Goal: Task Accomplishment & Management: Use online tool/utility

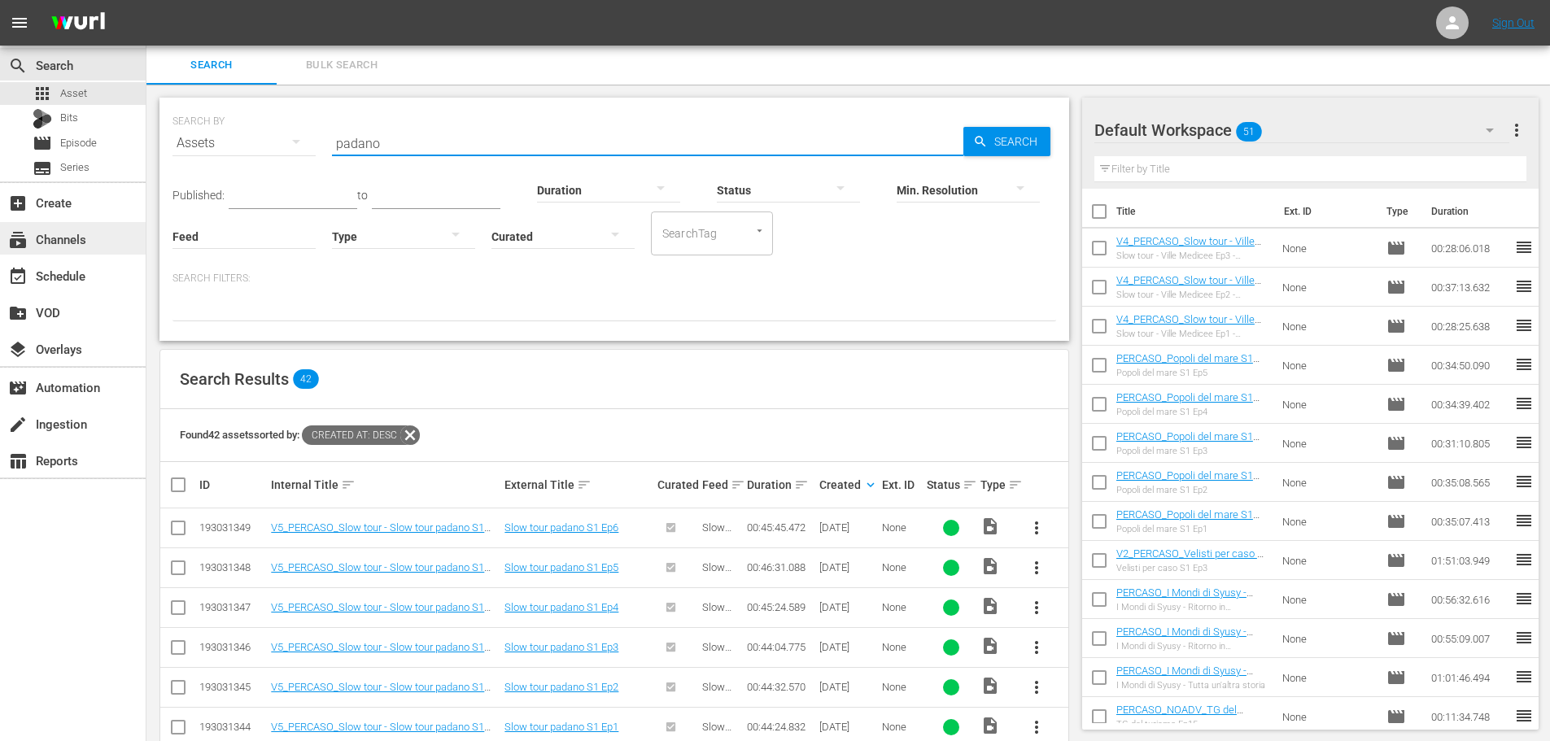
click at [81, 250] on div "subscriptions Channels" at bounding box center [73, 238] width 146 height 33
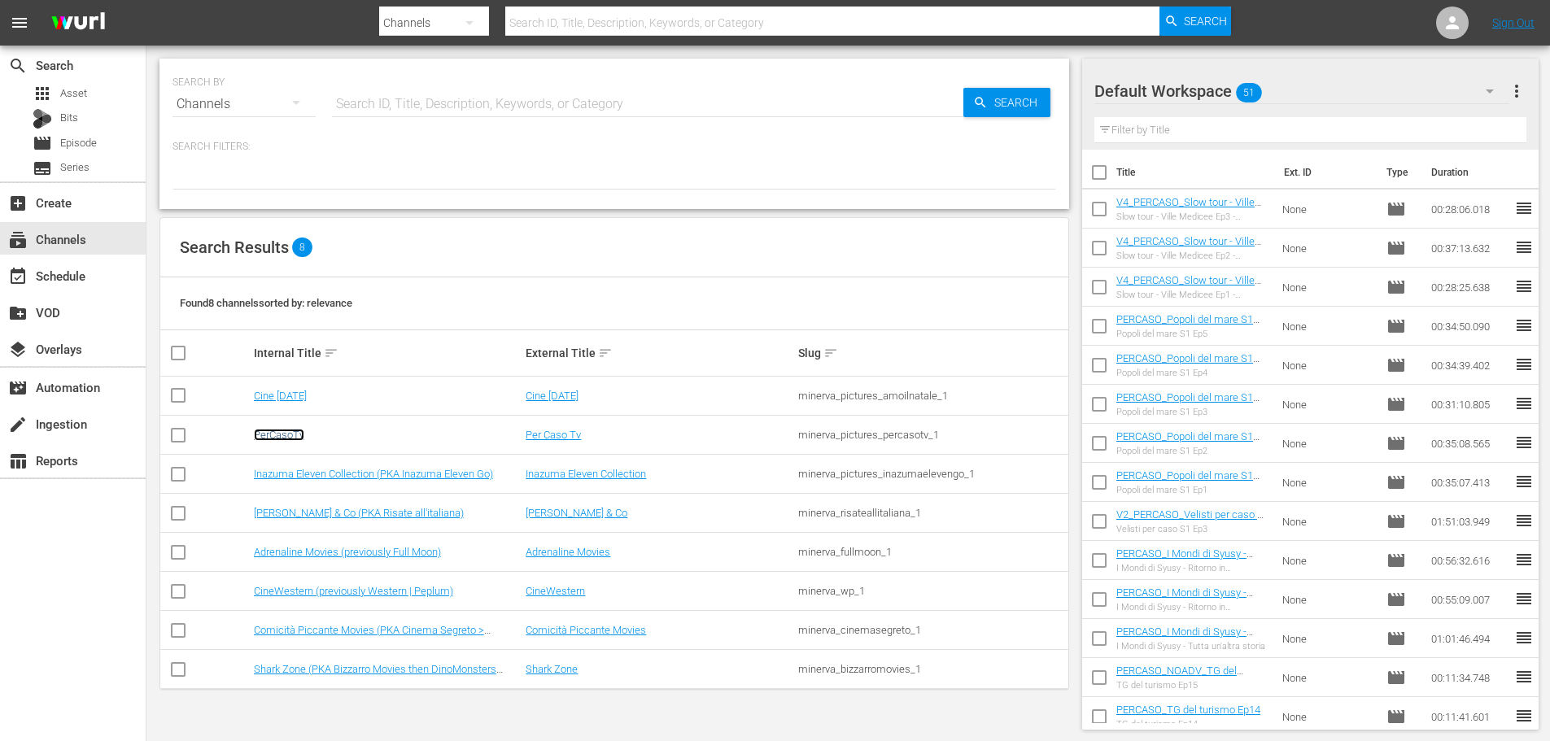
click at [297, 434] on link "PerCasoTv" at bounding box center [279, 435] width 50 height 12
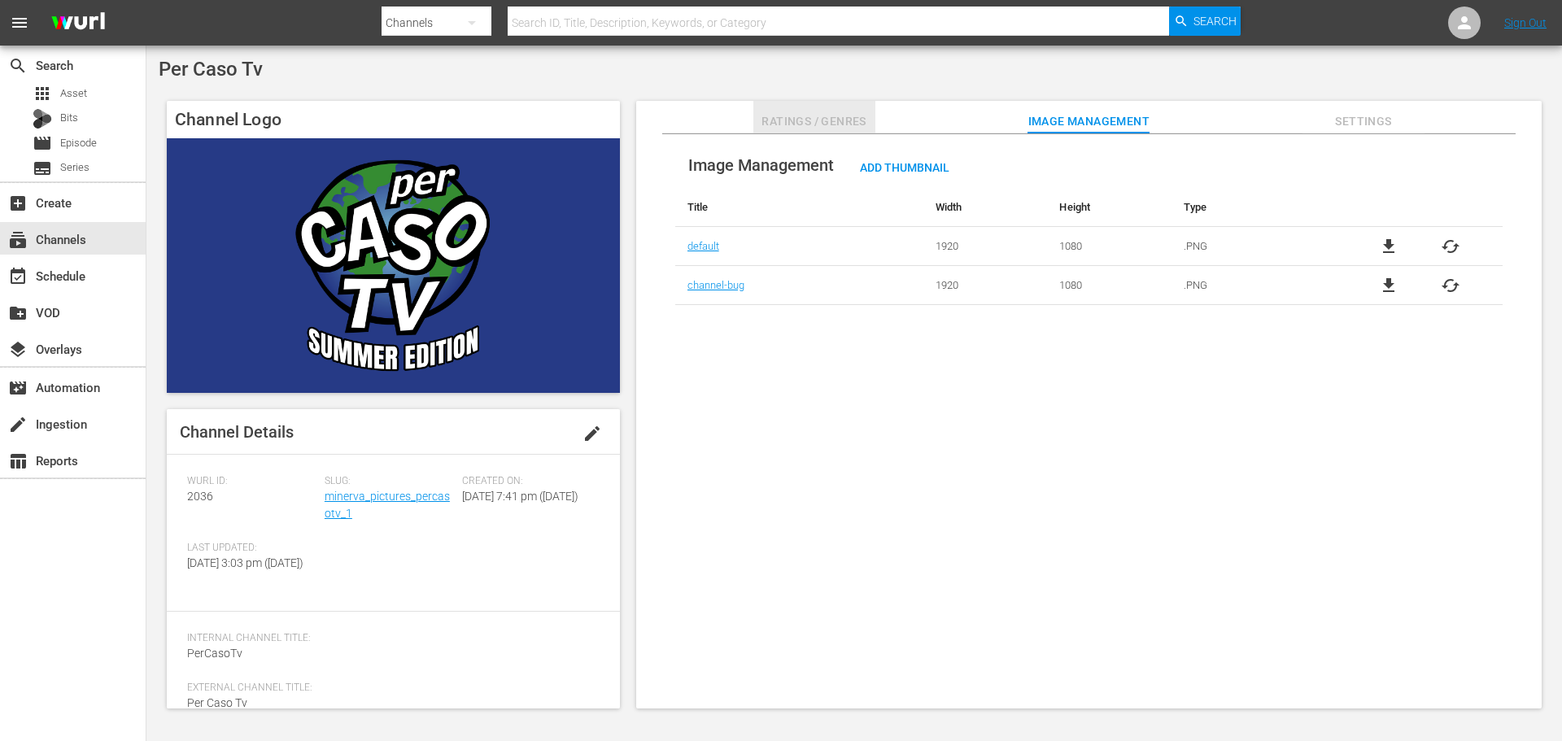
click at [833, 124] on span "Ratings / Genres" at bounding box center [814, 121] width 122 height 20
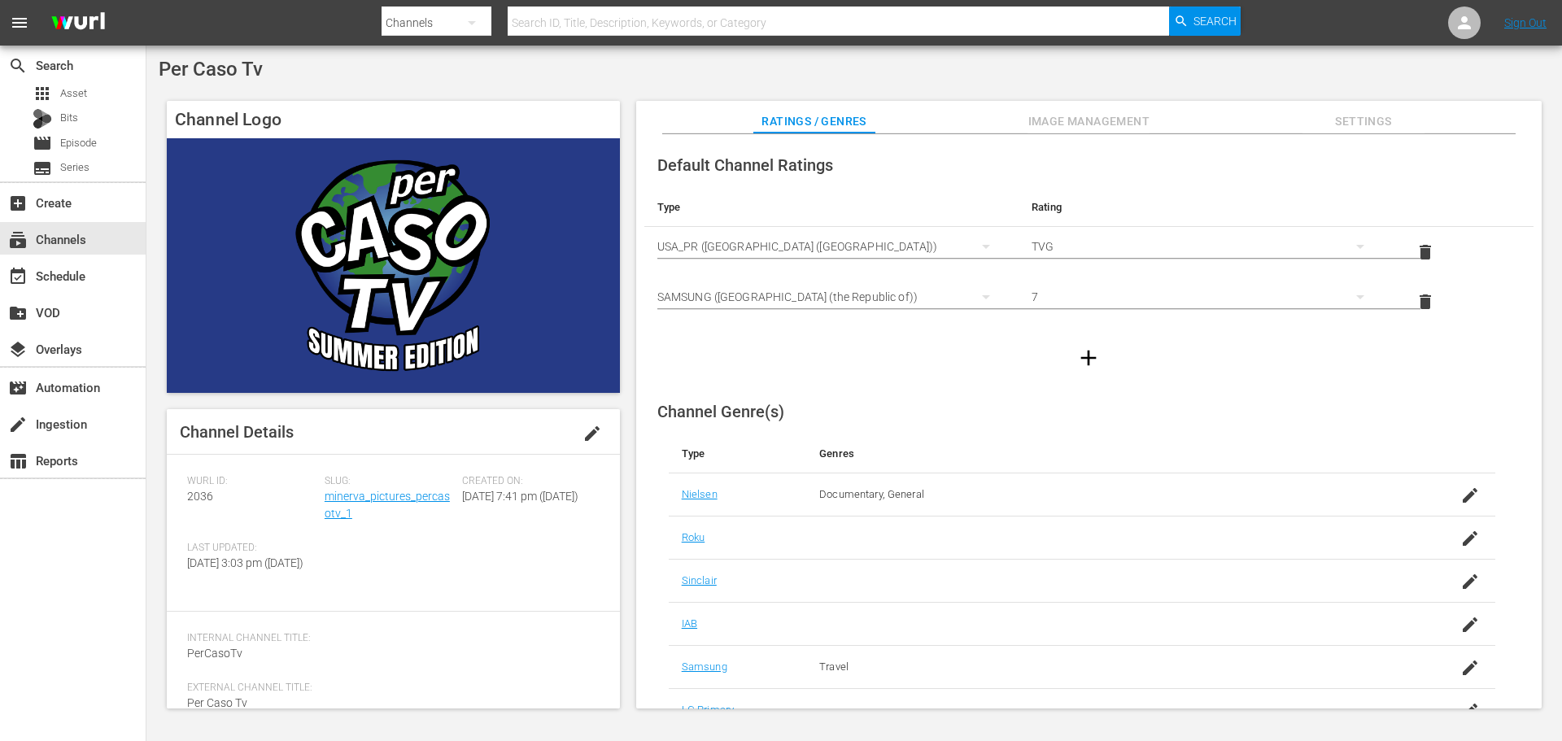
click at [1122, 128] on span "Image Management" at bounding box center [1088, 121] width 122 height 20
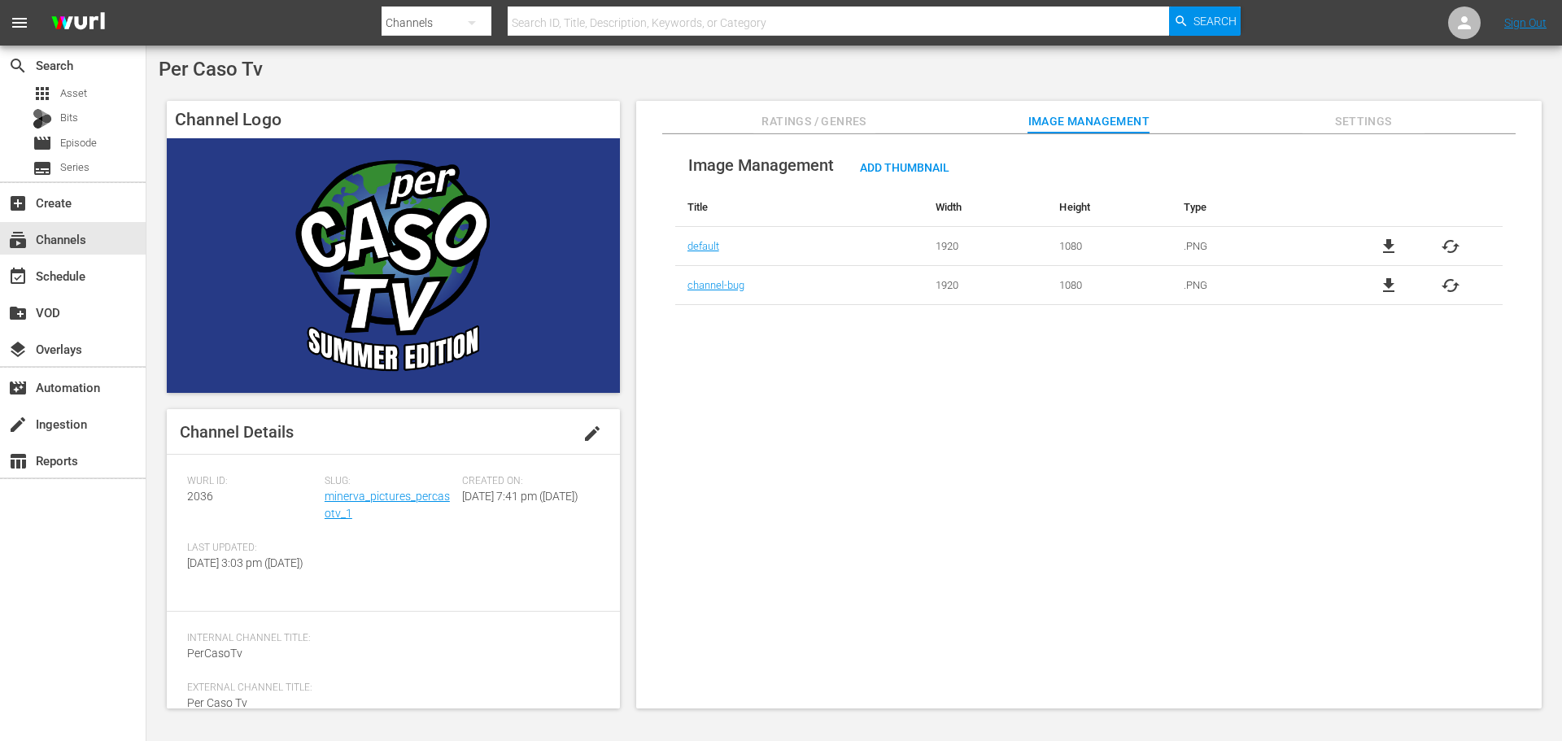
click at [1450, 246] on span "cached" at bounding box center [1451, 247] width 20 height 20
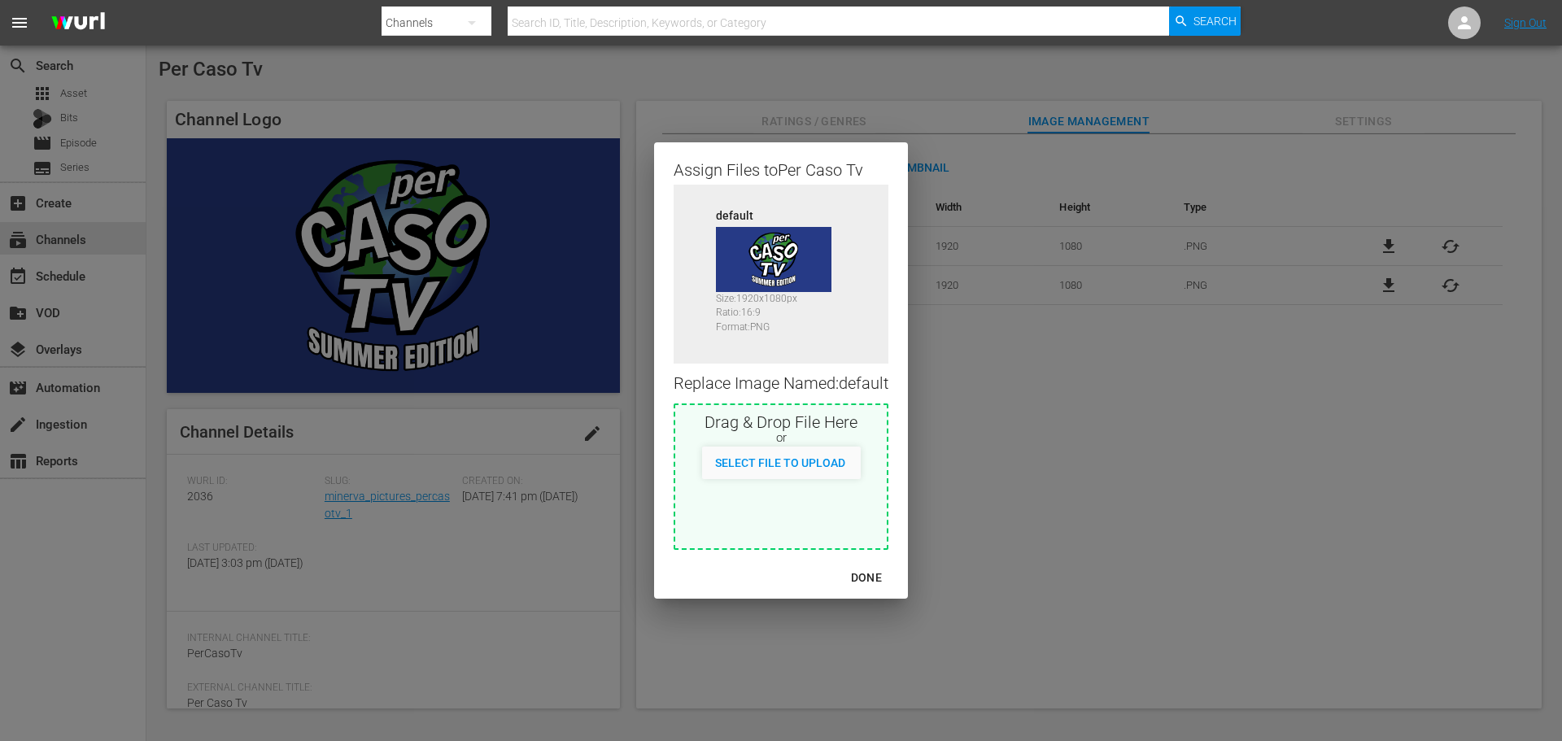
click at [1054, 566] on div "Assign Files to Per Caso Tv Source default Size: 1920 x 1080 px Ratio: 16:9 For…" at bounding box center [781, 371] width 1523 height 702
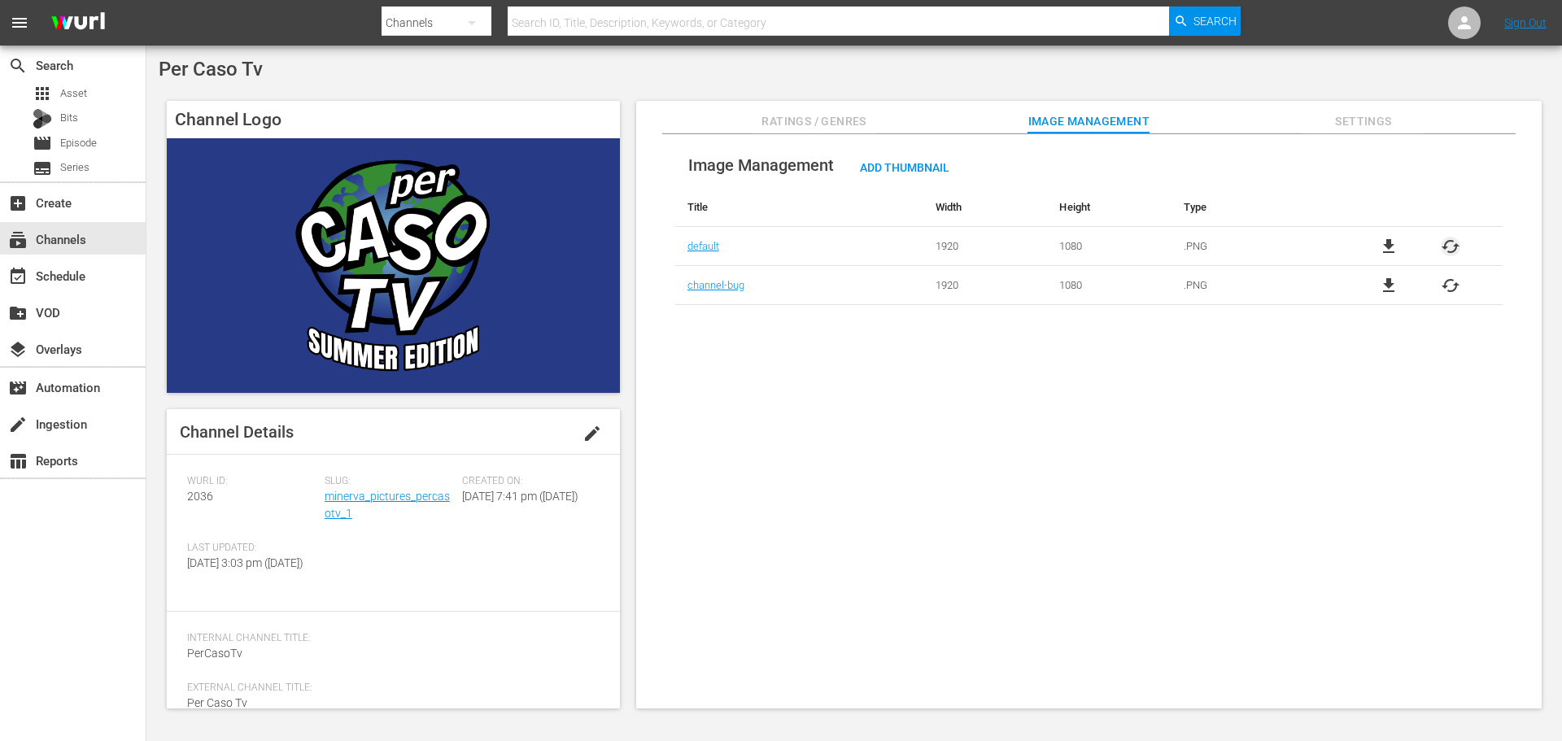
click at [1451, 248] on span "cached" at bounding box center [1451, 247] width 20 height 20
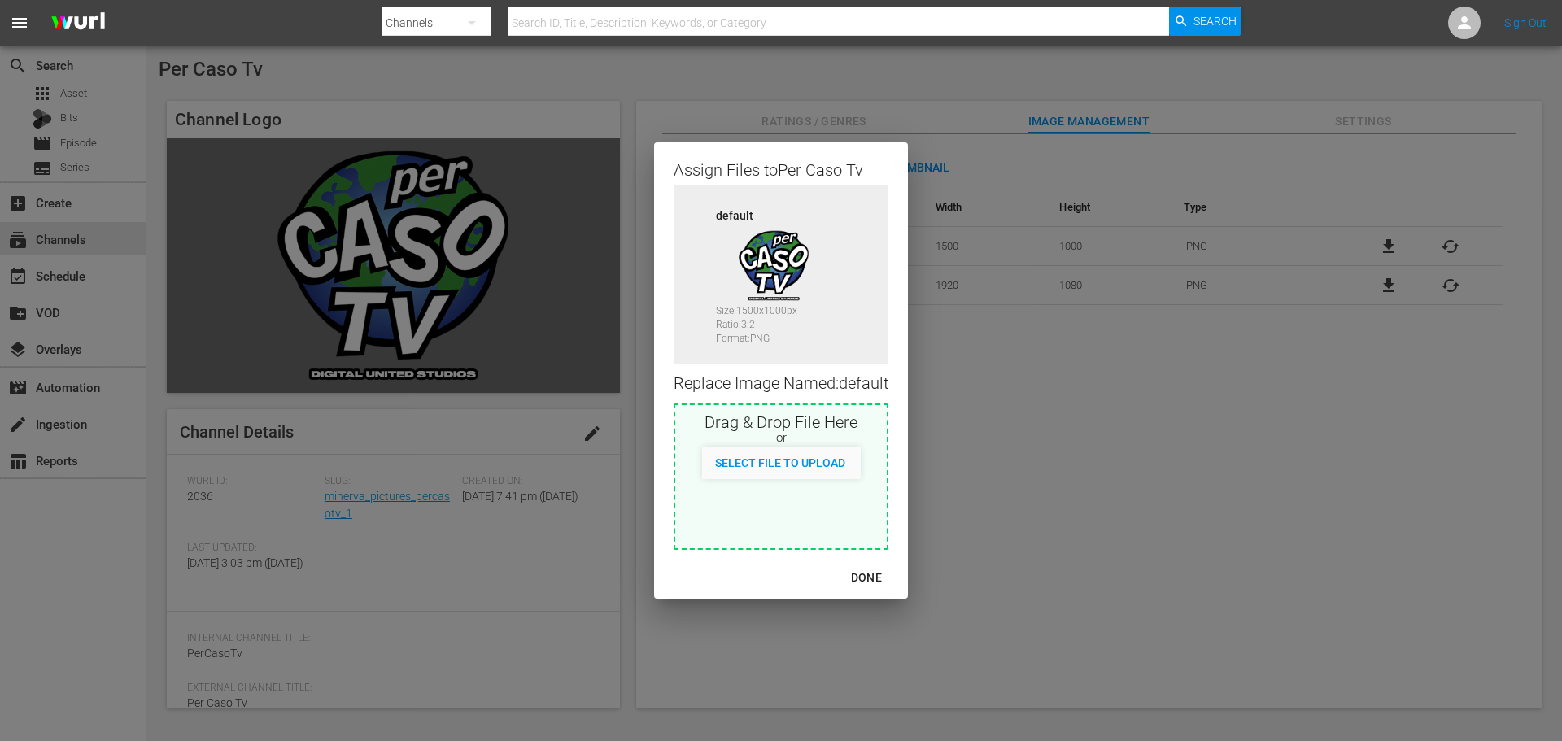
click at [861, 575] on div "DONE" at bounding box center [866, 578] width 57 height 20
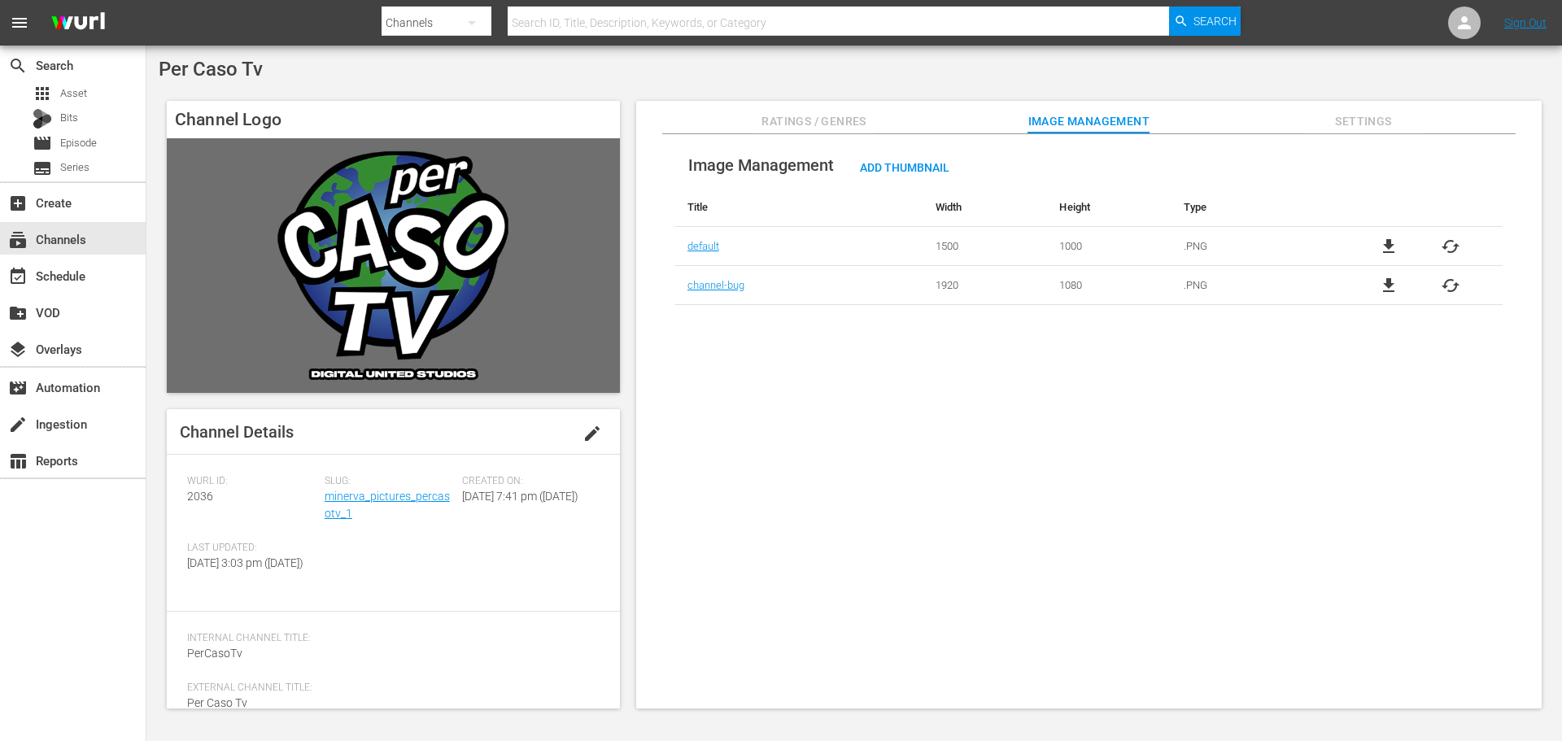
click at [1432, 281] on div "file_download cached" at bounding box center [1420, 286] width 166 height 20
click at [1444, 284] on span "cached" at bounding box center [1451, 286] width 20 height 20
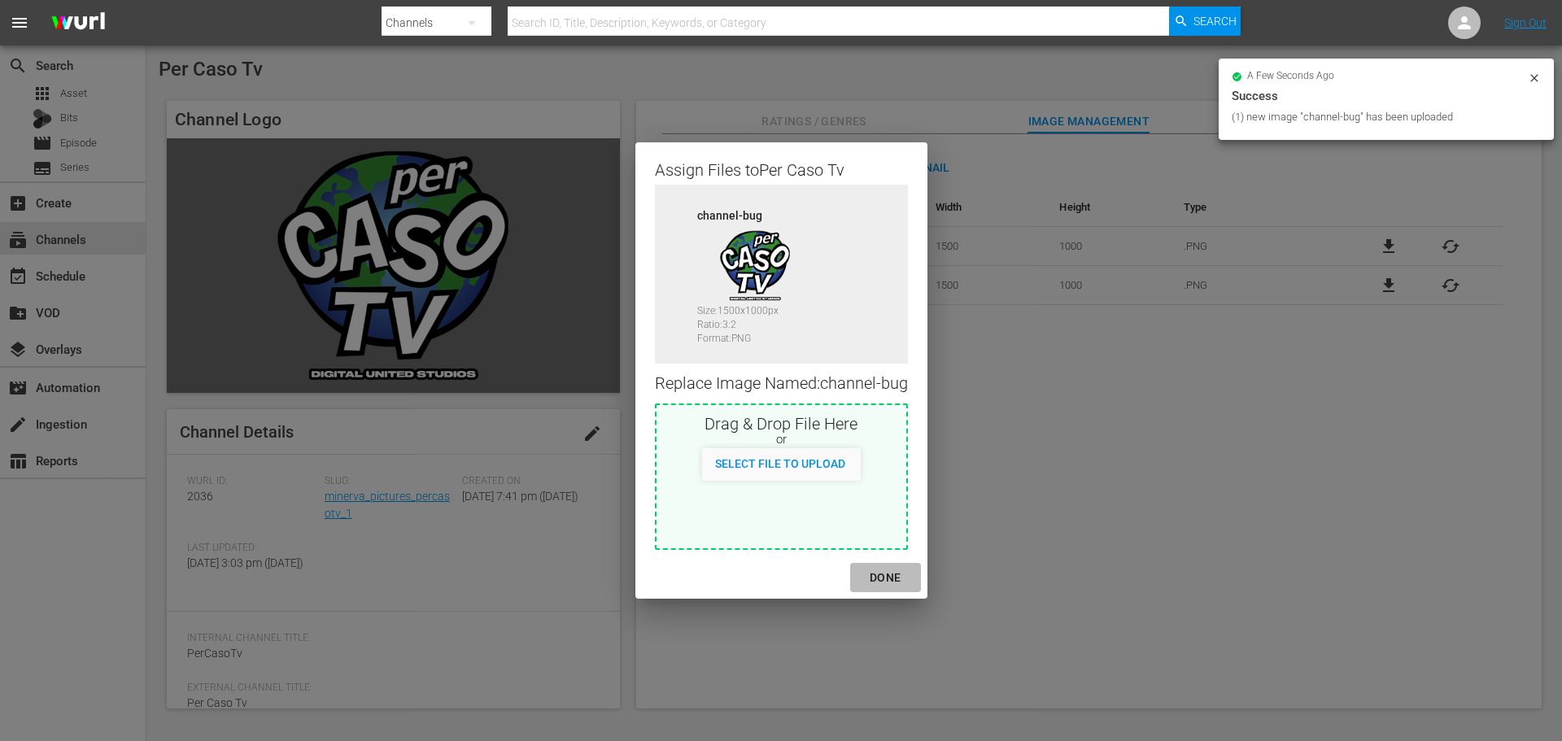
click at [895, 582] on div "DONE" at bounding box center [885, 578] width 57 height 20
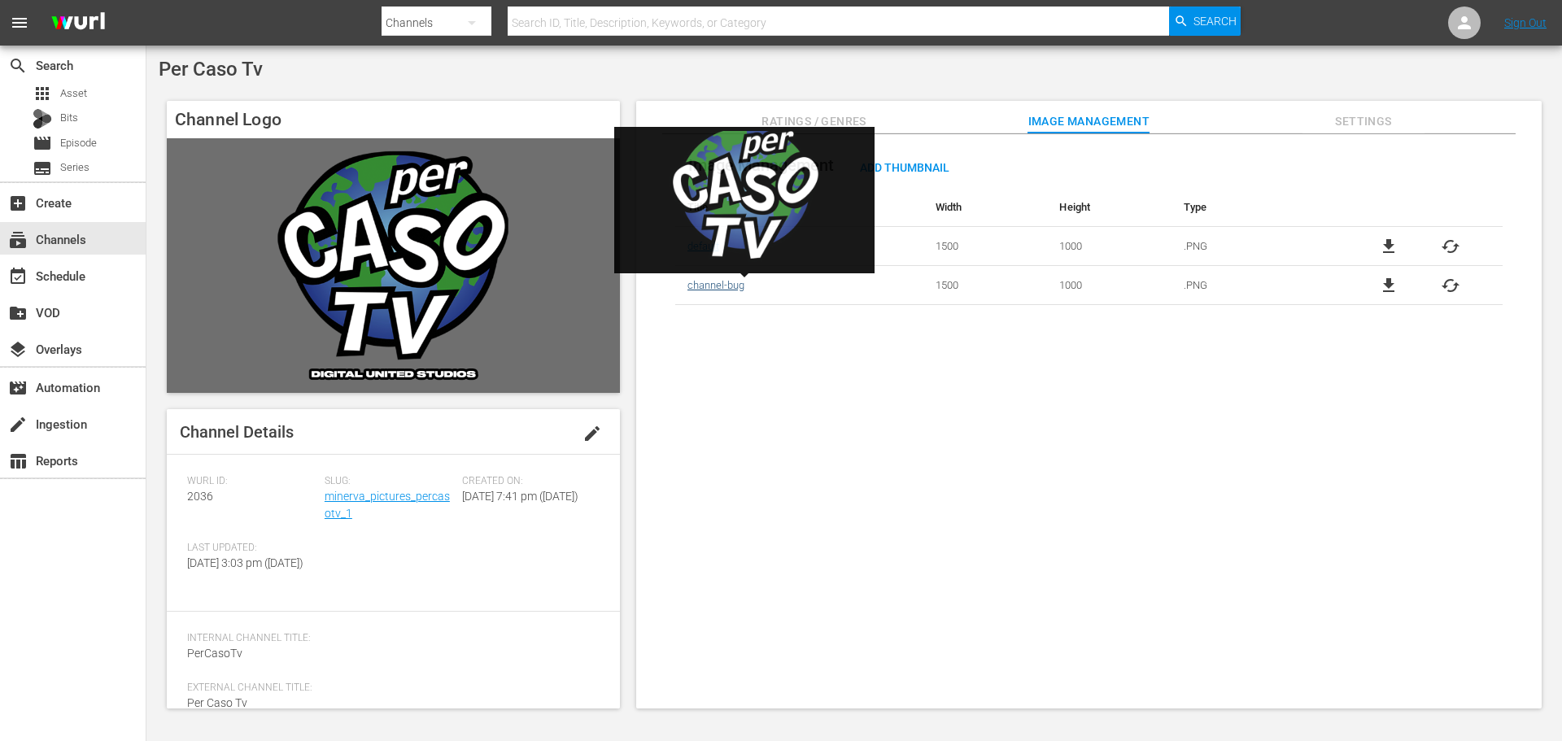
click at [722, 290] on link "channel-bug" at bounding box center [715, 285] width 57 height 12
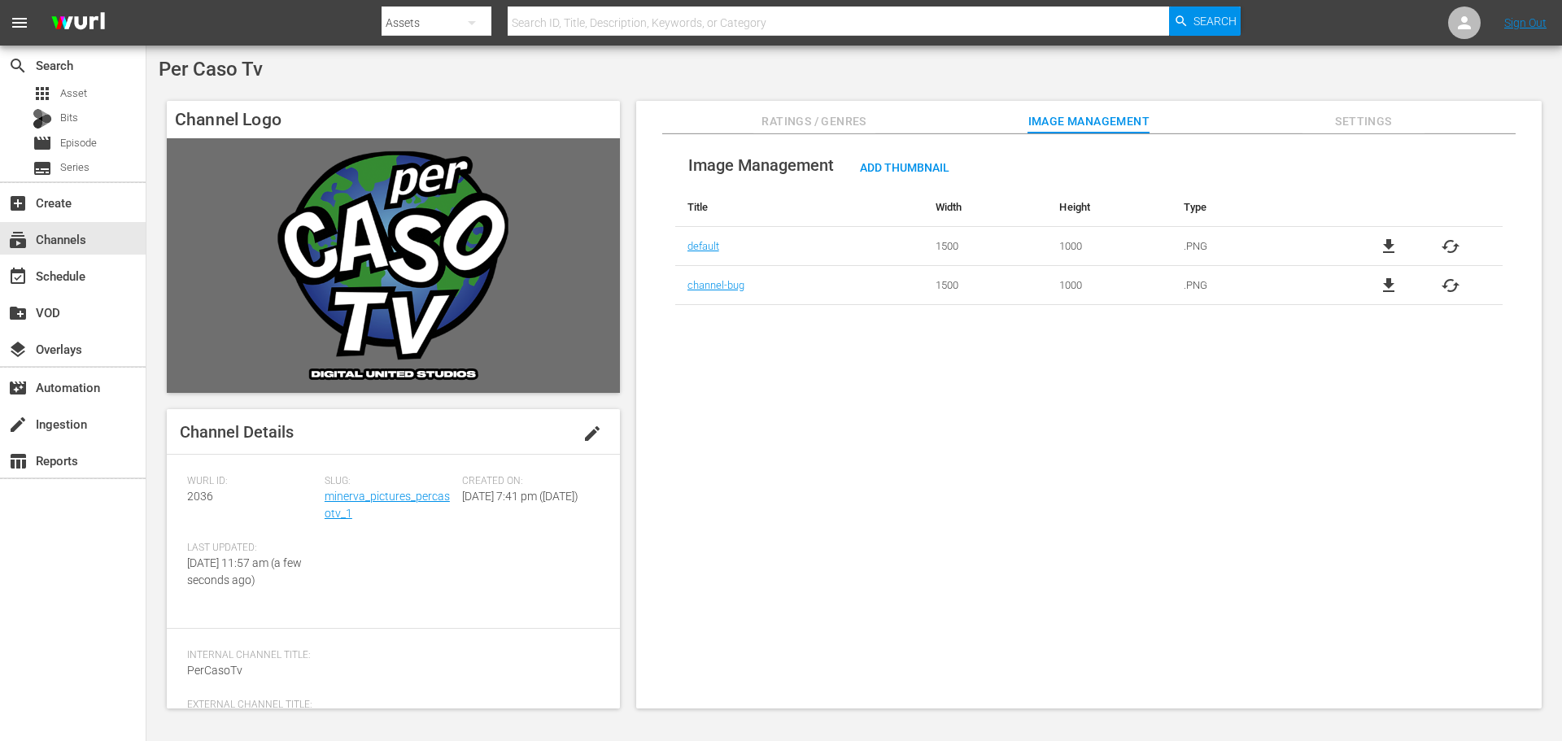
click at [1176, 283] on td ".PNG" at bounding box center [1253, 285] width 165 height 39
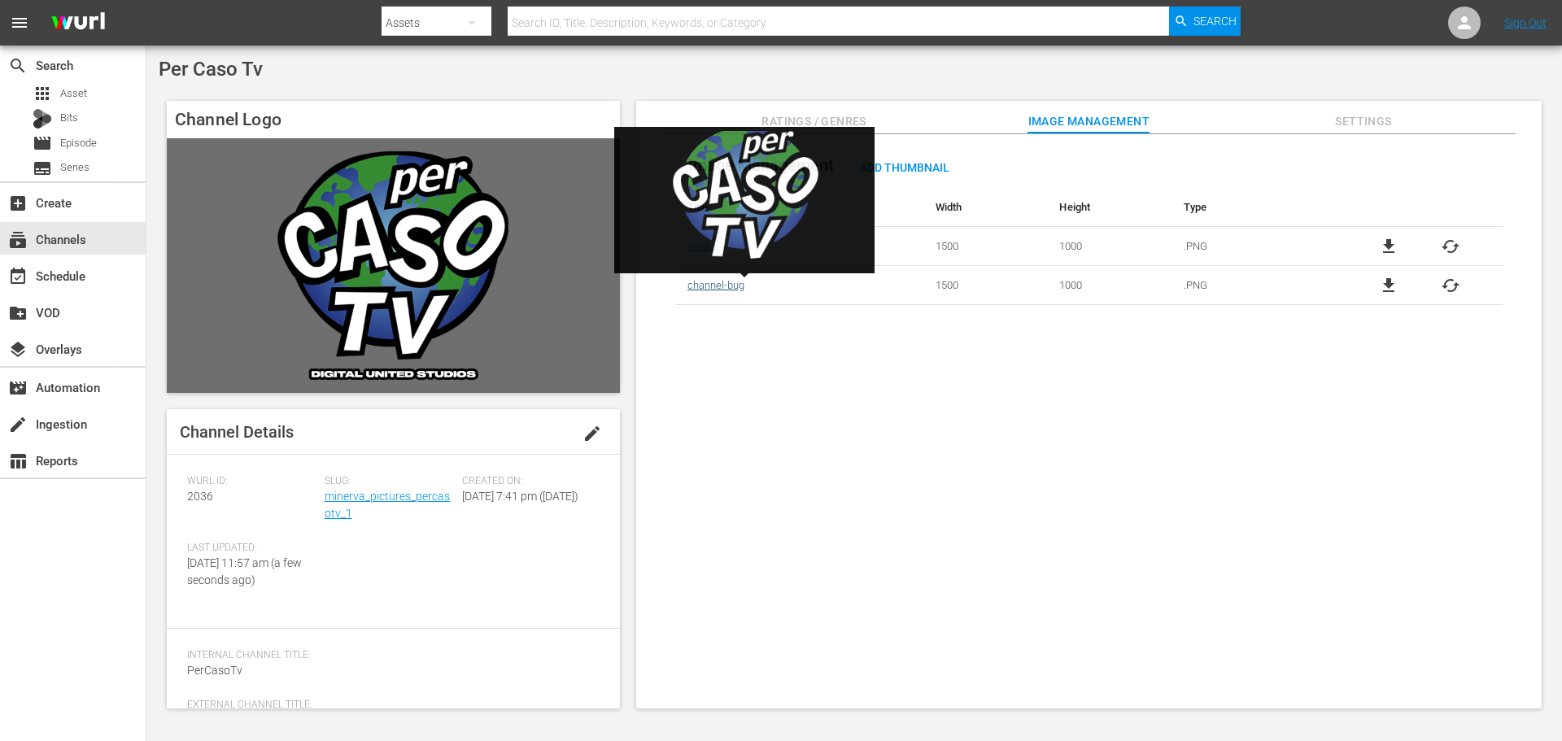
click at [714, 285] on link "channel-bug" at bounding box center [715, 285] width 57 height 12
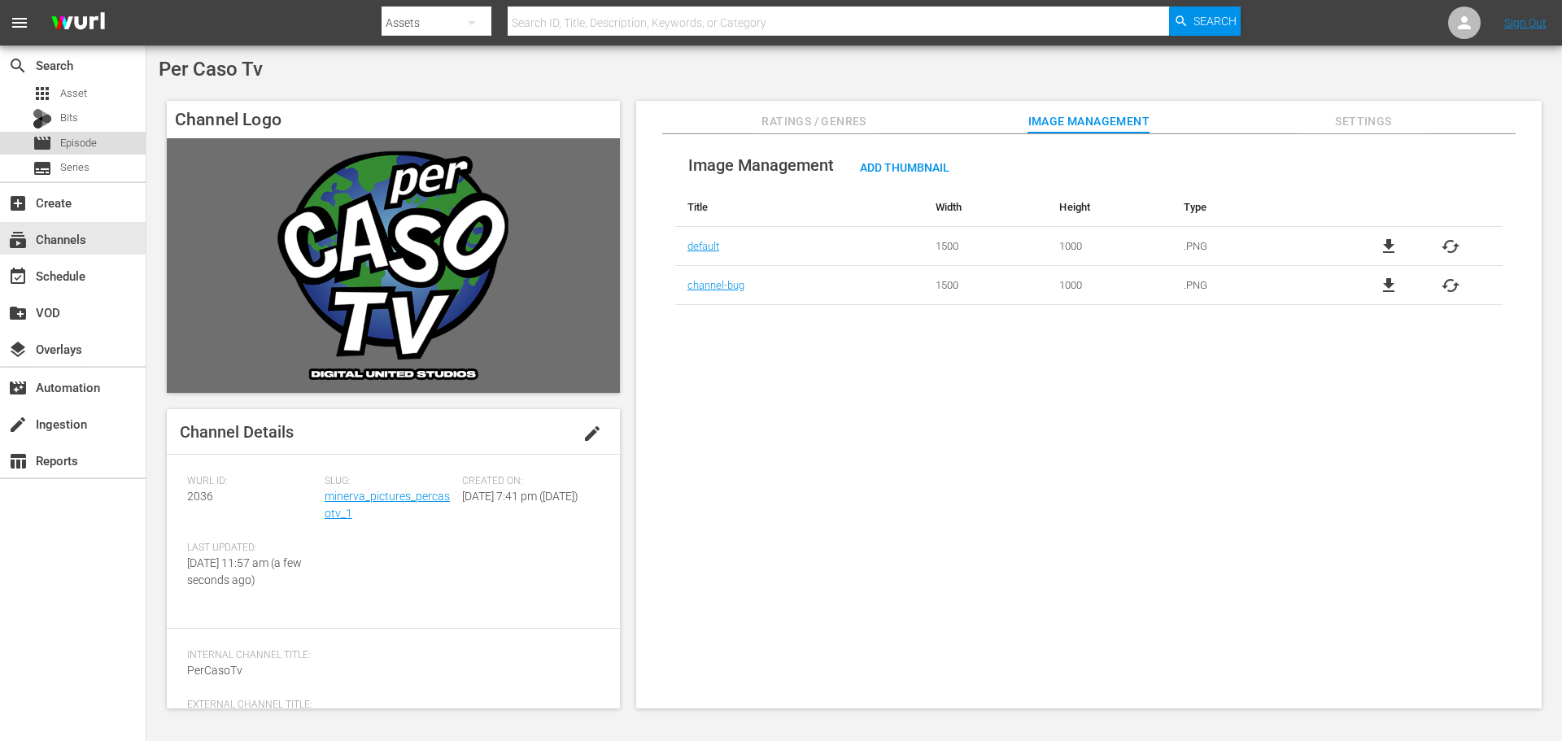
click at [118, 143] on div "movie Episode" at bounding box center [73, 143] width 146 height 23
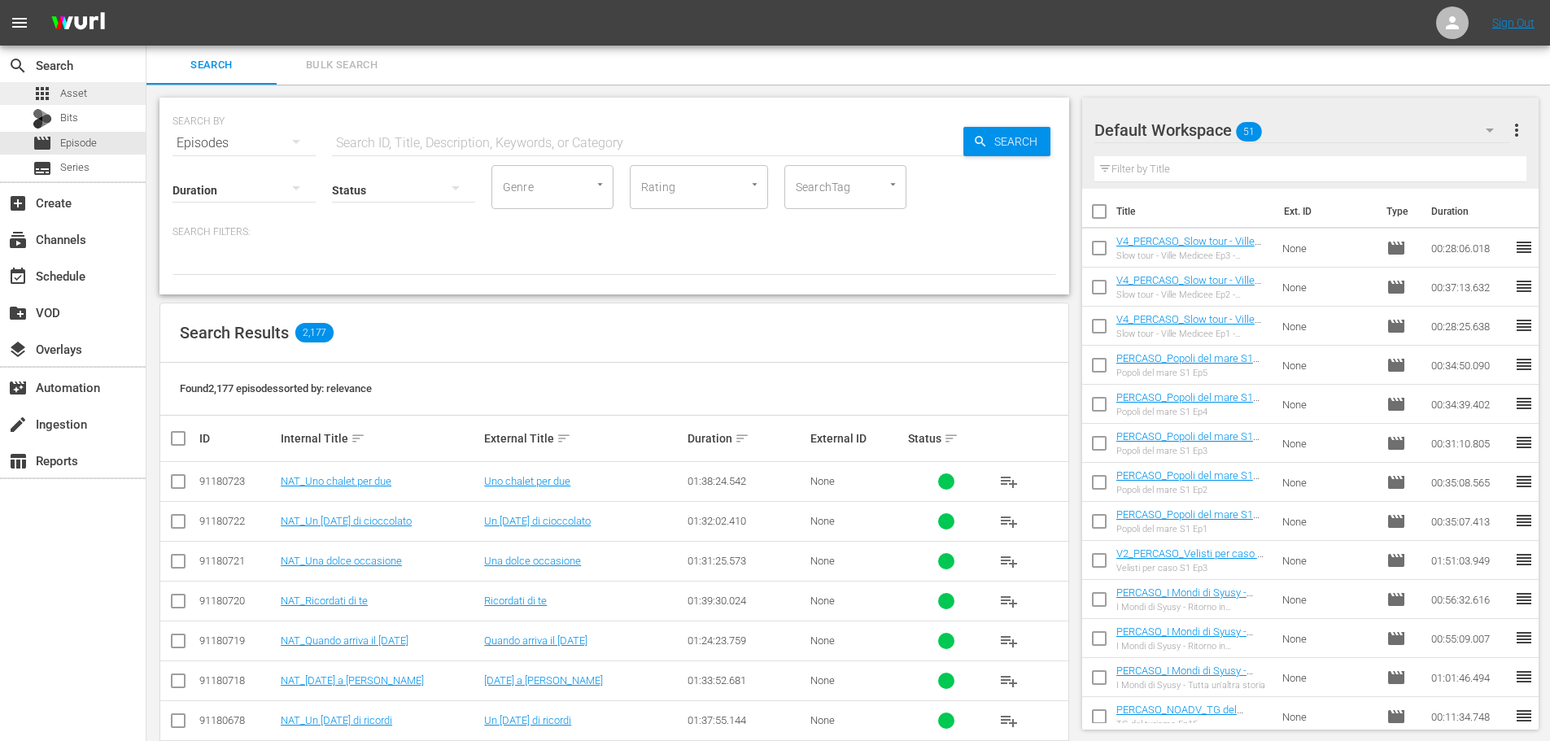
click at [98, 94] on div "apps Asset" at bounding box center [73, 93] width 146 height 23
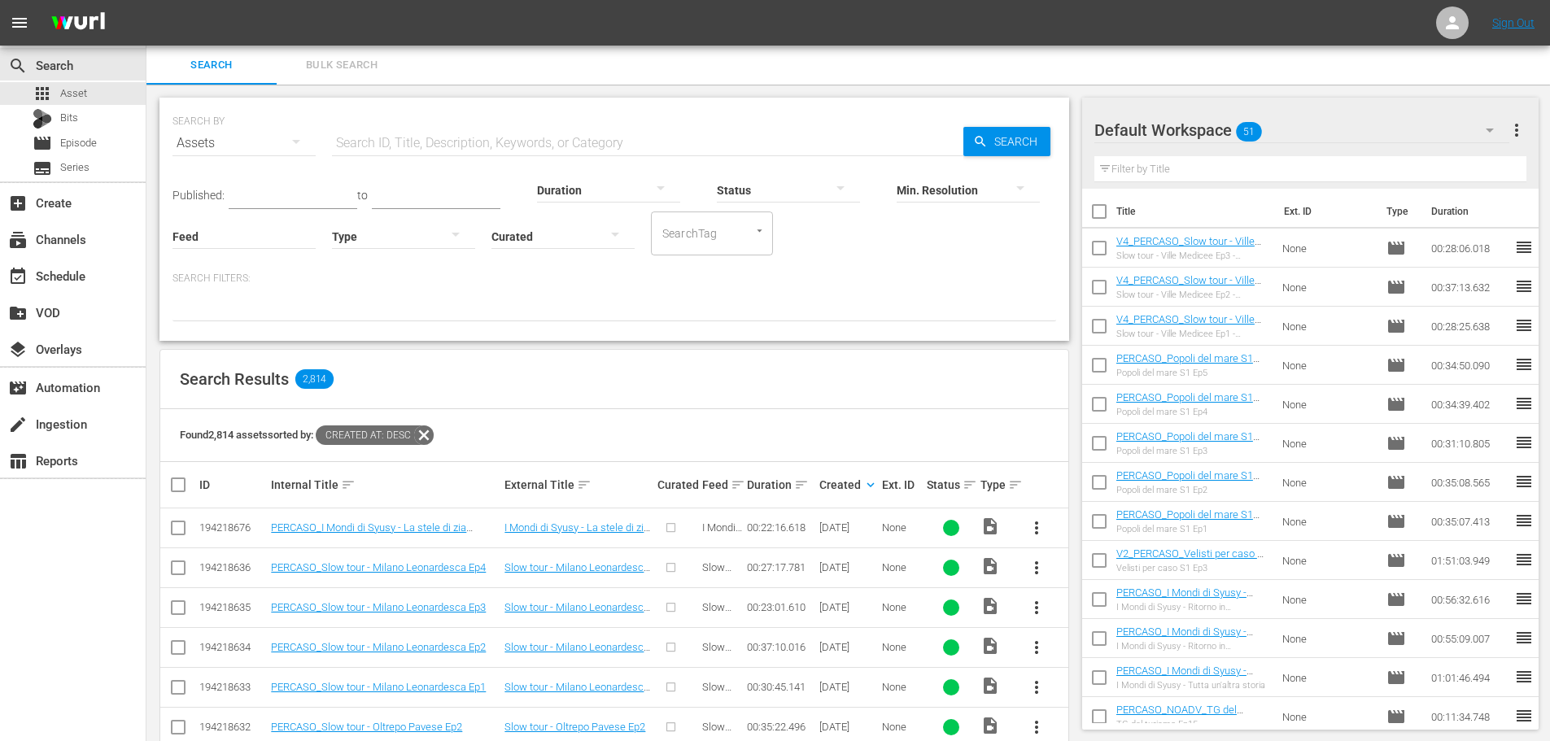
click at [461, 155] on div "Search ID, Title, Description, Keywords, or Category" at bounding box center [647, 143] width 631 height 39
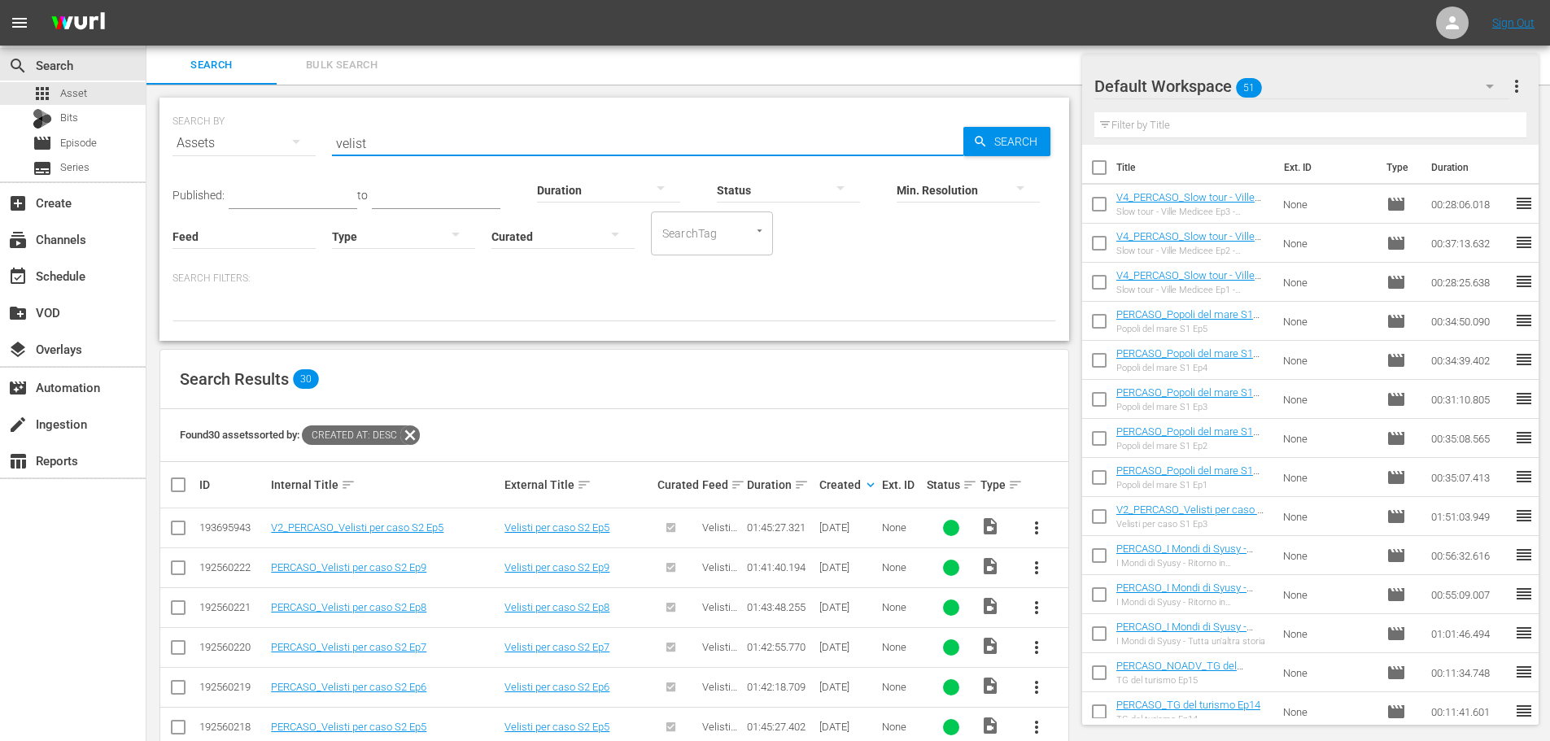
scroll to position [163, 0]
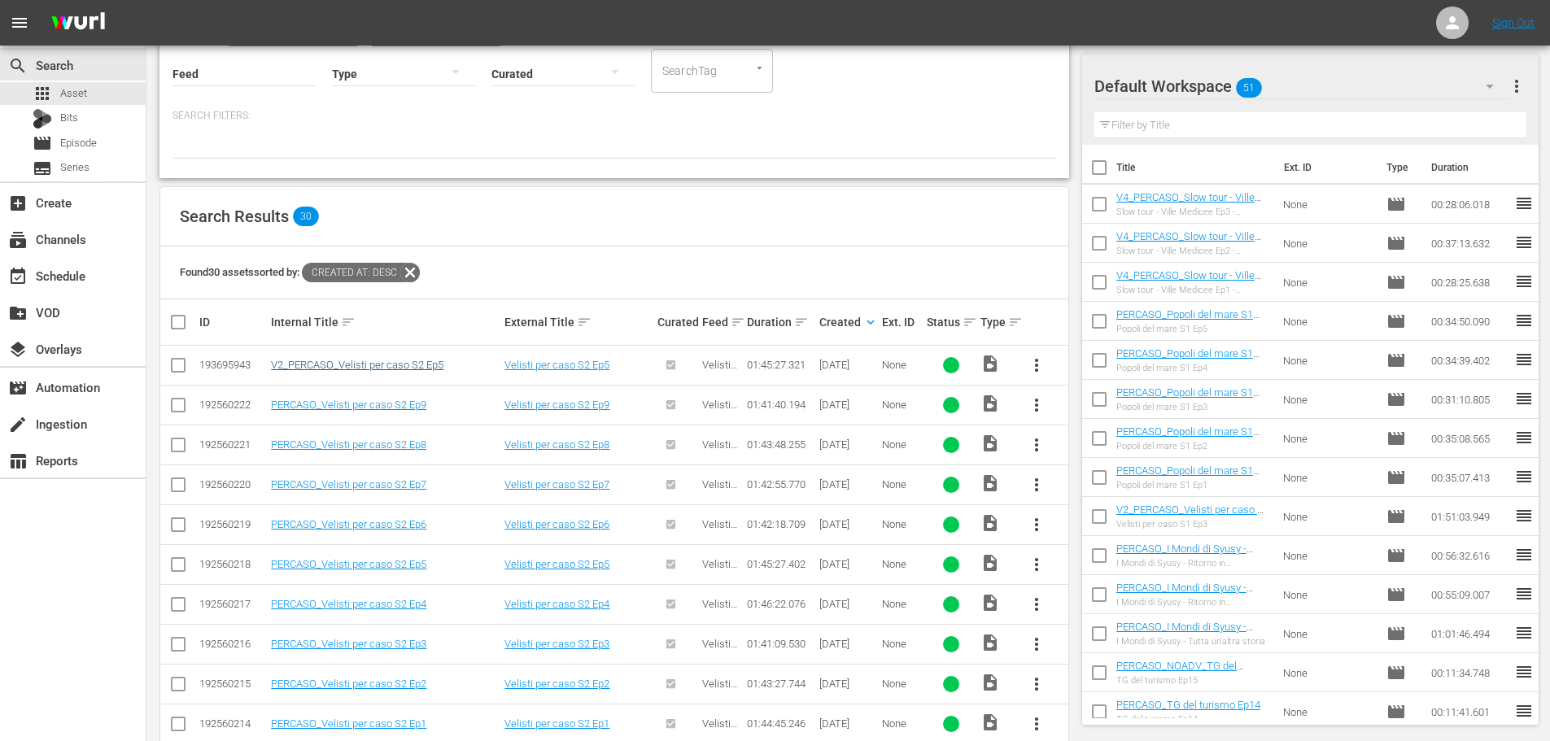
type input "velist"
click at [404, 363] on link "V2_PERCASO_Velisti per caso S2 Ep5" at bounding box center [357, 365] width 172 height 12
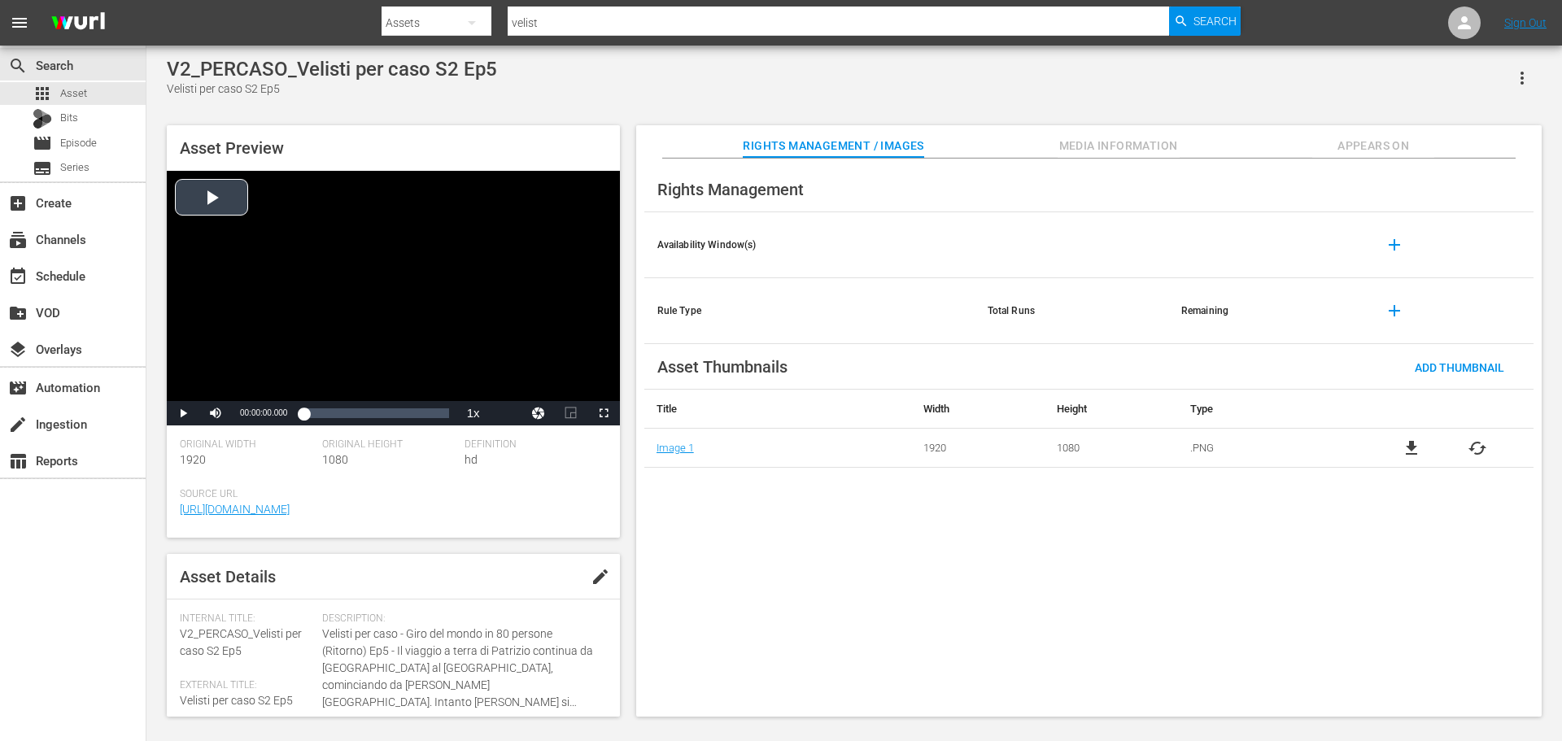
click at [399, 346] on div "Video Player" at bounding box center [393, 286] width 453 height 230
click at [93, 98] on div "apps Asset" at bounding box center [73, 93] width 146 height 23
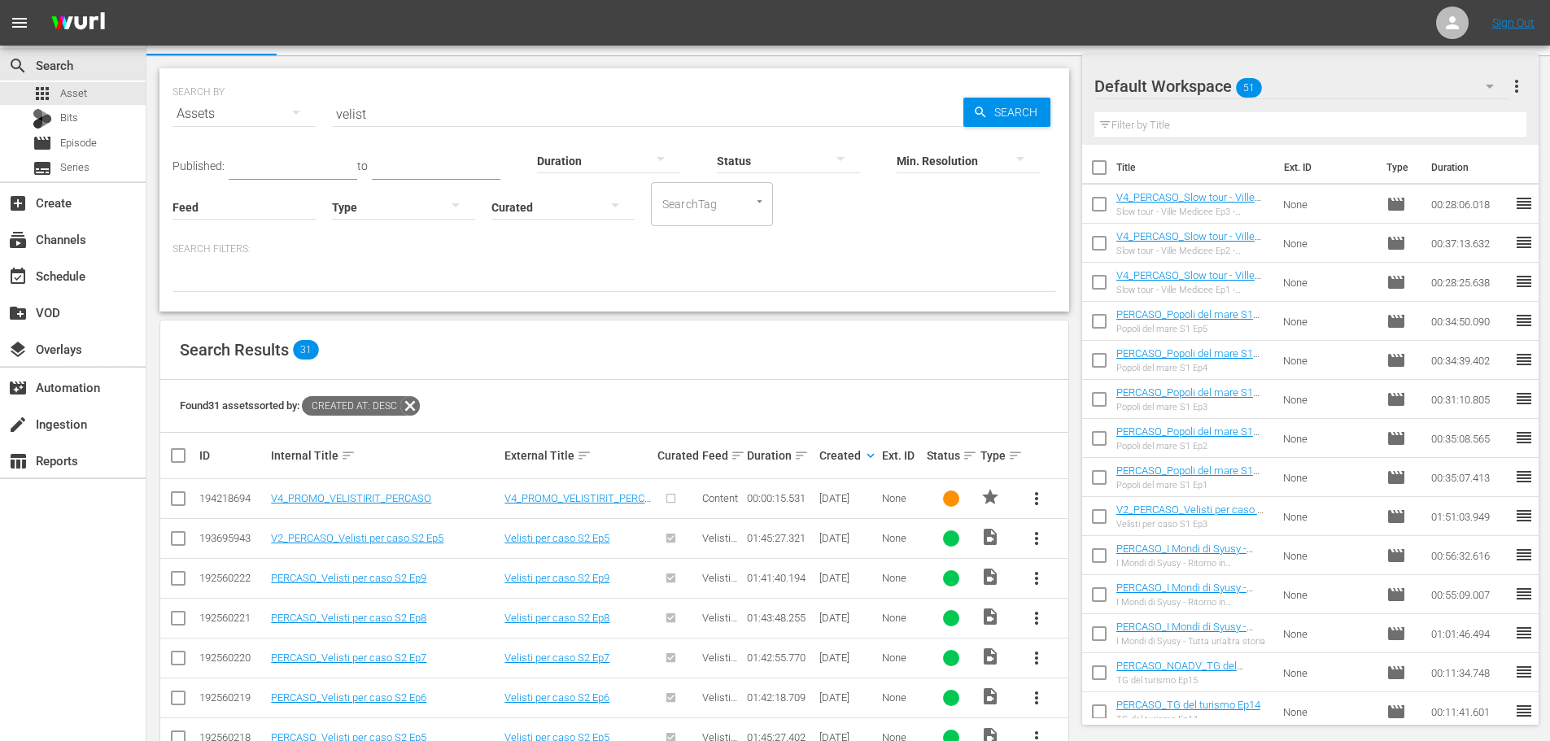
scroll to position [163, 0]
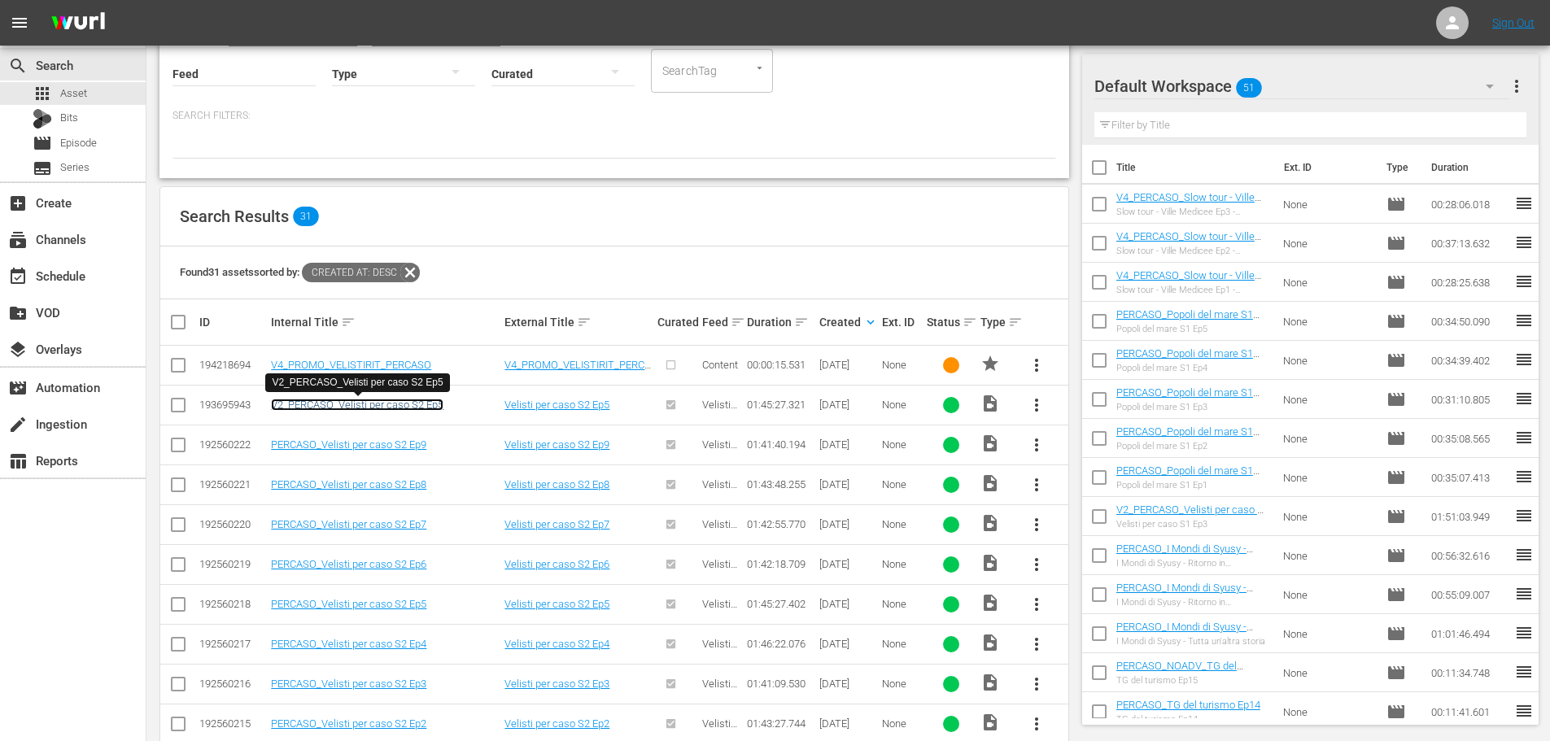
click at [415, 406] on link "V2_PERCASO_Velisti per caso S2 Ep5" at bounding box center [357, 405] width 172 height 12
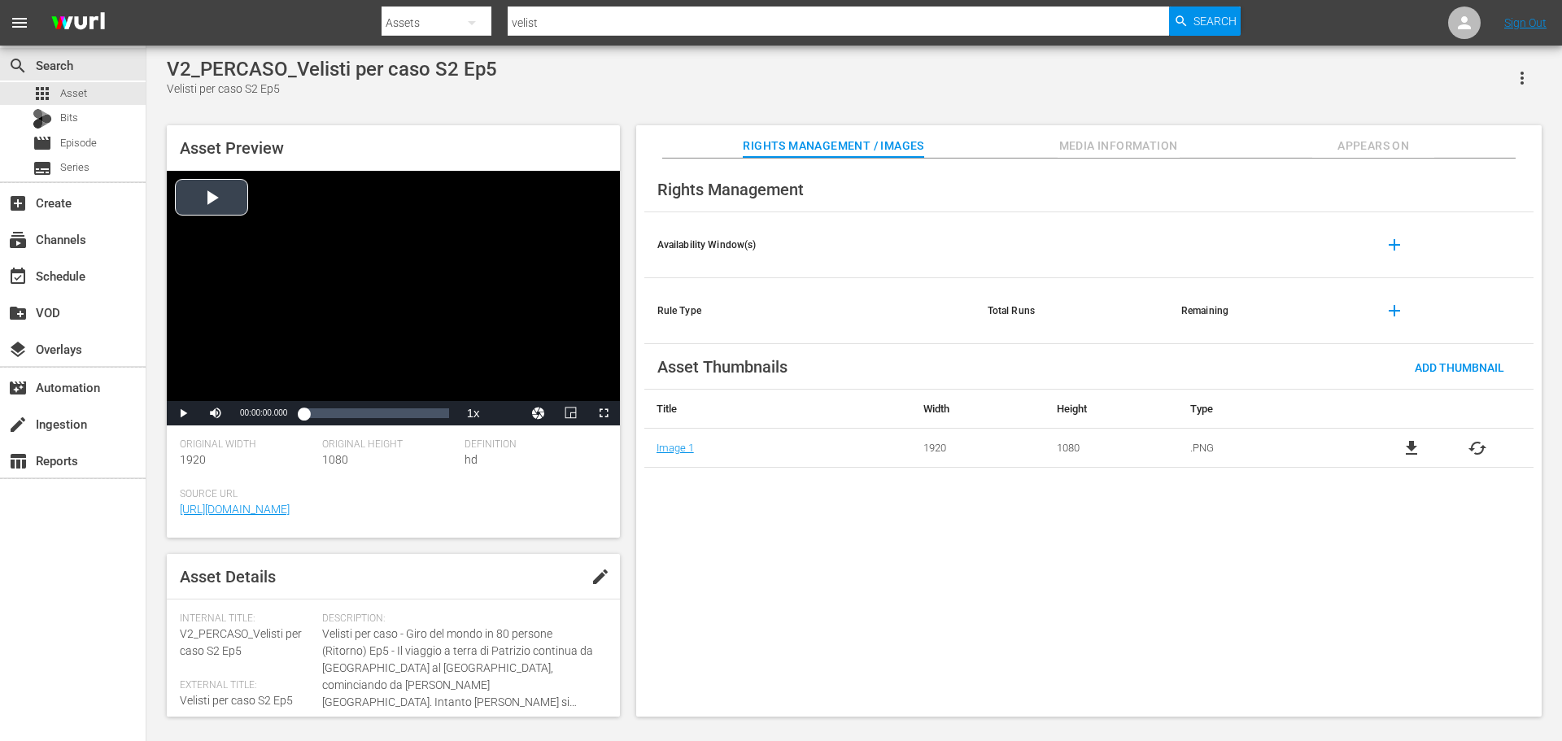
click at [365, 321] on div "Video Player" at bounding box center [393, 286] width 453 height 230
click at [75, 99] on span "Asset" at bounding box center [73, 93] width 27 height 16
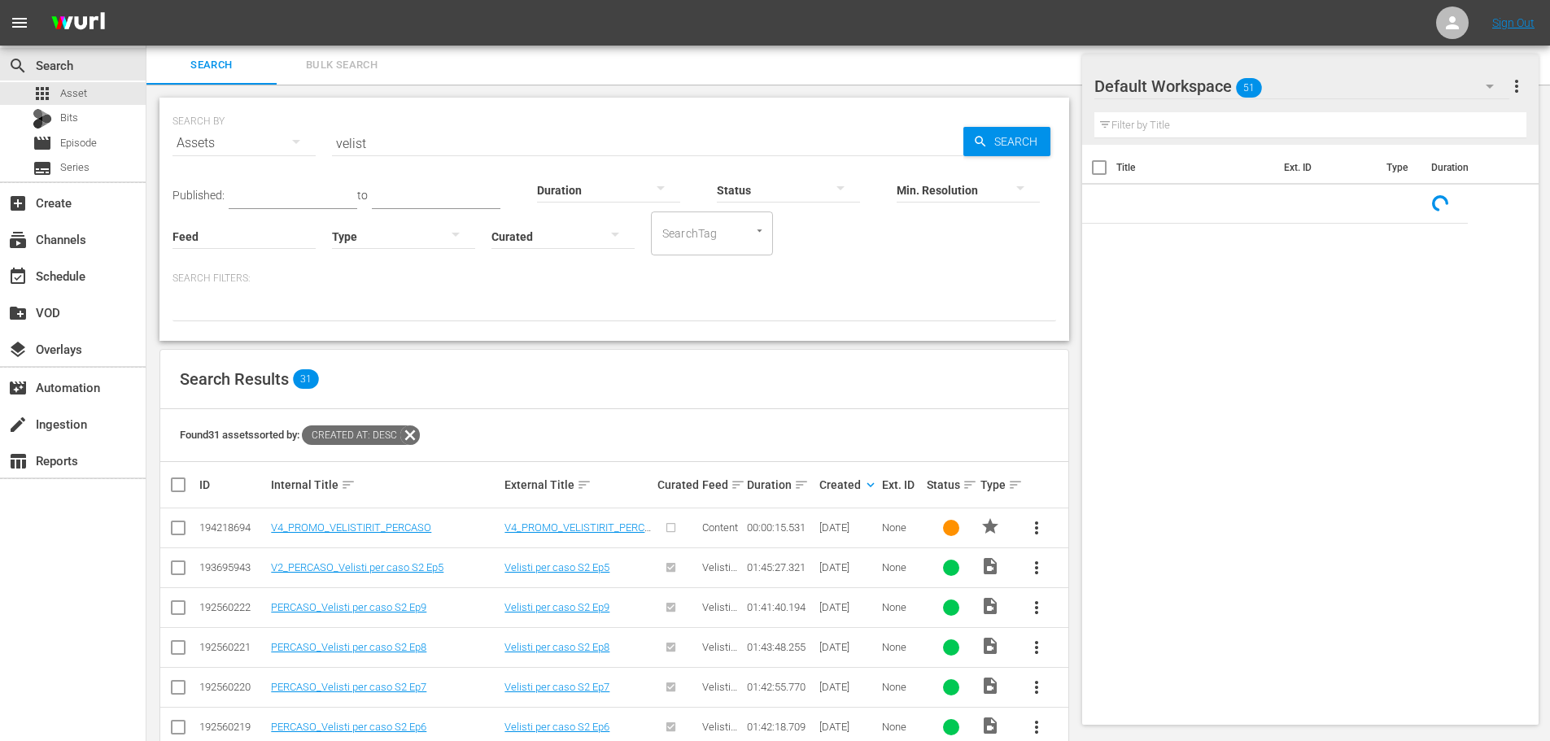
scroll to position [81, 0]
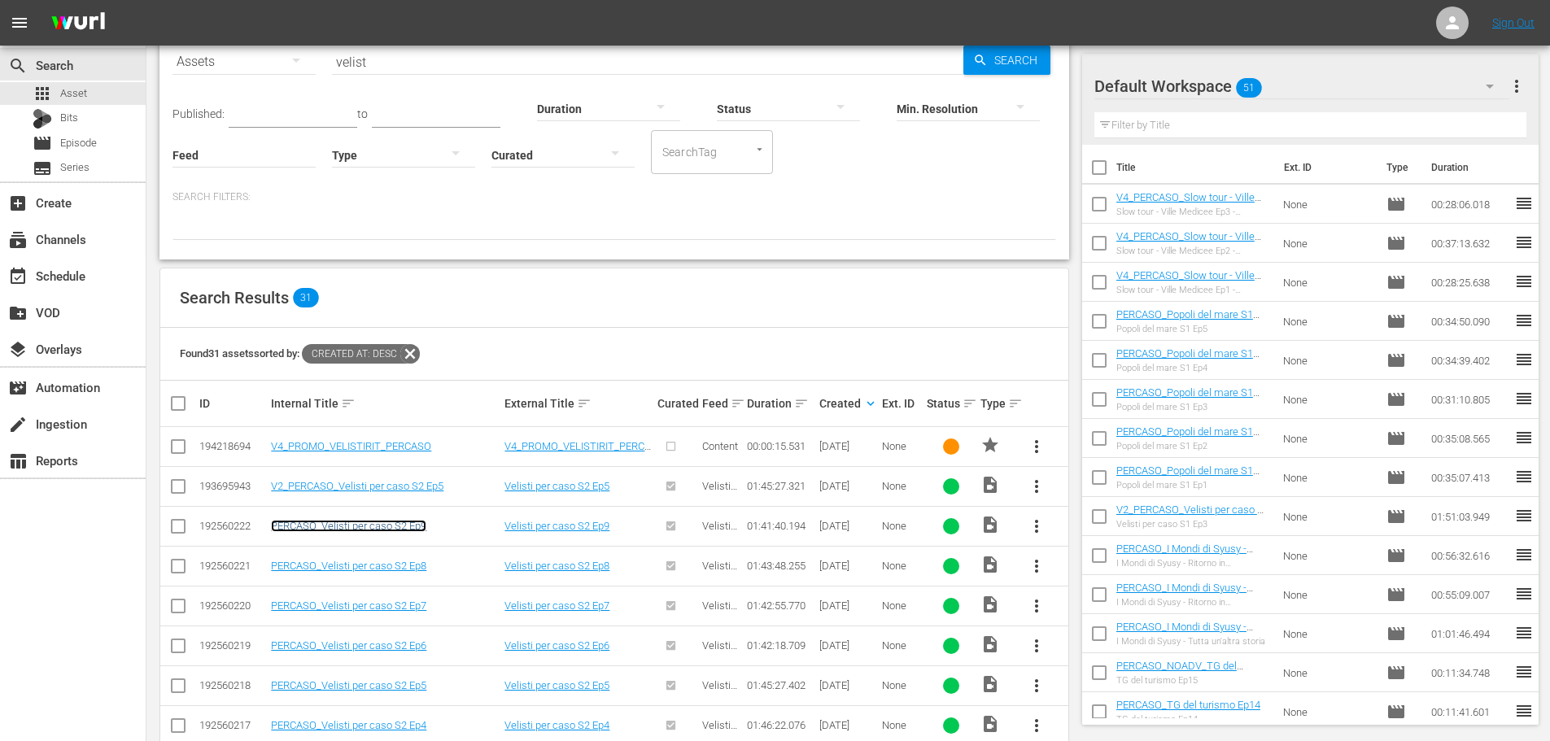
click at [408, 525] on link "PERCASO_Velisti per caso S2 Ep9" at bounding box center [348, 526] width 155 height 12
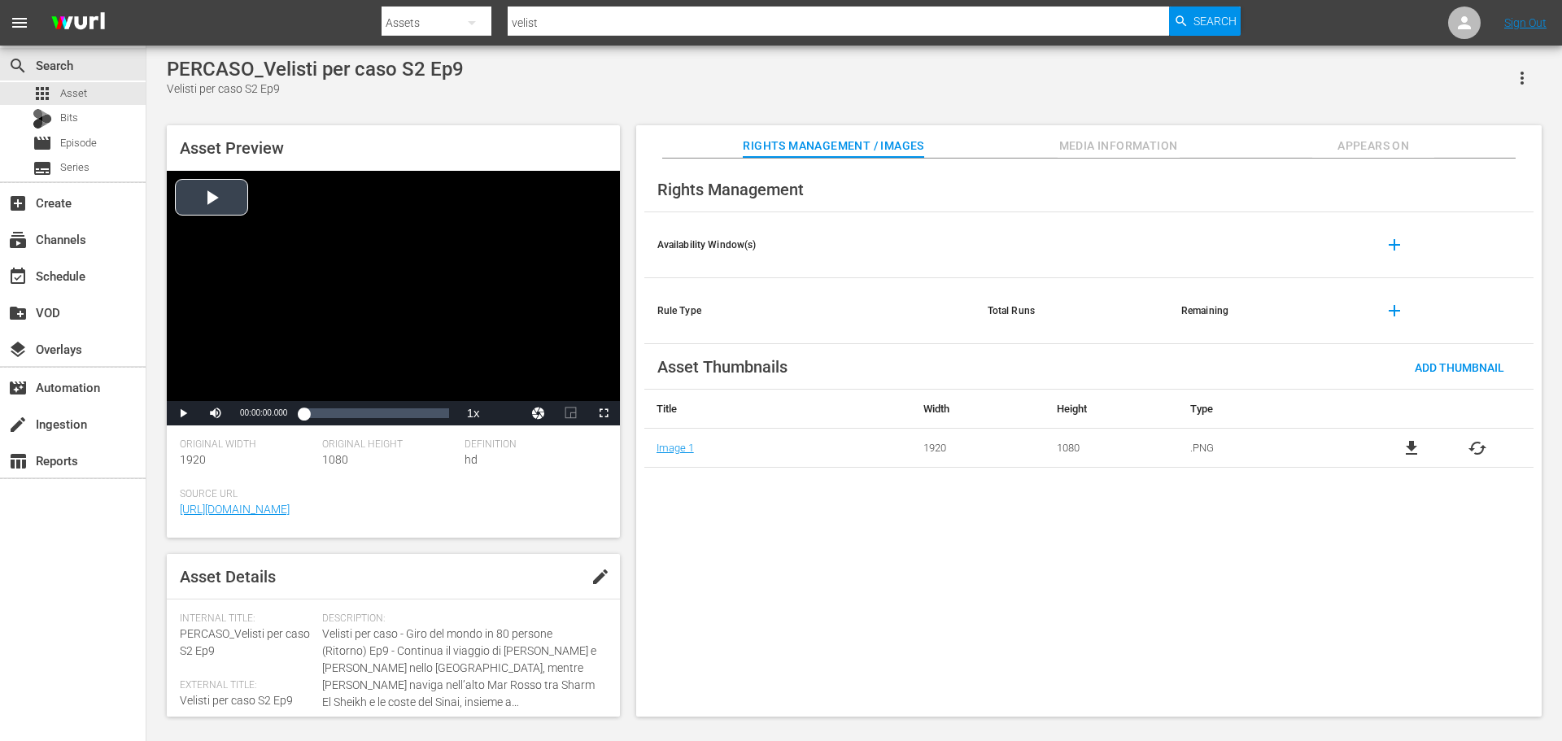
click at [491, 326] on div "Video Player" at bounding box center [393, 286] width 453 height 230
click at [325, 345] on div "Video Player" at bounding box center [393, 286] width 453 height 230
click at [85, 97] on span "Asset" at bounding box center [73, 93] width 27 height 16
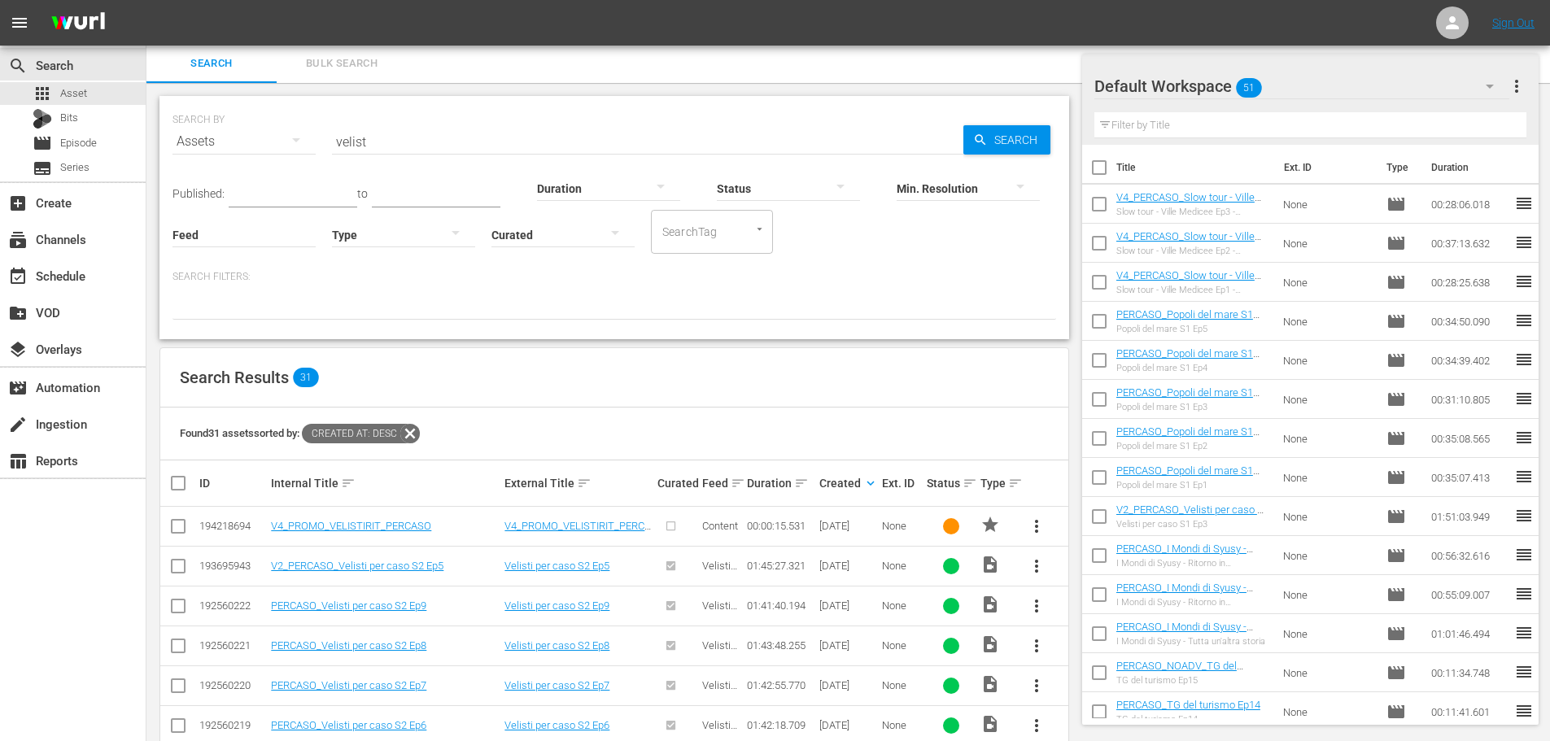
scroll to position [246, 0]
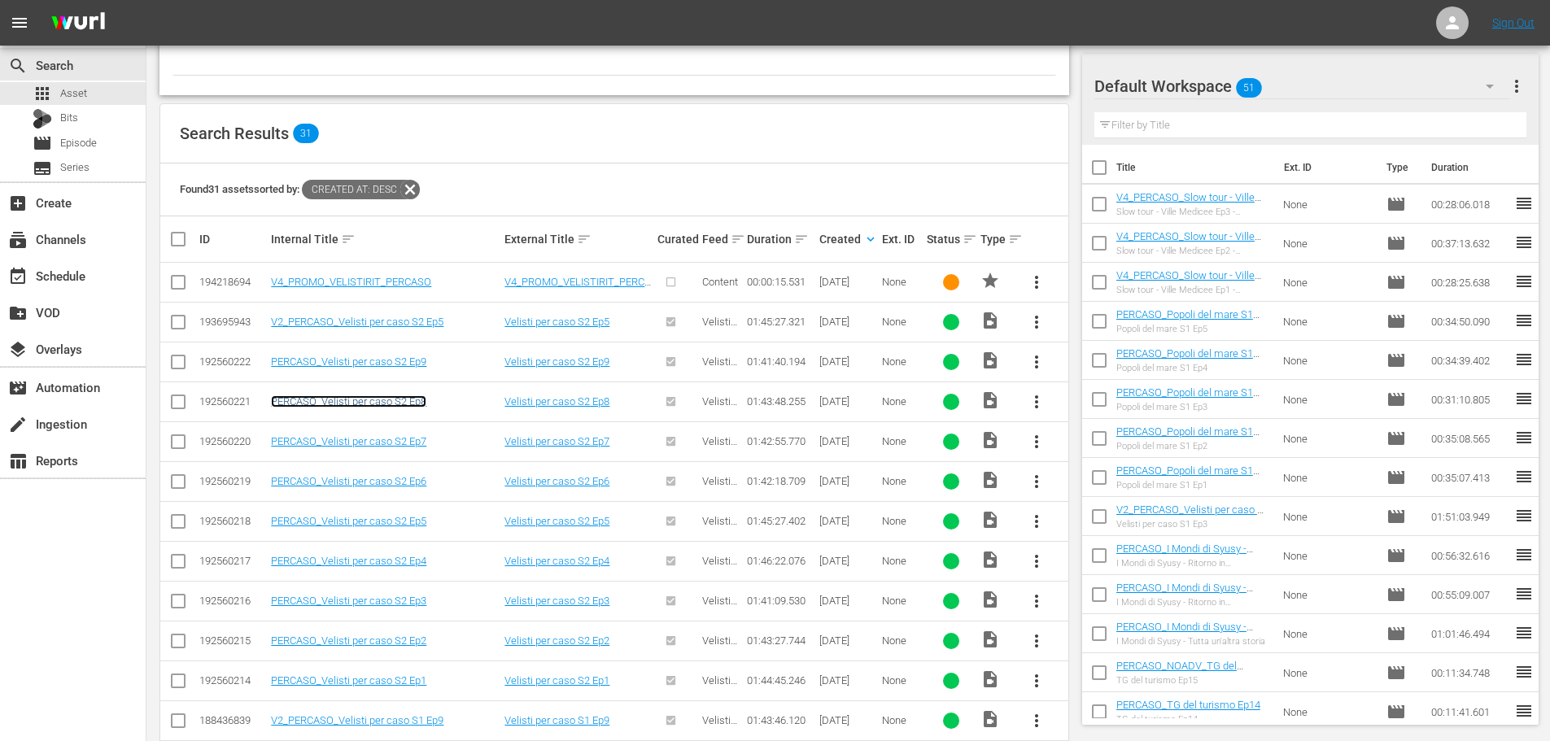
click at [388, 399] on link "PERCASO_Velisti per caso S2 Ep8" at bounding box center [348, 401] width 155 height 12
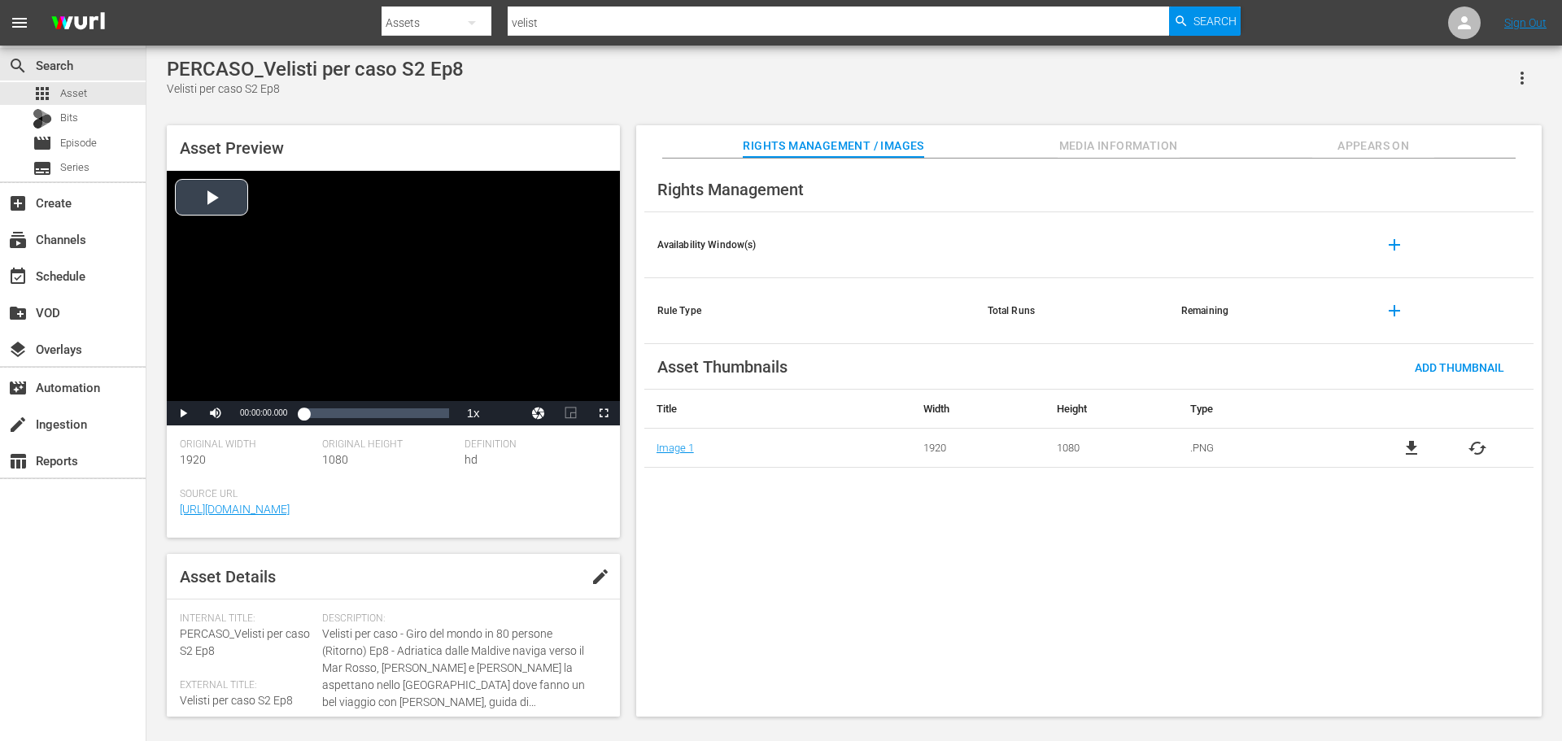
click at [514, 254] on div "Video Player" at bounding box center [393, 286] width 453 height 230
click at [376, 418] on div "00:51:54.127" at bounding box center [376, 413] width 1 height 16
click at [396, 416] on div "Loaded : 50.14% 01:05:53.892 00:51:54.721" at bounding box center [375, 413] width 145 height 16
click at [425, 420] on div "01:27:28.529" at bounding box center [425, 413] width 1 height 16
click at [105, 97] on div "apps Asset" at bounding box center [73, 93] width 146 height 23
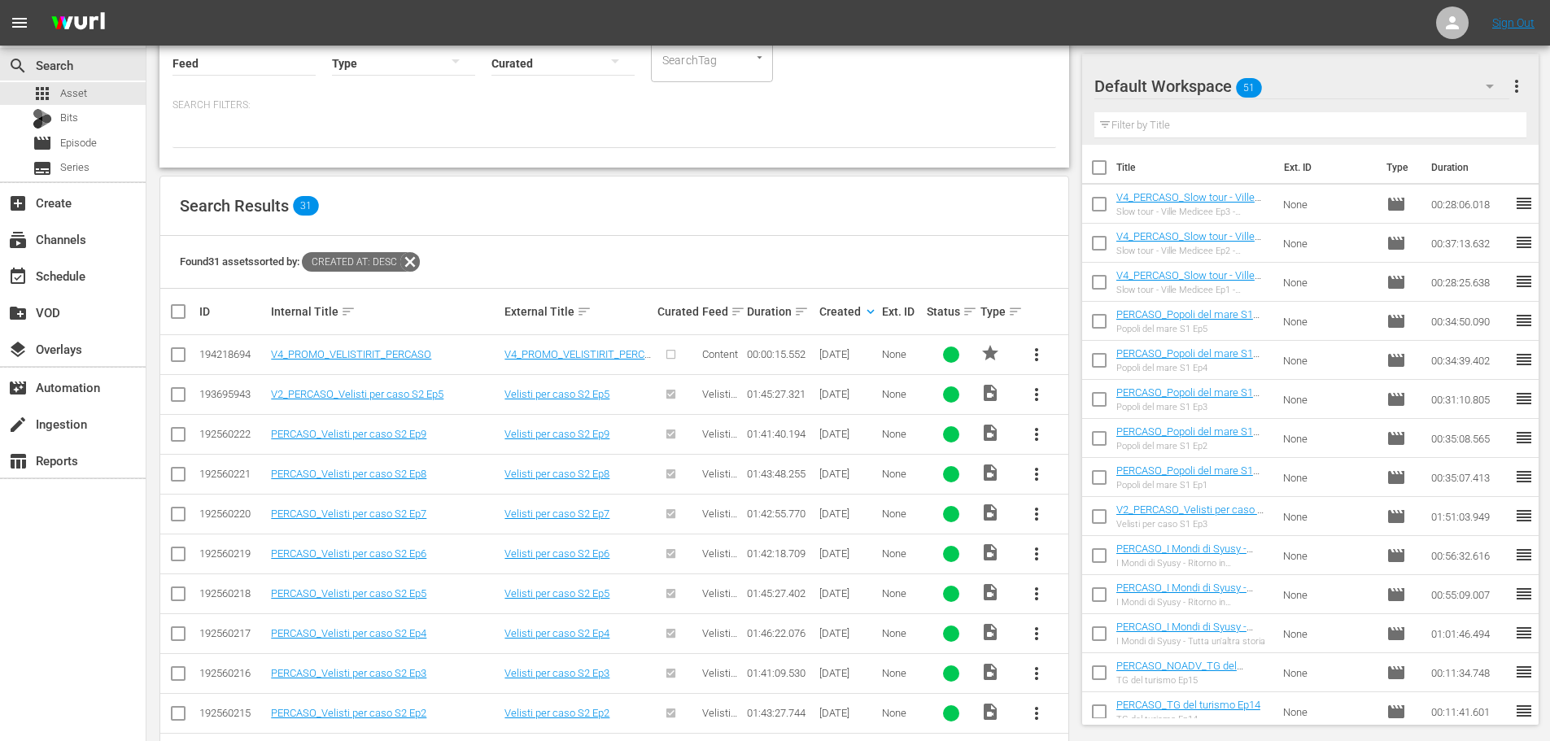
scroll to position [244, 0]
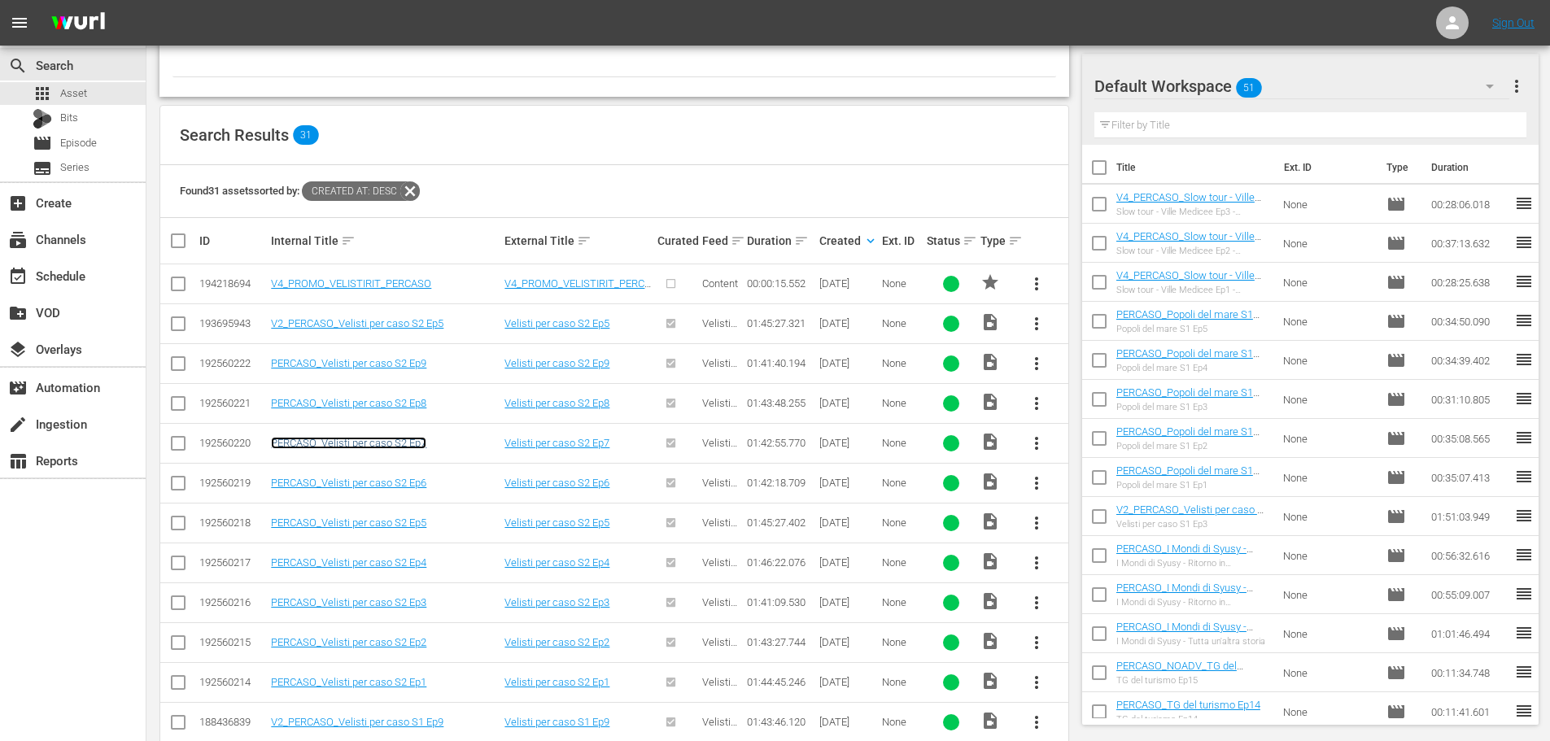
click at [407, 445] on link "PERCASO_Velisti per caso S2 Ep7" at bounding box center [348, 443] width 155 height 12
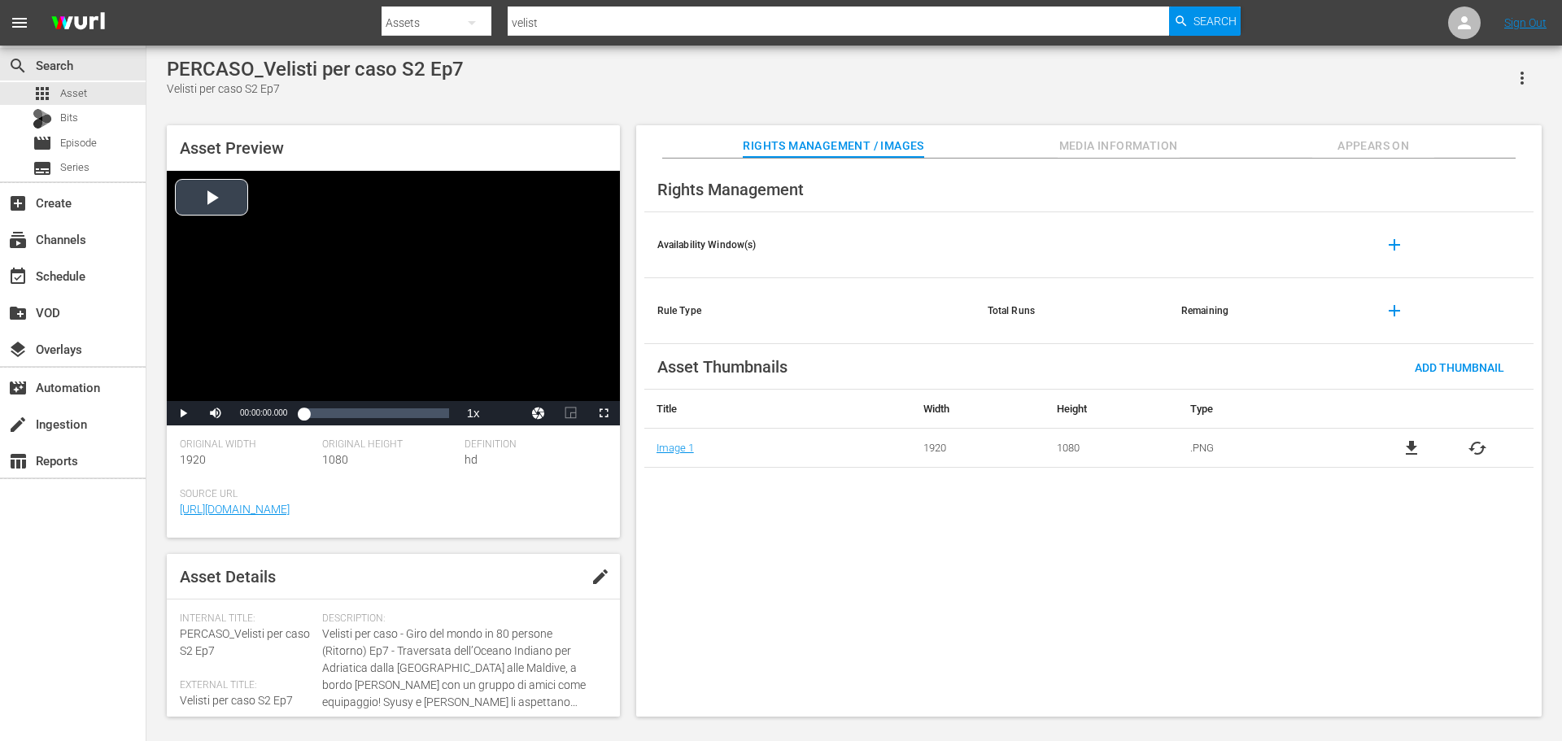
click at [350, 280] on div "Video Player" at bounding box center [393, 286] width 453 height 230
click at [364, 409] on div "Loaded : 0.19% 00:43:22.150 00:00:01.040" at bounding box center [375, 413] width 145 height 16
click at [385, 416] on div "Loaded : 42.21% 00:58:24.229 00:43:22.535" at bounding box center [375, 413] width 145 height 16
click at [421, 413] on div "01:23:16.128" at bounding box center [421, 413] width 1 height 16
click at [123, 94] on div "apps Asset" at bounding box center [73, 93] width 146 height 23
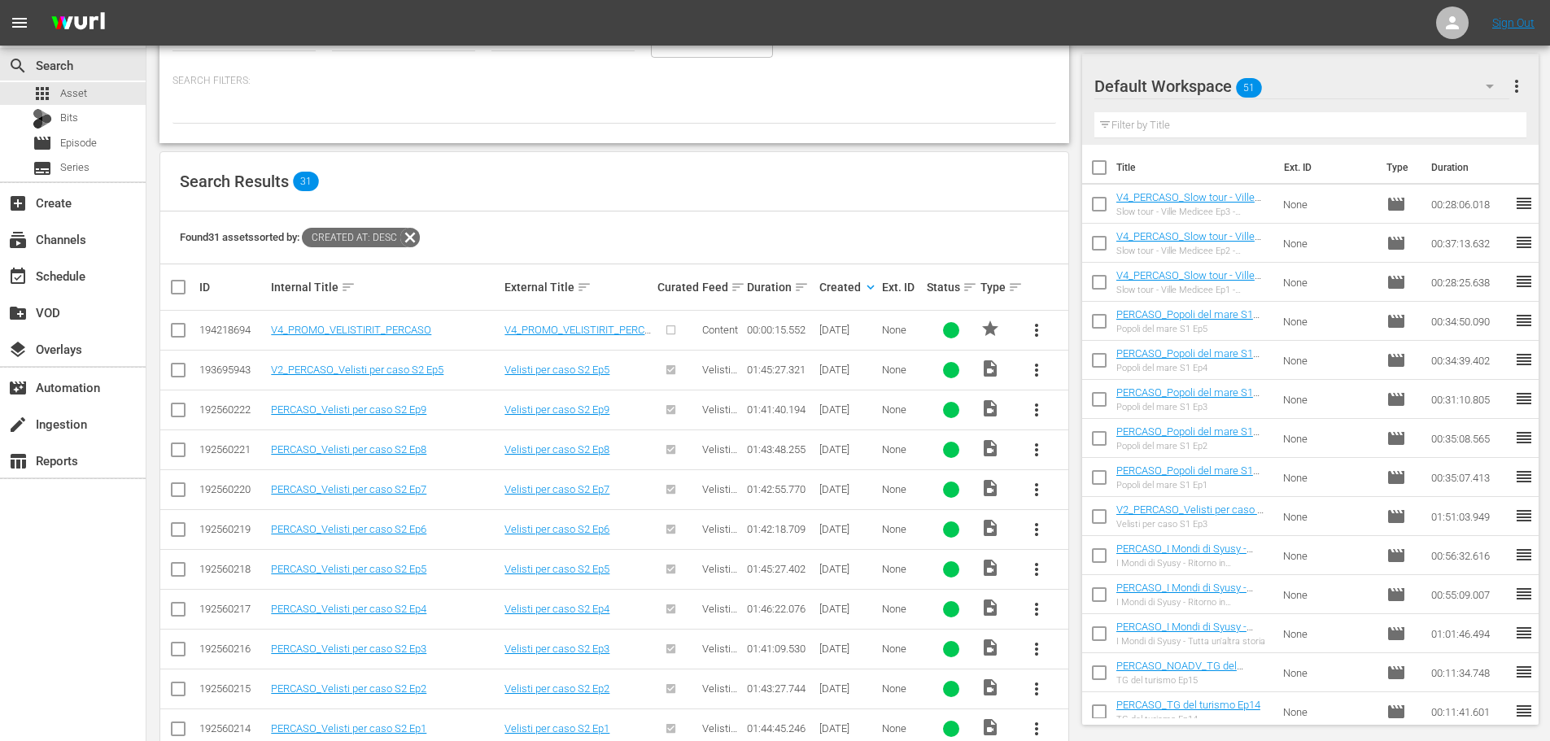
scroll to position [244, 0]
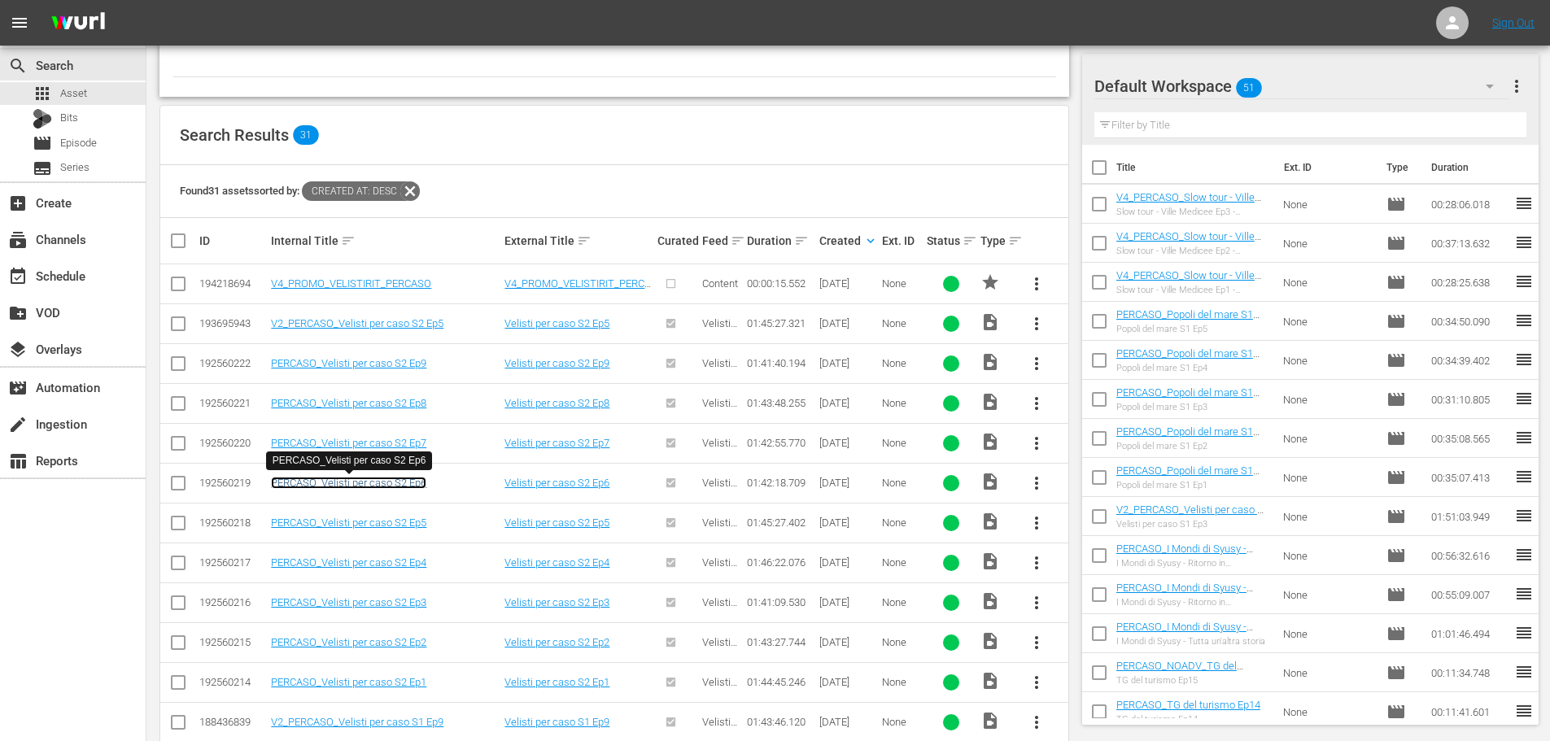
click at [398, 484] on link "PERCASO_Velisti per caso S2 Ep6" at bounding box center [348, 483] width 155 height 12
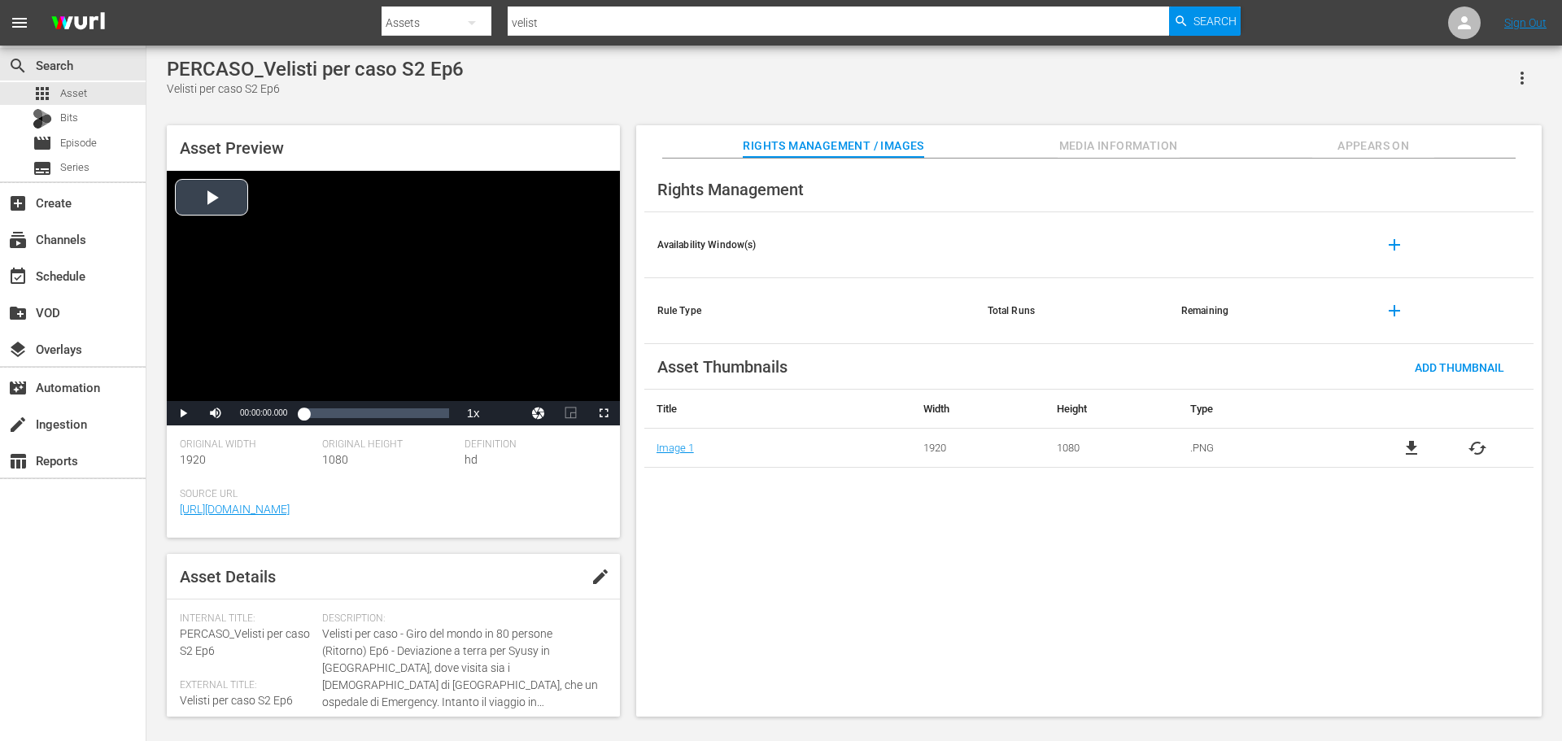
click at [383, 349] on div "Video Player" at bounding box center [393, 286] width 453 height 230
click at [324, 412] on div "Loaded : 0.29% 00:14:22.178 00:00:01.889" at bounding box center [375, 413] width 145 height 16
click at [361, 412] on div "00:40:48.586" at bounding box center [361, 413] width 1 height 16
click at [390, 417] on div "01:01:30.122" at bounding box center [390, 413] width 1 height 16
click at [421, 414] on div "Loaded : 61.24% 01:23:20.633 01:01:39.368" at bounding box center [375, 413] width 145 height 16
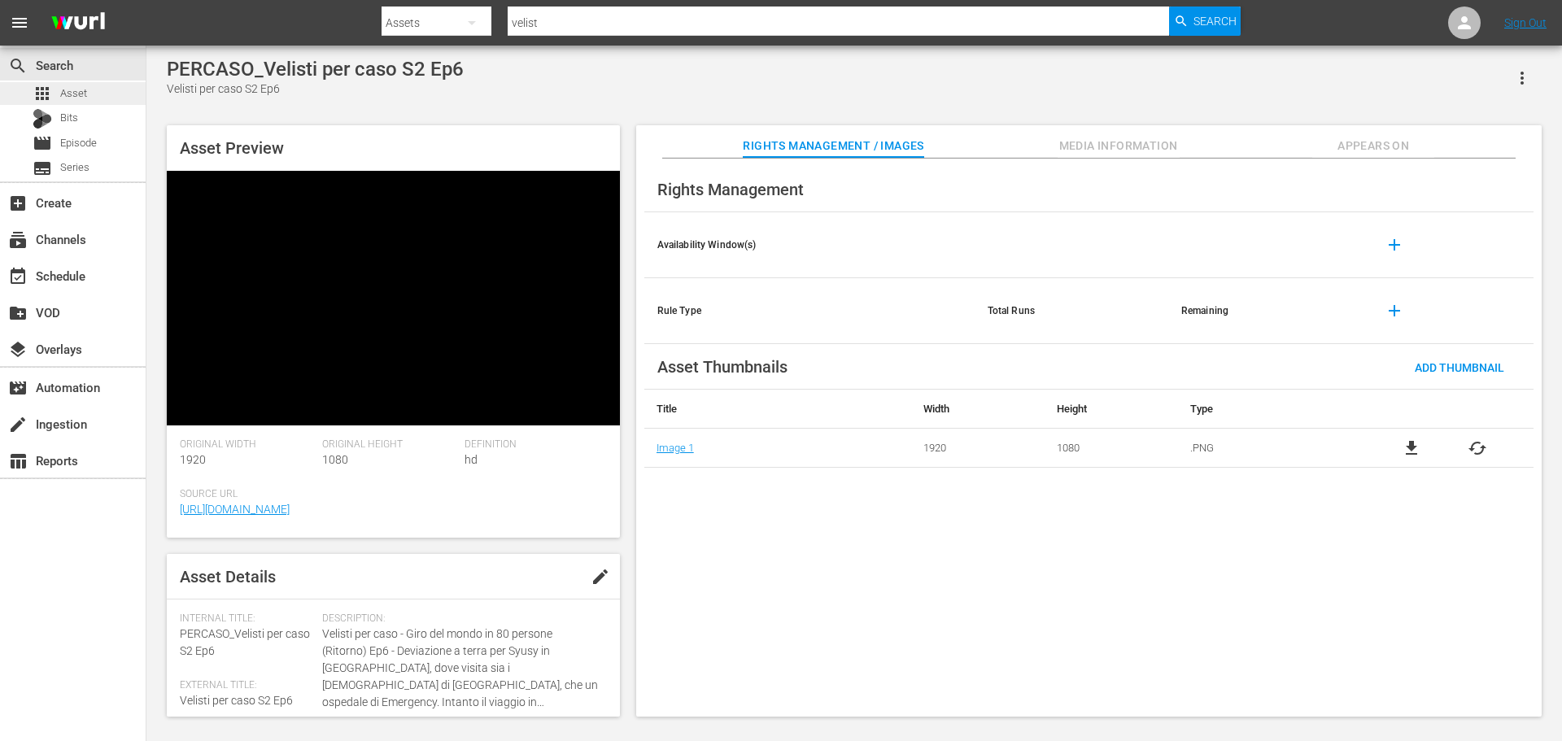
click at [97, 92] on div "apps Asset" at bounding box center [73, 93] width 146 height 23
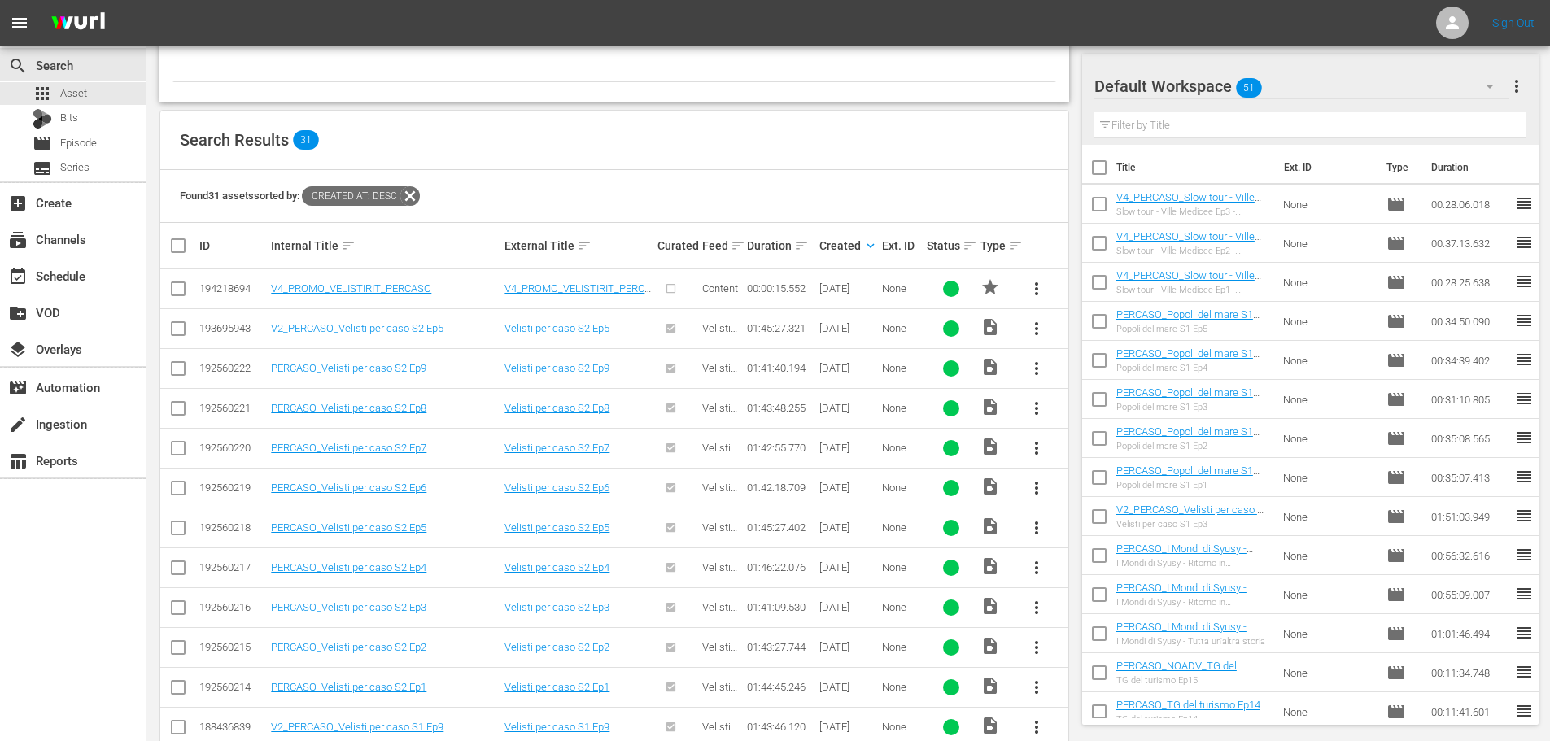
scroll to position [244, 0]
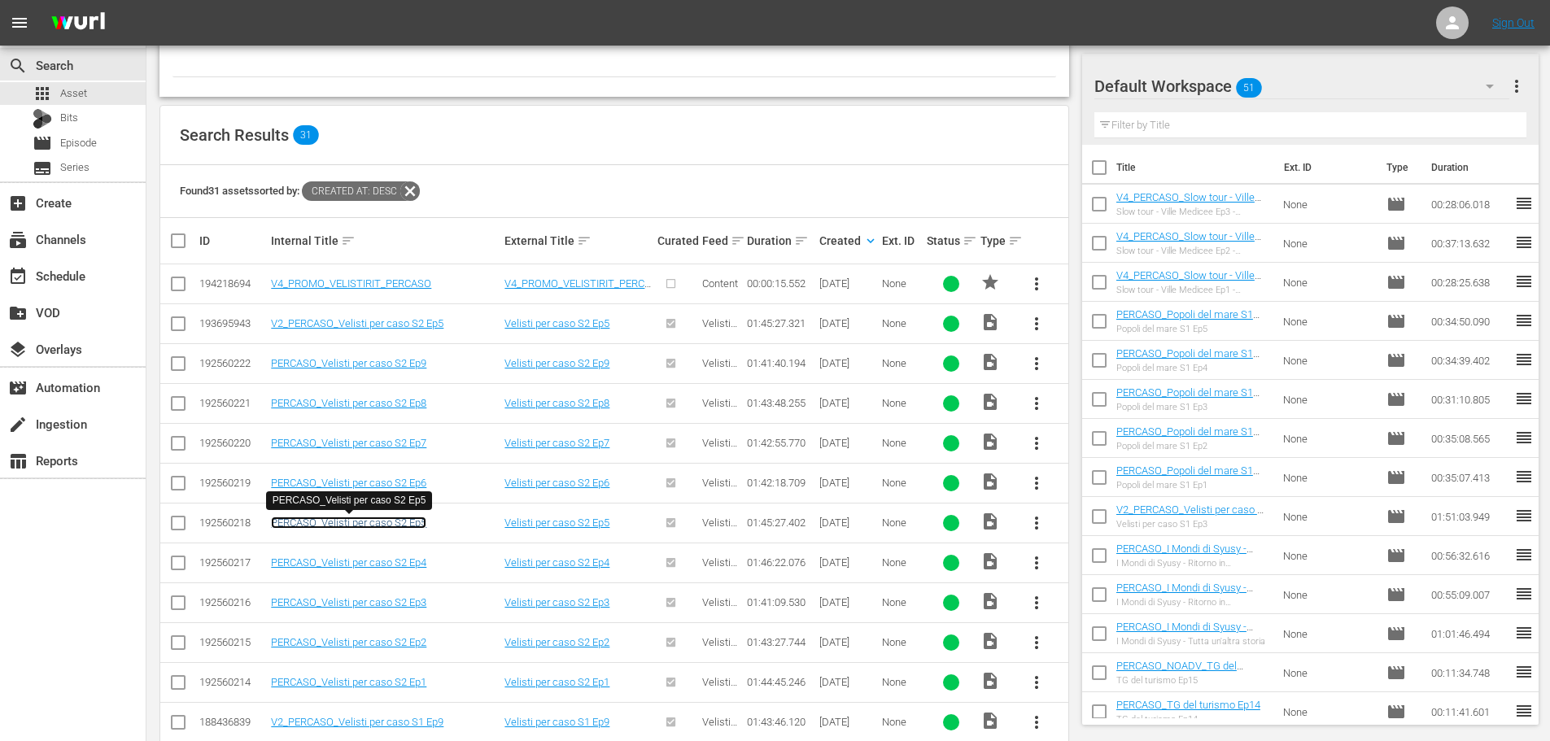
click at [415, 519] on link "PERCASO_Velisti per caso S2 Ep5" at bounding box center [348, 523] width 155 height 12
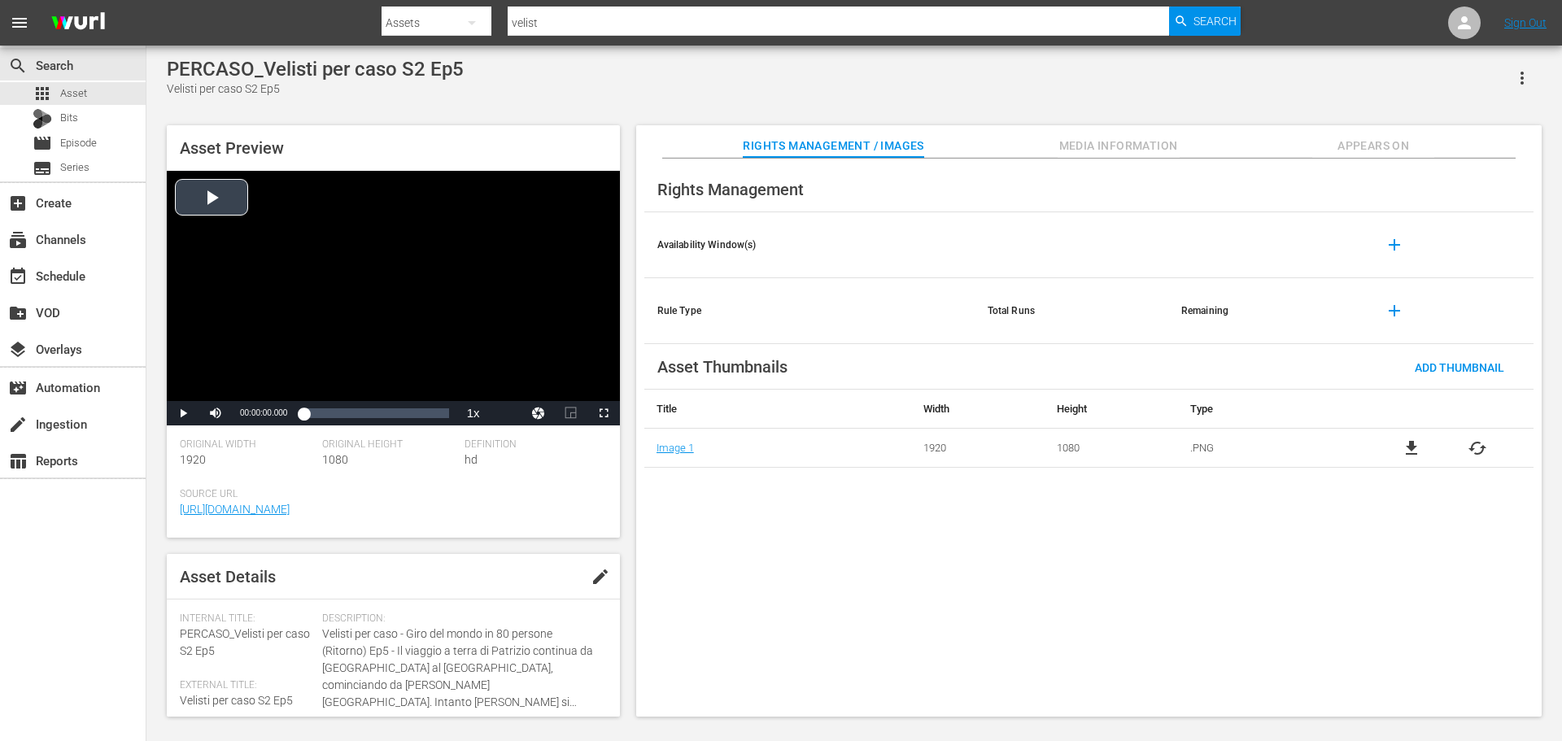
click at [374, 299] on div "Video Player" at bounding box center [393, 286] width 453 height 230
click at [341, 312] on div "Video Player" at bounding box center [393, 286] width 453 height 230
click at [108, 96] on div "apps Asset" at bounding box center [73, 93] width 146 height 23
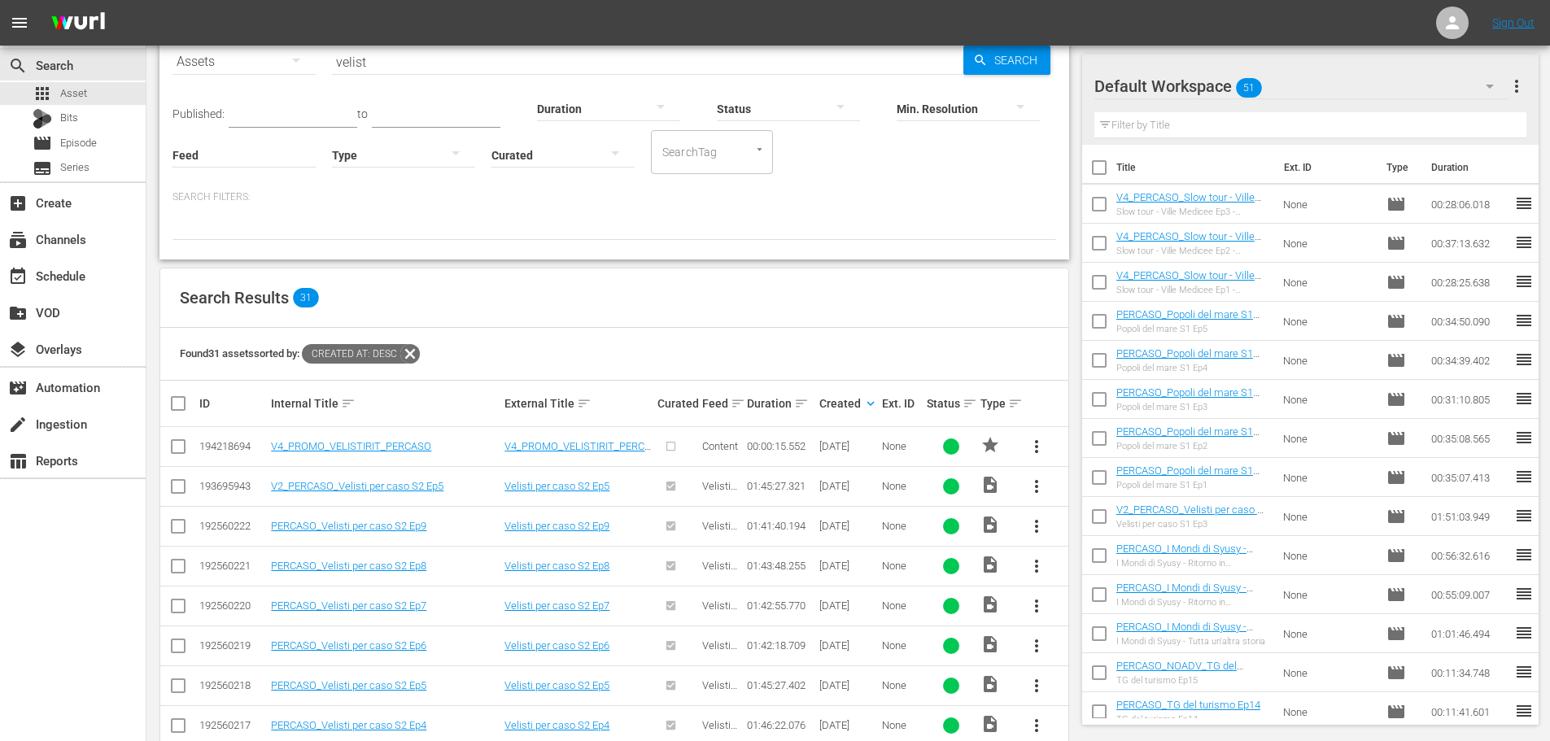
scroll to position [244, 0]
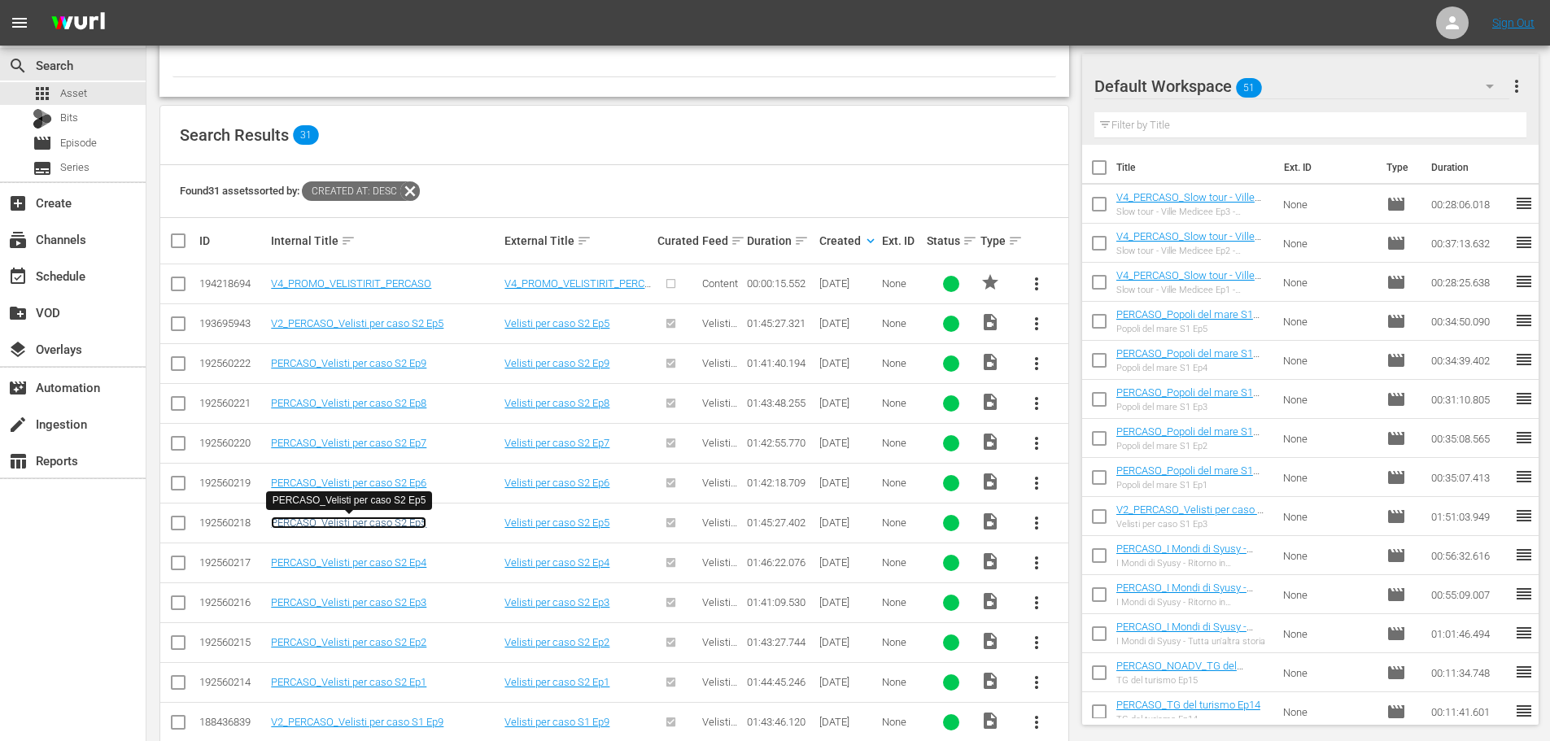
click at [374, 522] on link "PERCASO_Velisti per caso S2 Ep5" at bounding box center [348, 523] width 155 height 12
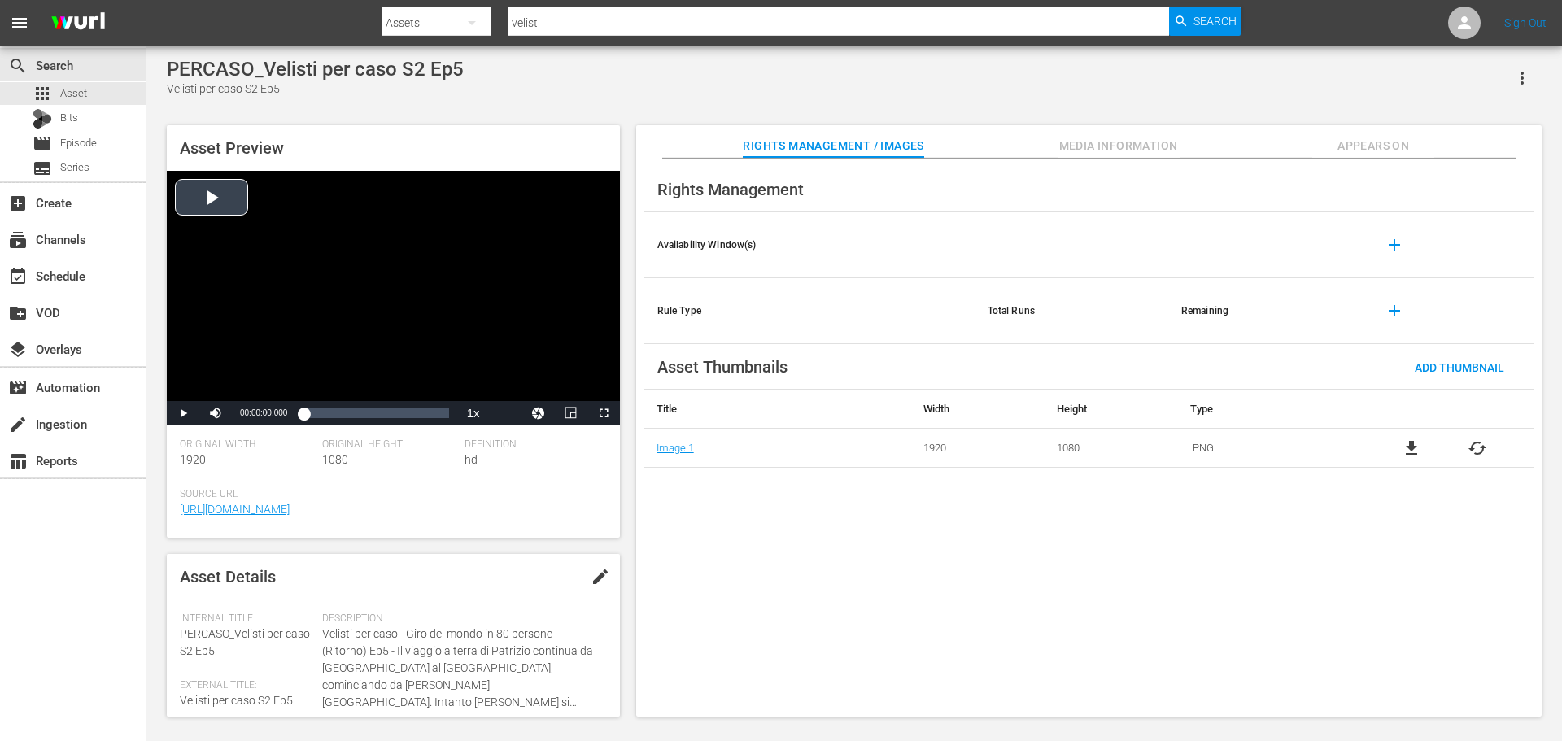
click at [390, 373] on div "Video Player" at bounding box center [393, 286] width 453 height 230
click at [334, 414] on div "Loaded : 0.47% 00:22:30.793 00:00:01.203" at bounding box center [375, 413] width 145 height 16
click at [436, 331] on div "Video Player" at bounding box center [393, 286] width 453 height 230
click at [74, 97] on span "Asset" at bounding box center [73, 93] width 27 height 16
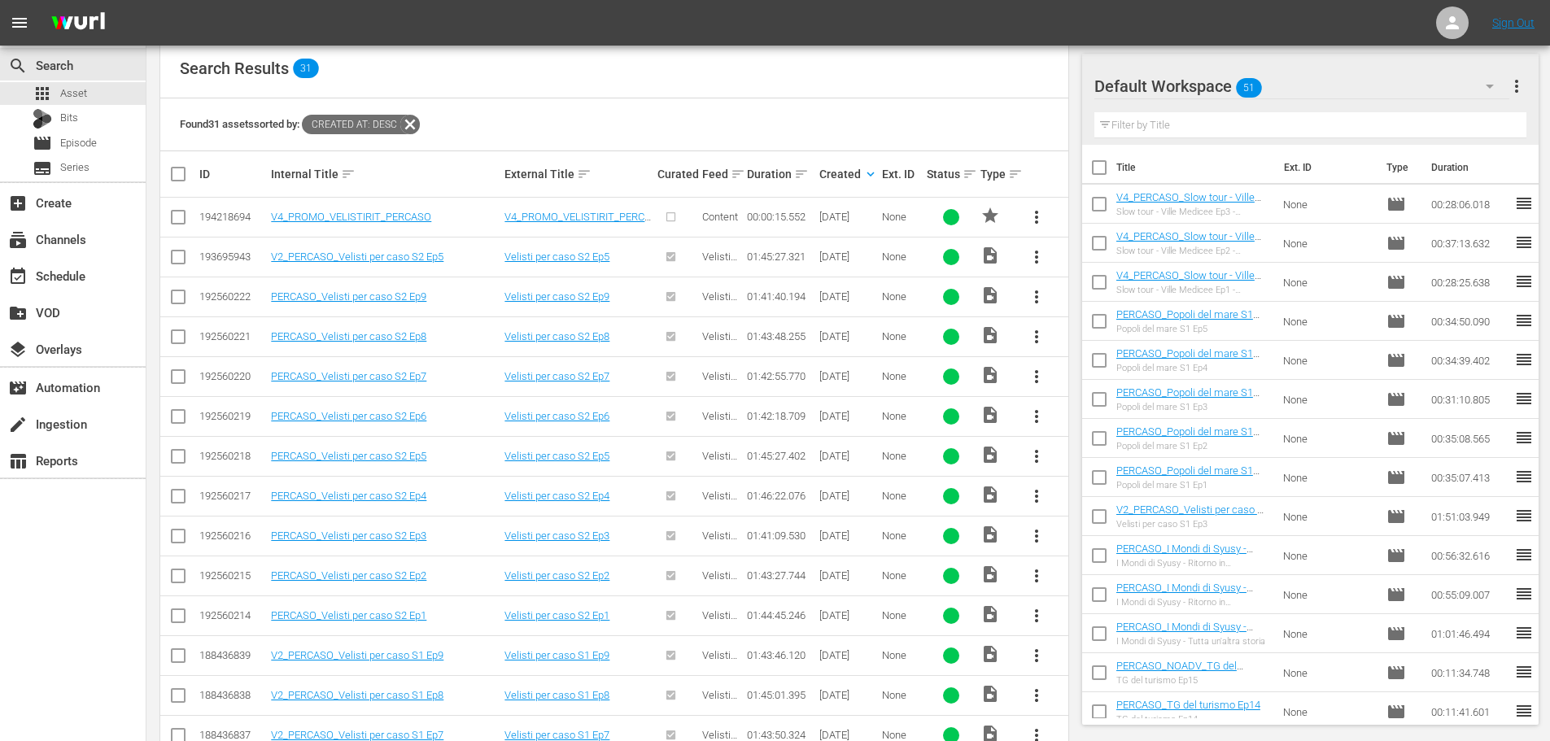
scroll to position [325, 0]
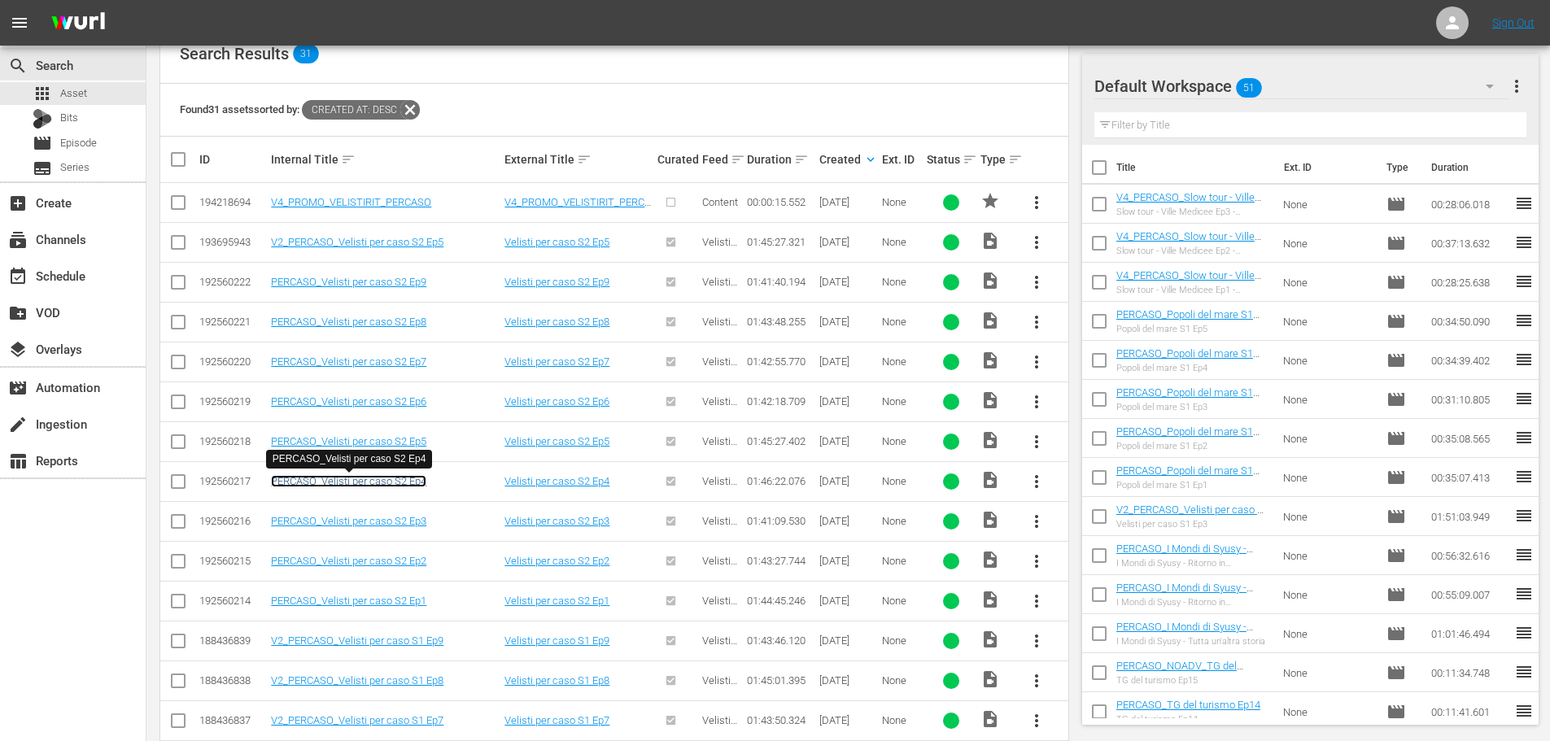
click at [382, 485] on link "PERCASO_Velisti per caso S2 Ep4" at bounding box center [348, 481] width 155 height 12
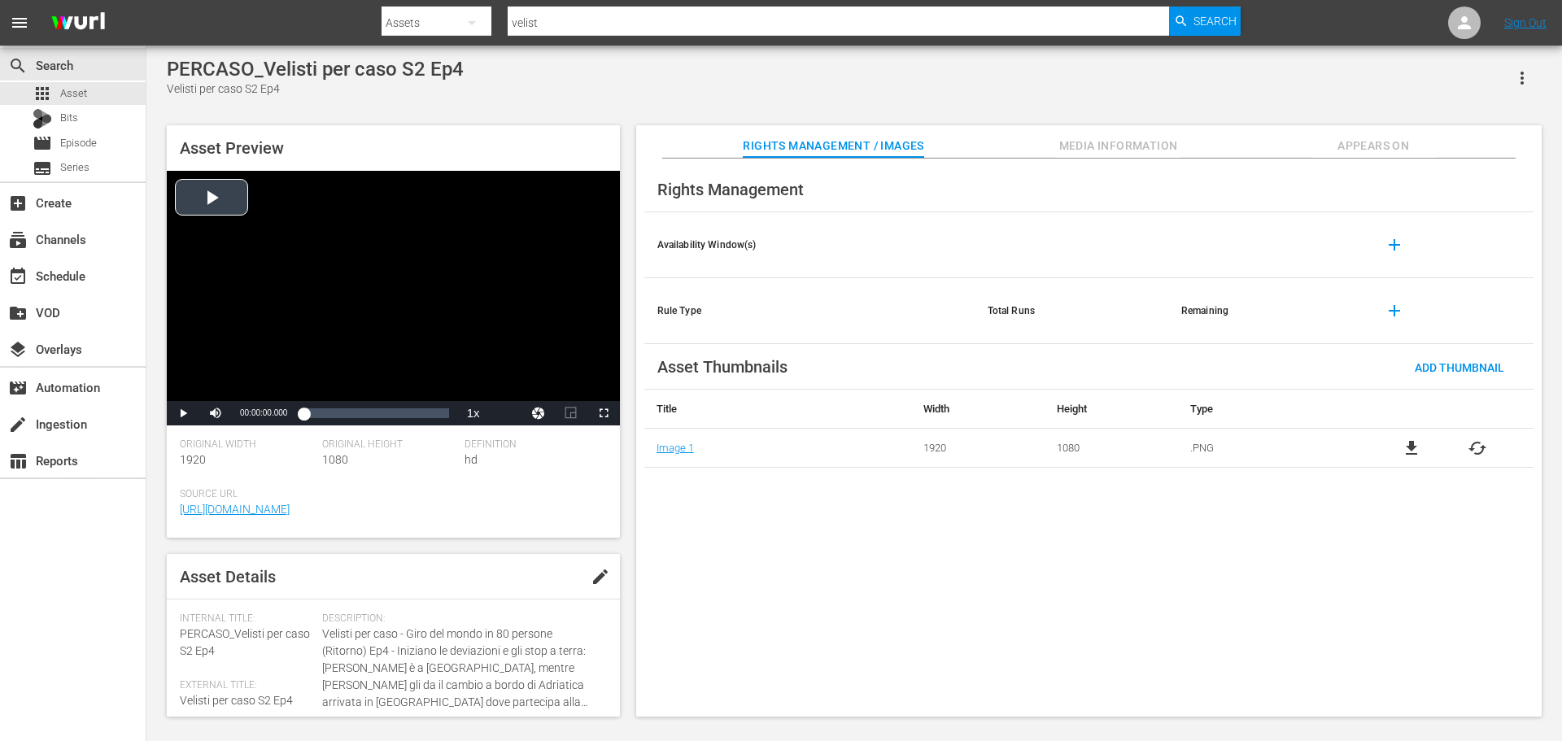
click at [373, 299] on div "Video Player" at bounding box center [393, 286] width 453 height 230
click at [321, 411] on div "00:13:08.795" at bounding box center [321, 413] width 1 height 16
click at [356, 416] on div "Loaded : 12.42% 00:38:14.679 00:13:09.224" at bounding box center [375, 413] width 145 height 16
click at [383, 417] on div "00:58:33.727" at bounding box center [383, 413] width 1 height 16
click at [415, 412] on div "Loaded : 0.00% 01:21:52.047 00:58:33.727" at bounding box center [375, 413] width 145 height 16
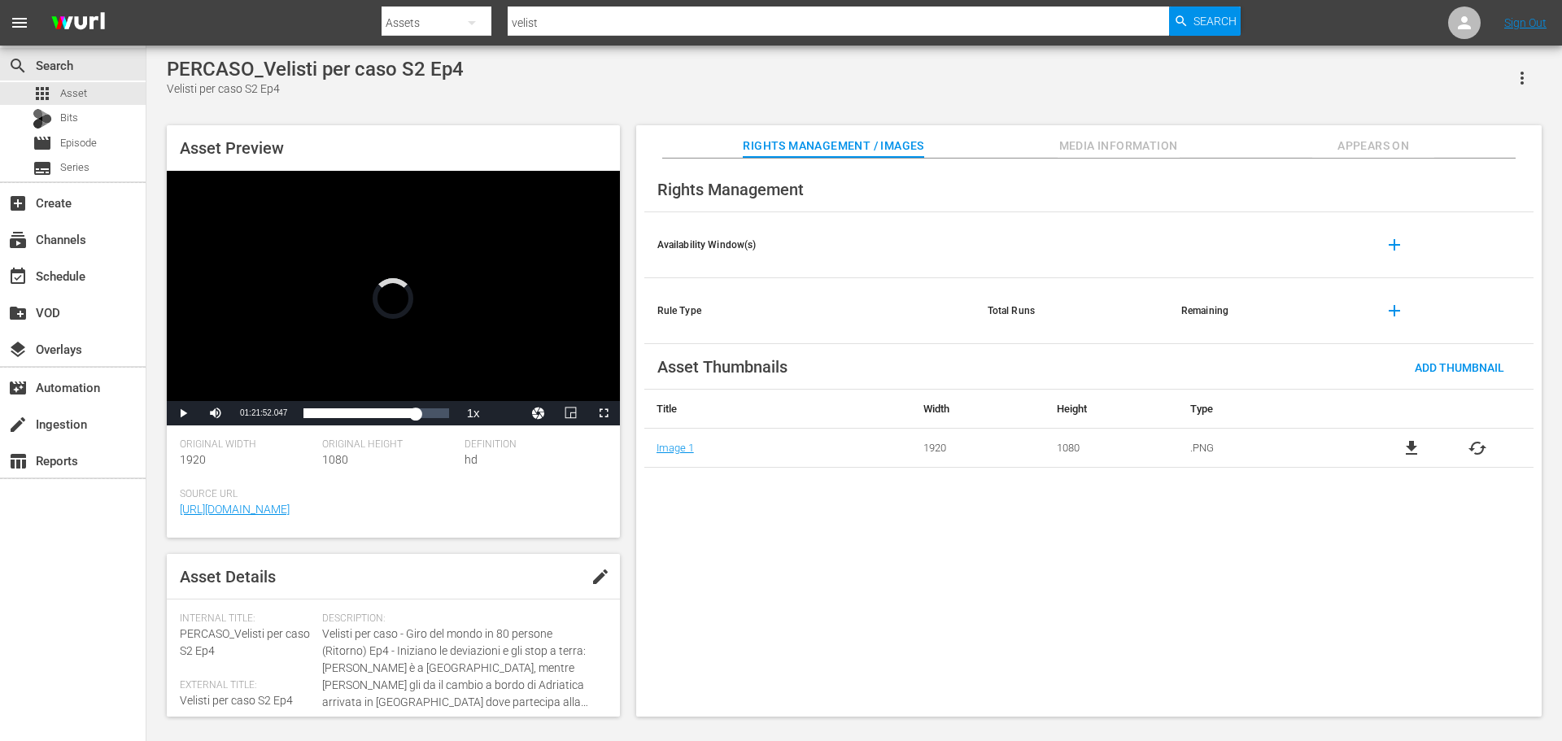
click at [449, 346] on div "Video Player" at bounding box center [393, 286] width 453 height 230
click at [443, 343] on div "Video Player" at bounding box center [393, 286] width 453 height 230
click at [119, 94] on div "apps Asset" at bounding box center [73, 93] width 146 height 23
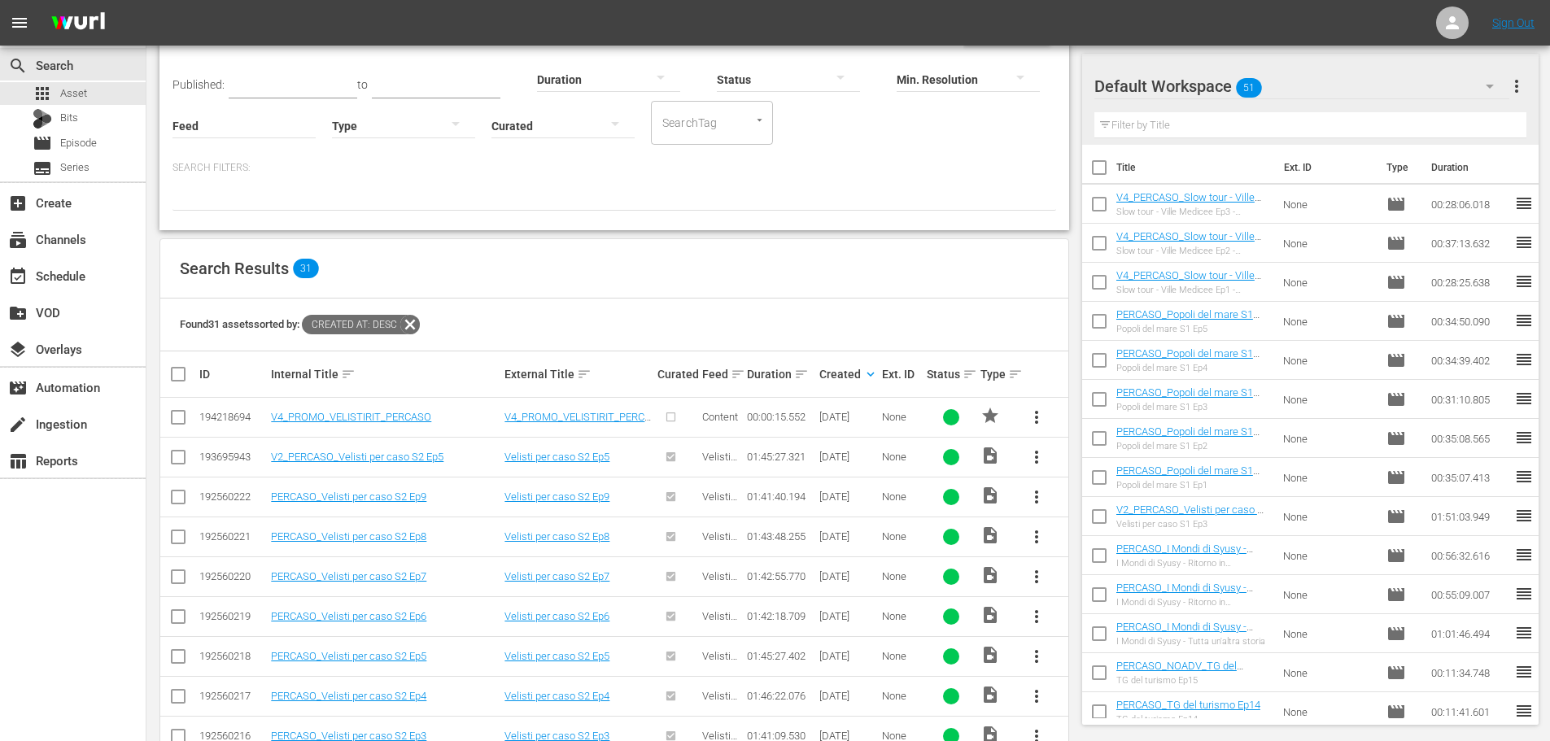
scroll to position [407, 0]
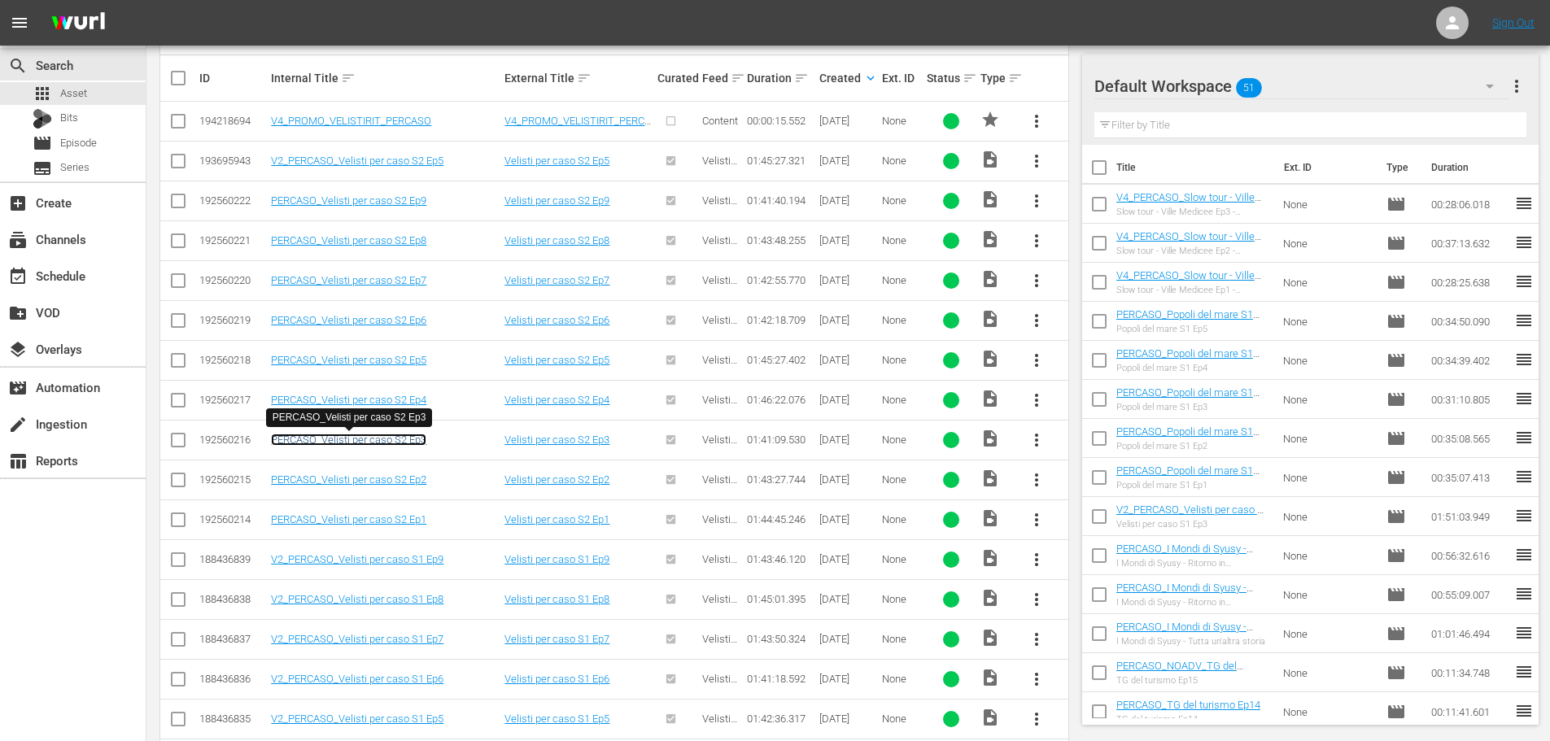
click at [386, 438] on link "PERCASO_Velisti per caso S2 Ep3" at bounding box center [348, 440] width 155 height 12
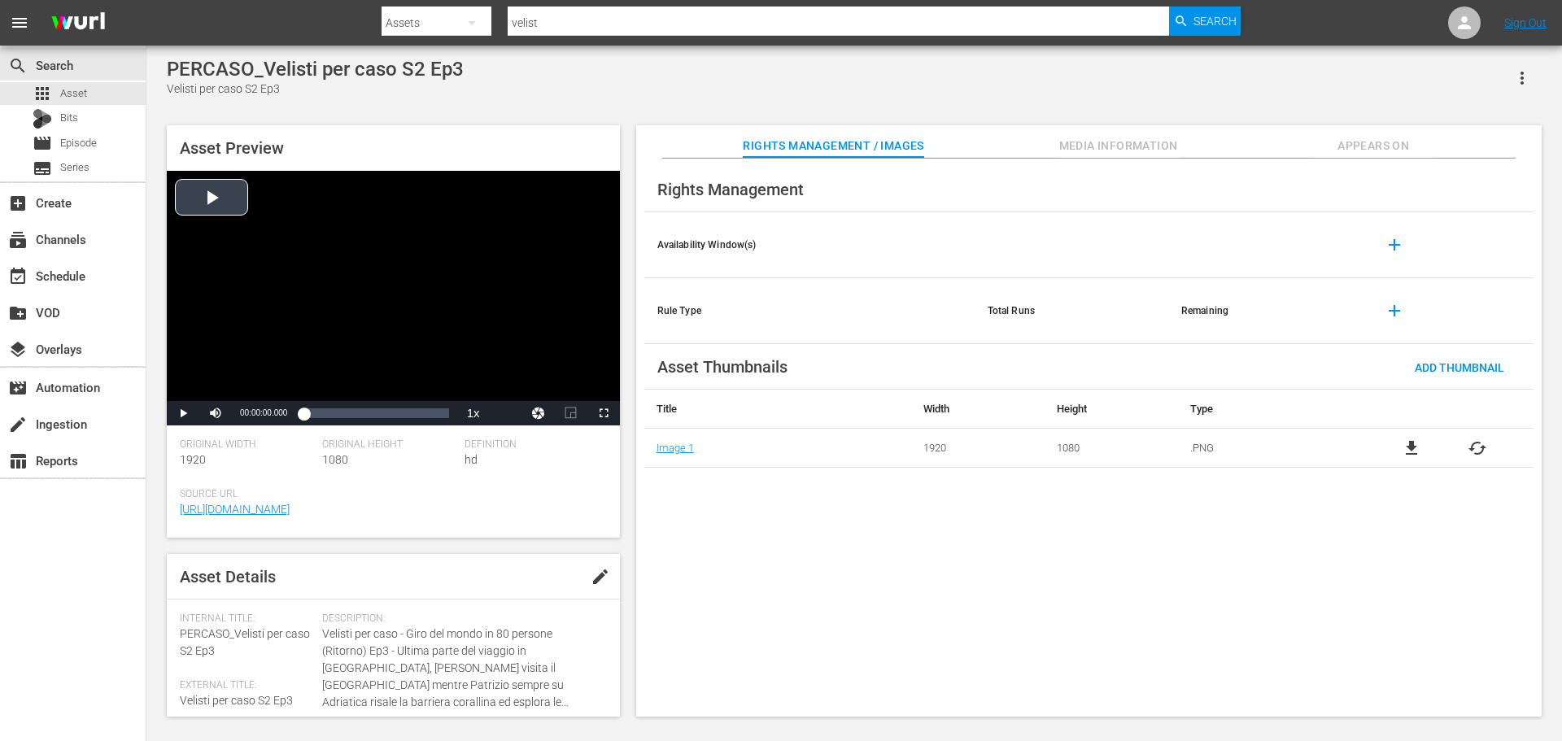
click at [428, 346] on div "Video Player" at bounding box center [393, 286] width 453 height 230
click at [340, 408] on div "Loaded : 0.59% 00:24:26.234 00:00:03.696" at bounding box center [375, 413] width 145 height 16
click at [382, 412] on div "Loaded : 25.33% 00:54:33.454 00:25:34.988" at bounding box center [375, 413] width 145 height 16
click at [414, 415] on div "Loaded : 54.03% 01:17:17.393 00:54:33.896" at bounding box center [375, 413] width 145 height 16
click at [95, 94] on div "apps Asset" at bounding box center [73, 93] width 146 height 23
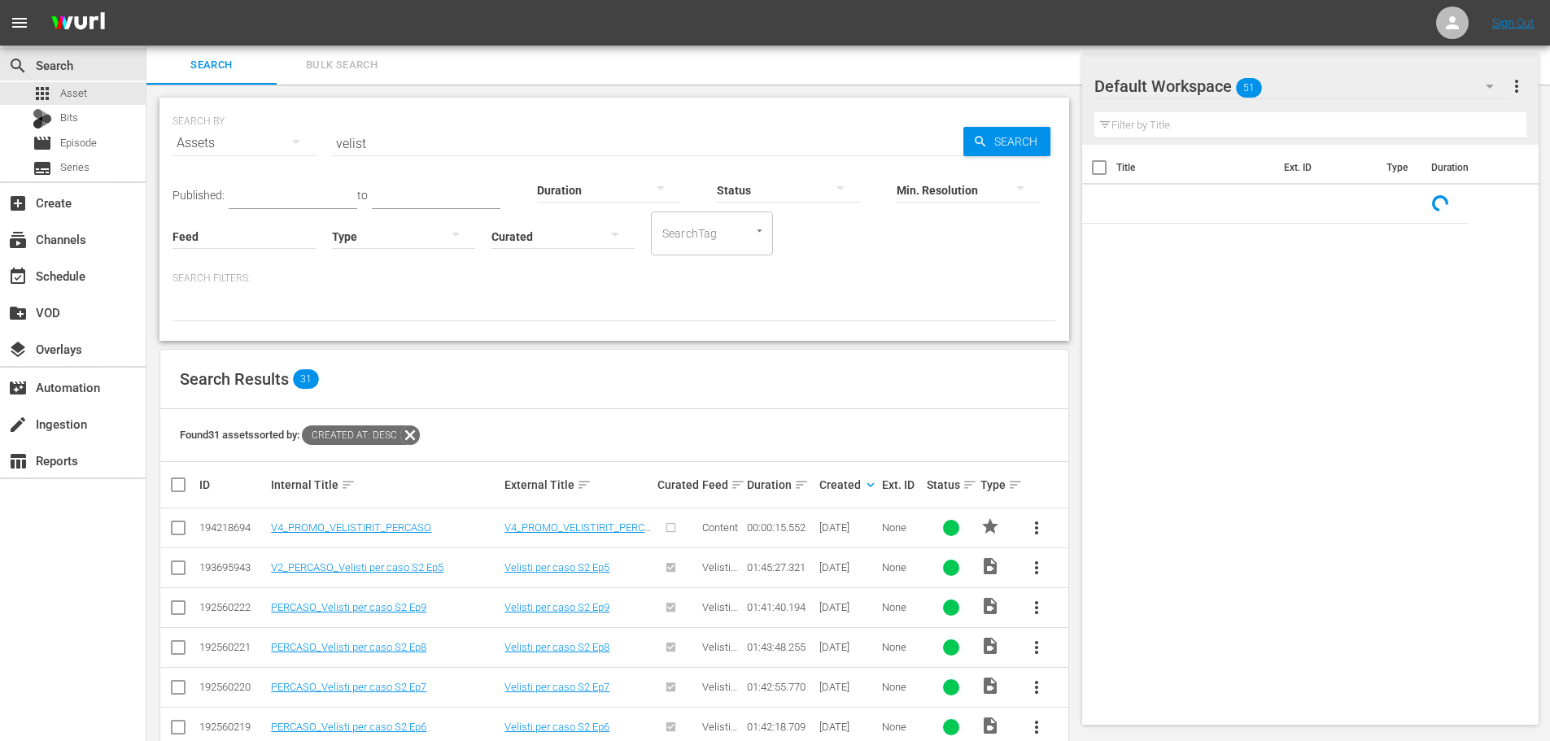
scroll to position [325, 0]
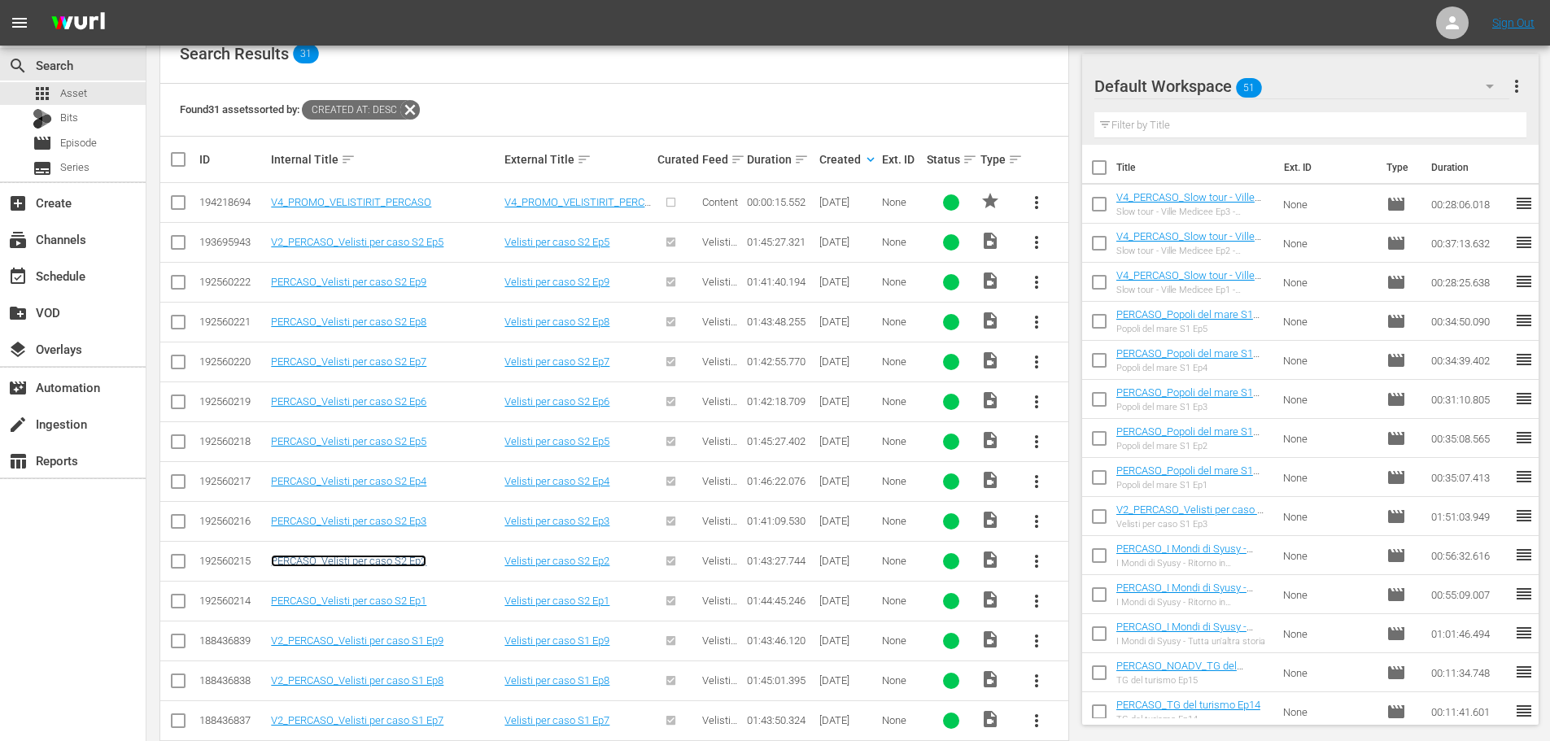
click at [381, 561] on link "PERCASO_Velisti per caso S2 Ep2" at bounding box center [348, 561] width 155 height 12
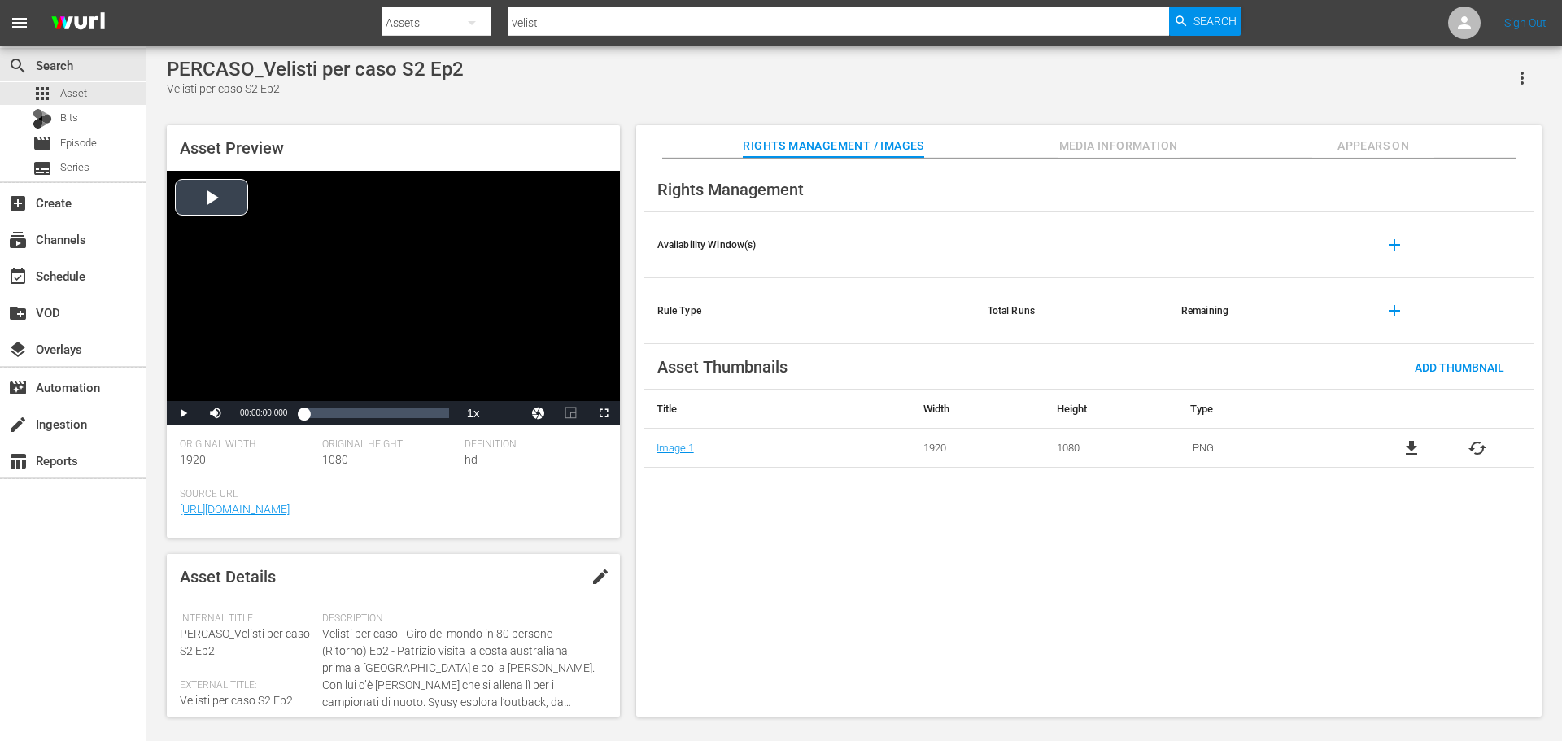
click at [426, 266] on div "Video Player" at bounding box center [393, 286] width 453 height 230
click at [332, 414] on div "00:20:20.623" at bounding box center [332, 413] width 1 height 16
click at [355, 412] on div "00:37:11.997" at bounding box center [355, 413] width 1 height 16
click at [382, 416] on div "Loaded : 35.99% 00:56:22.871 00:37:12.488" at bounding box center [375, 413] width 145 height 16
click at [419, 413] on div "01:22:32.245" at bounding box center [419, 413] width 1 height 16
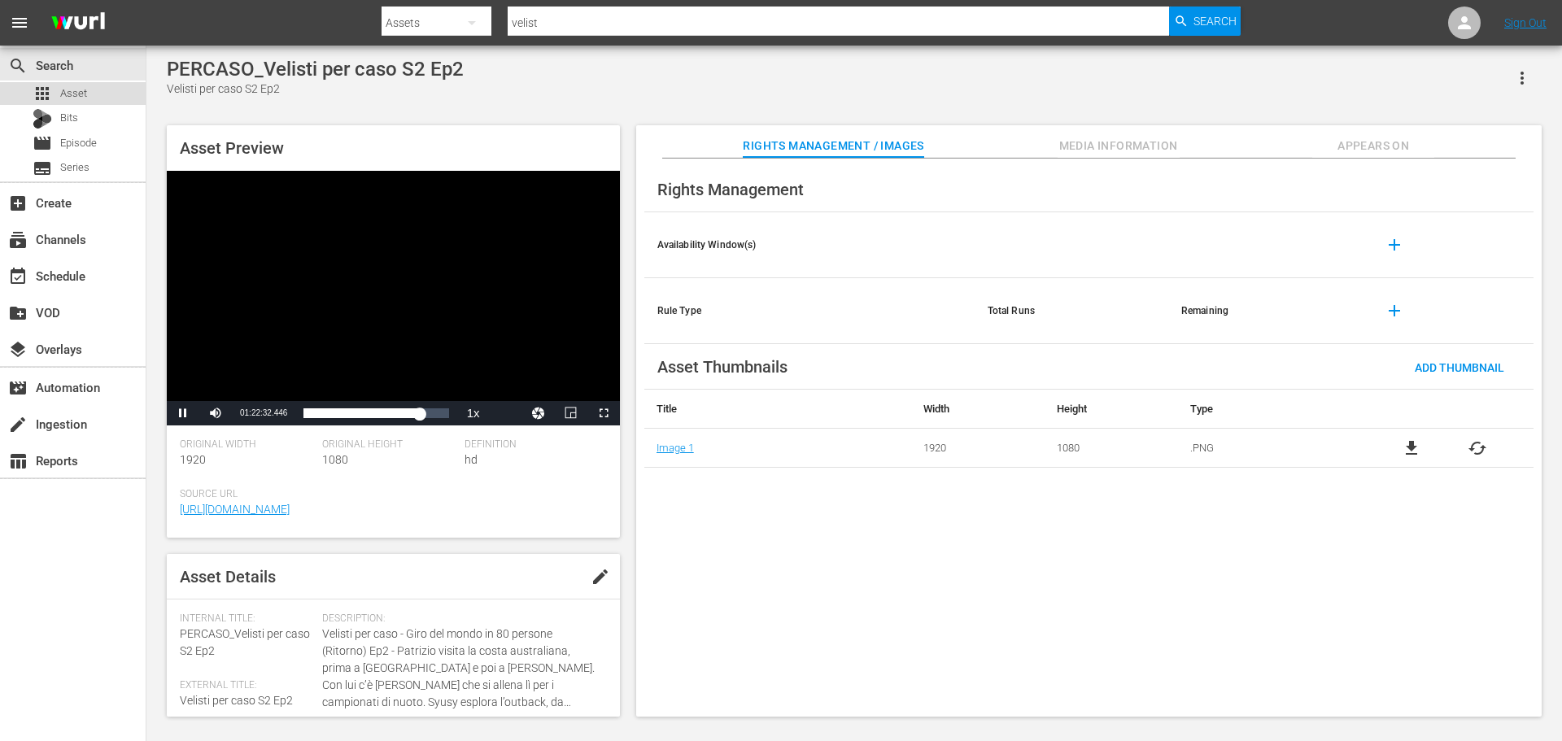
click at [101, 93] on div "apps Asset" at bounding box center [73, 93] width 146 height 23
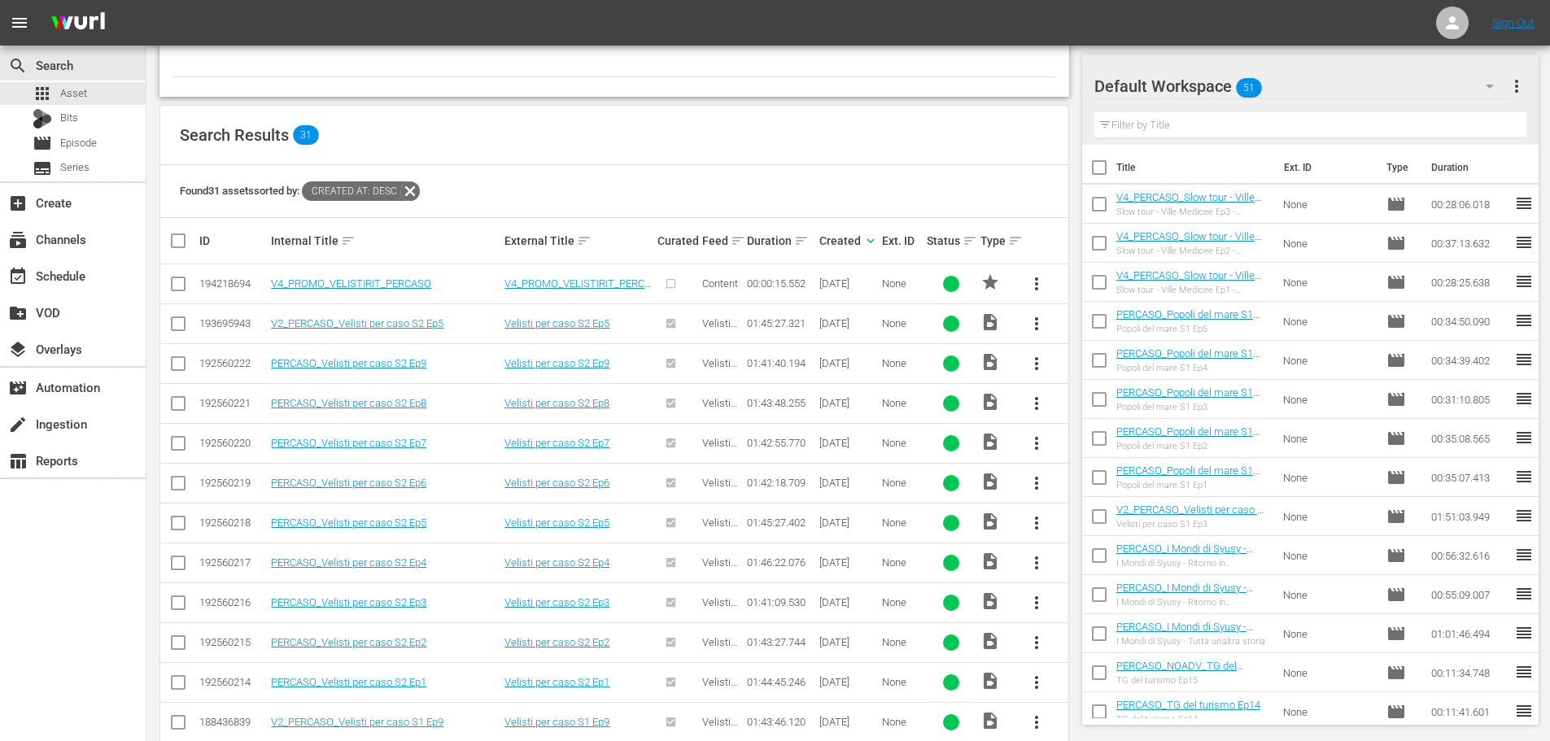
scroll to position [407, 0]
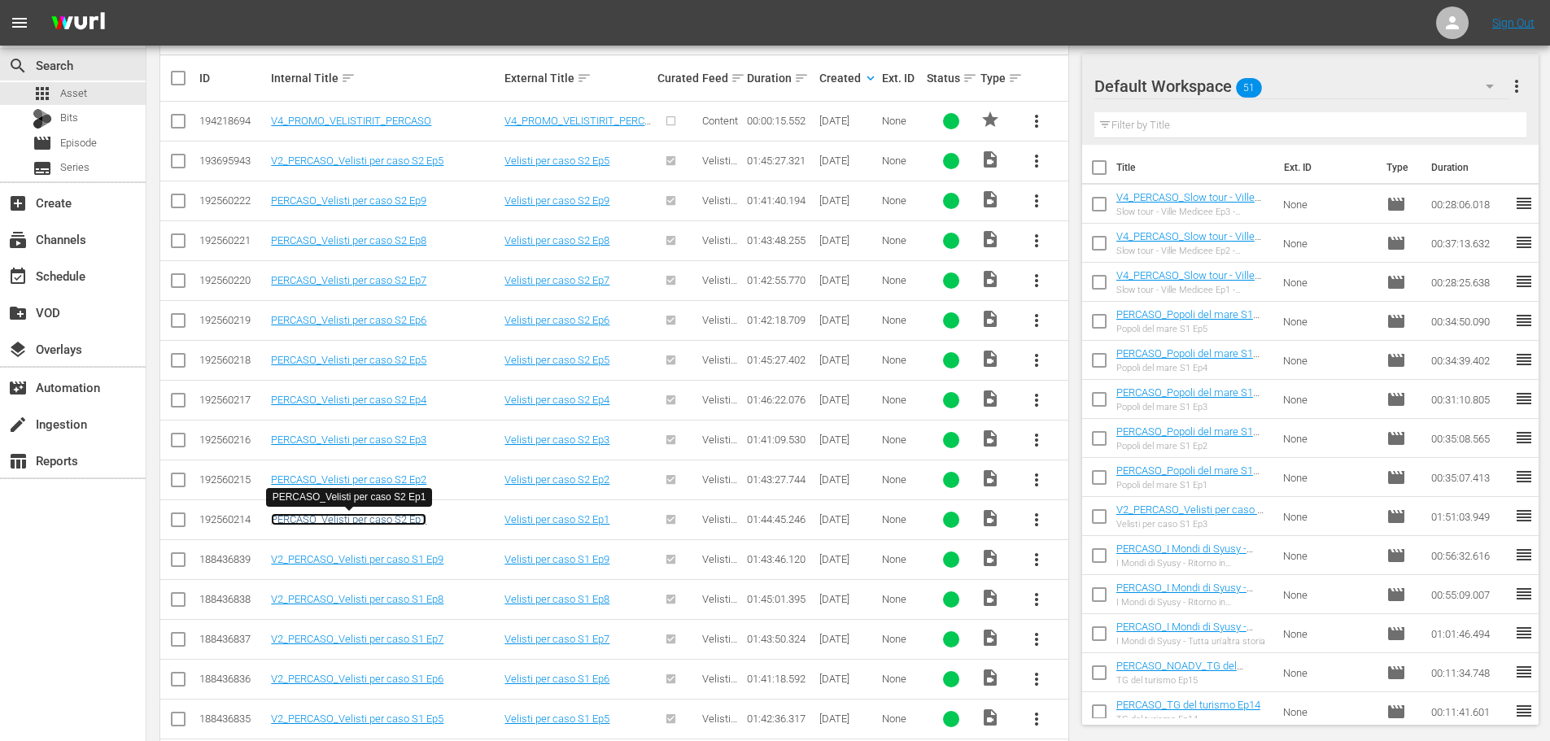
click at [395, 515] on link "PERCASO_Velisti per caso S2 Ep1" at bounding box center [348, 519] width 155 height 12
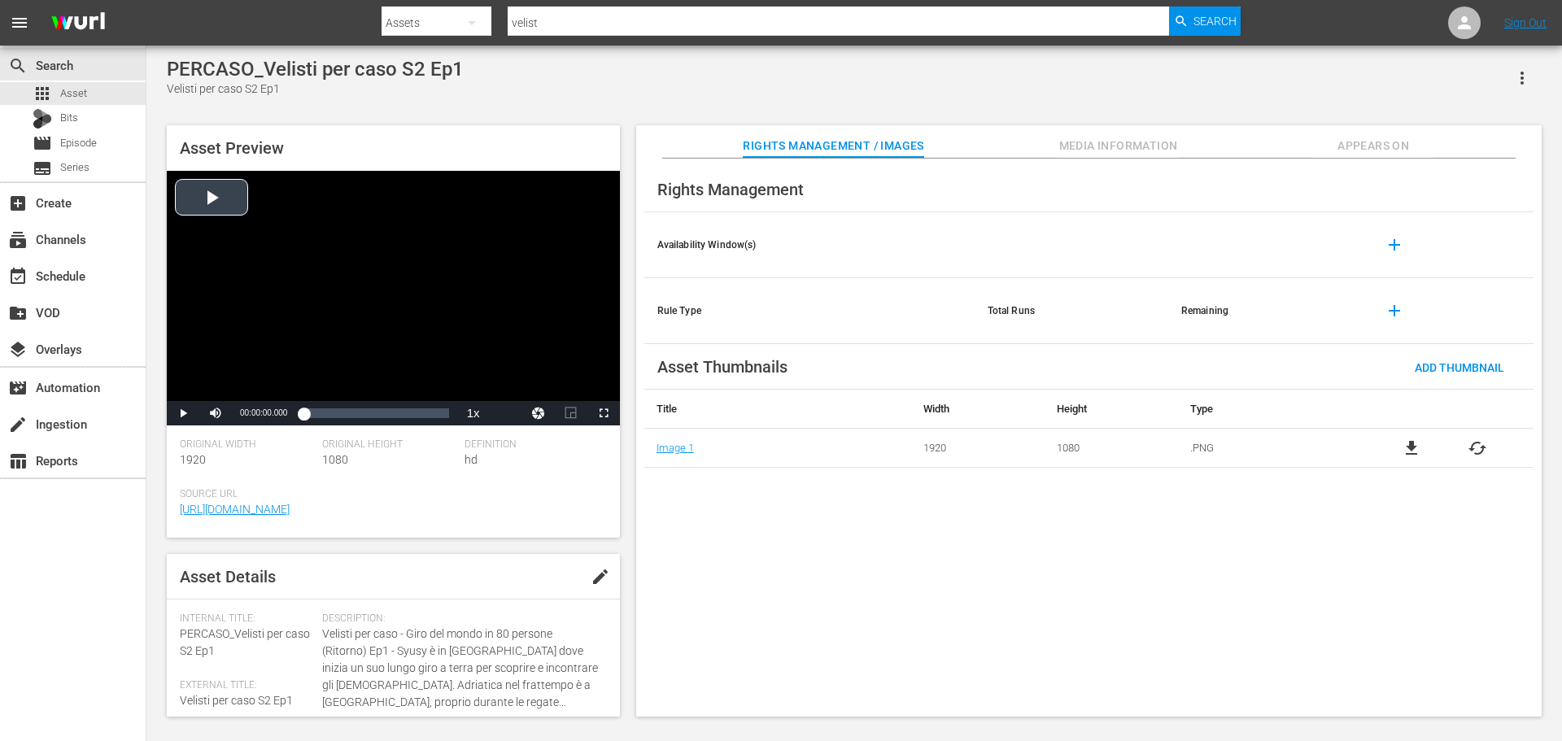
click at [385, 353] on div "Video Player" at bounding box center [393, 286] width 453 height 230
click at [321, 417] on div "Loaded : 0.19% 00:12:56.828 00:00:01.340" at bounding box center [375, 413] width 145 height 16
click at [338, 418] on div "00:24:43.035" at bounding box center [338, 413] width 1 height 16
click at [369, 416] on div "00:47:04.829" at bounding box center [369, 413] width 1 height 16
click at [403, 417] on div "01:11:47.865" at bounding box center [403, 413] width 1 height 16
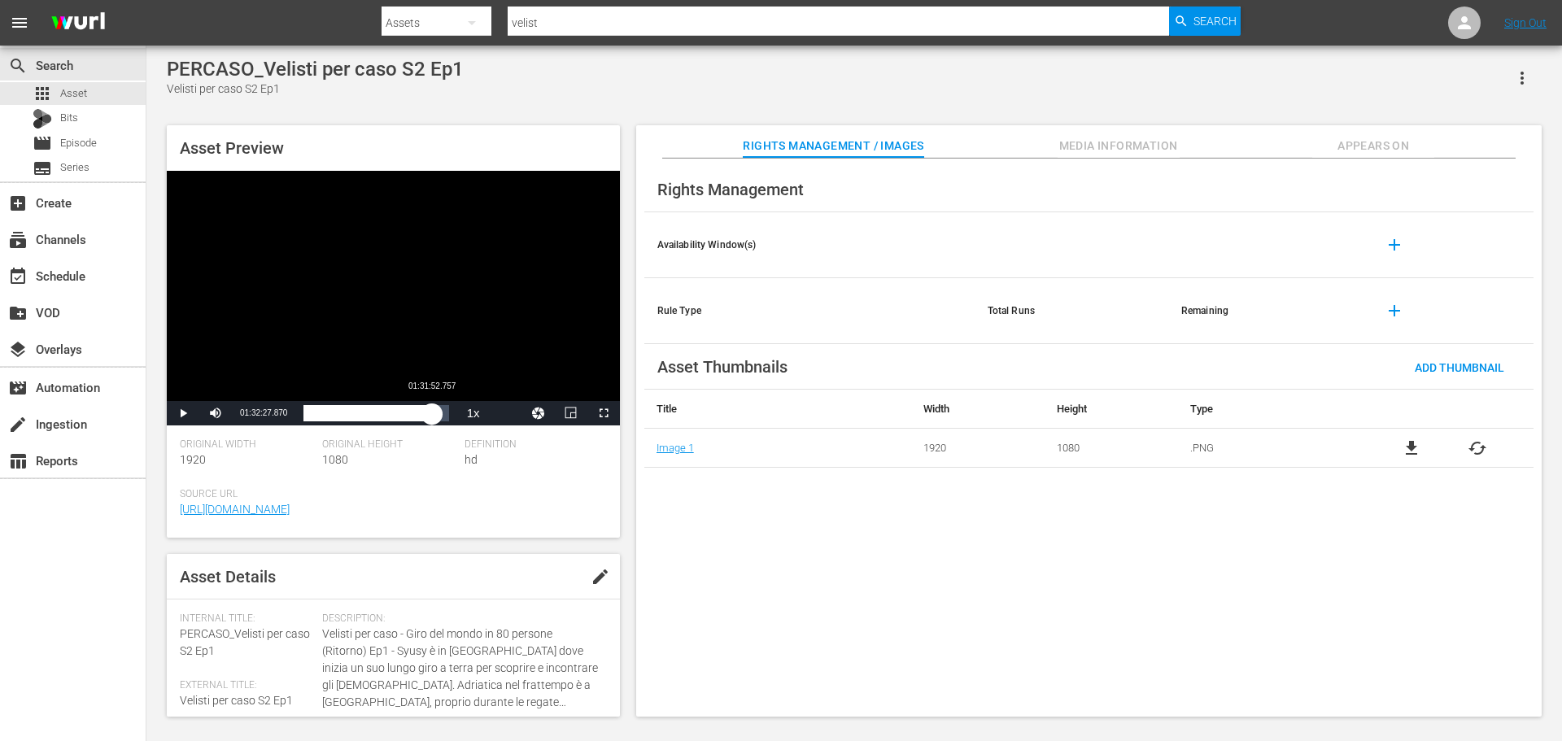
click at [432, 415] on div "Loaded : 68.70% 01:31:52.757 01:11:49.246" at bounding box center [375, 413] width 145 height 16
click at [401, 307] on div "Video Player" at bounding box center [393, 286] width 453 height 230
click at [125, 89] on div "apps Asset" at bounding box center [73, 93] width 146 height 23
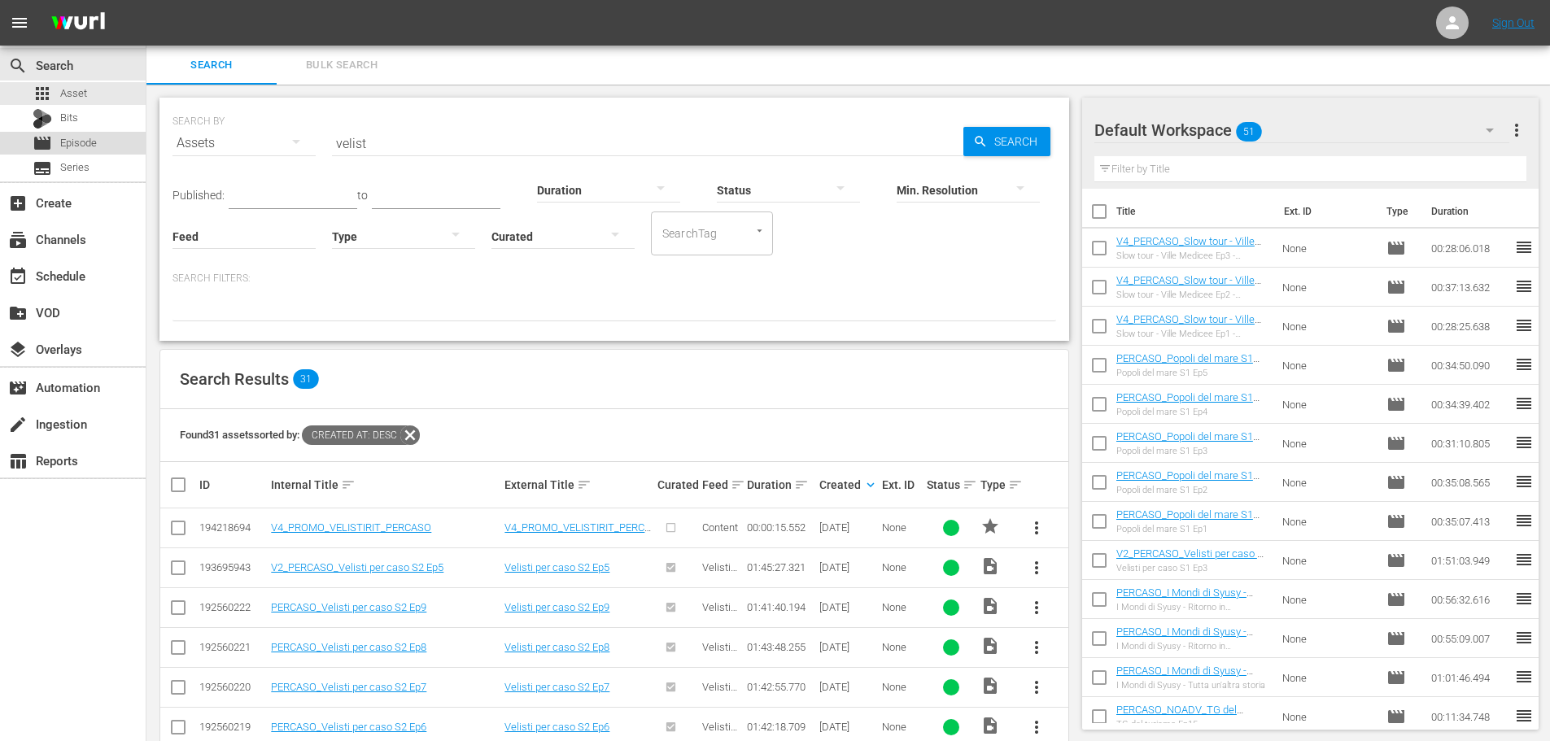
click at [77, 144] on span "Episode" at bounding box center [78, 143] width 37 height 16
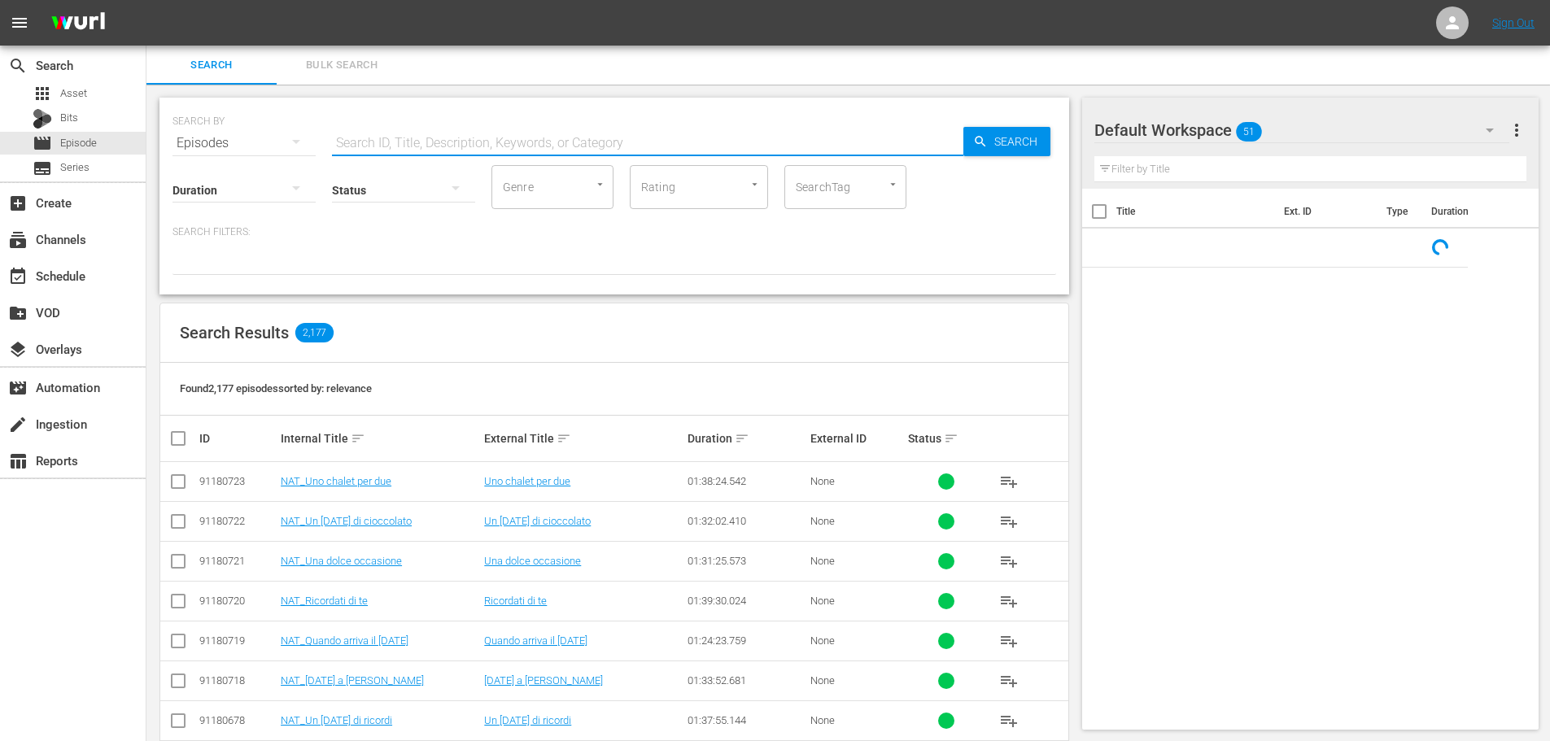
click at [363, 146] on input "text" at bounding box center [647, 143] width 631 height 39
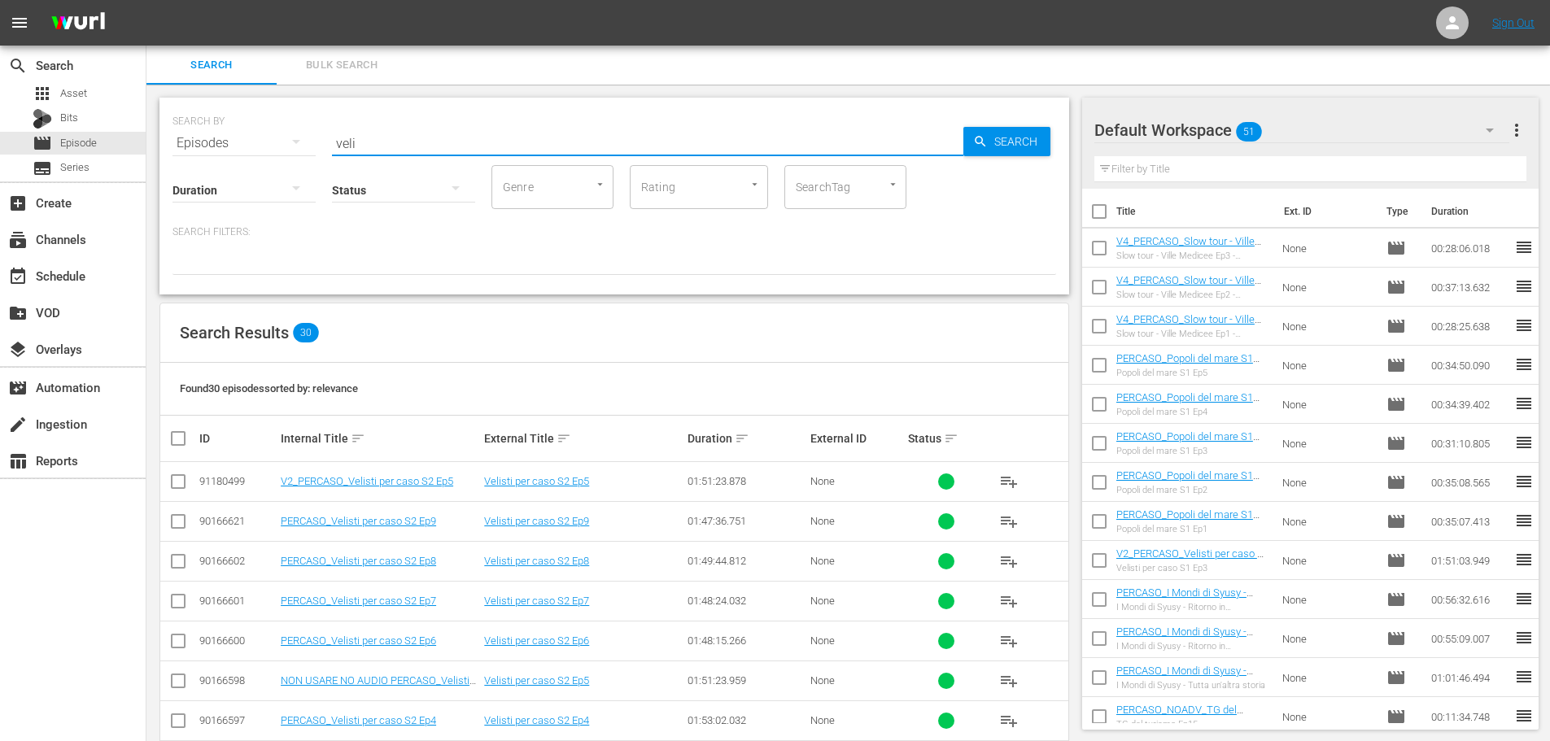
drag, startPoint x: 345, startPoint y: 144, endPoint x: 261, endPoint y: 147, distance: 83.9
click at [261, 147] on div "SEARCH BY Search By Episodes Search ID, Title, Description, Keywords, or Catego…" at bounding box center [613, 133] width 883 height 59
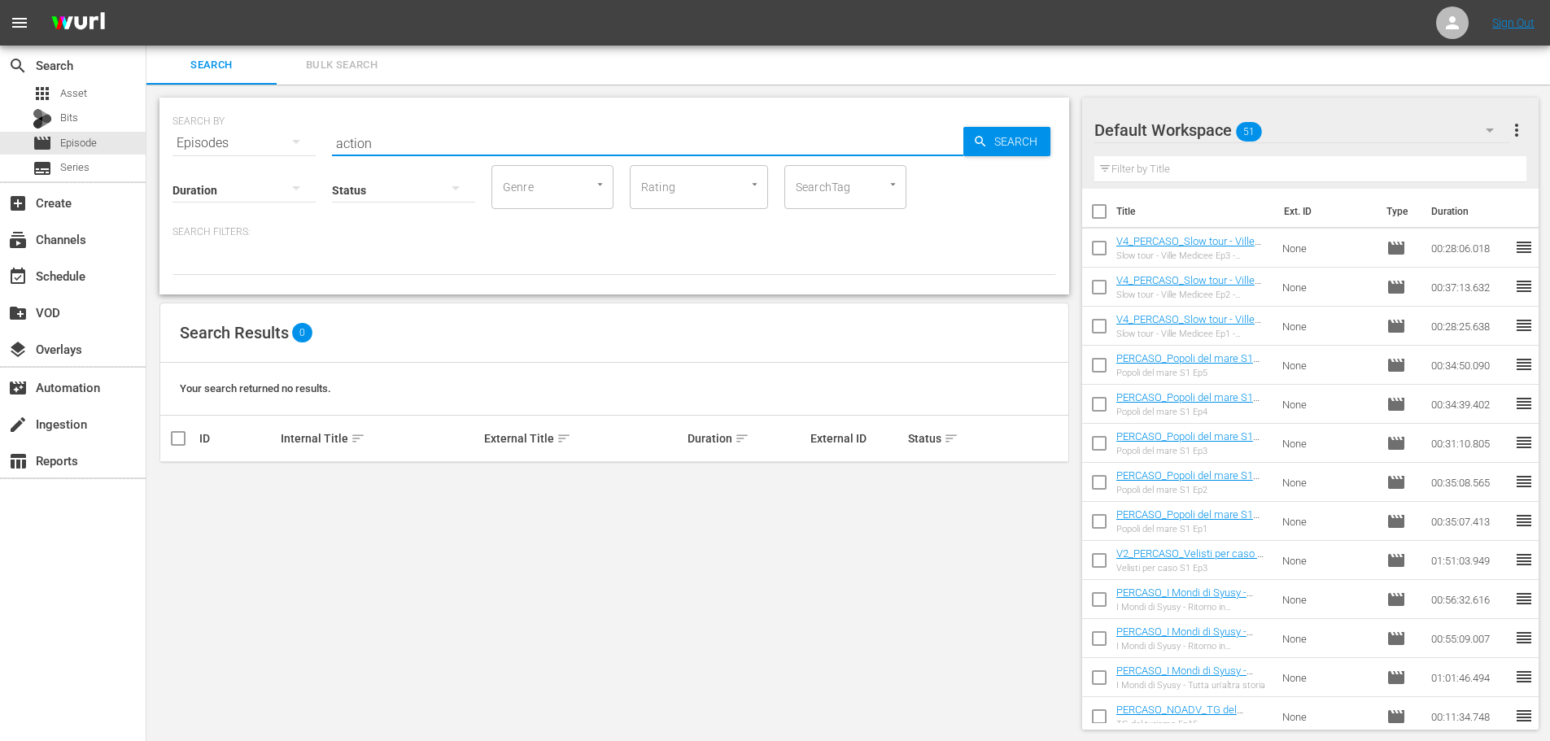
drag, startPoint x: 444, startPoint y: 133, endPoint x: 254, endPoint y: 154, distance: 191.5
click at [254, 154] on div "SEARCH BY Search By Episodes Search ID, Title, Description, Keywords, or Catego…" at bounding box center [613, 196] width 909 height 197
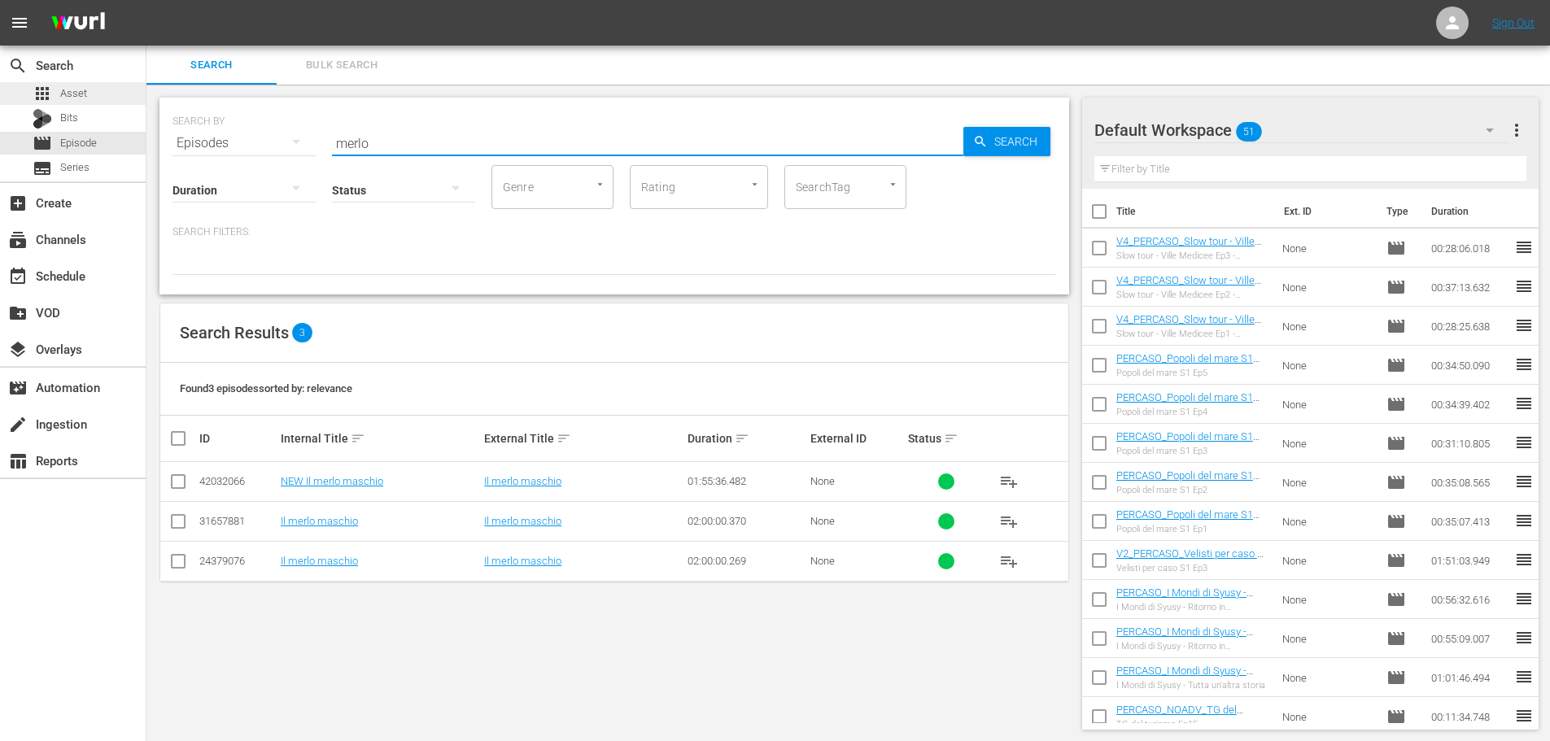
type input "merlo"
click at [74, 85] on span "Asset" at bounding box center [73, 93] width 27 height 16
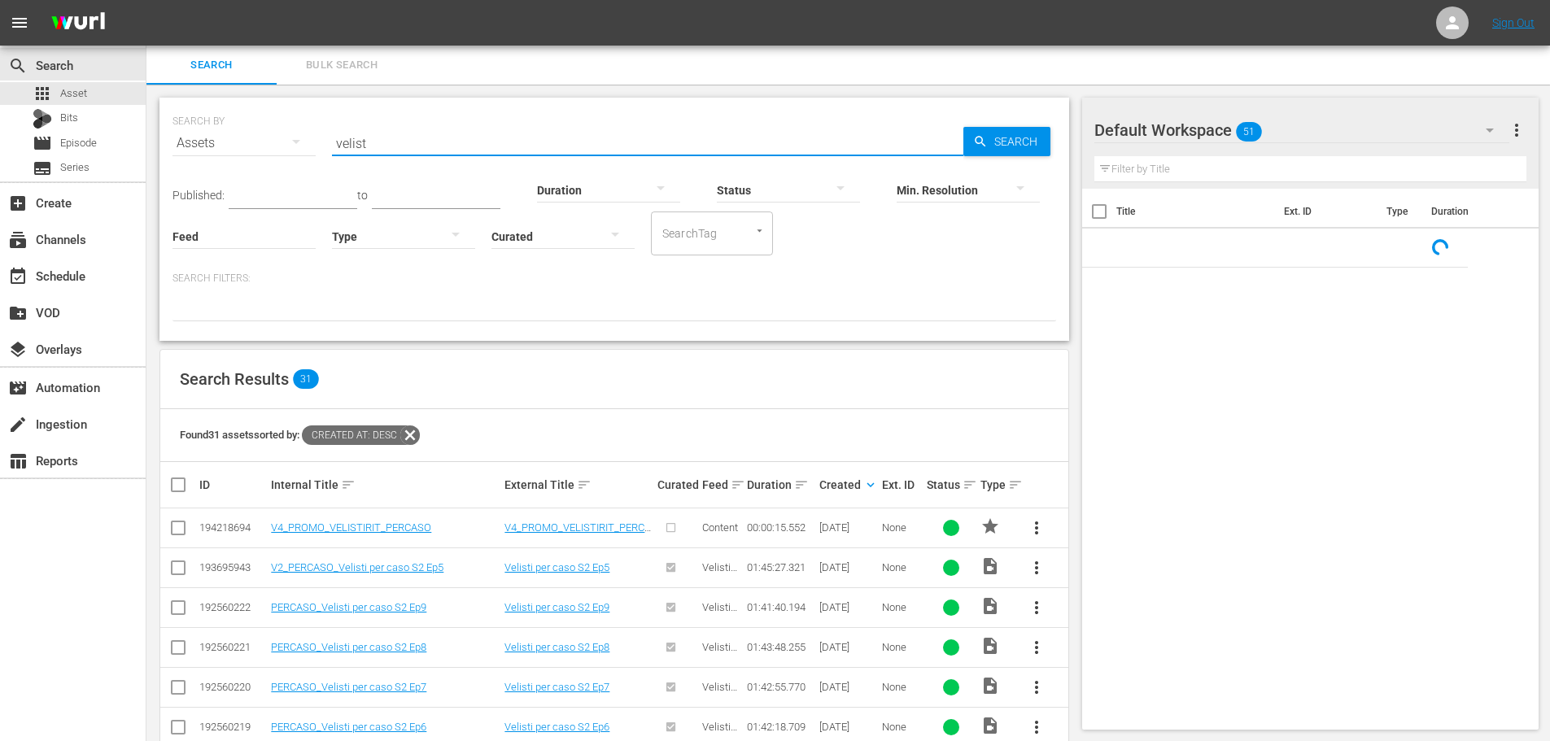
drag, startPoint x: 376, startPoint y: 141, endPoint x: 307, endPoint y: 177, distance: 78.2
click at [307, 177] on div "SEARCH BY Search By Assets Search ID, Title, Description, Keywords, or Category…" at bounding box center [613, 219] width 909 height 243
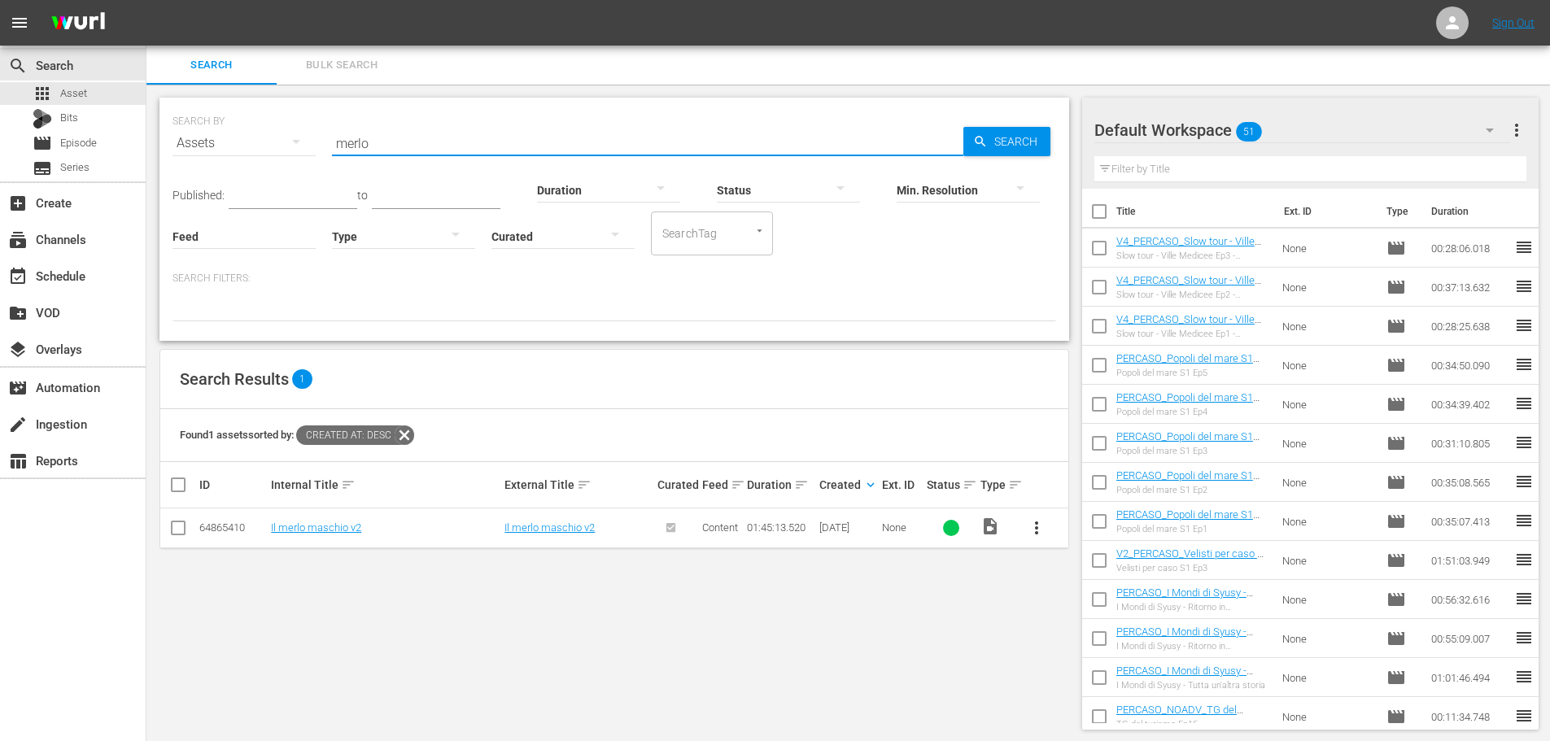
drag, startPoint x: 380, startPoint y: 137, endPoint x: 292, endPoint y: 182, distance: 99.0
click at [292, 182] on div "SEARCH BY Search By Assets Search ID, Title, Description, Keywords, or Category…" at bounding box center [613, 219] width 909 height 243
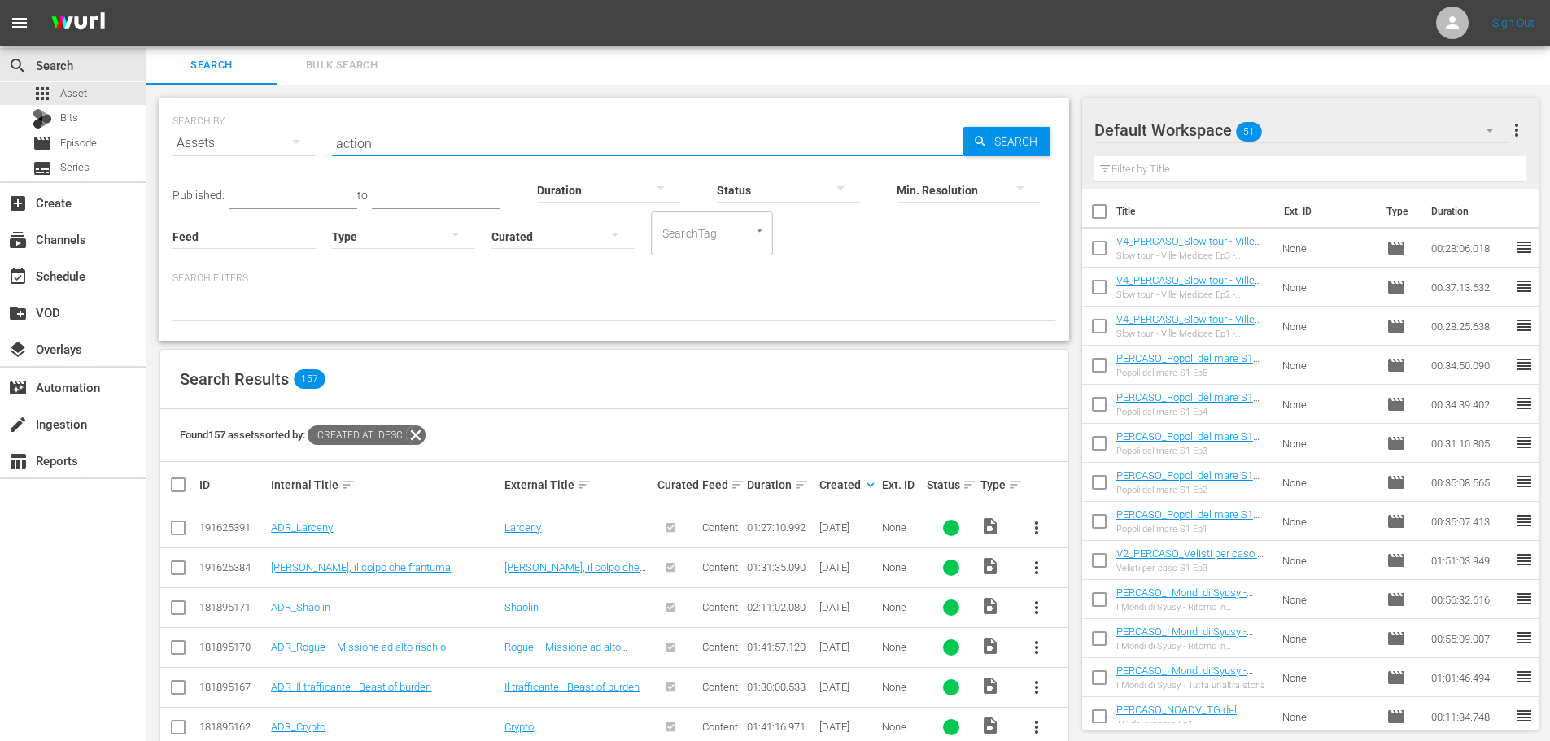
drag, startPoint x: 319, startPoint y: 150, endPoint x: 307, endPoint y: 156, distance: 13.5
click at [307, 156] on div "SEARCH BY Search By Assets Search ID, Title, Description, Keywords, or Category…" at bounding box center [613, 133] width 883 height 59
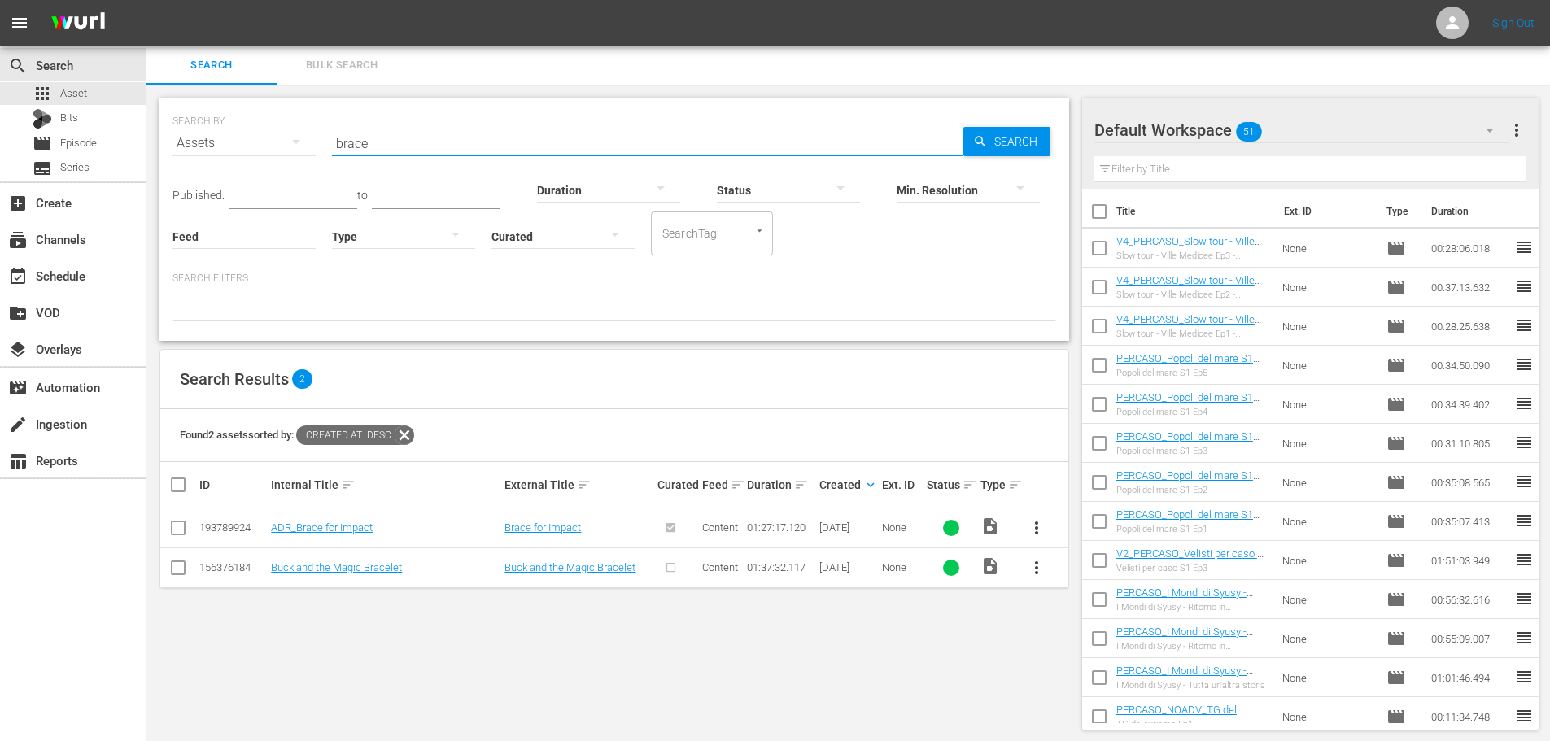
drag, startPoint x: 375, startPoint y: 132, endPoint x: 296, endPoint y: 153, distance: 81.7
click at [296, 153] on div "SEARCH BY Search By Assets Search ID, Title, Description, Keywords, or Category…" at bounding box center [613, 133] width 883 height 59
drag, startPoint x: 423, startPoint y: 133, endPoint x: 307, endPoint y: 191, distance: 130.2
click at [307, 191] on div "SEARCH BY Search By Assets Search ID, Title, Description, Keywords, or Category…" at bounding box center [613, 219] width 909 height 243
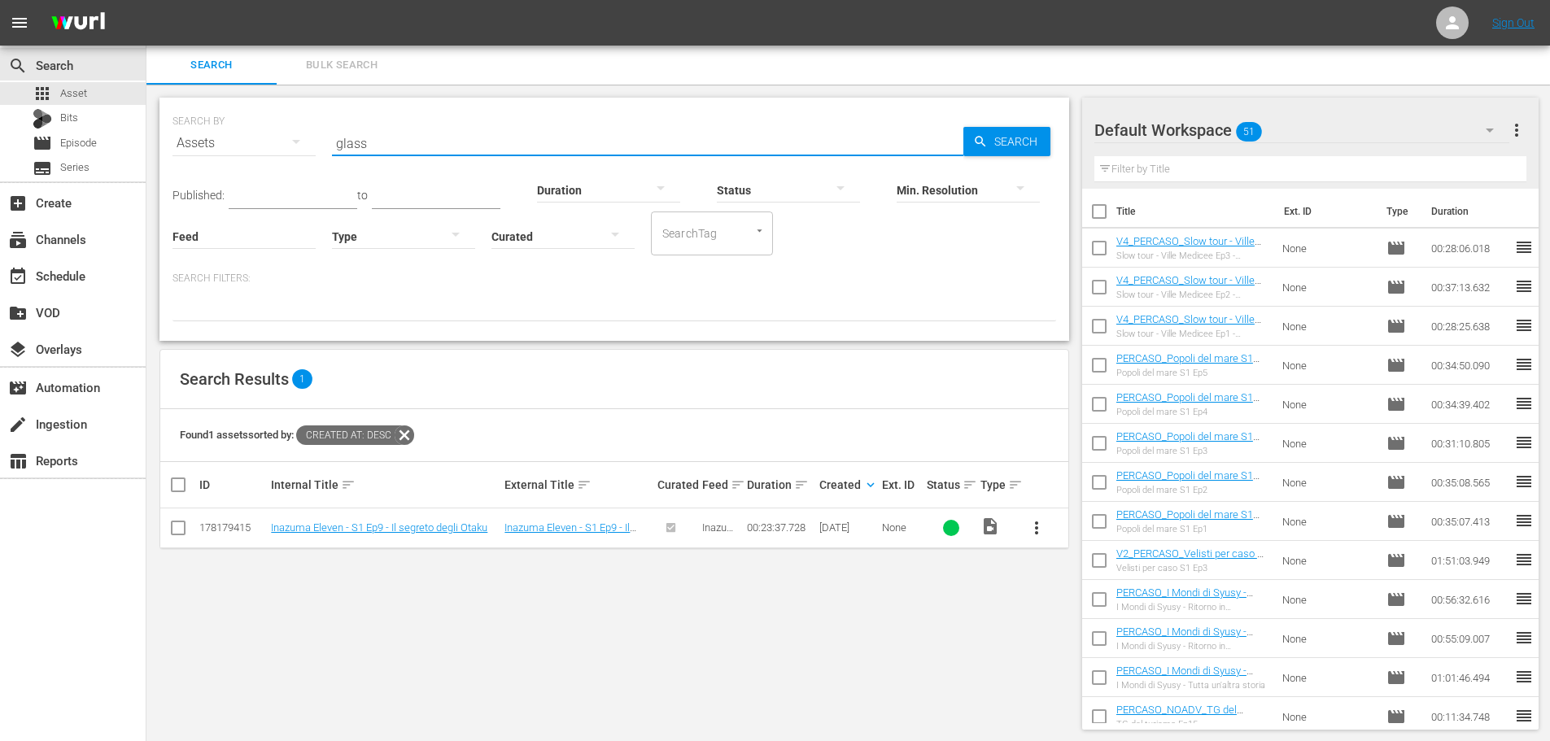
drag, startPoint x: 395, startPoint y: 148, endPoint x: 337, endPoint y: 168, distance: 61.0
click at [337, 168] on div "SEARCH BY Search By Assets Search ID, Title, Description, Keywords, or Category…" at bounding box center [613, 219] width 909 height 243
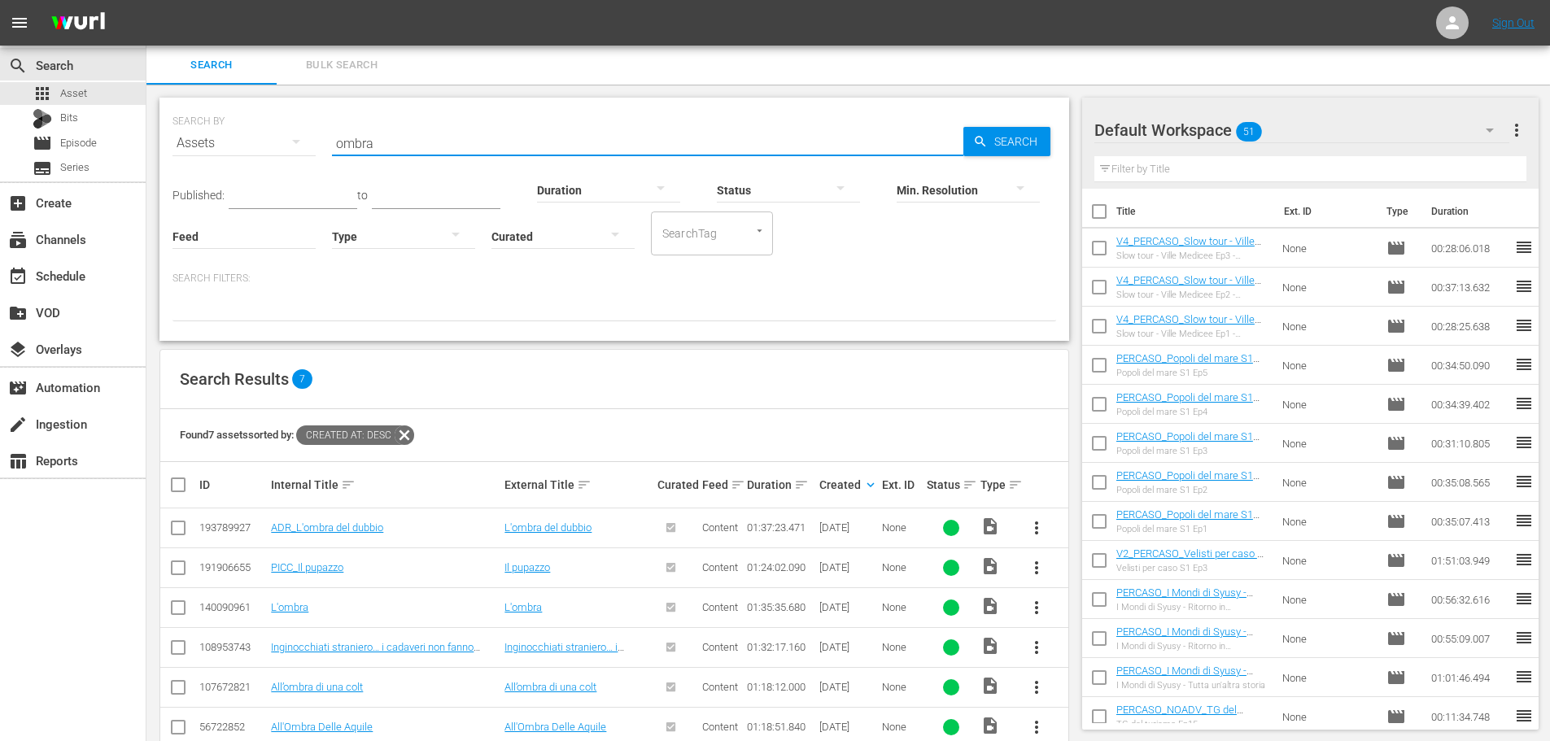
drag, startPoint x: 401, startPoint y: 145, endPoint x: 317, endPoint y: 150, distance: 84.0
click at [317, 150] on div "SEARCH BY Search By Assets Search ID, Title, Description, Keywords, or Category…" at bounding box center [613, 133] width 883 height 59
type input "ombra"
click at [342, 234] on div at bounding box center [403, 236] width 143 height 46
click at [381, 234] on div "Video" at bounding box center [403, 234] width 143 height 26
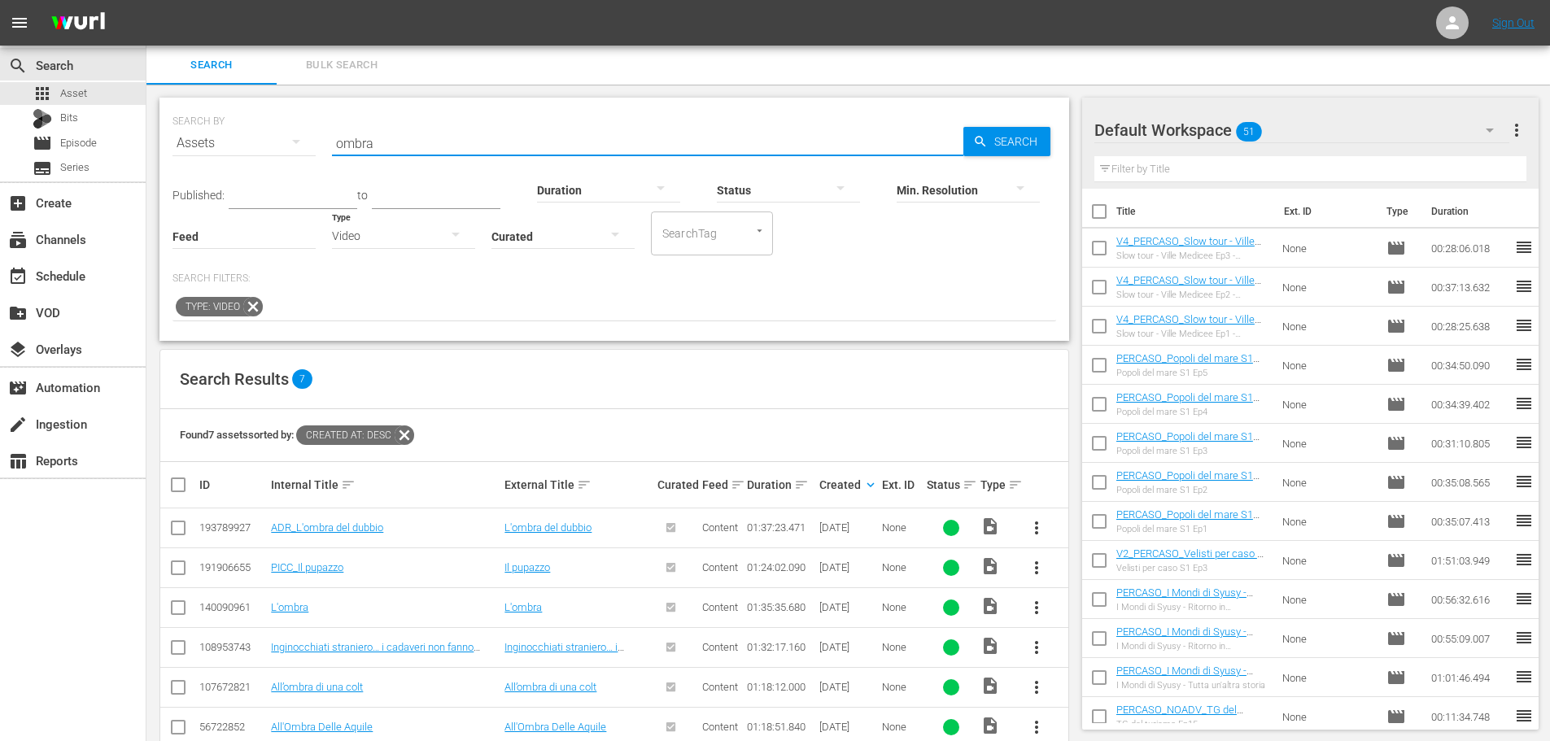
drag, startPoint x: 384, startPoint y: 140, endPoint x: 312, endPoint y: 167, distance: 76.5
click at [312, 163] on div "SEARCH BY Search By Assets Search ID, Title, Description, Keywords, or Category…" at bounding box center [613, 133] width 883 height 59
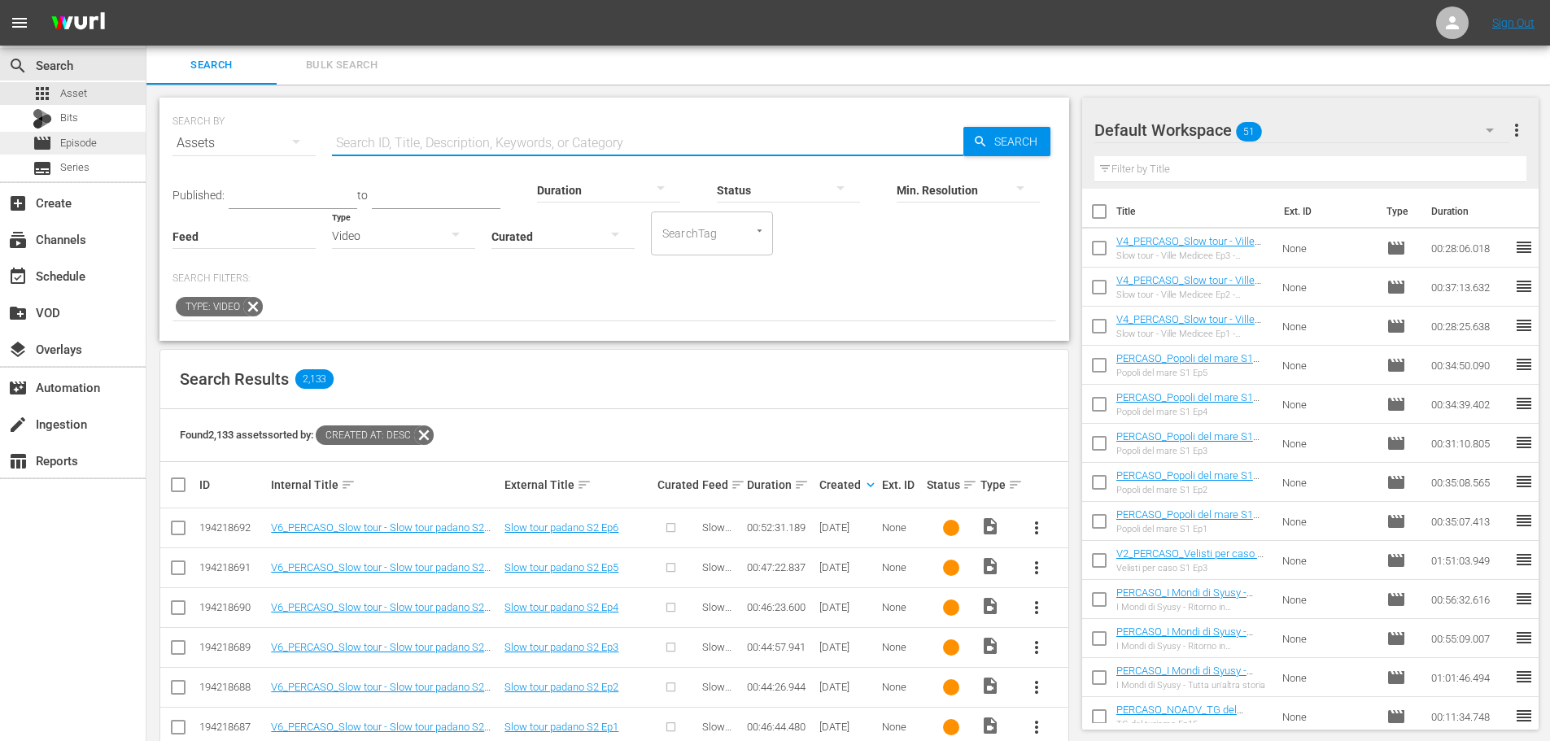
click at [105, 136] on div "movie Episode" at bounding box center [73, 143] width 146 height 23
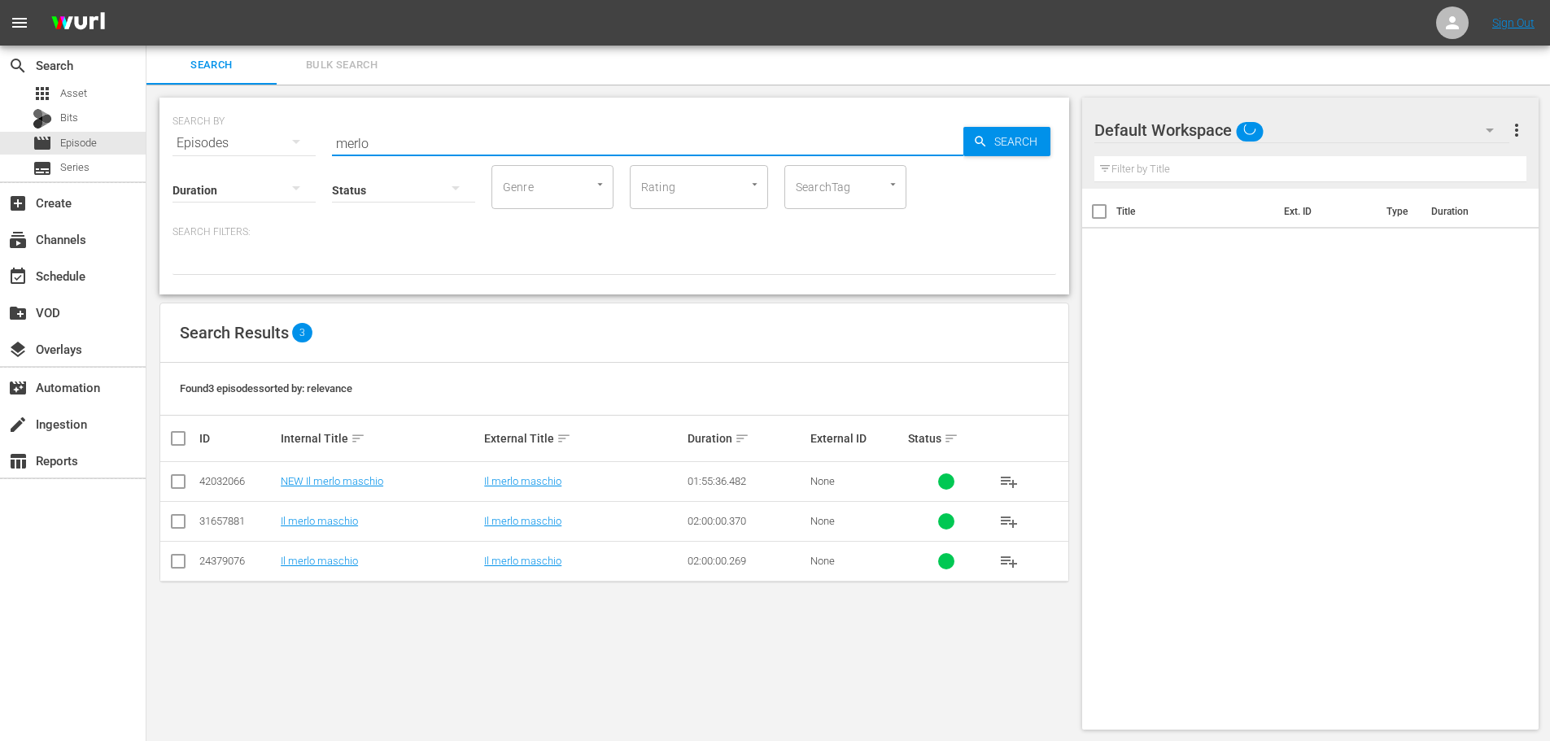
drag, startPoint x: 433, startPoint y: 135, endPoint x: 306, endPoint y: 150, distance: 127.7
click at [306, 150] on div "SEARCH BY Search By Episodes Search ID, Title, Description, Keywords, or Catego…" at bounding box center [613, 133] width 883 height 59
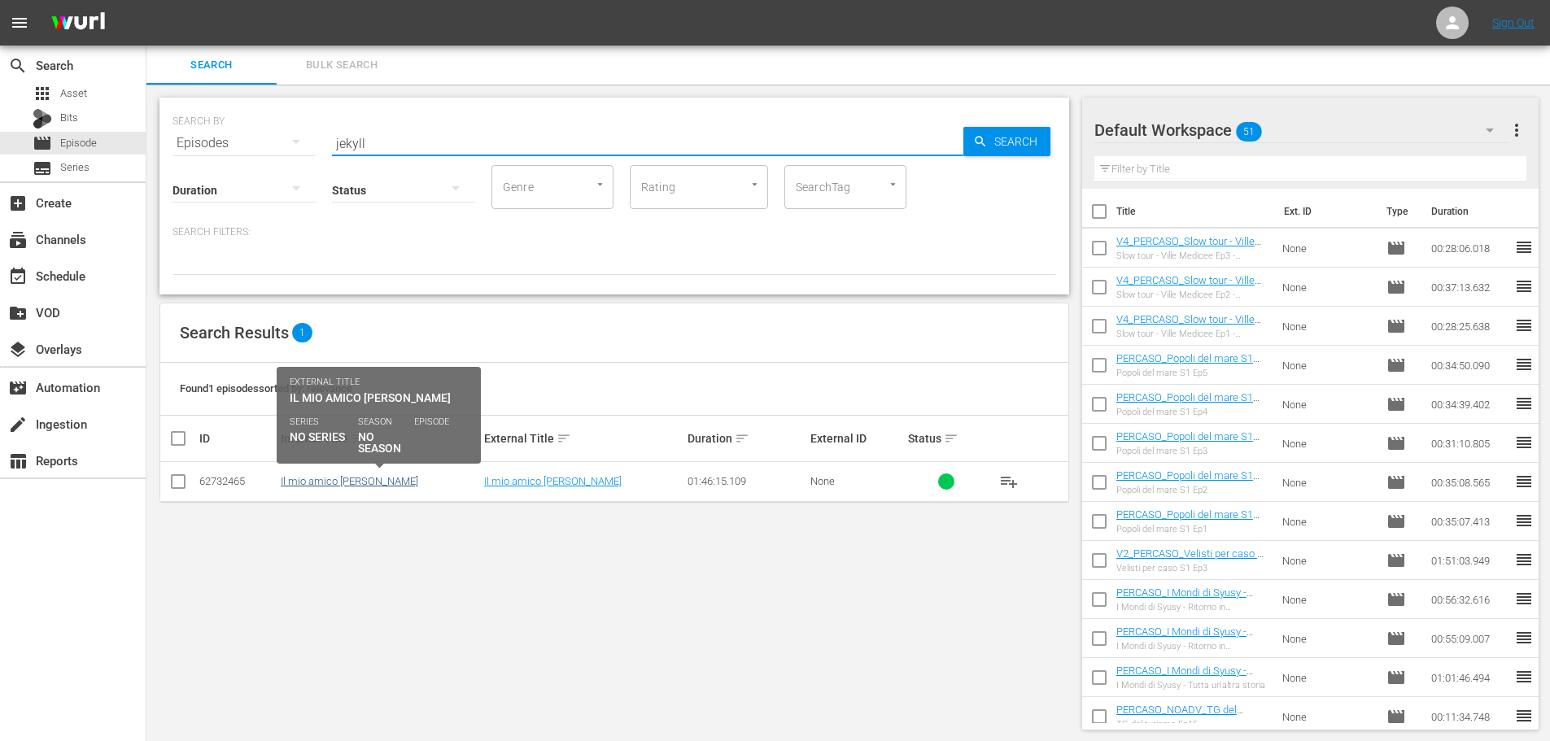
type input "jekyll"
click at [356, 482] on link "Il mio amico [PERSON_NAME]" at bounding box center [349, 481] width 137 height 12
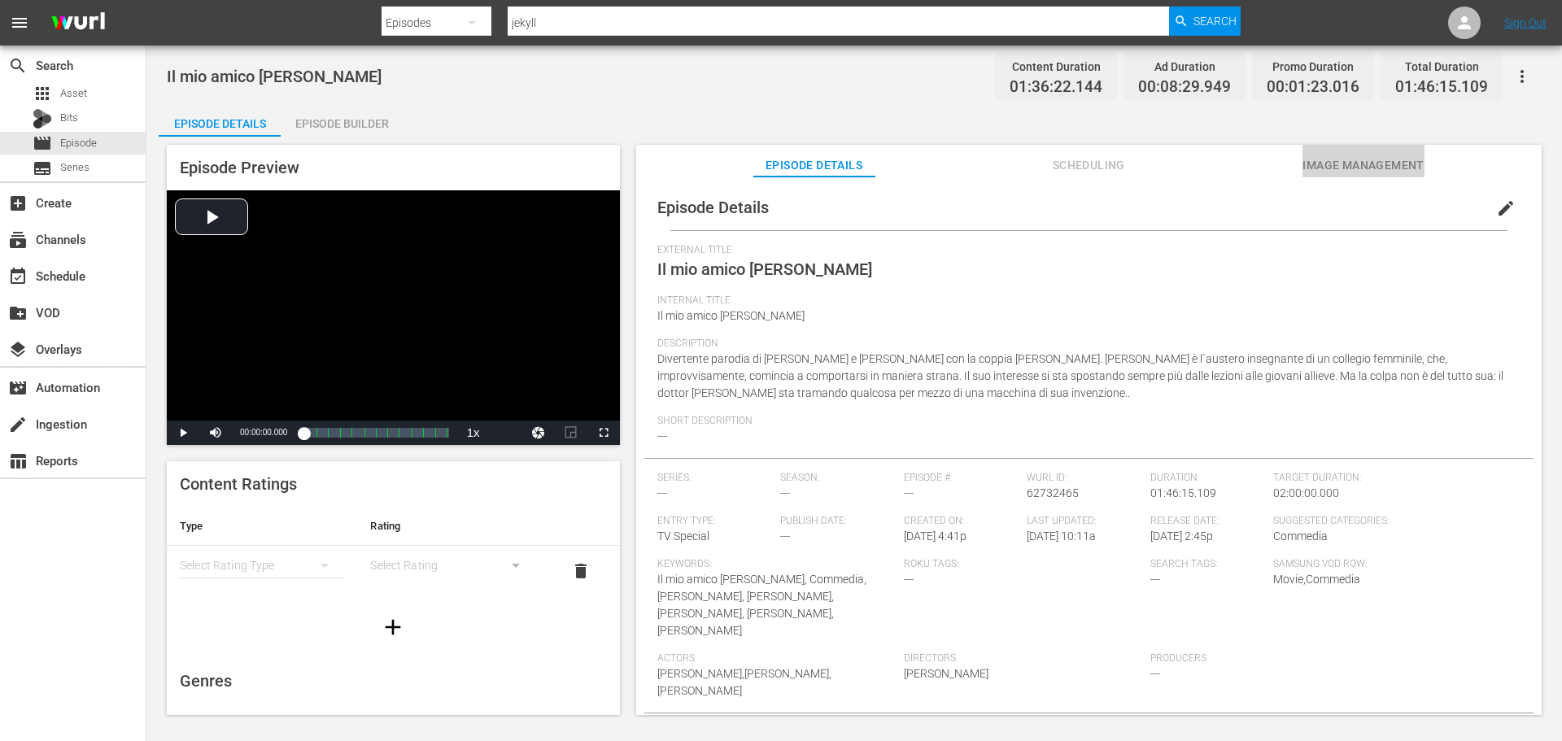
click at [1378, 167] on span "Image Management" at bounding box center [1363, 165] width 122 height 20
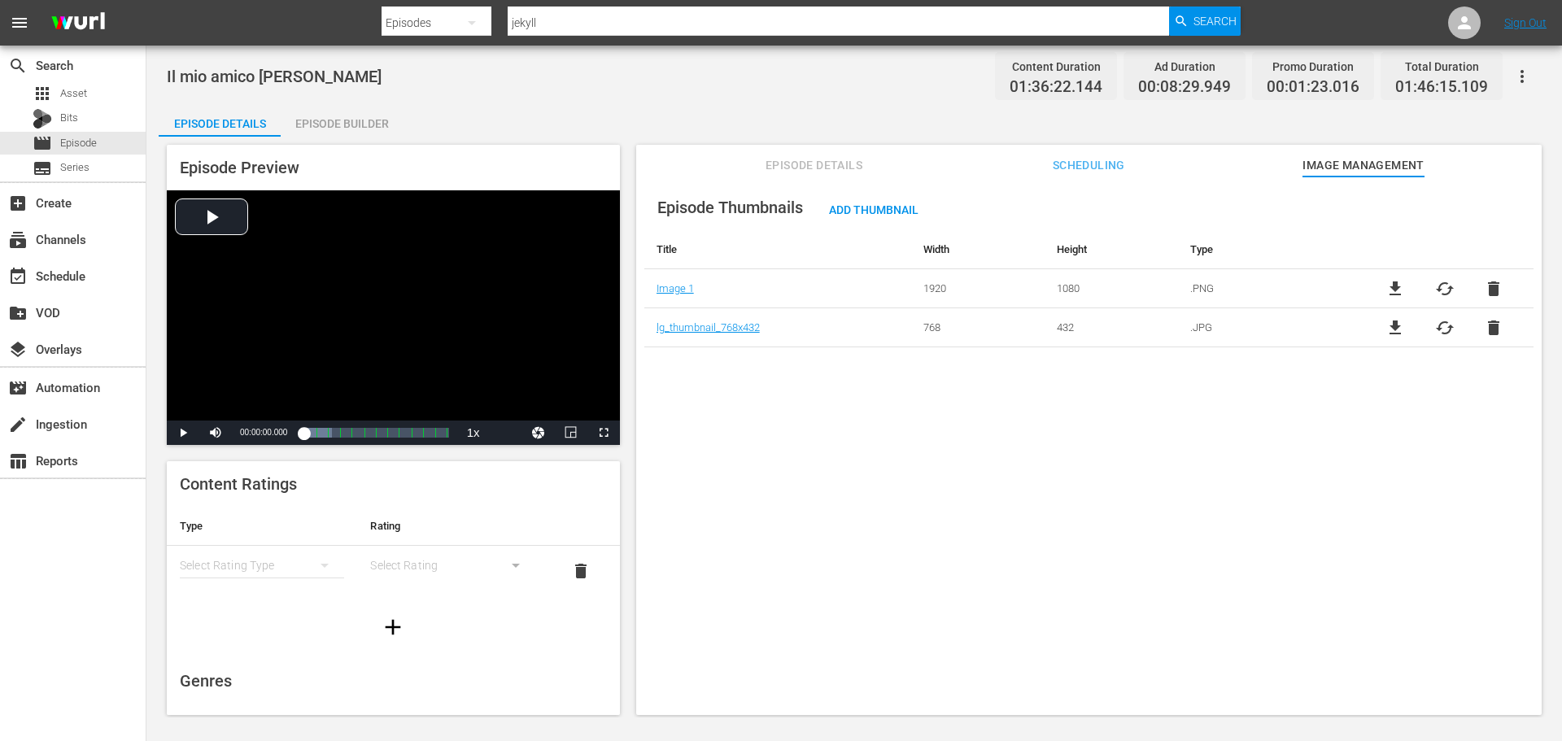
click at [1385, 281] on span "file_download" at bounding box center [1395, 289] width 20 height 20
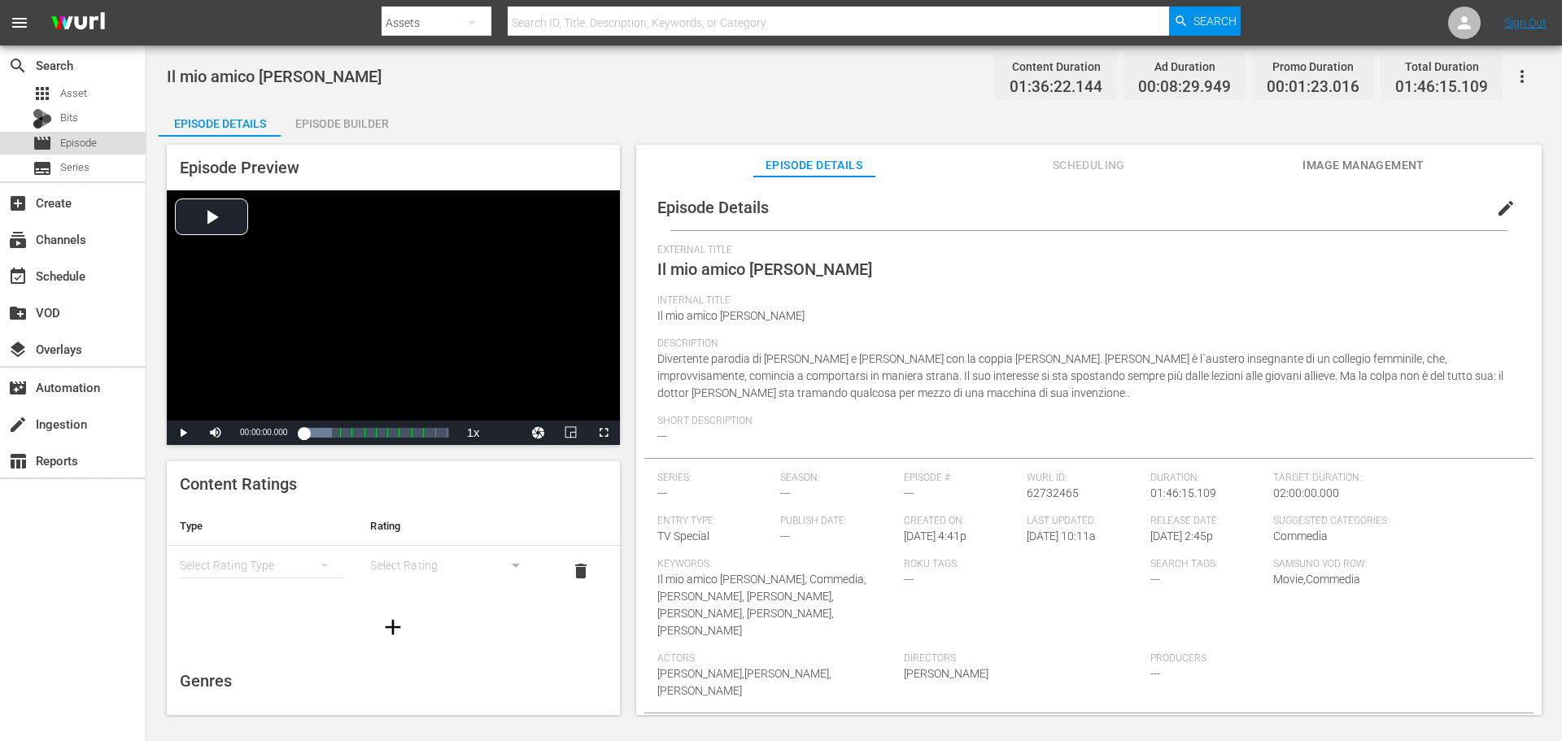
click at [100, 143] on div "movie Episode" at bounding box center [73, 143] width 146 height 23
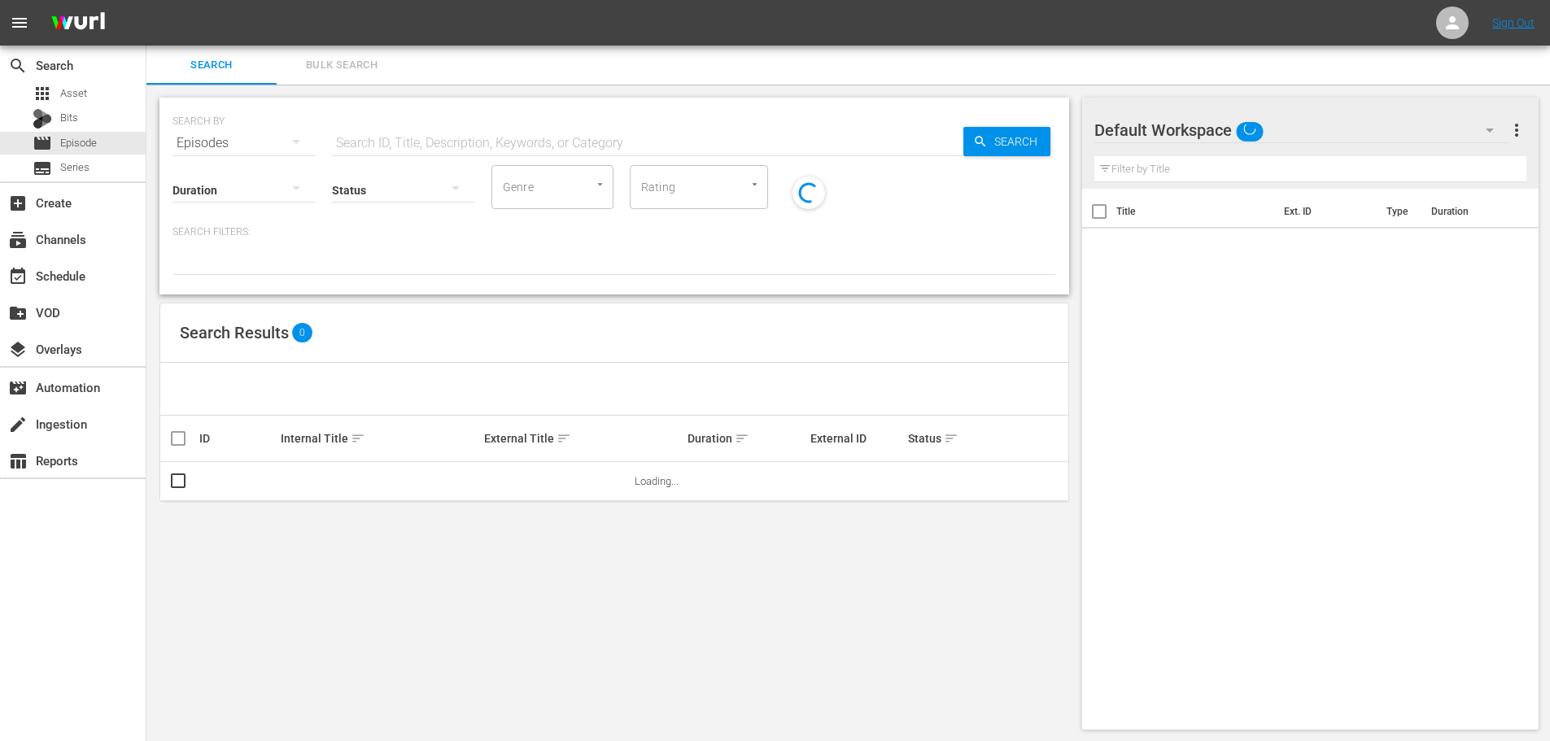
drag, startPoint x: 512, startPoint y: 148, endPoint x: 521, endPoint y: 151, distance: 8.8
click at [512, 148] on input "text" at bounding box center [647, 143] width 631 height 39
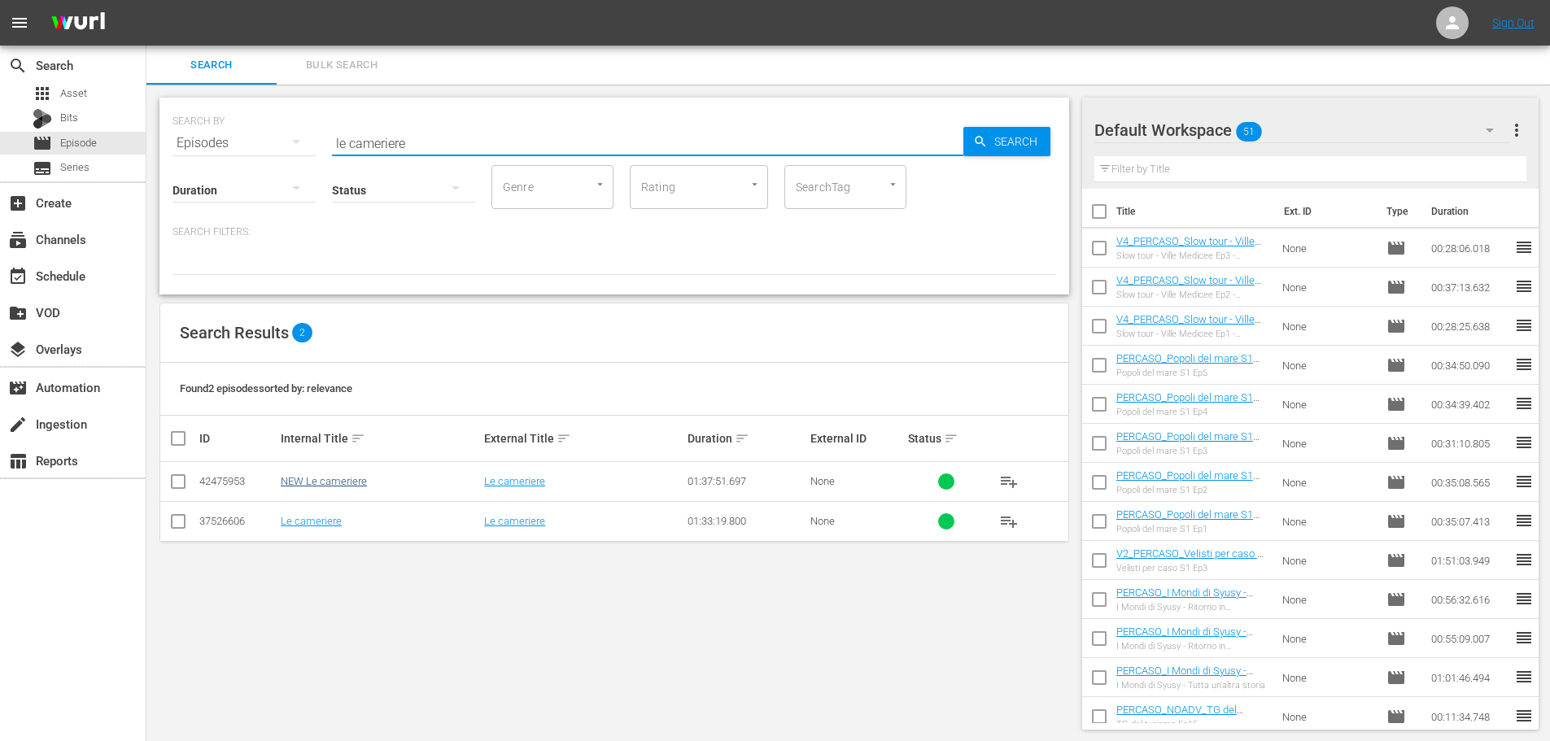
type input "le cameriere"
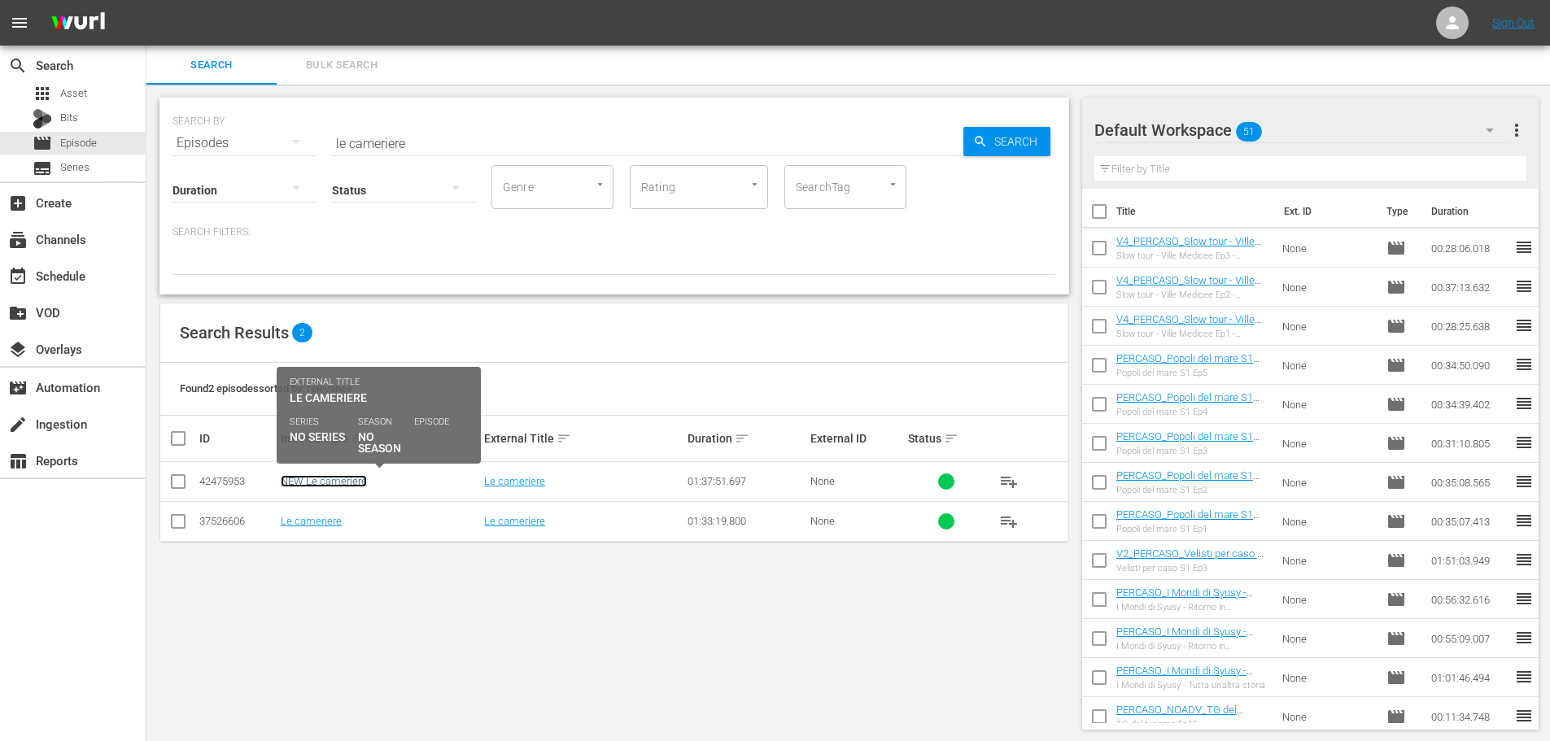
click at [334, 476] on link "NEW Le cameriere" at bounding box center [324, 481] width 86 height 12
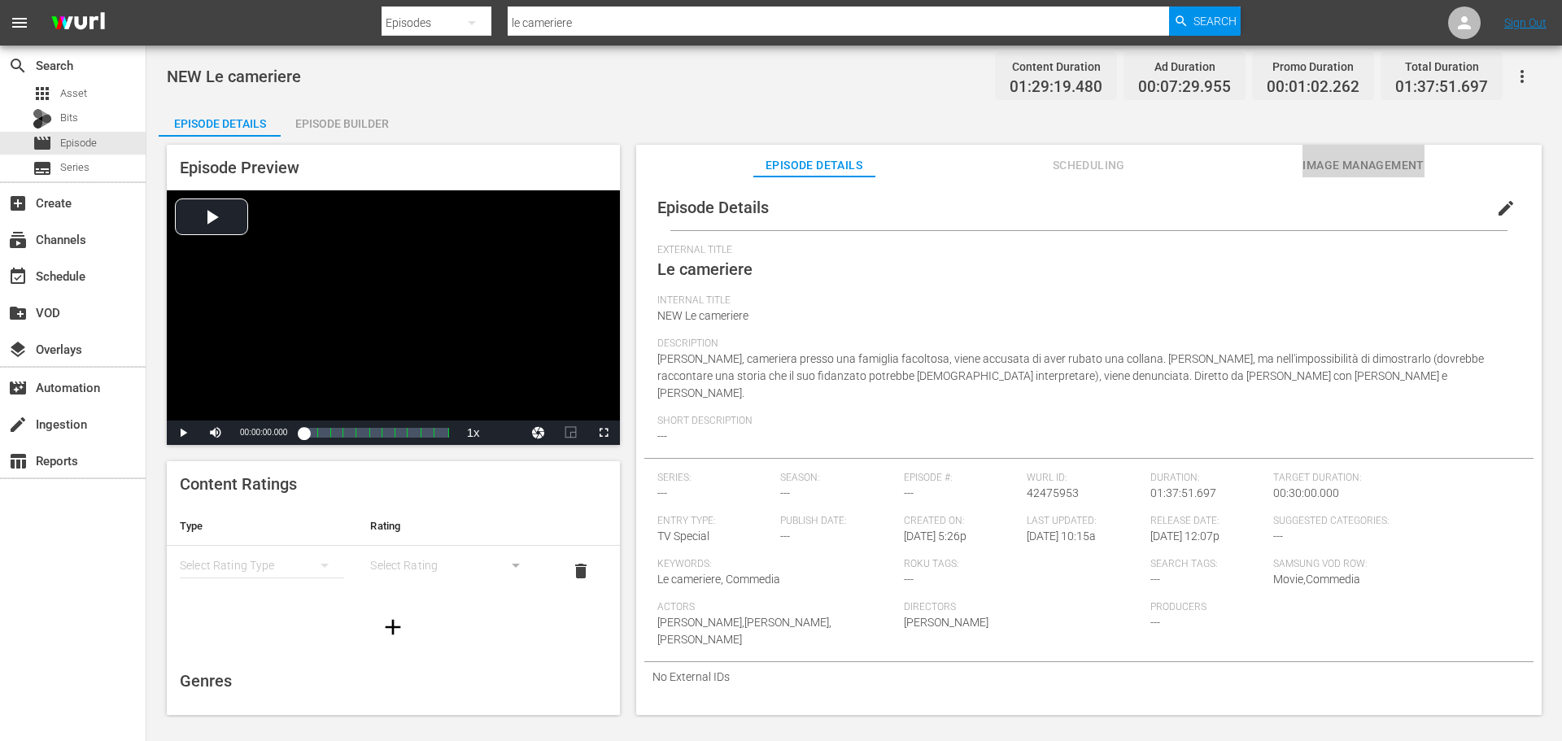
click at [1378, 153] on button "Image Management" at bounding box center [1363, 161] width 122 height 33
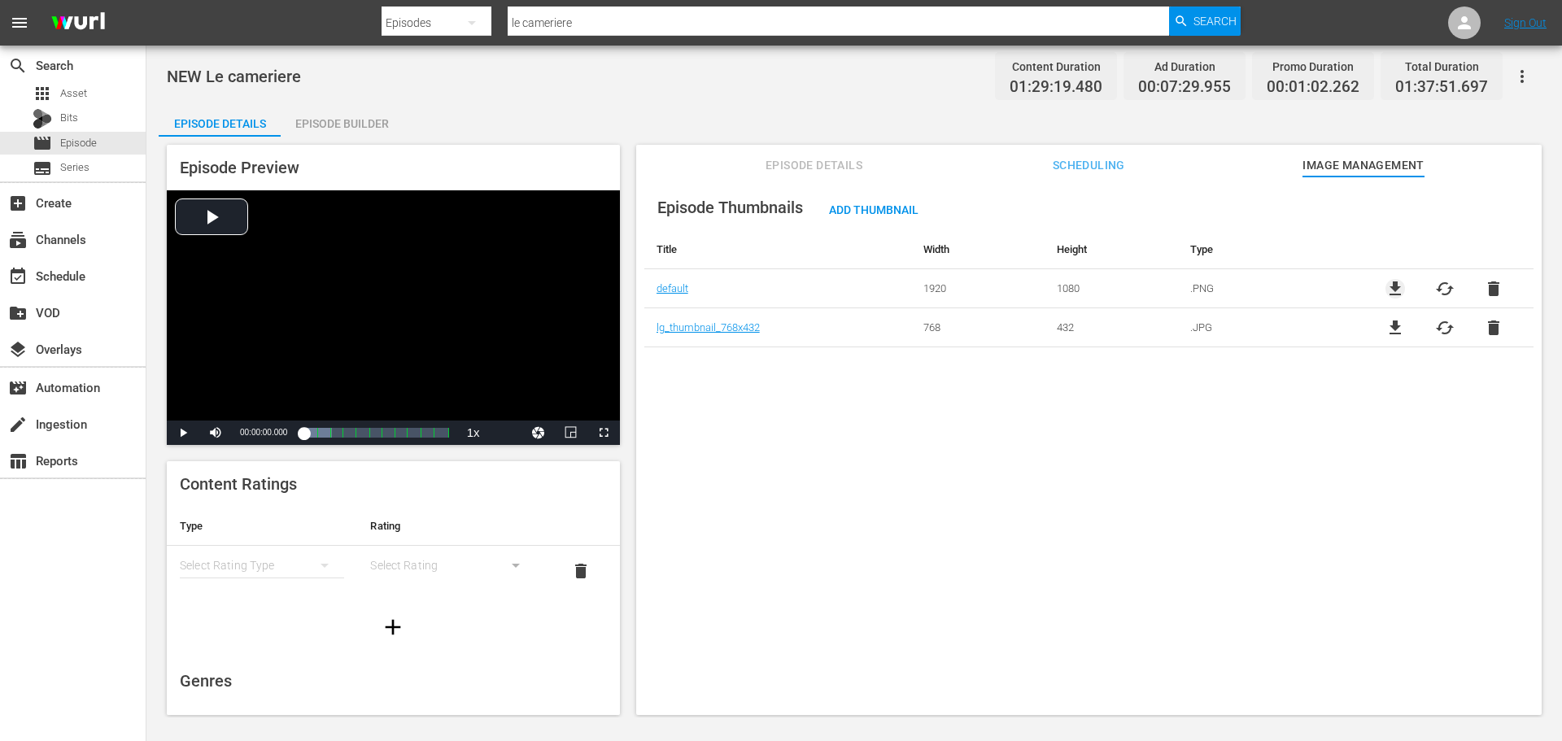
click at [1390, 291] on span "file_download" at bounding box center [1395, 289] width 20 height 20
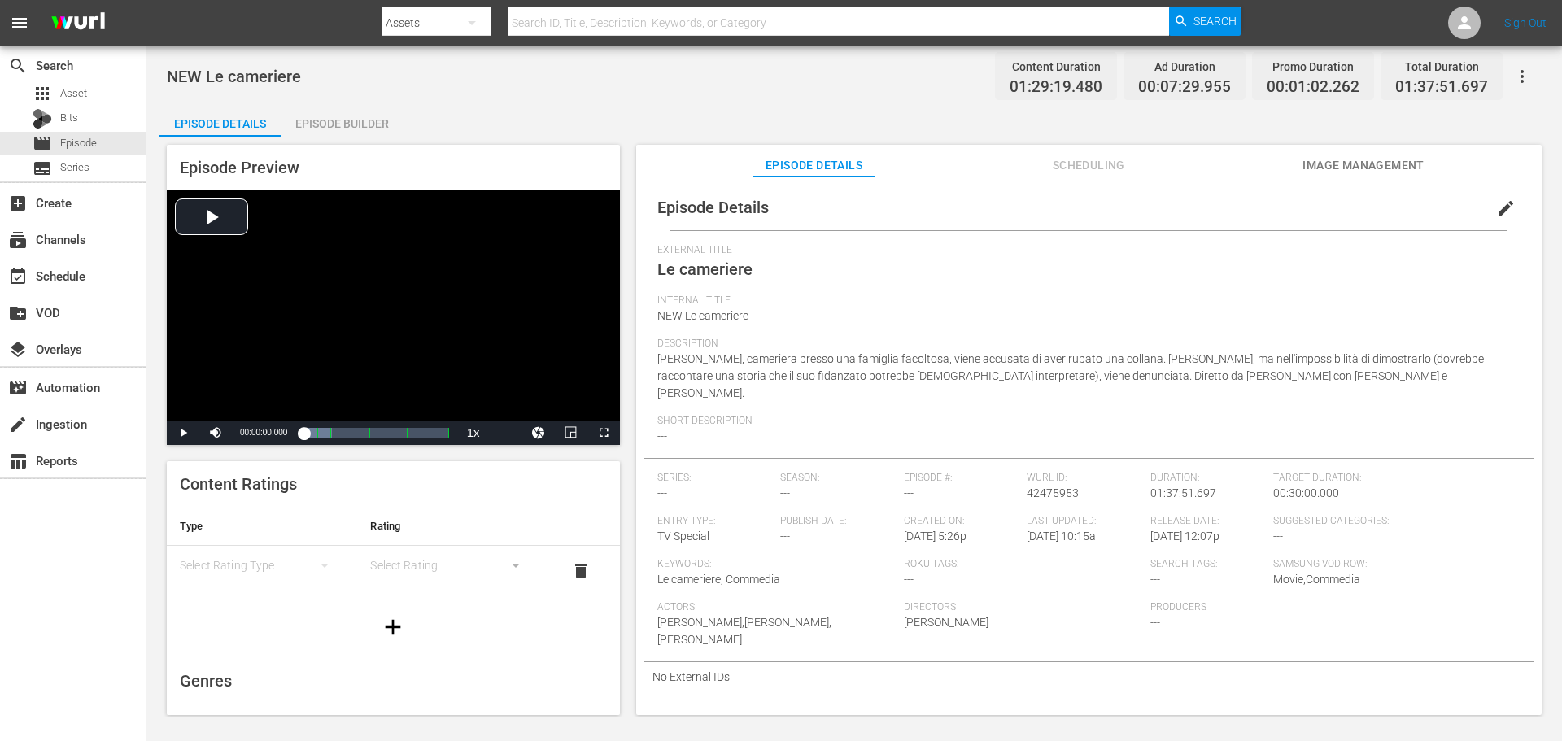
click at [1352, 164] on span "Image Management" at bounding box center [1363, 165] width 122 height 20
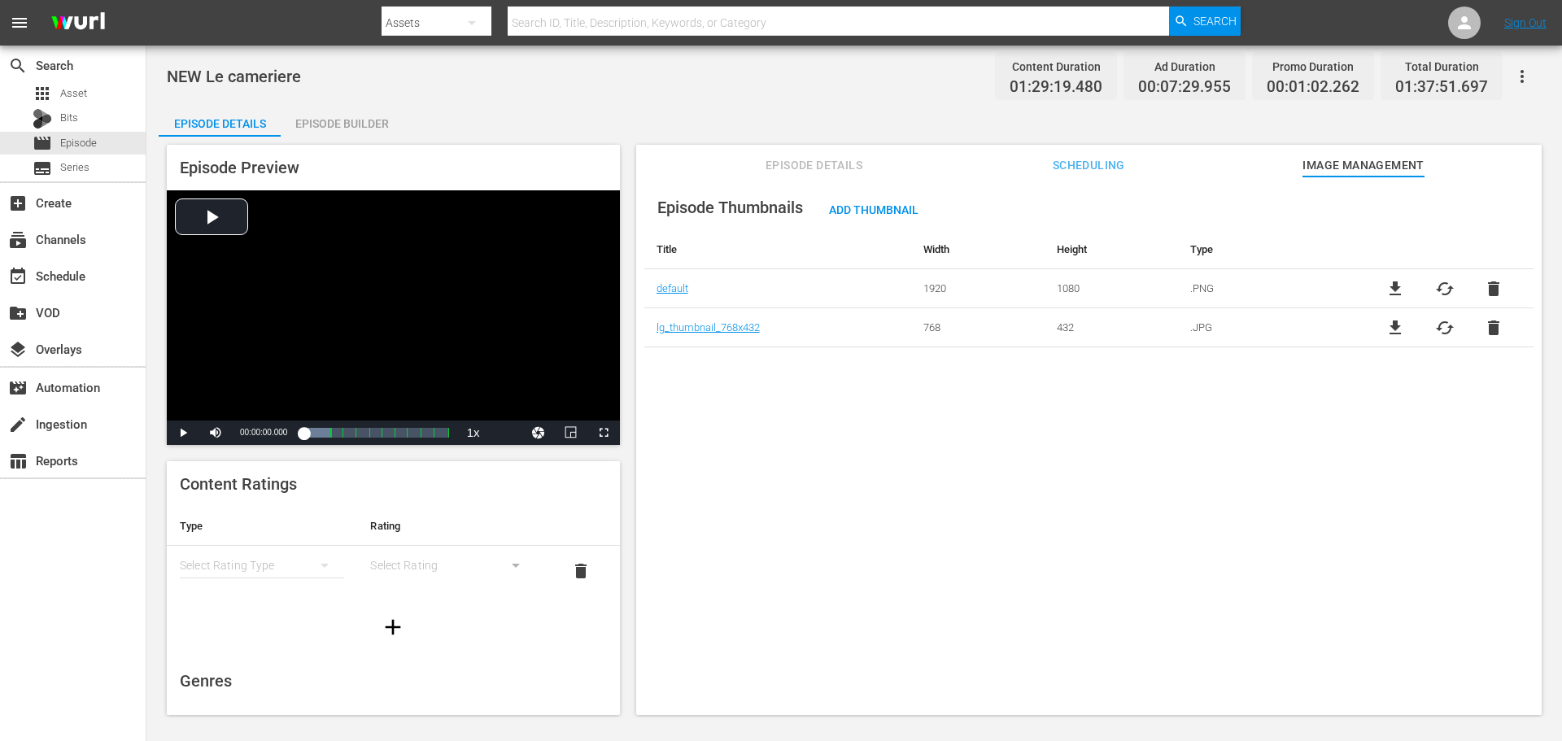
click at [1385, 318] on span "file_download" at bounding box center [1395, 328] width 20 height 20
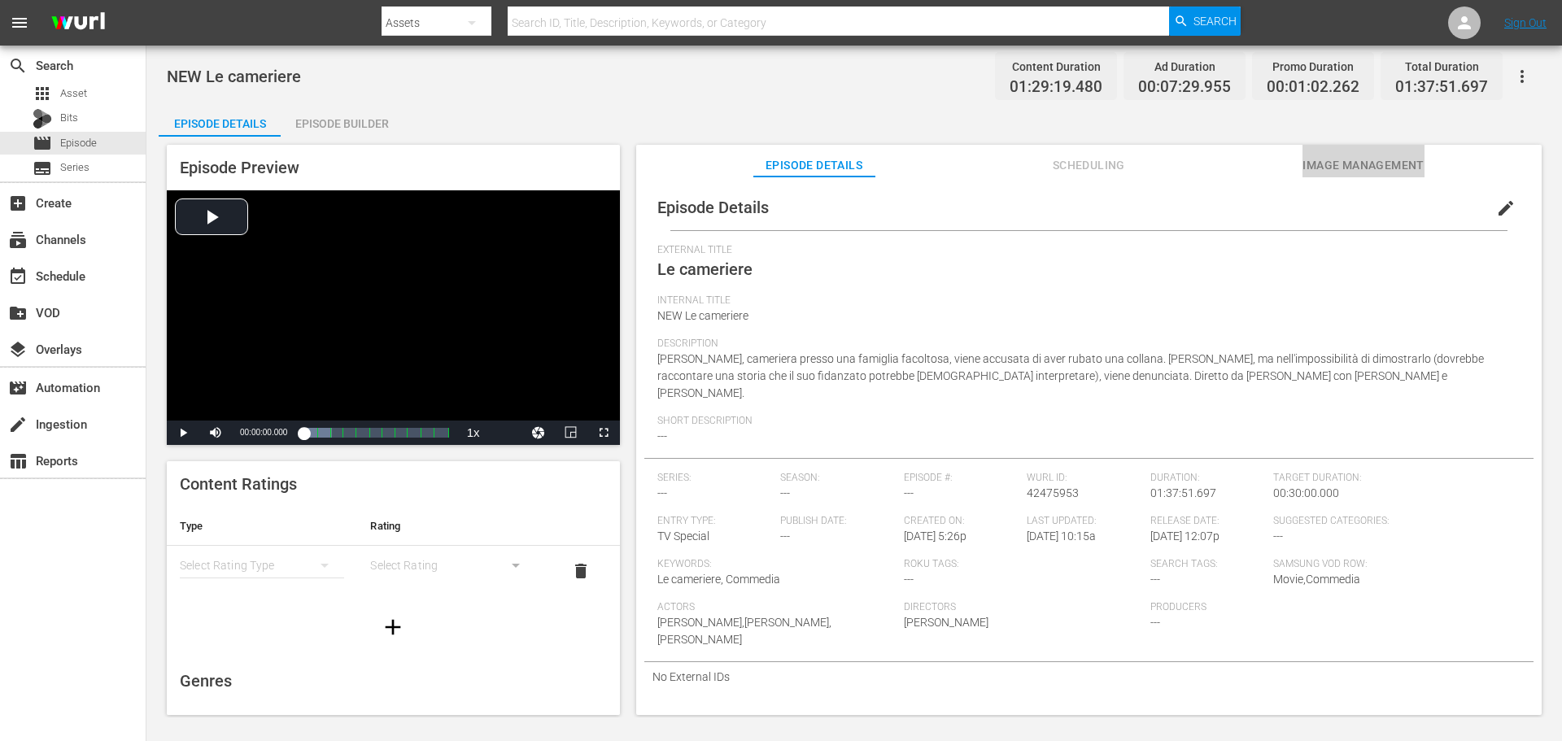
click at [1329, 174] on span "Image Management" at bounding box center [1363, 165] width 122 height 20
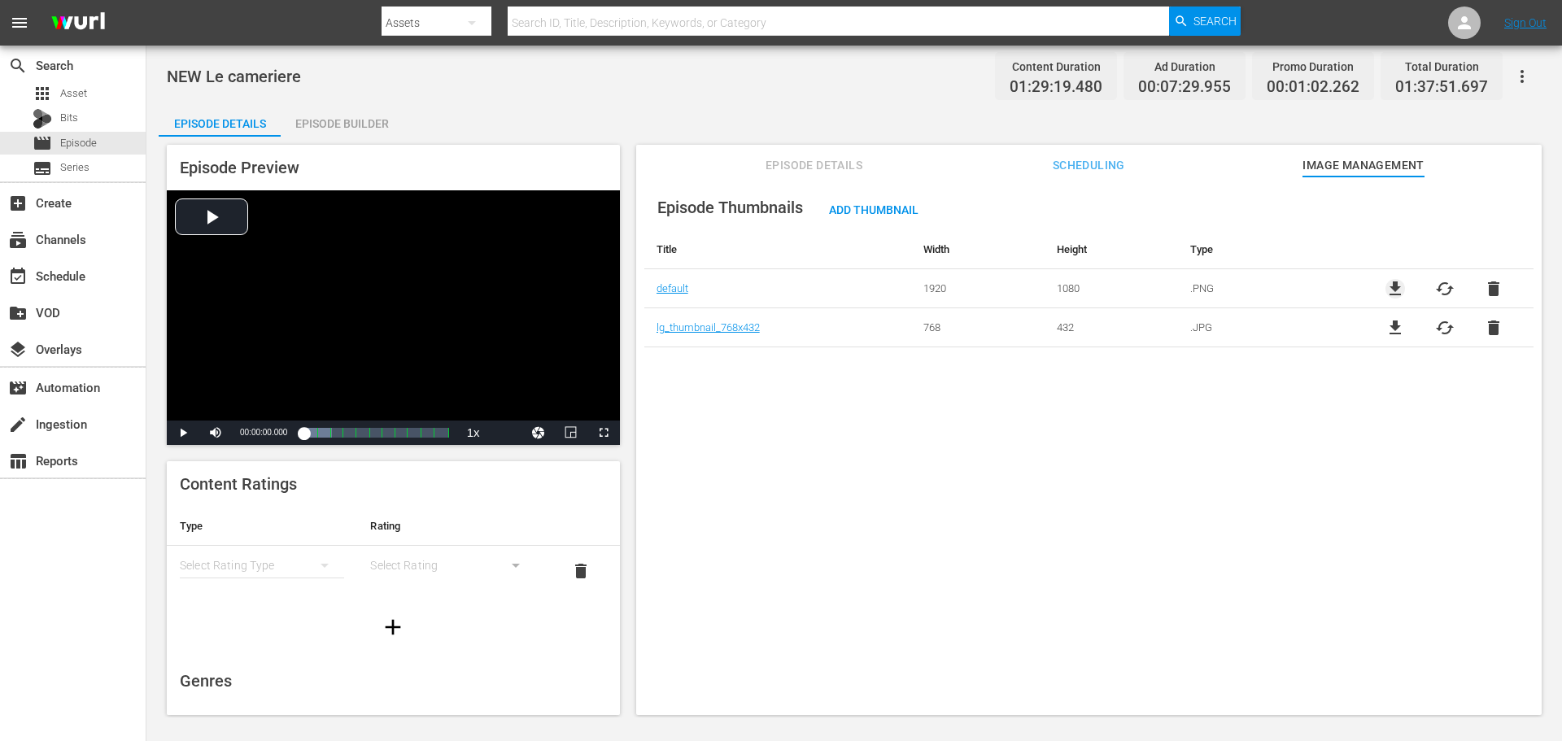
click at [1397, 285] on span "file_download" at bounding box center [1395, 289] width 20 height 20
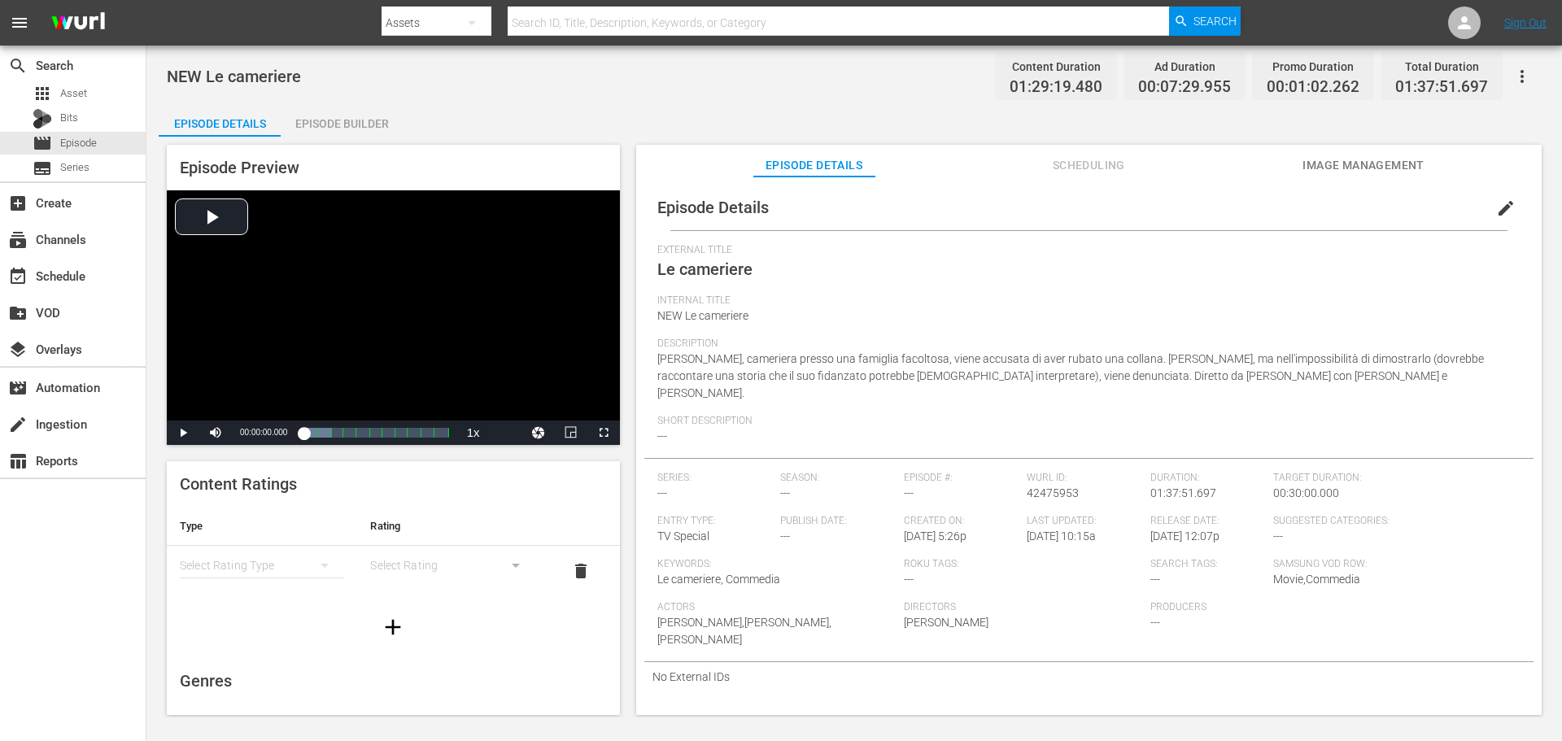
click at [364, 118] on div "Episode Builder" at bounding box center [342, 123] width 122 height 39
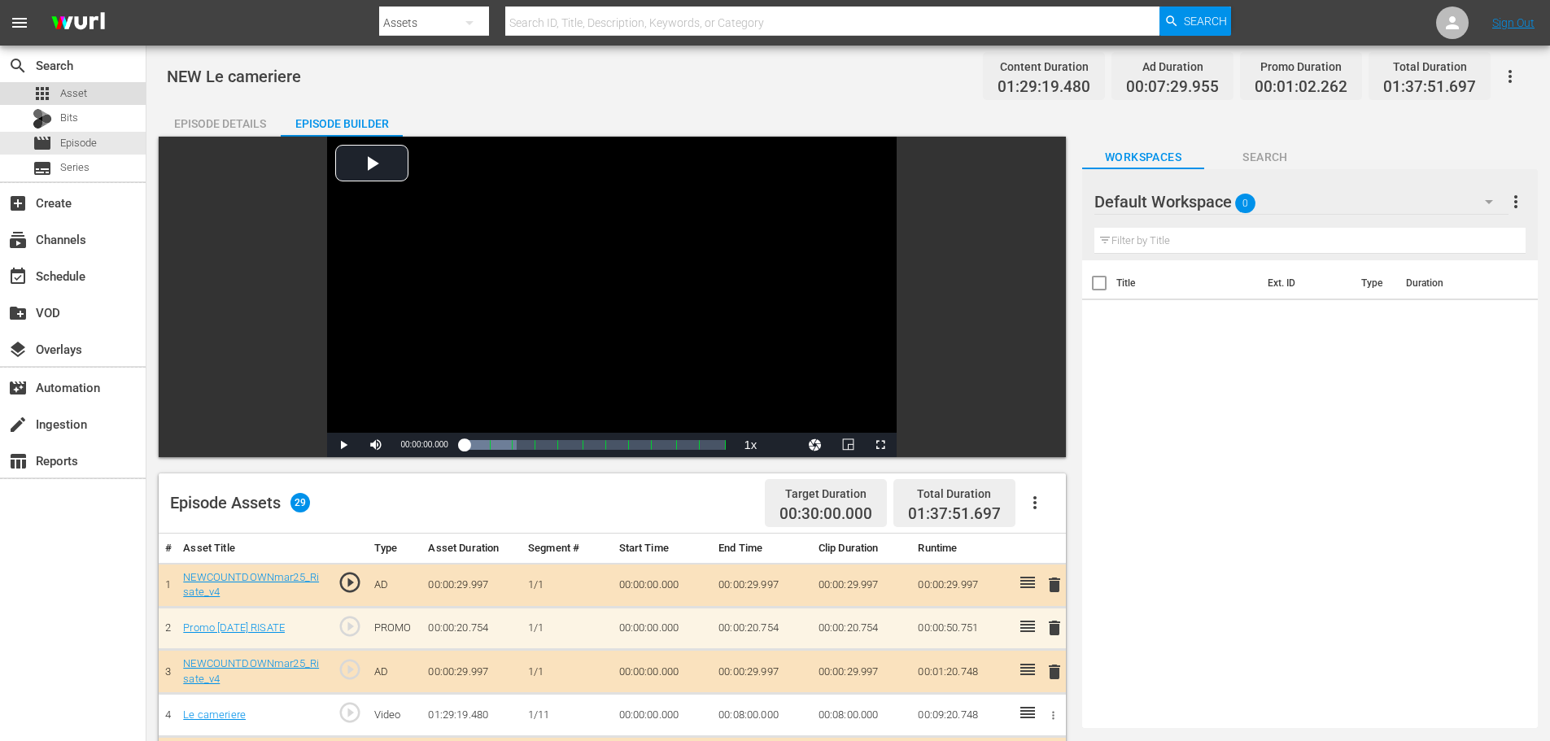
click at [65, 102] on div "apps Asset" at bounding box center [60, 93] width 55 height 23
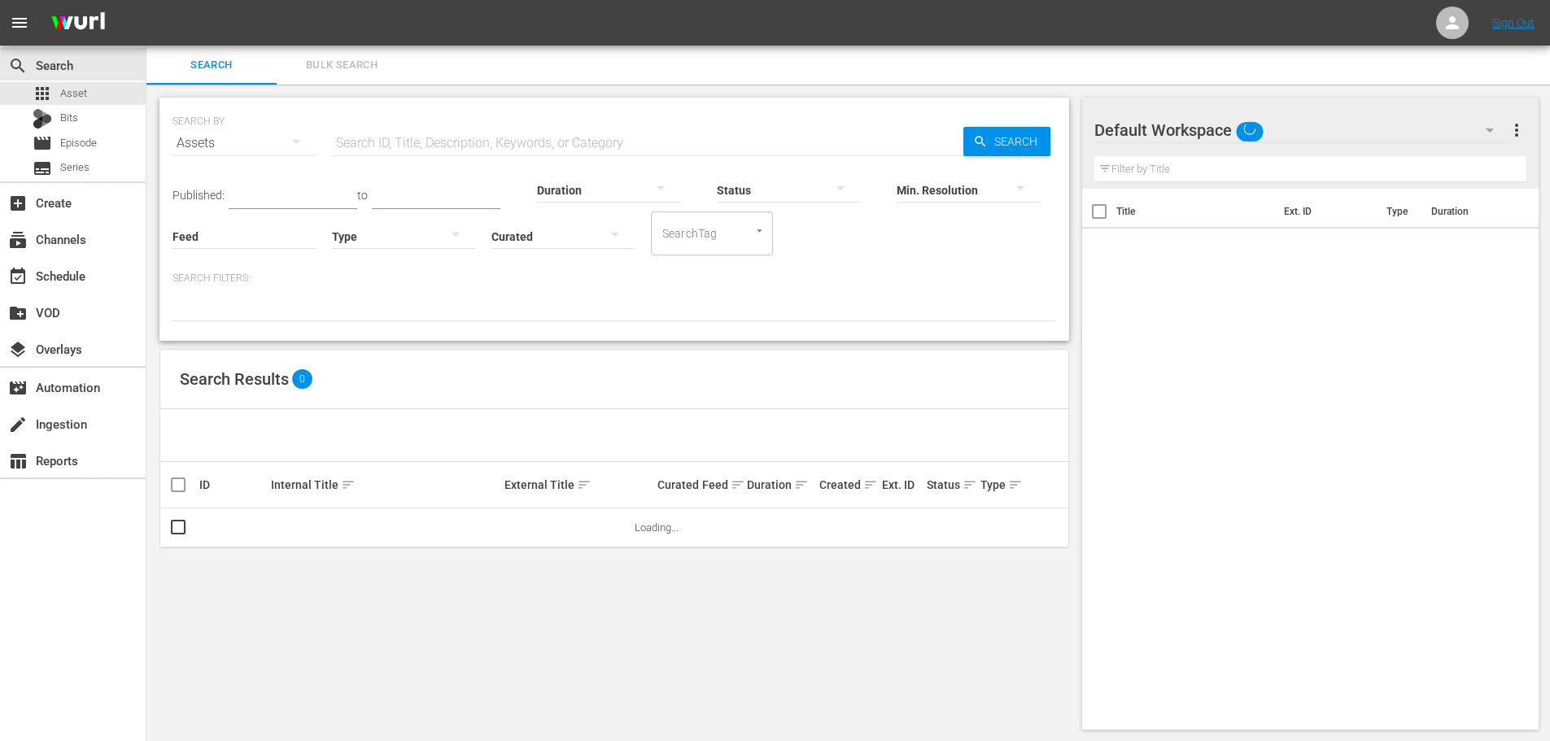
click at [364, 146] on input "text" at bounding box center [647, 143] width 631 height 39
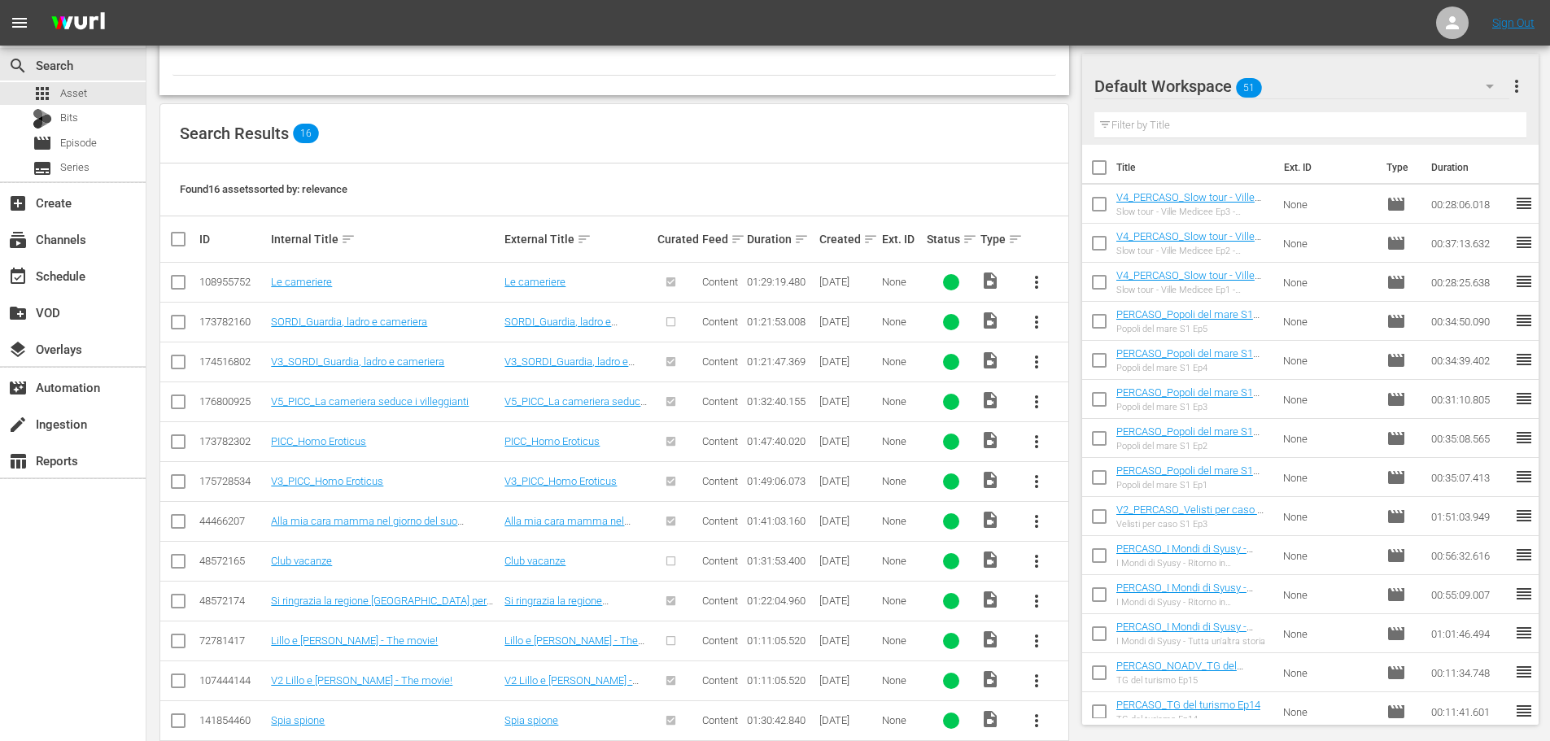
scroll to position [325, 0]
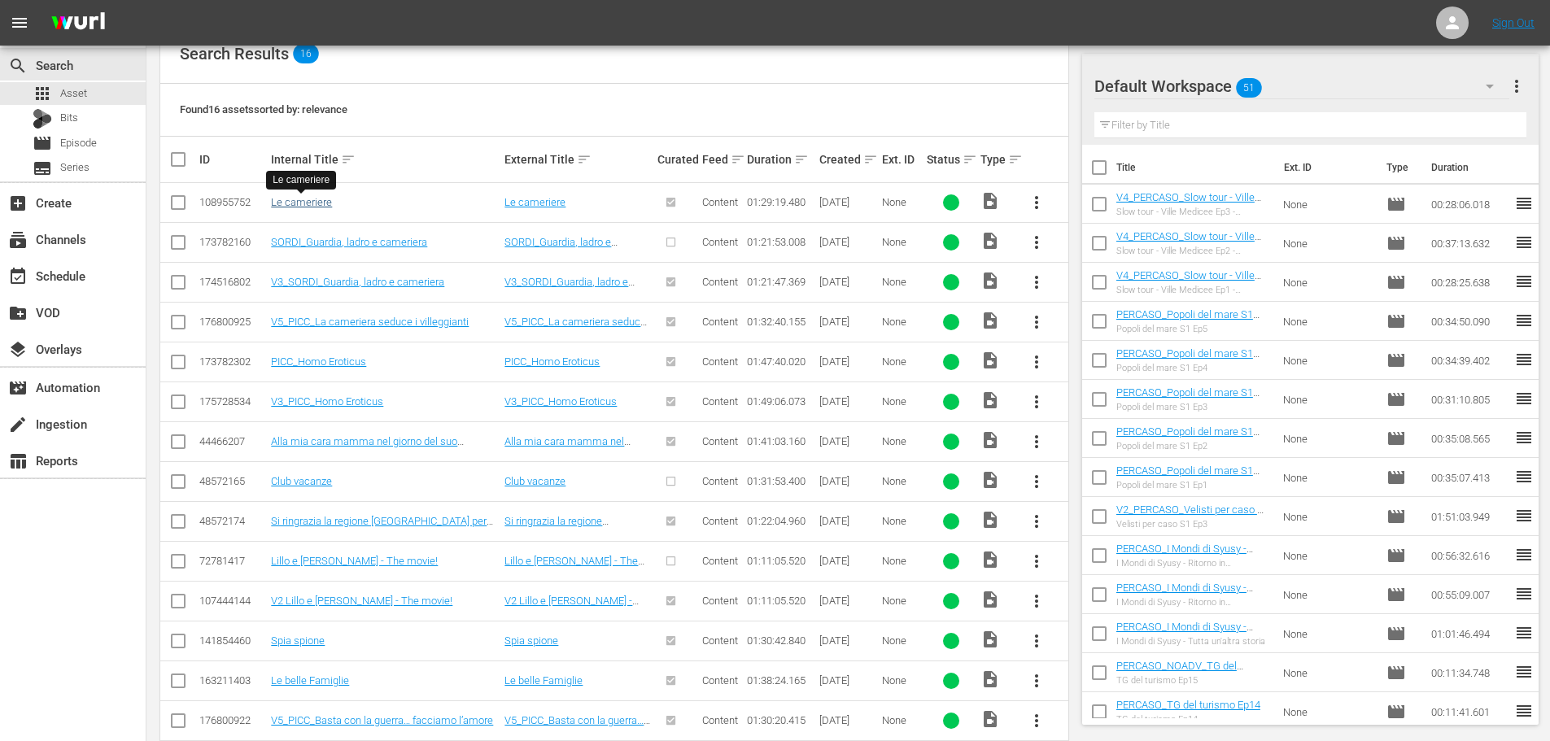
type input "cameriere"
click at [316, 200] on link "Le cameriere" at bounding box center [301, 202] width 61 height 12
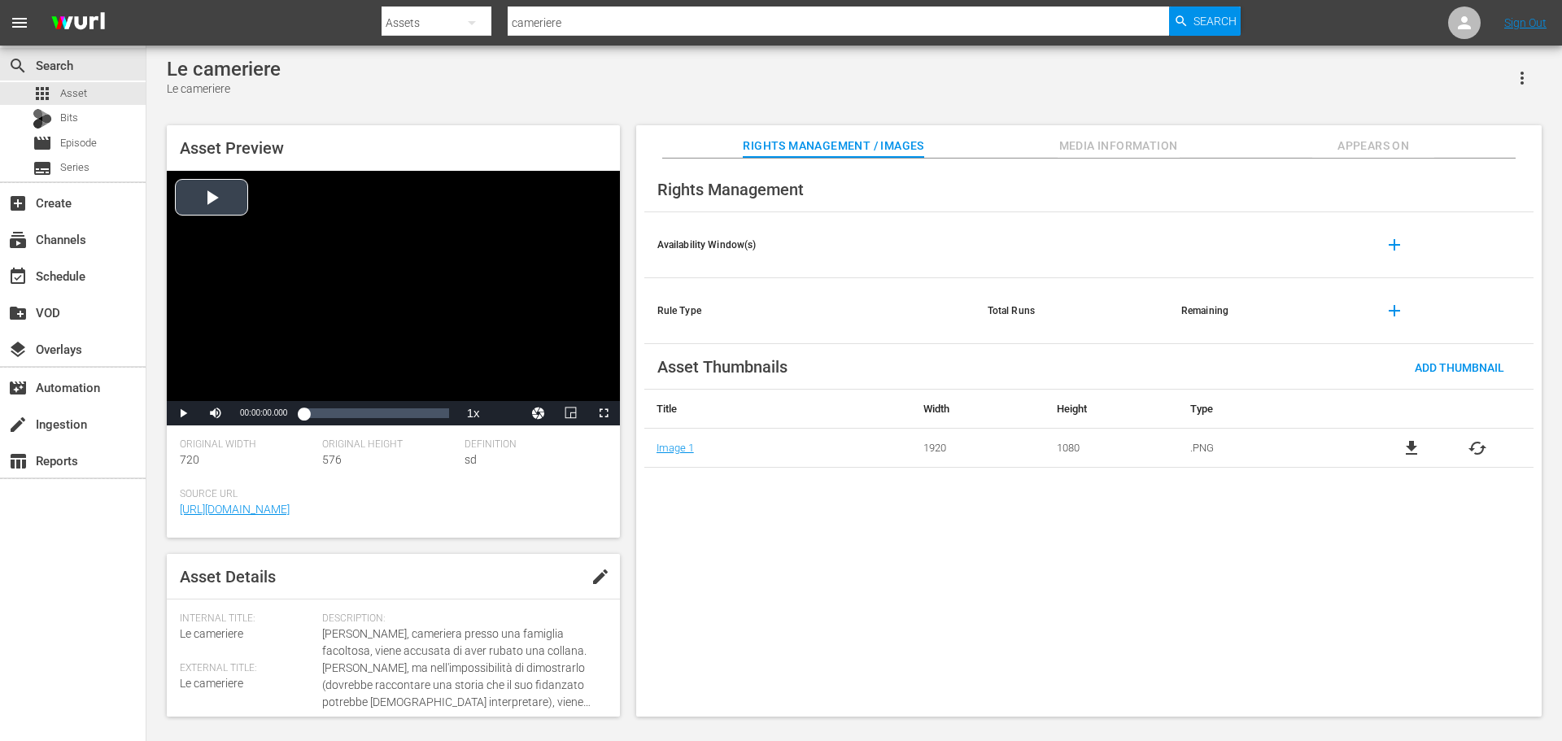
click at [385, 259] on div "Video Player" at bounding box center [393, 286] width 453 height 230
click at [321, 415] on div "00:10:32.298" at bounding box center [321, 413] width 1 height 16
click at [337, 411] on div "Loaded : 12.32% 00:20:34.486 00:10:36.174" at bounding box center [375, 413] width 145 height 16
click at [353, 408] on div "00:30:36.675" at bounding box center [353, 413] width 1 height 16
click at [368, 408] on div "Loaded : 34.40% 00:39:38.645 00:30:38.137" at bounding box center [375, 413] width 145 height 16
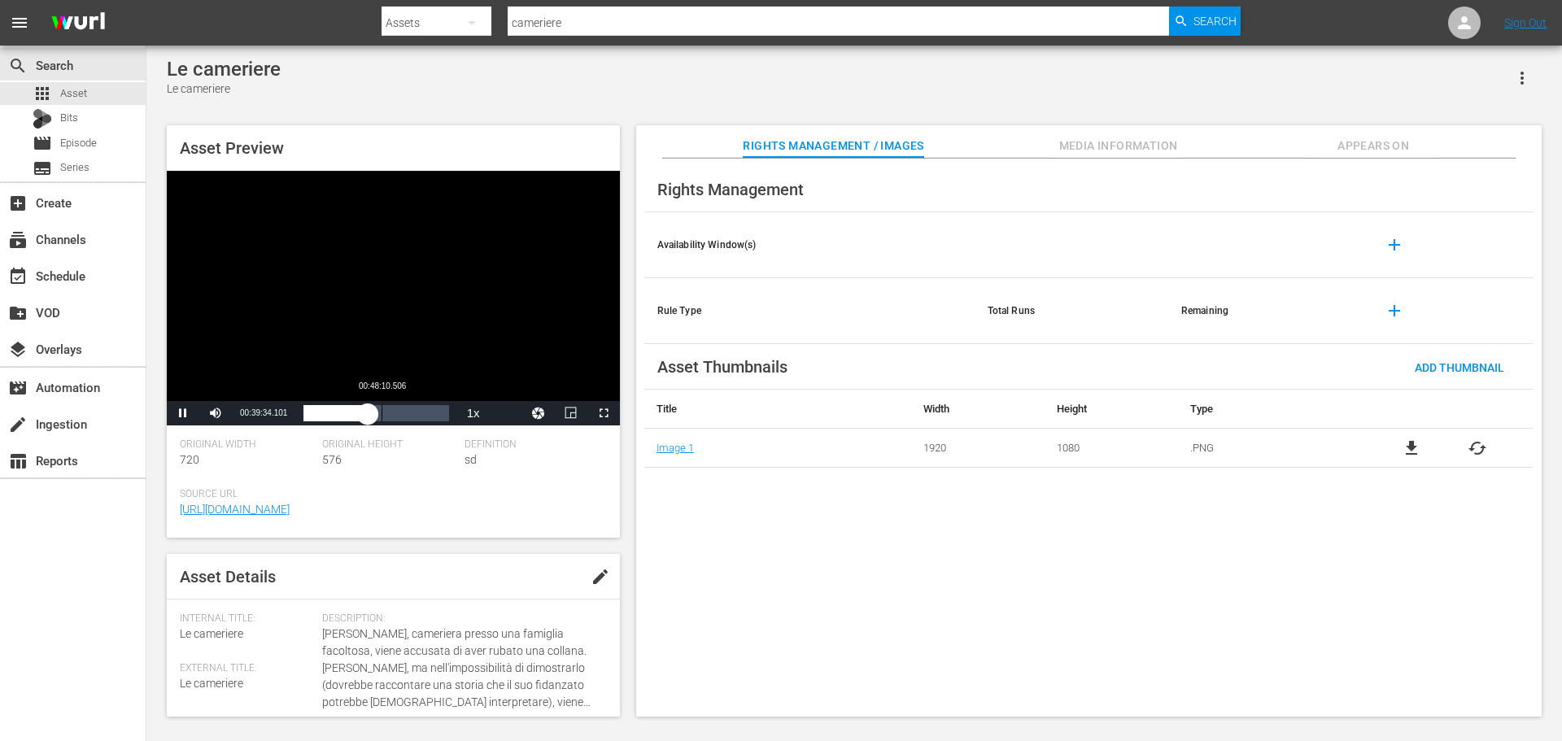
click at [382, 408] on div "Loaded : 45.38% 00:48:10.506 00:39:34.195" at bounding box center [375, 413] width 145 height 16
click at [396, 412] on div "00:57:12.475" at bounding box center [396, 413] width 1 height 16
click at [396, 416] on div "00:57:14.591" at bounding box center [349, 413] width 93 height 16
click at [418, 416] on div "01:04:45.318" at bounding box center [360, 413] width 115 height 16
click at [434, 416] on div "01:20:20.537" at bounding box center [434, 413] width 1 height 16
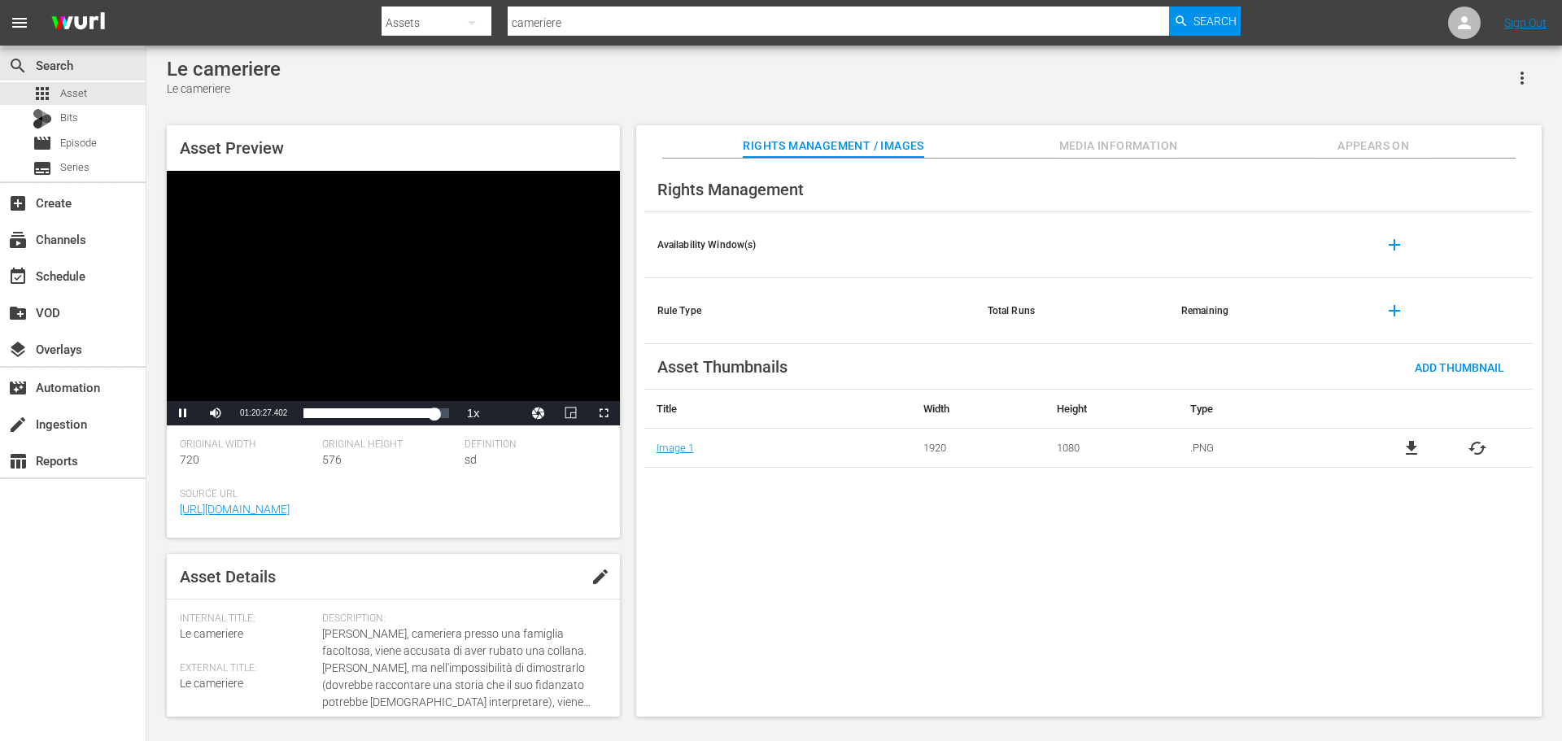
click at [457, 294] on div "Video Player" at bounding box center [393, 286] width 453 height 230
click at [127, 95] on div "apps Asset" at bounding box center [73, 93] width 146 height 23
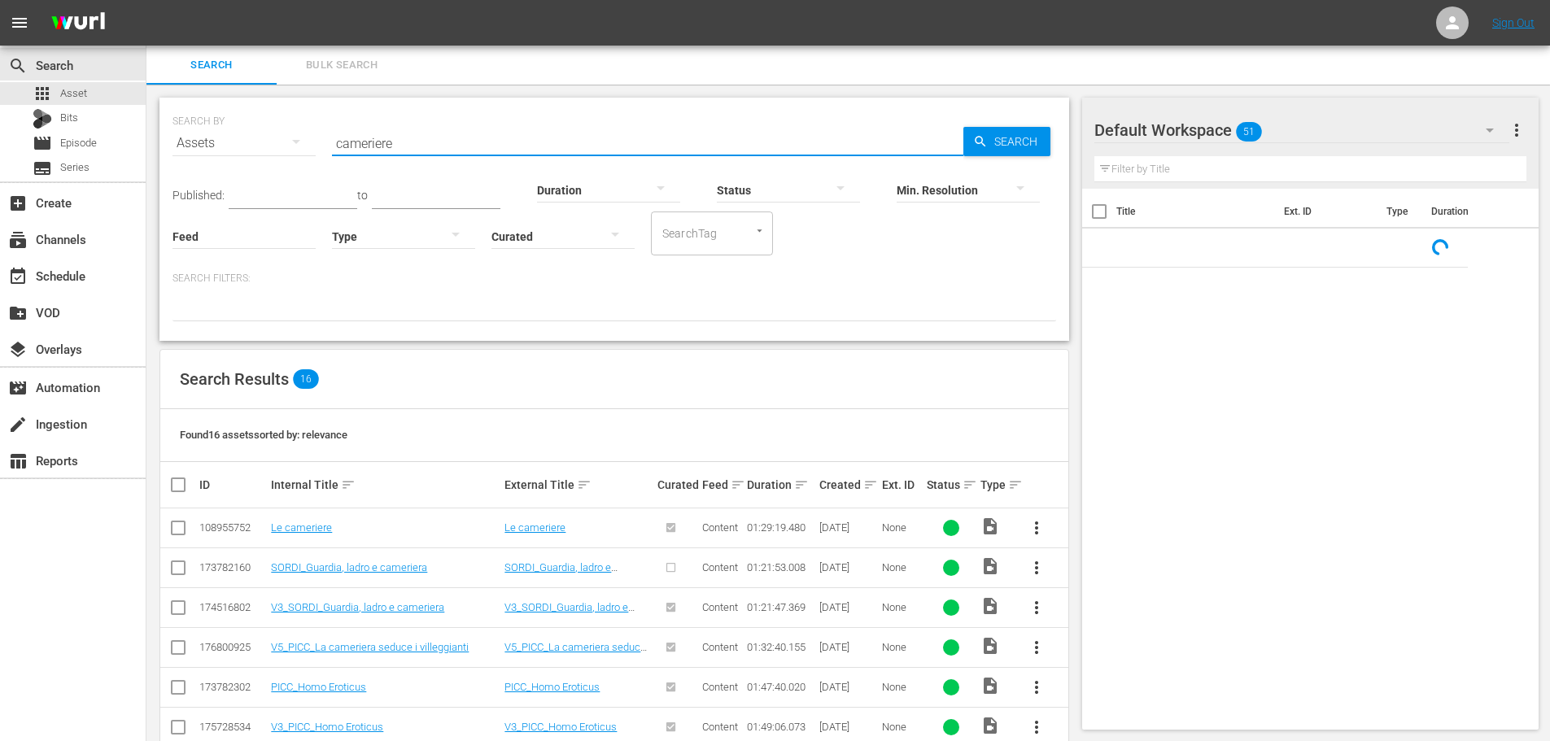
drag, startPoint x: 404, startPoint y: 135, endPoint x: 321, endPoint y: 151, distance: 85.4
click at [321, 151] on div "SEARCH BY Search By Assets Search ID, Title, Description, Keywords, or Category…" at bounding box center [613, 133] width 883 height 59
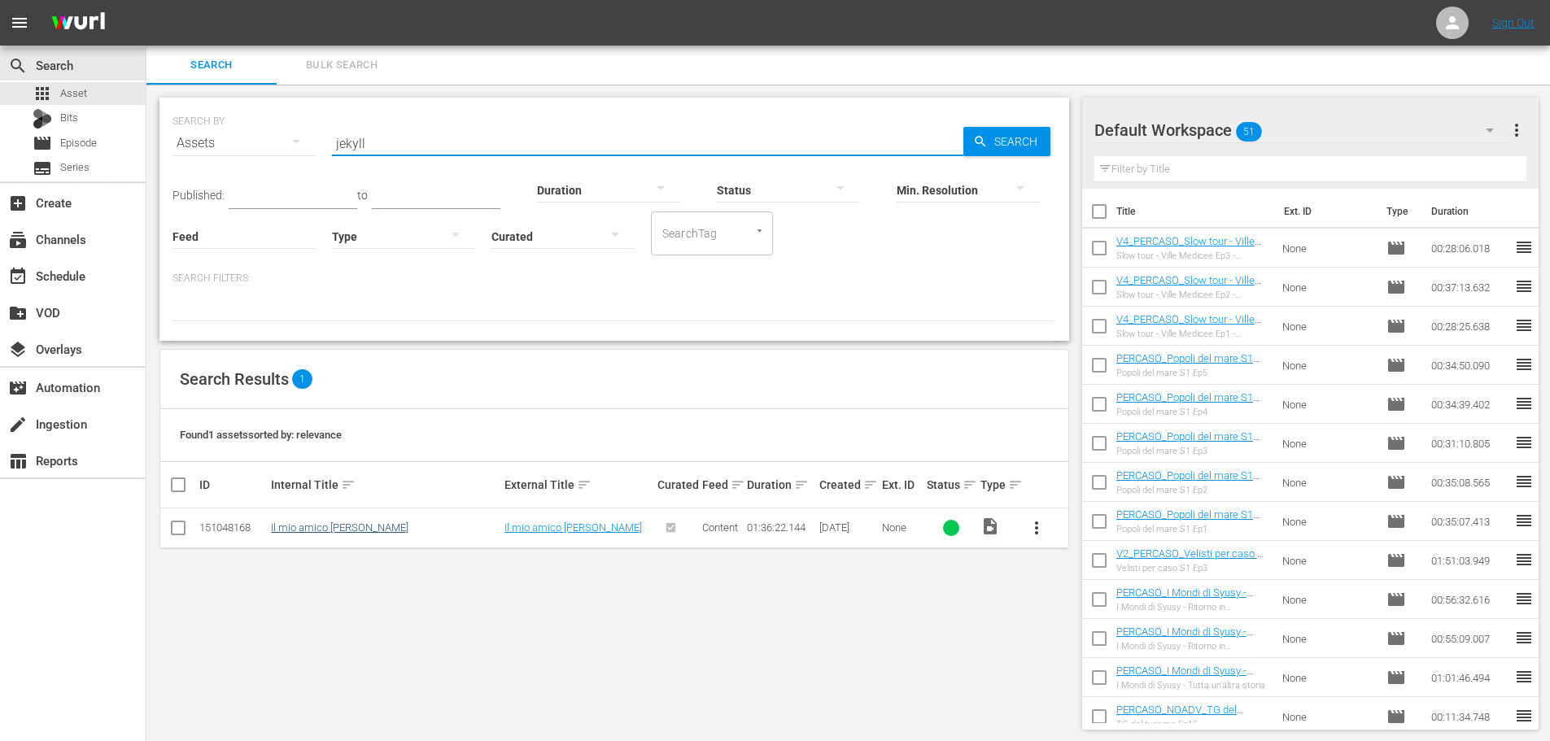
type input "jekyll"
click at [318, 525] on link "Il mio amico [PERSON_NAME]" at bounding box center [339, 527] width 137 height 12
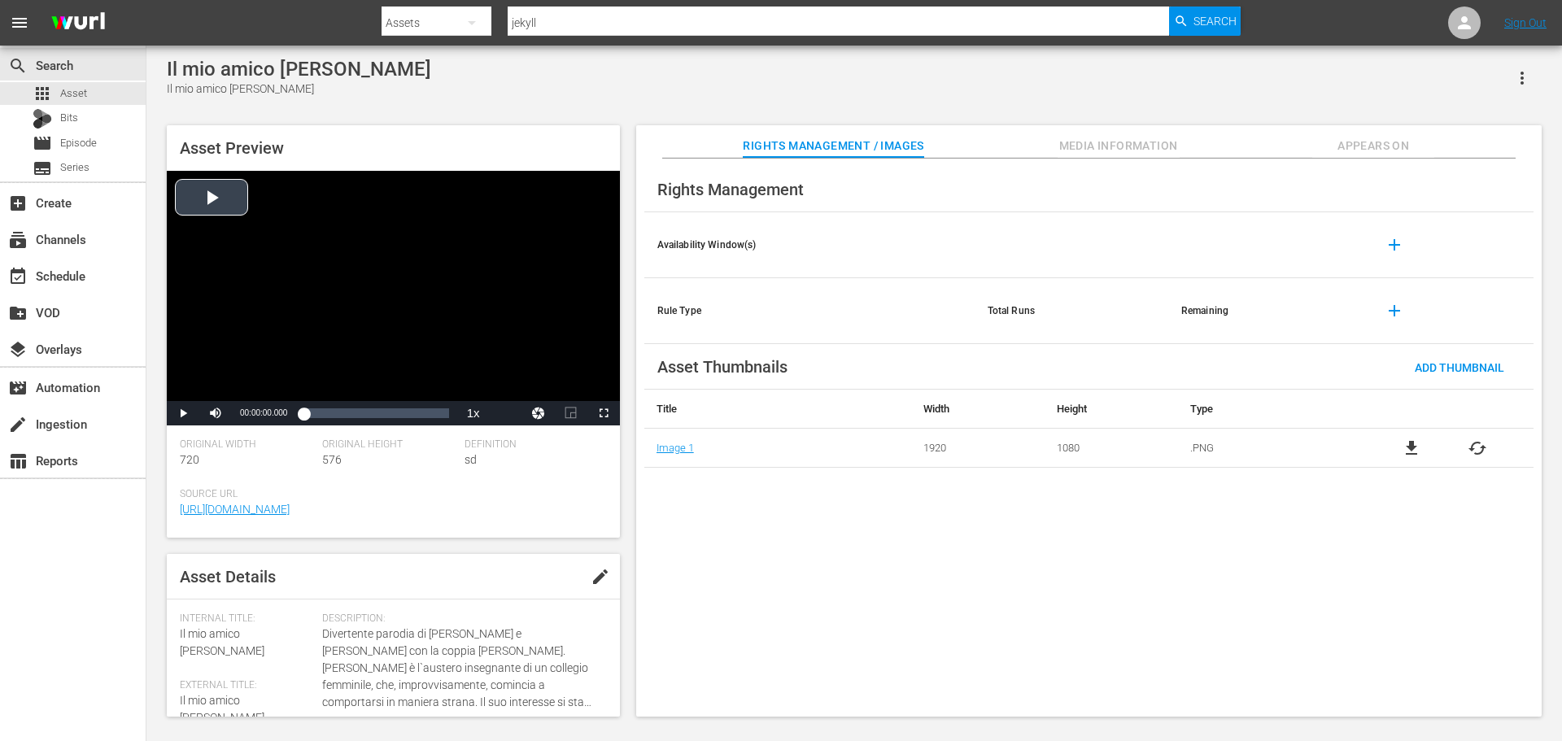
click at [425, 265] on div "Video Player" at bounding box center [393, 286] width 453 height 230
click at [329, 418] on div "00:16:47.002" at bounding box center [329, 413] width 1 height 16
click at [350, 416] on div "Loaded : 17.76% 00:30:51.585 00:16:50.802" at bounding box center [375, 413] width 145 height 16
click at [370, 412] on div "00:44:23.684" at bounding box center [370, 413] width 1 height 16
click at [386, 413] on div "00:55:13.363" at bounding box center [386, 413] width 1 height 16
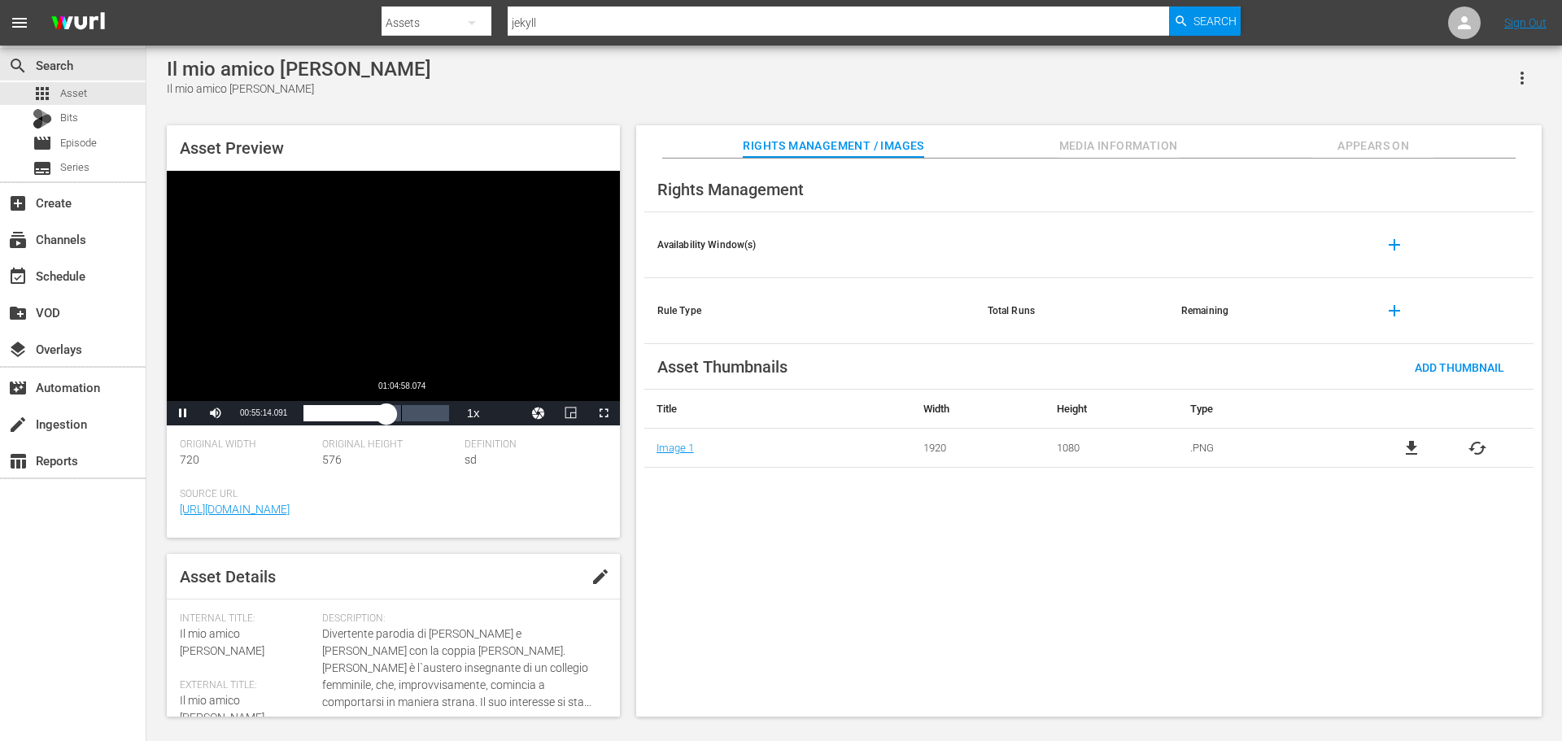
click at [401, 414] on div "01:04:58.074" at bounding box center [401, 413] width 1 height 16
click at [412, 416] on div "01:05:00.660" at bounding box center [357, 413] width 109 height 16
click at [428, 419] on div "01:22:50.045" at bounding box center [428, 413] width 1 height 16
click at [604, 413] on span "Video Player" at bounding box center [604, 413] width 0 height 0
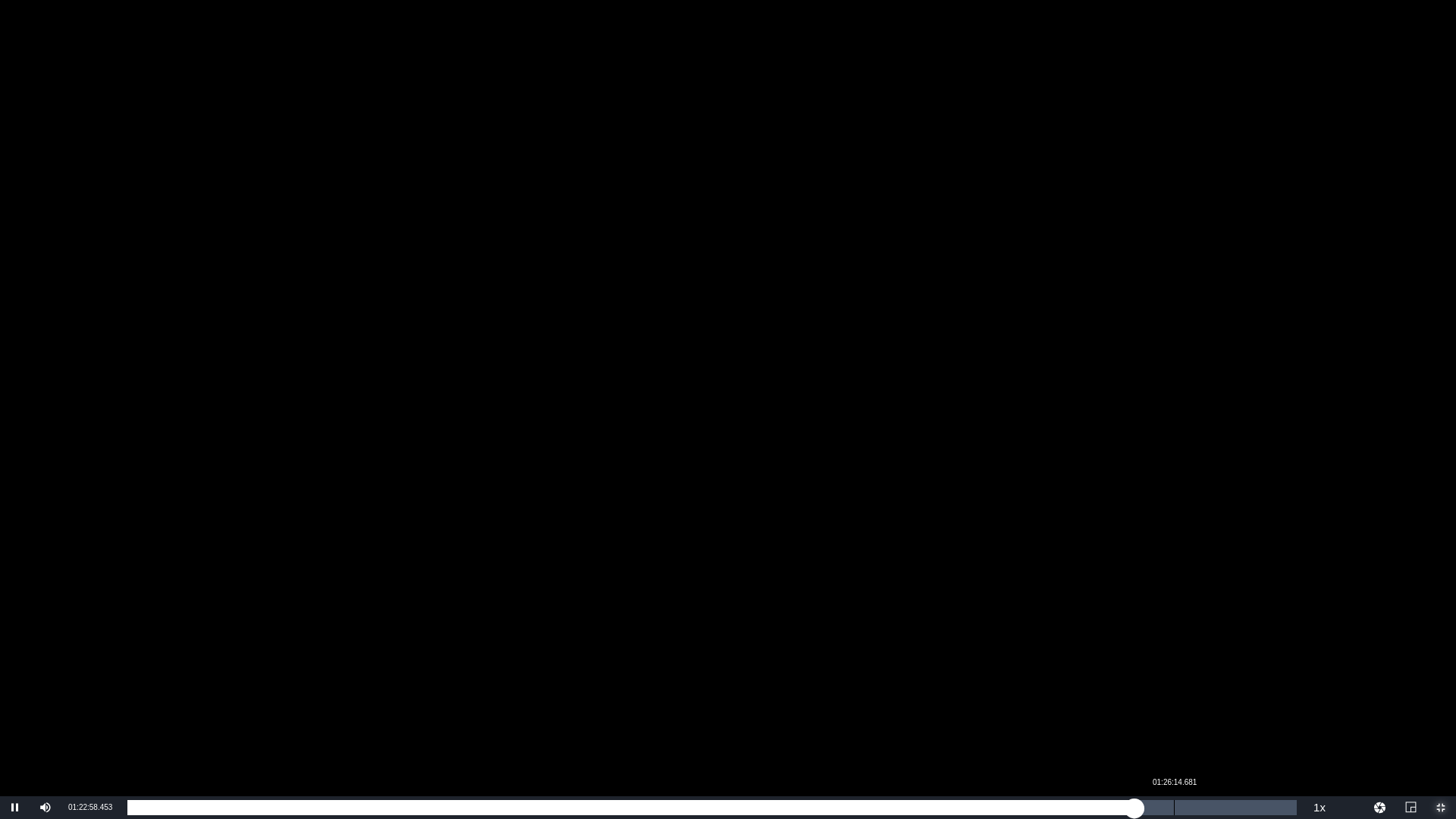
click at [1174, 689] on div "Loaded : 86.11% 01:26:14.681 01:22:58.467" at bounding box center [712, 807] width 1169 height 15
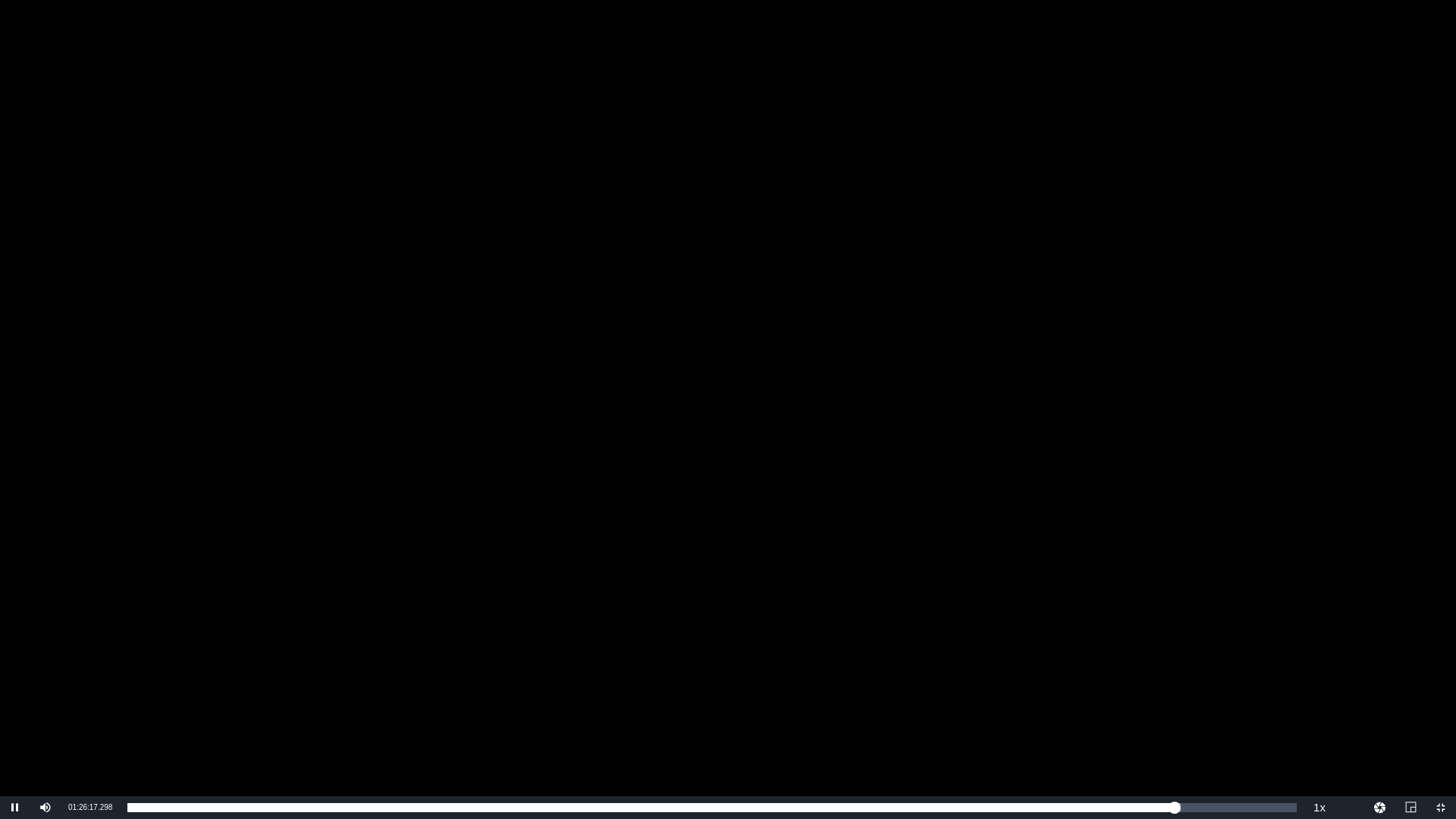
click at [895, 596] on div "Video Player" at bounding box center [728, 398] width 1456 height 796
click at [1441, 689] on span "Video Player" at bounding box center [1441, 807] width 0 height 0
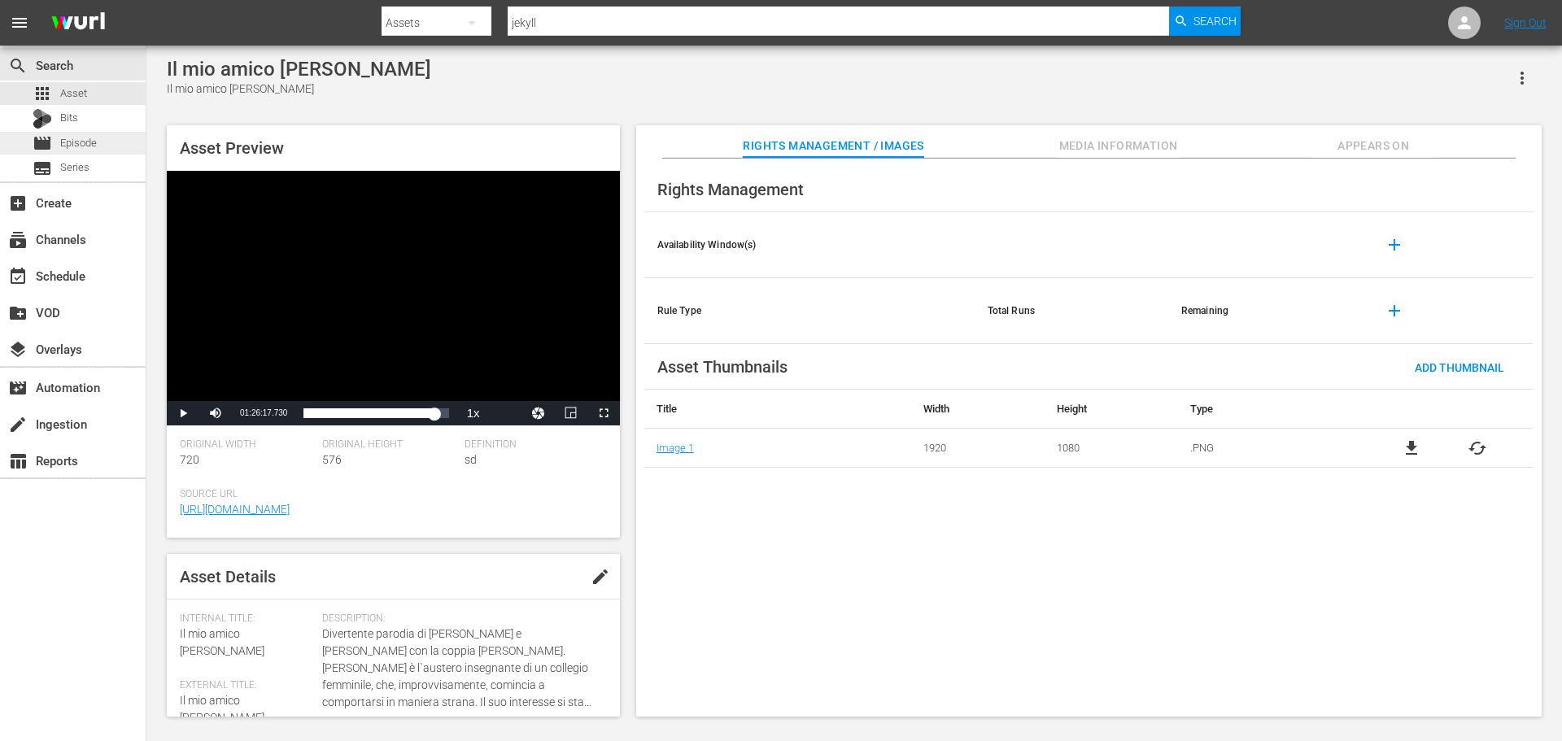
click at [110, 149] on div "movie Episode" at bounding box center [73, 143] width 146 height 23
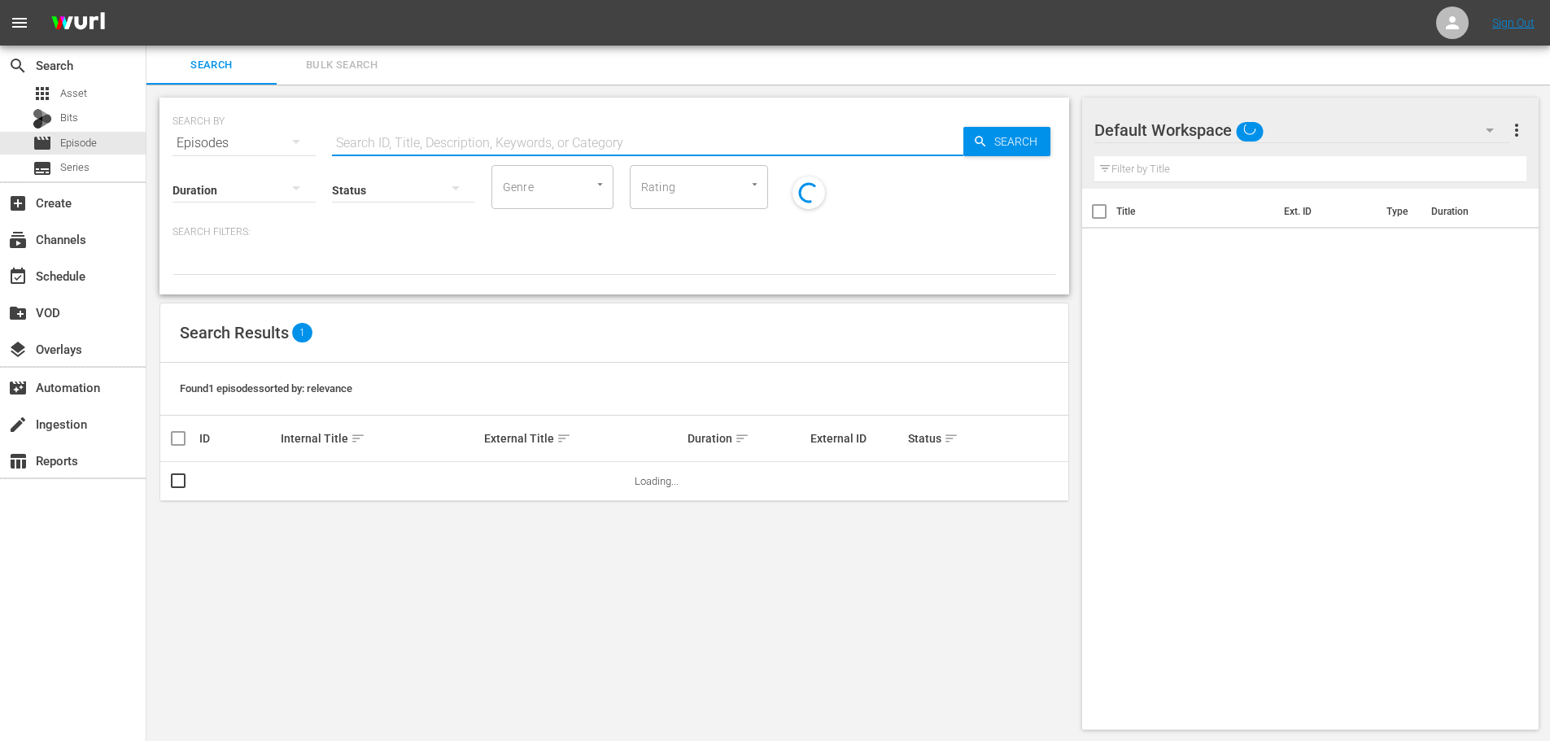
click at [427, 131] on input "text" at bounding box center [647, 143] width 631 height 39
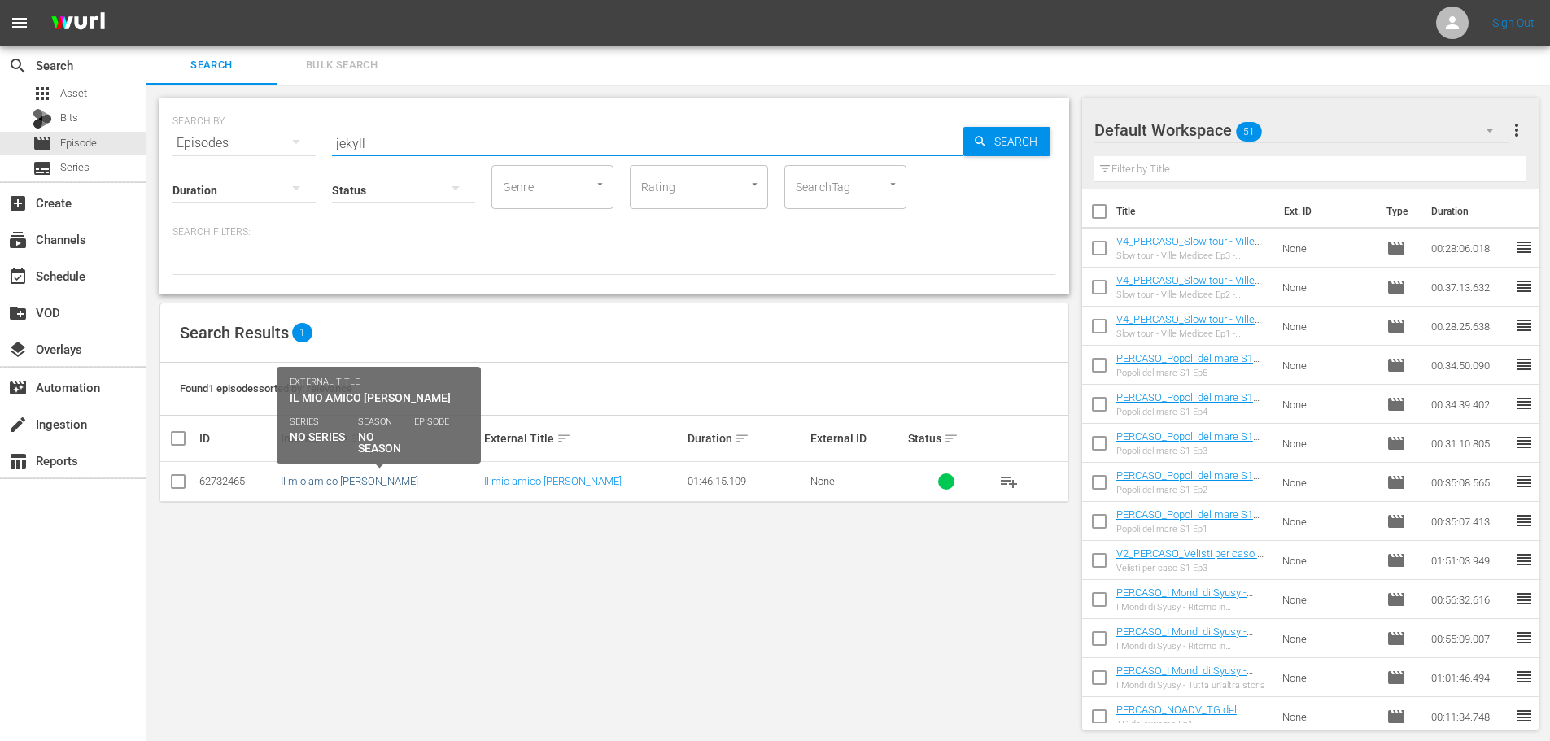
type input "jekyll"
click at [358, 477] on link "Il mio amico [PERSON_NAME]" at bounding box center [349, 481] width 137 height 12
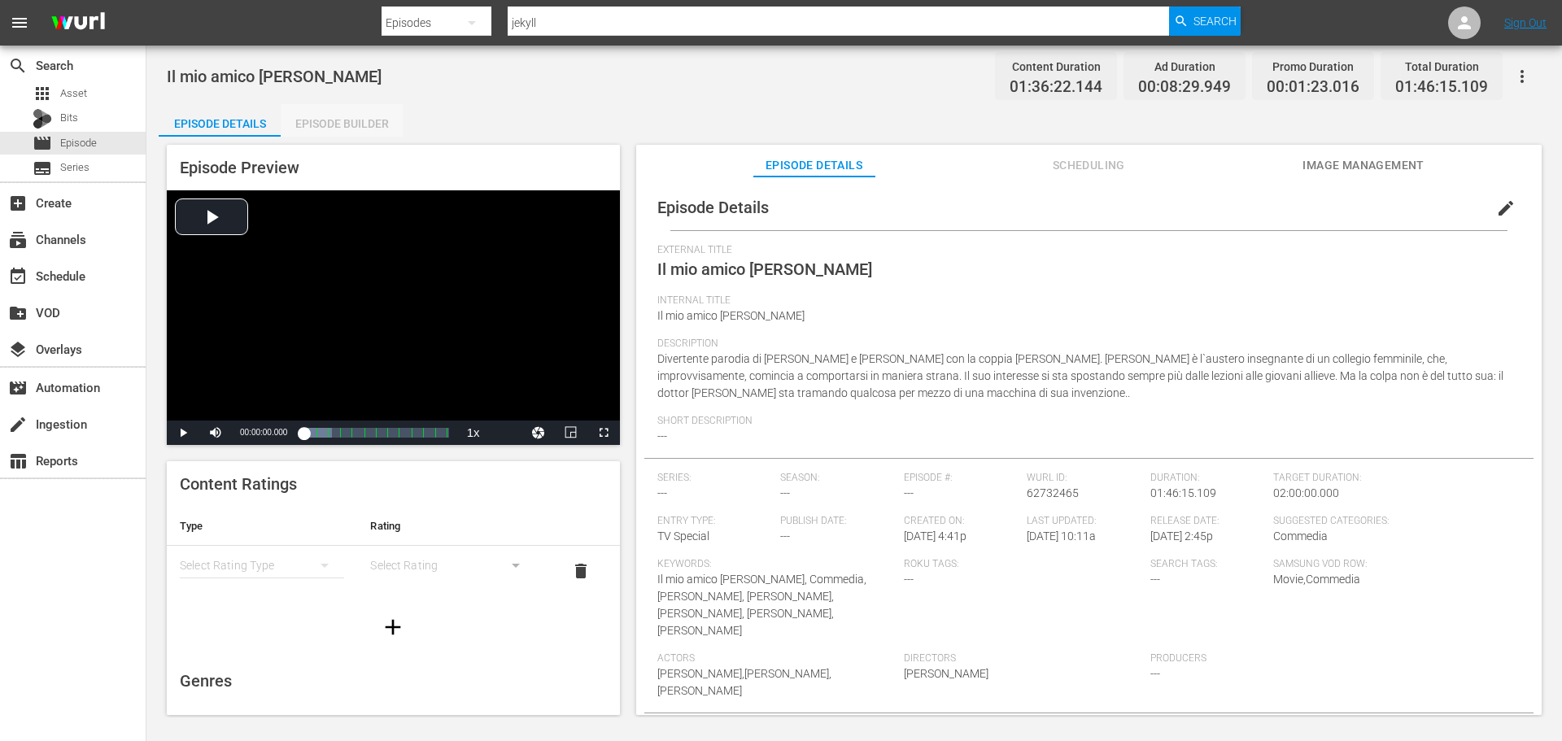
click at [332, 126] on div "Episode Builder" at bounding box center [342, 123] width 122 height 39
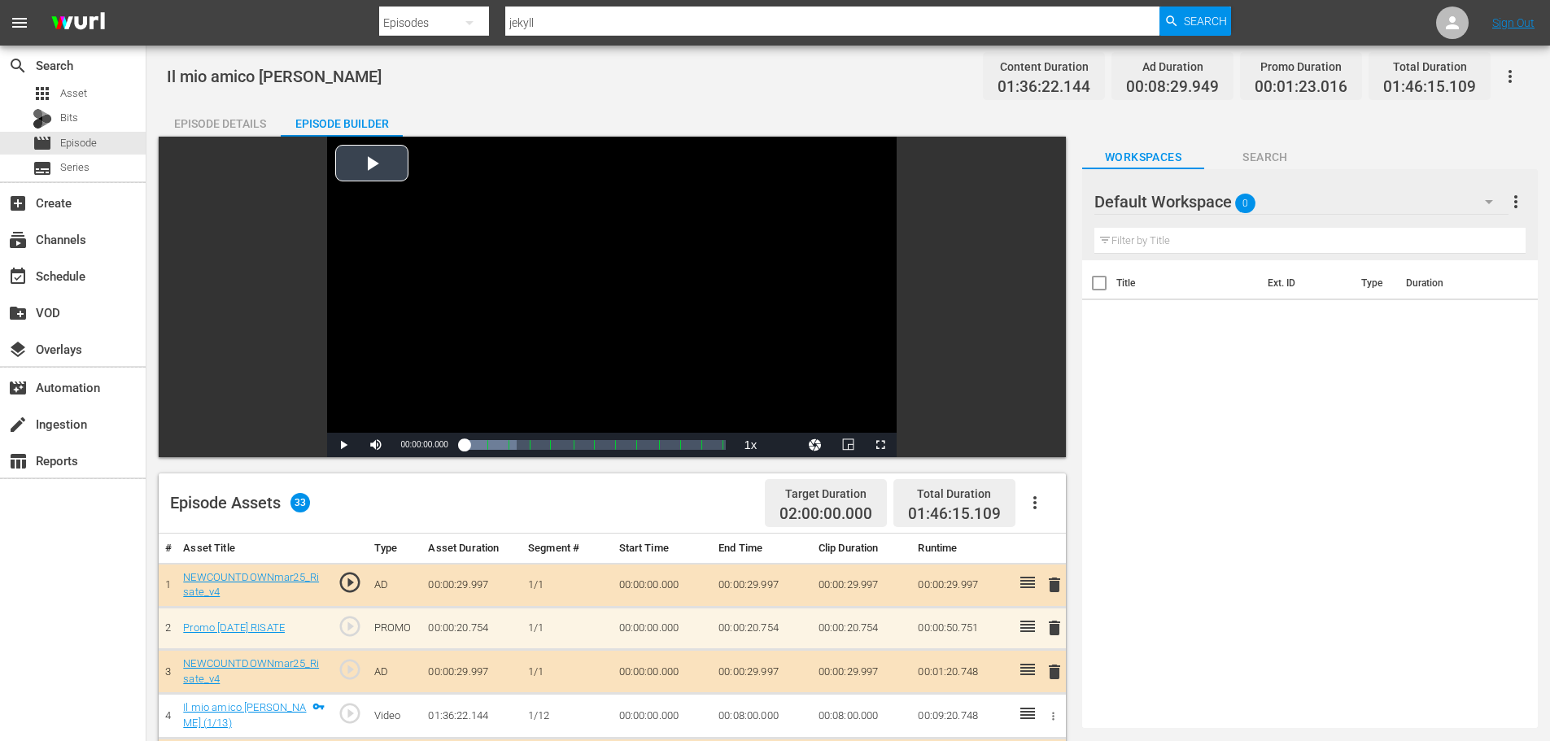
click at [543, 325] on div "Video Player" at bounding box center [611, 285] width 569 height 296
click at [880, 445] on span "Video Player" at bounding box center [880, 445] width 0 height 0
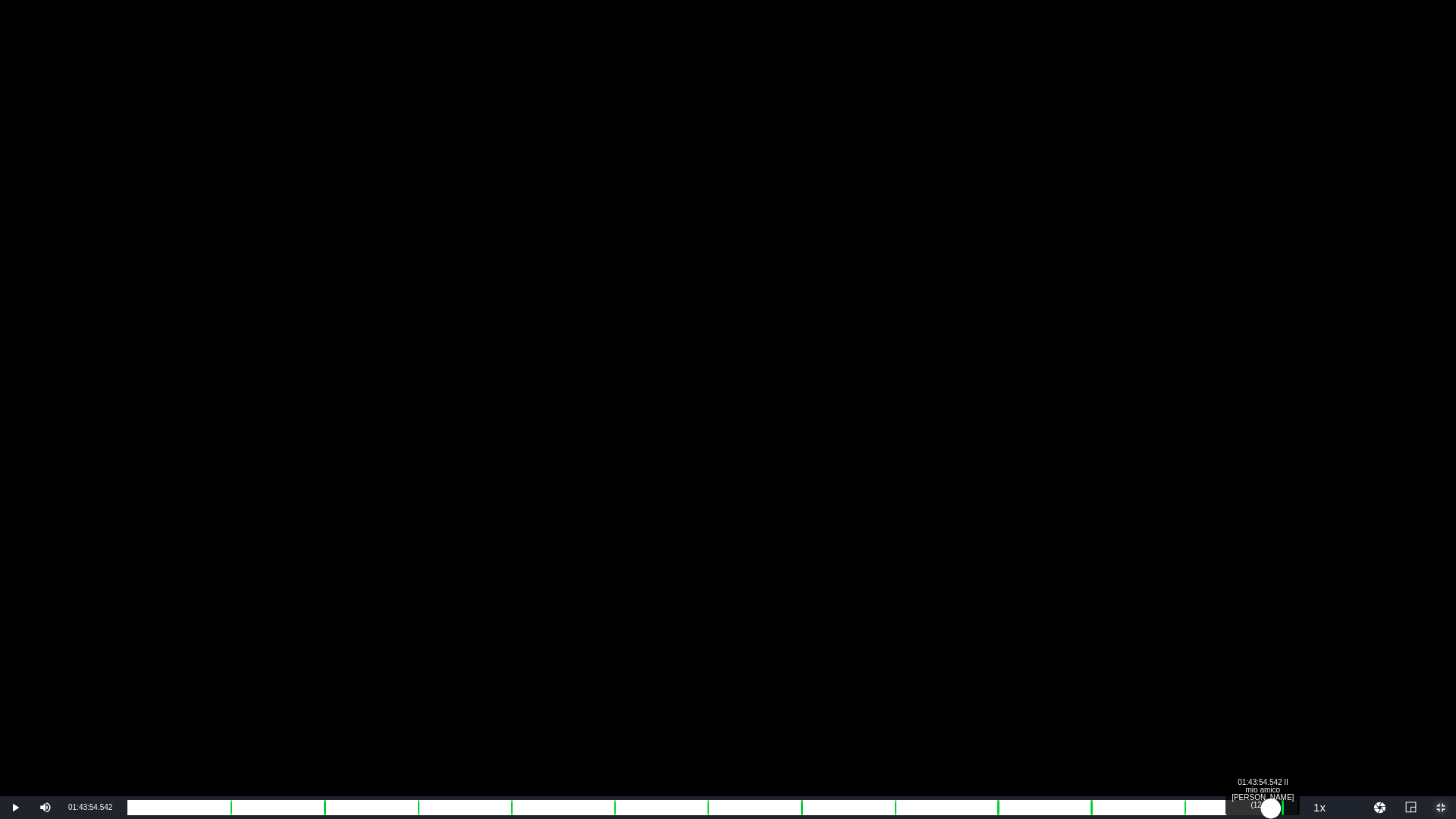
click at [1271, 689] on div "Loaded : 19.91% 01:43:54.542 Il mio amico [PERSON_NAME] (12/13) 00:00:05.431 [G…" at bounding box center [712, 807] width 1169 height 15
click at [1271, 689] on div "01:35:25.192" at bounding box center [699, 807] width 1144 height 15
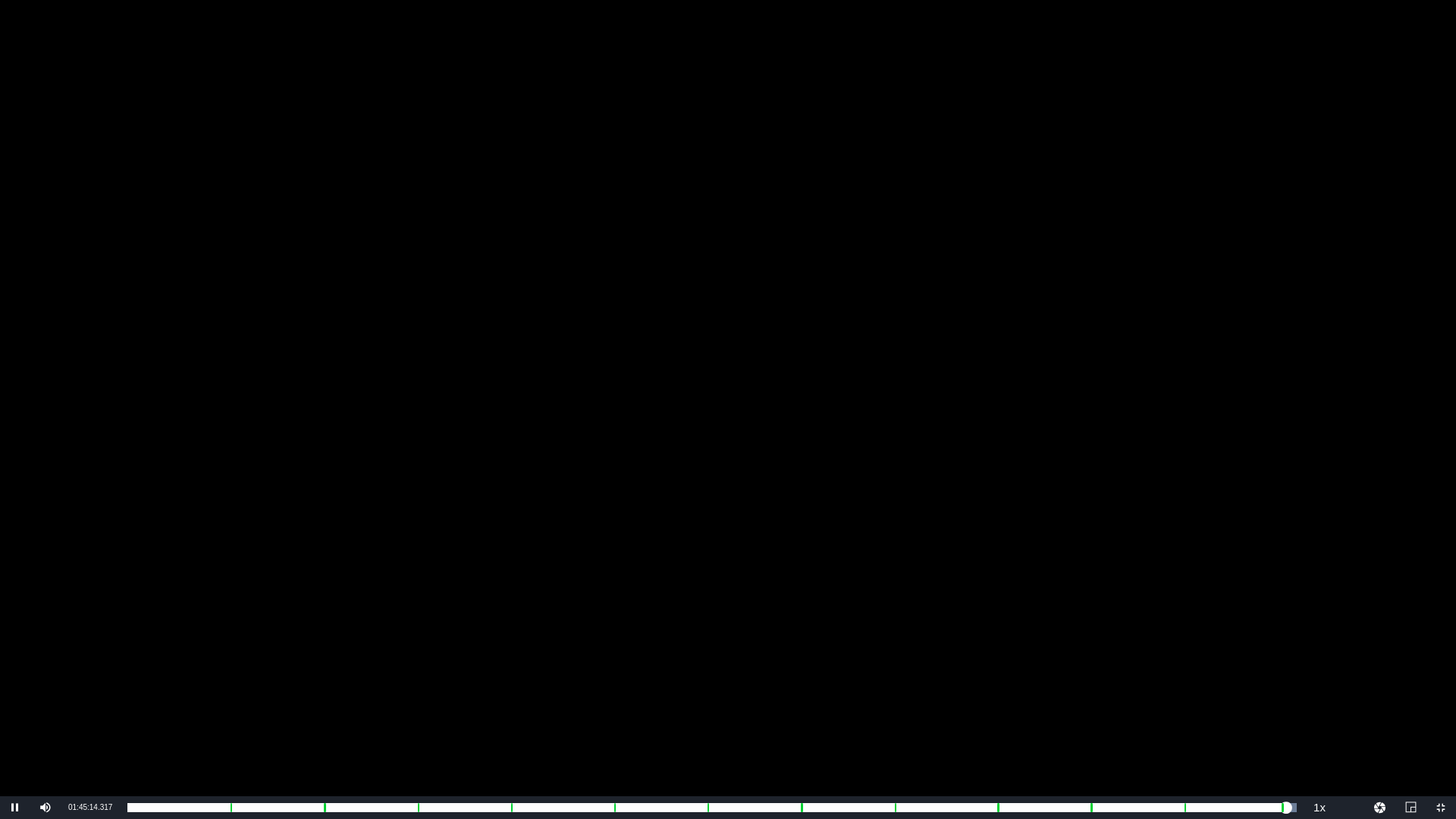
click at [733, 427] on div "Video Player" at bounding box center [728, 398] width 1456 height 796
click at [1441, 689] on span "Video Player" at bounding box center [1441, 807] width 0 height 0
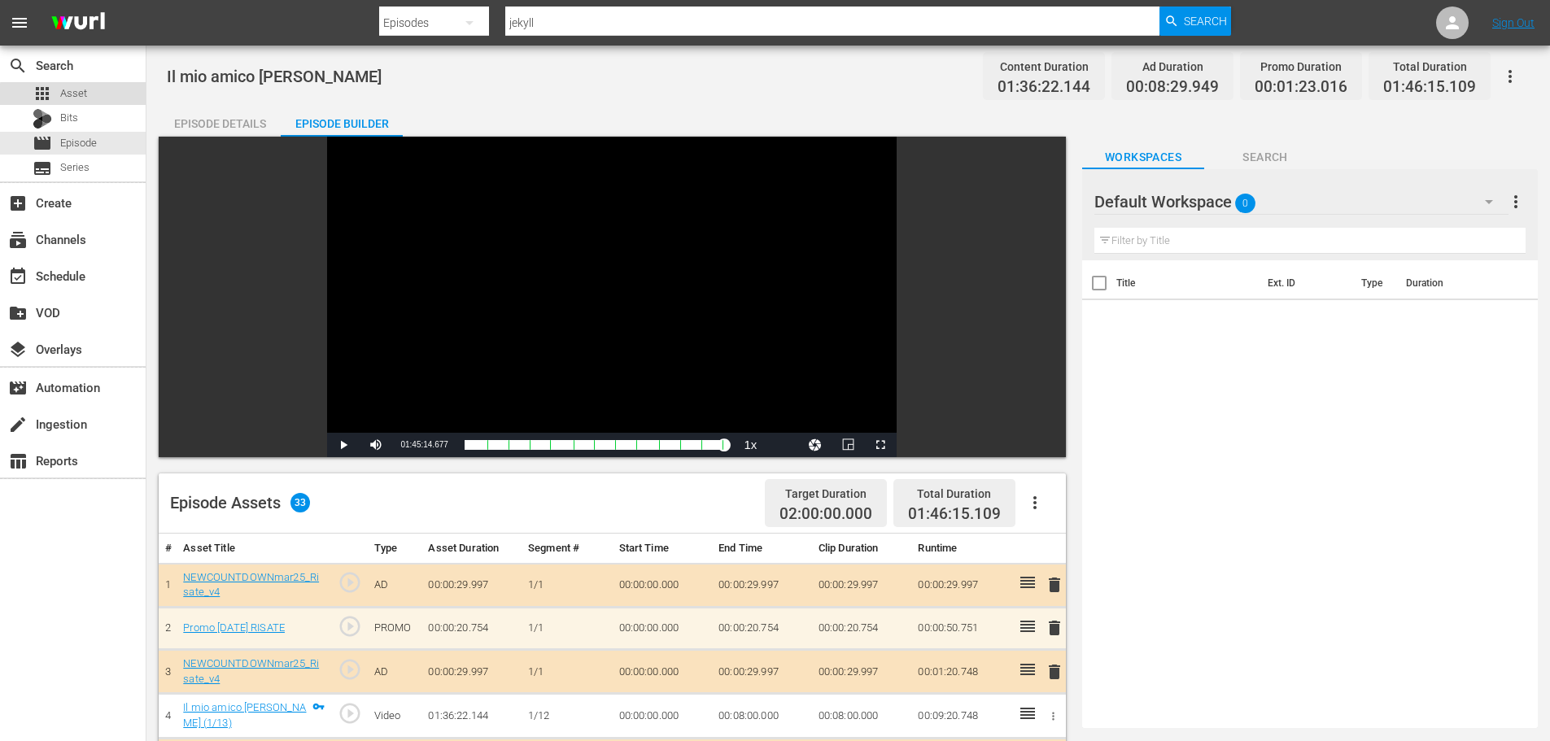
click at [87, 101] on div "apps Asset" at bounding box center [73, 93] width 146 height 23
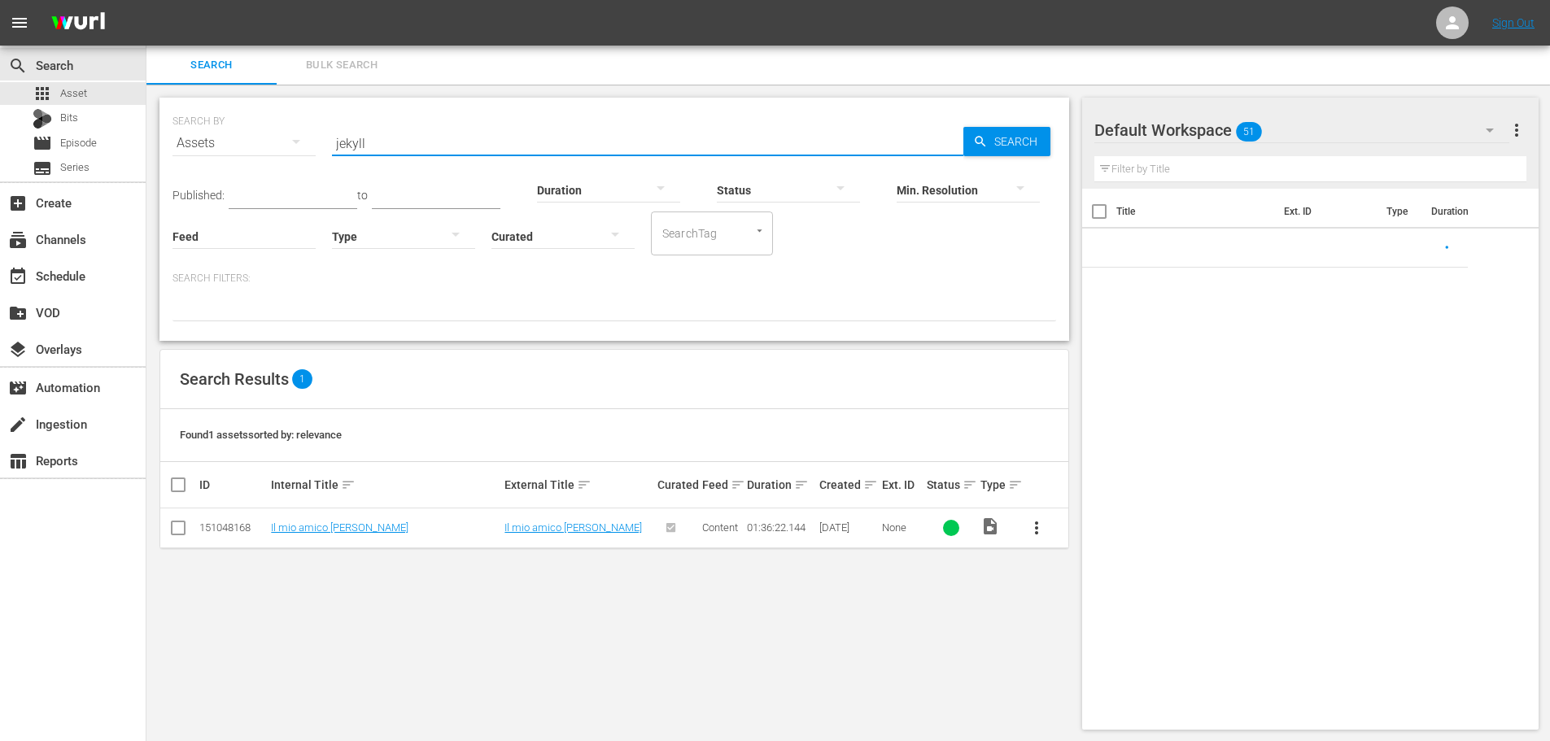
drag, startPoint x: 396, startPoint y: 133, endPoint x: 279, endPoint y: 178, distance: 125.7
click at [279, 178] on div "SEARCH BY Search By Assets Search ID, Title, Description, Keywords, or Category…" at bounding box center [613, 219] width 909 height 243
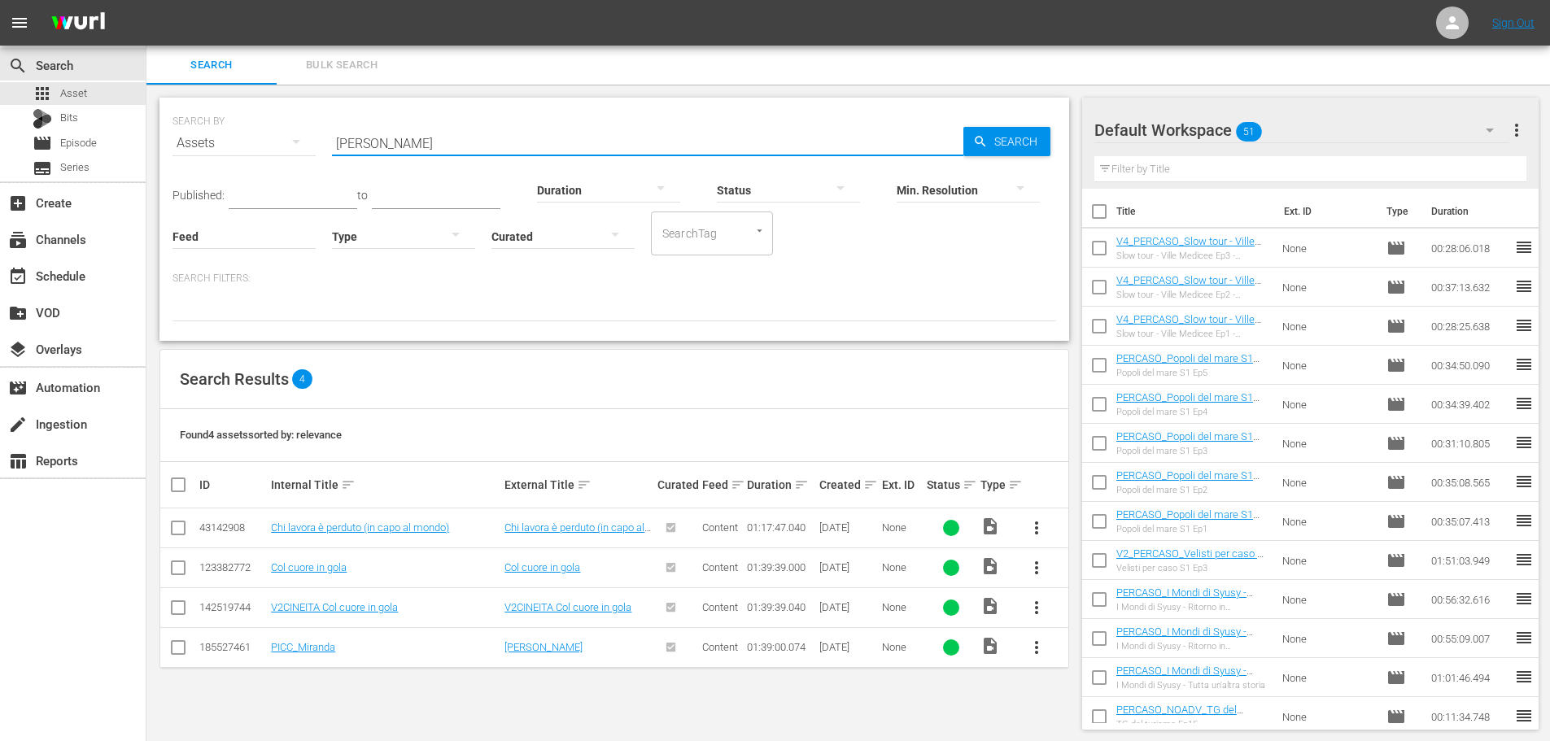
drag, startPoint x: 456, startPoint y: 142, endPoint x: 240, endPoint y: 184, distance: 219.7
click at [240, 184] on div "SEARCH BY Search By Assets Search ID, Title, Description, Keywords, or Category…" at bounding box center [613, 219] width 909 height 243
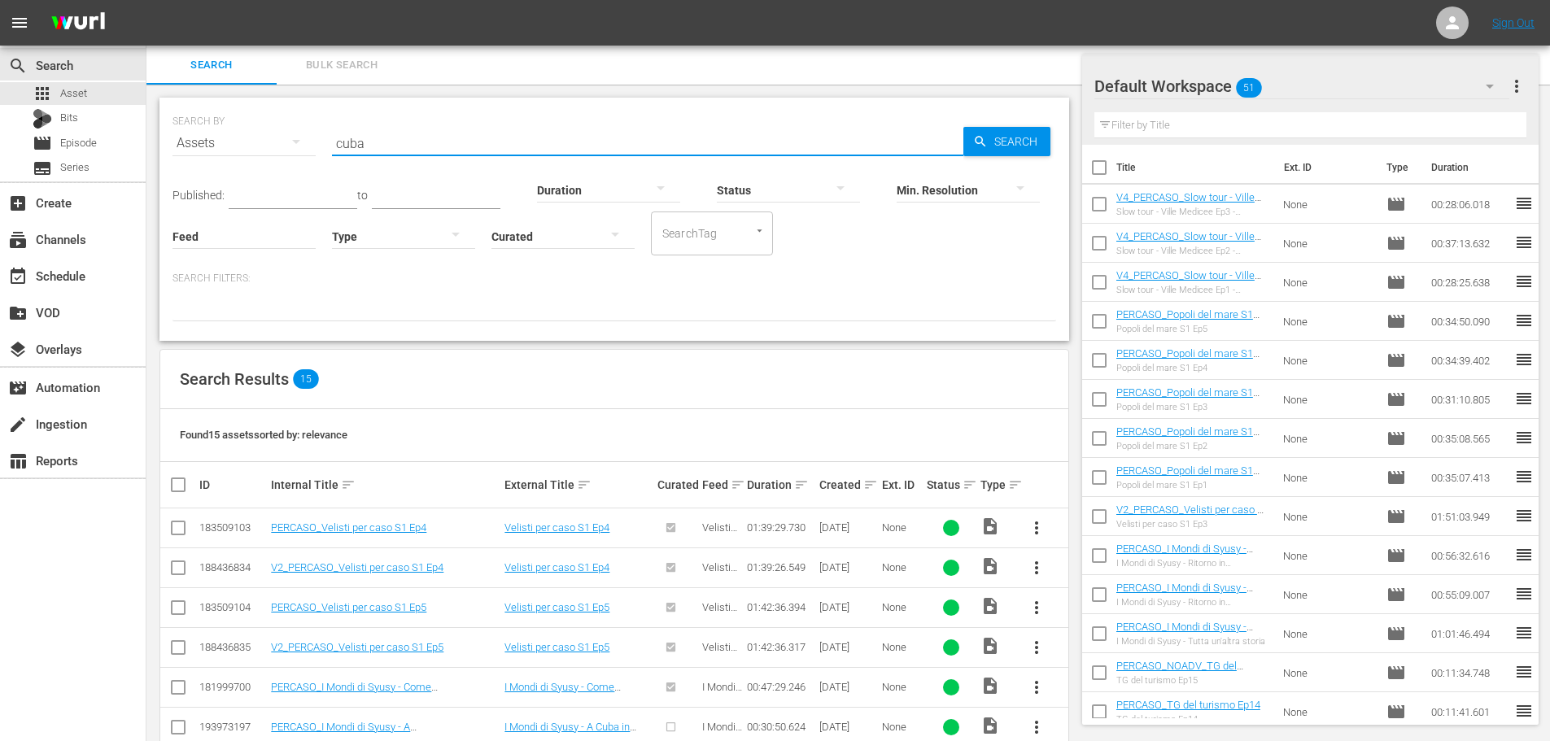
scroll to position [163, 0]
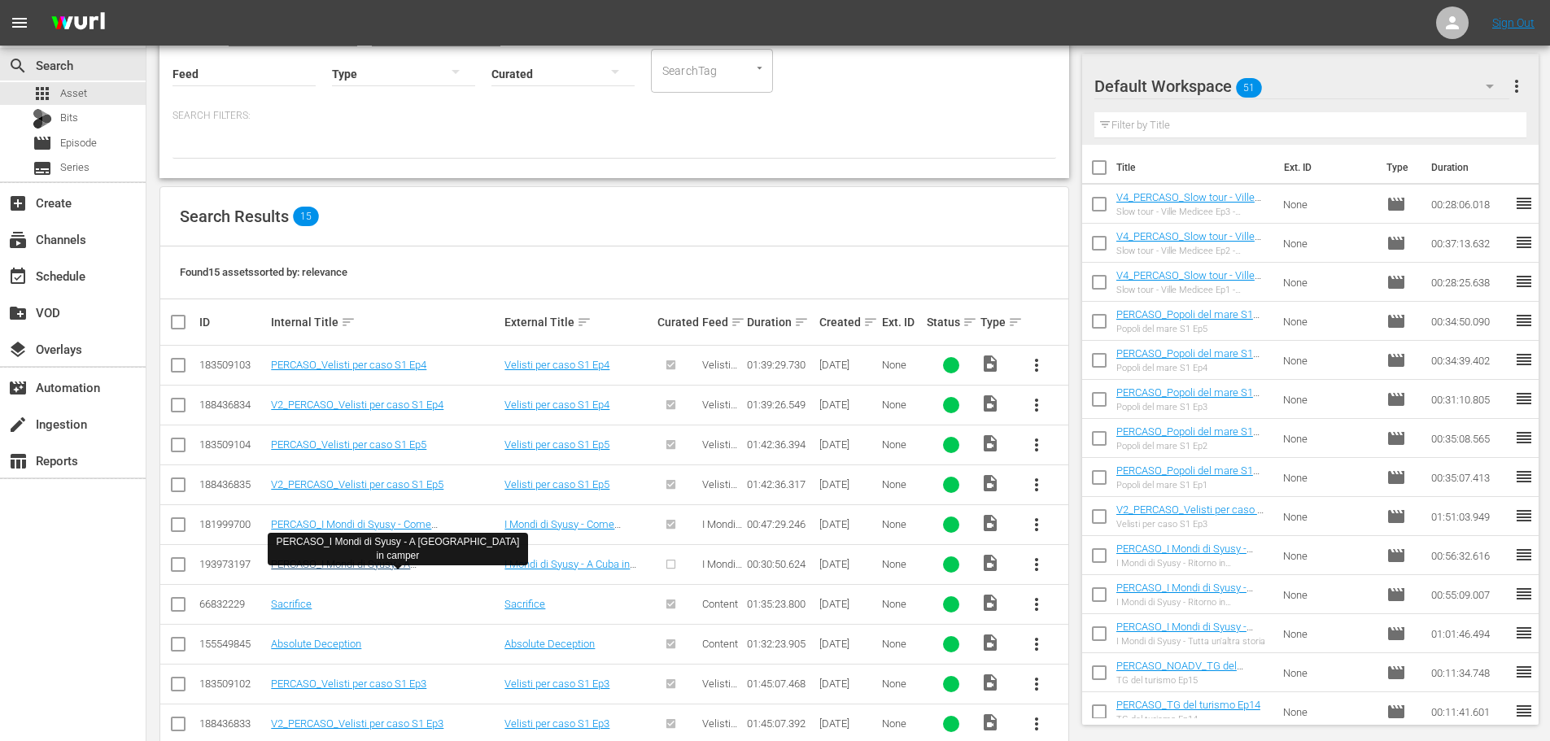
type input "cuba"
click at [418, 563] on link "PERCASO_I Mondi di Syusy - A [GEOGRAPHIC_DATA] in camper" at bounding box center [344, 570] width 147 height 24
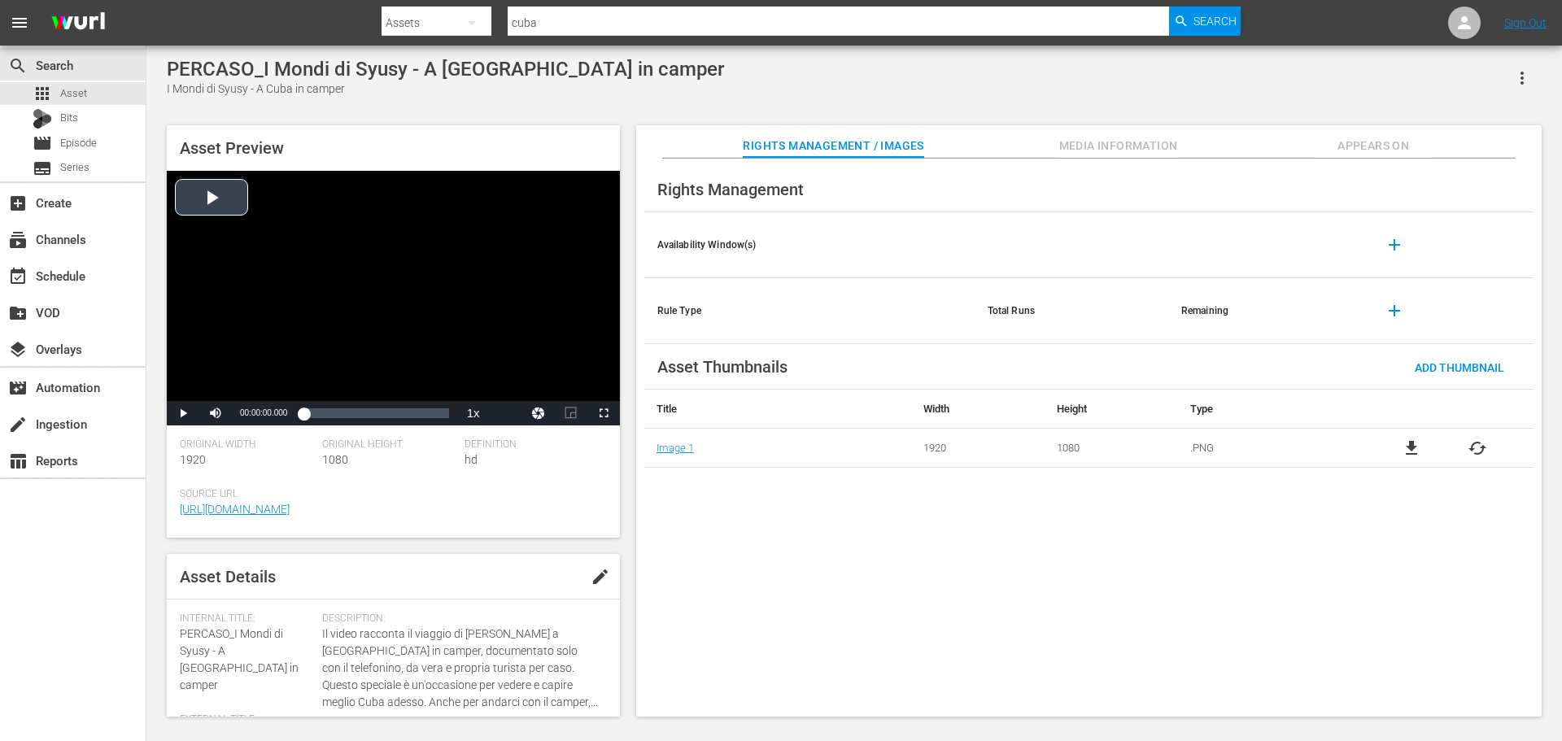
click at [456, 313] on div "Video Player" at bounding box center [393, 286] width 453 height 230
click at [426, 290] on div "Video Player" at bounding box center [393, 286] width 453 height 230
click at [604, 413] on span "Video Player" at bounding box center [604, 413] width 0 height 0
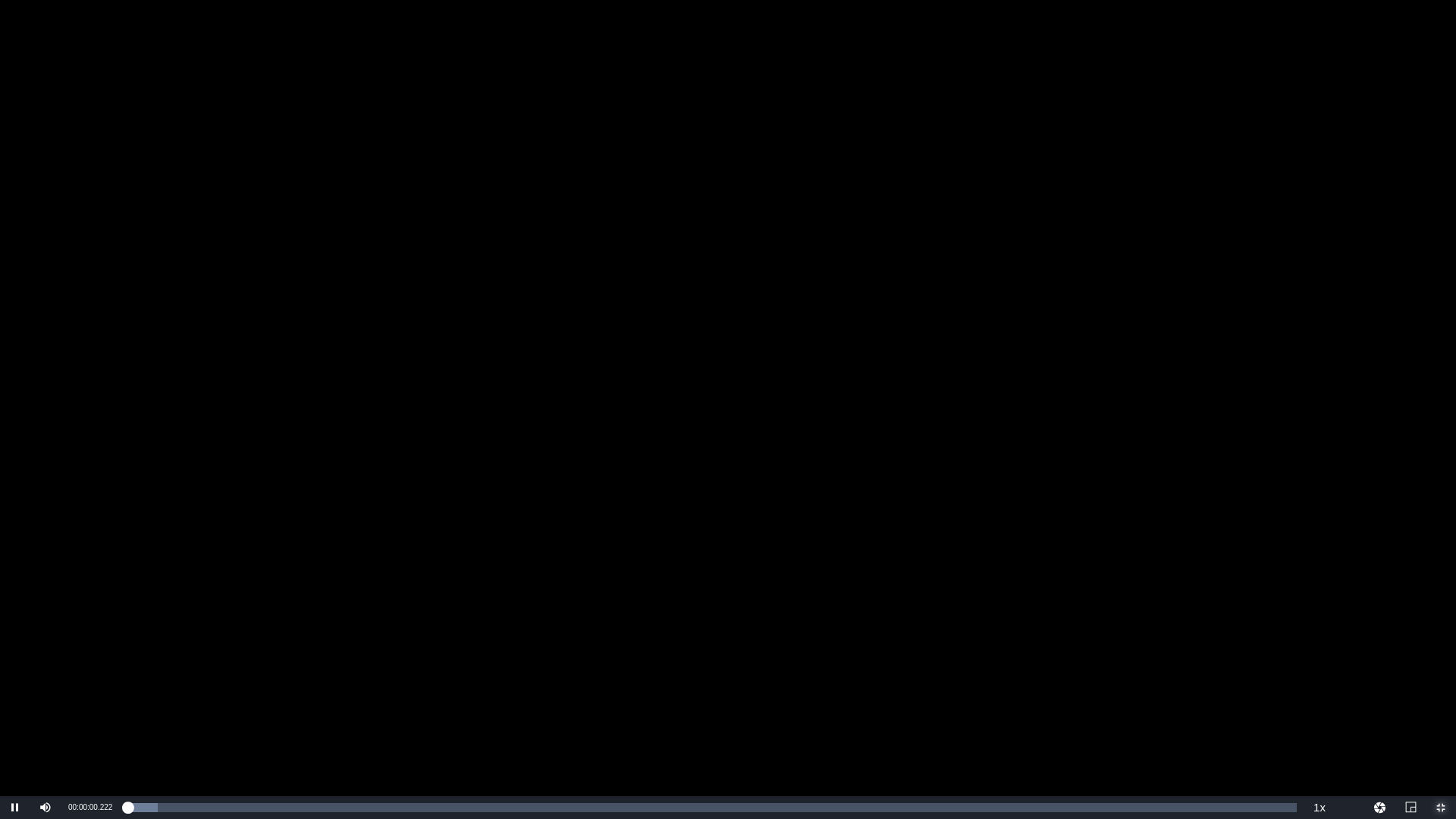
drag, startPoint x: 136, startPoint y: 807, endPoint x: 99, endPoint y: 818, distance: 38.6
click at [103, 689] on div "Pause Mute Current Time 00:00:00.222 / Duration 00:30:50.515 Loaded : 2.59% 00:…" at bounding box center [728, 807] width 1456 height 22
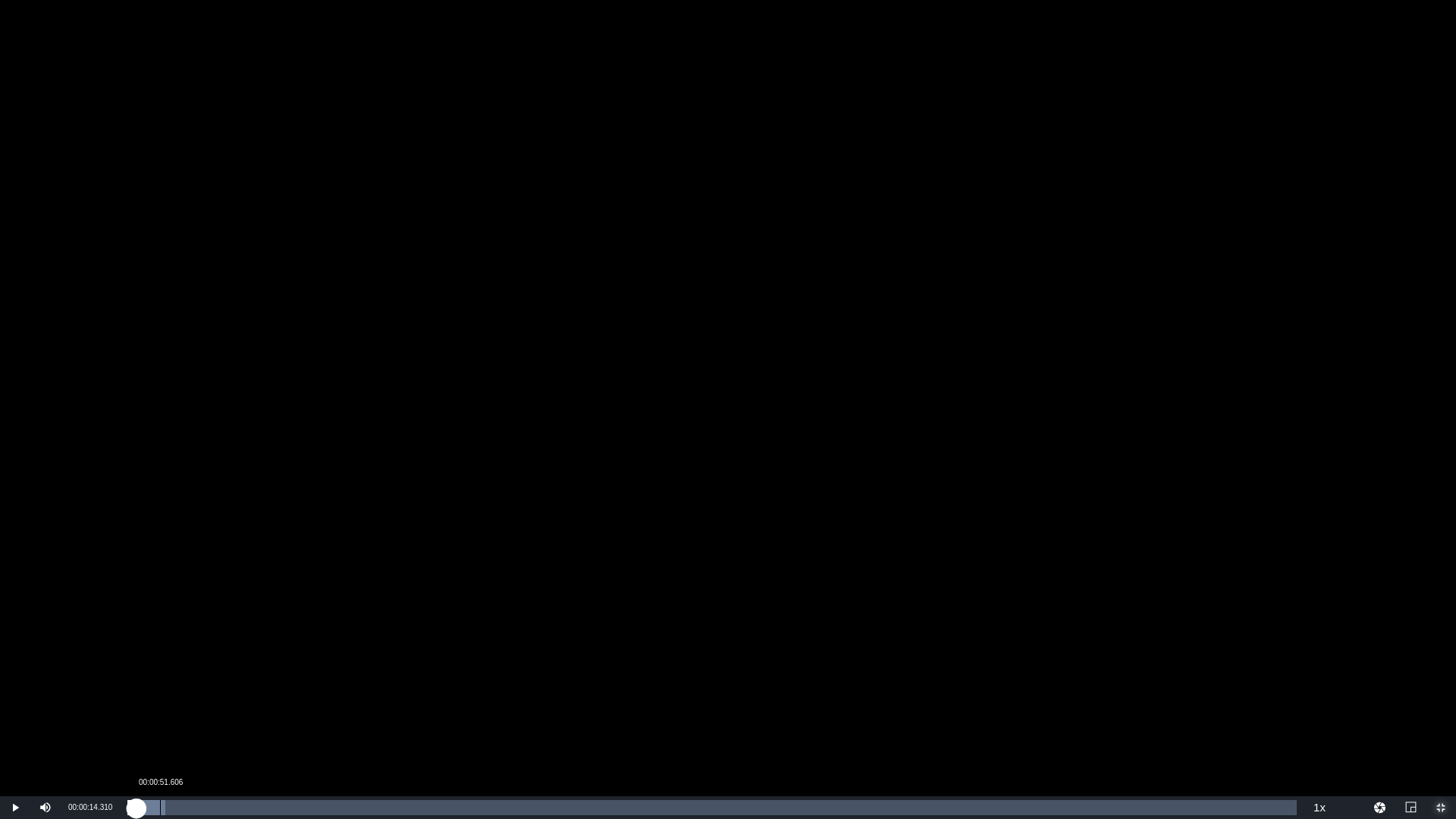
click at [159, 689] on div "Loaded : 3.23% 00:00:51.606 00:00:14.443" at bounding box center [712, 807] width 1169 height 15
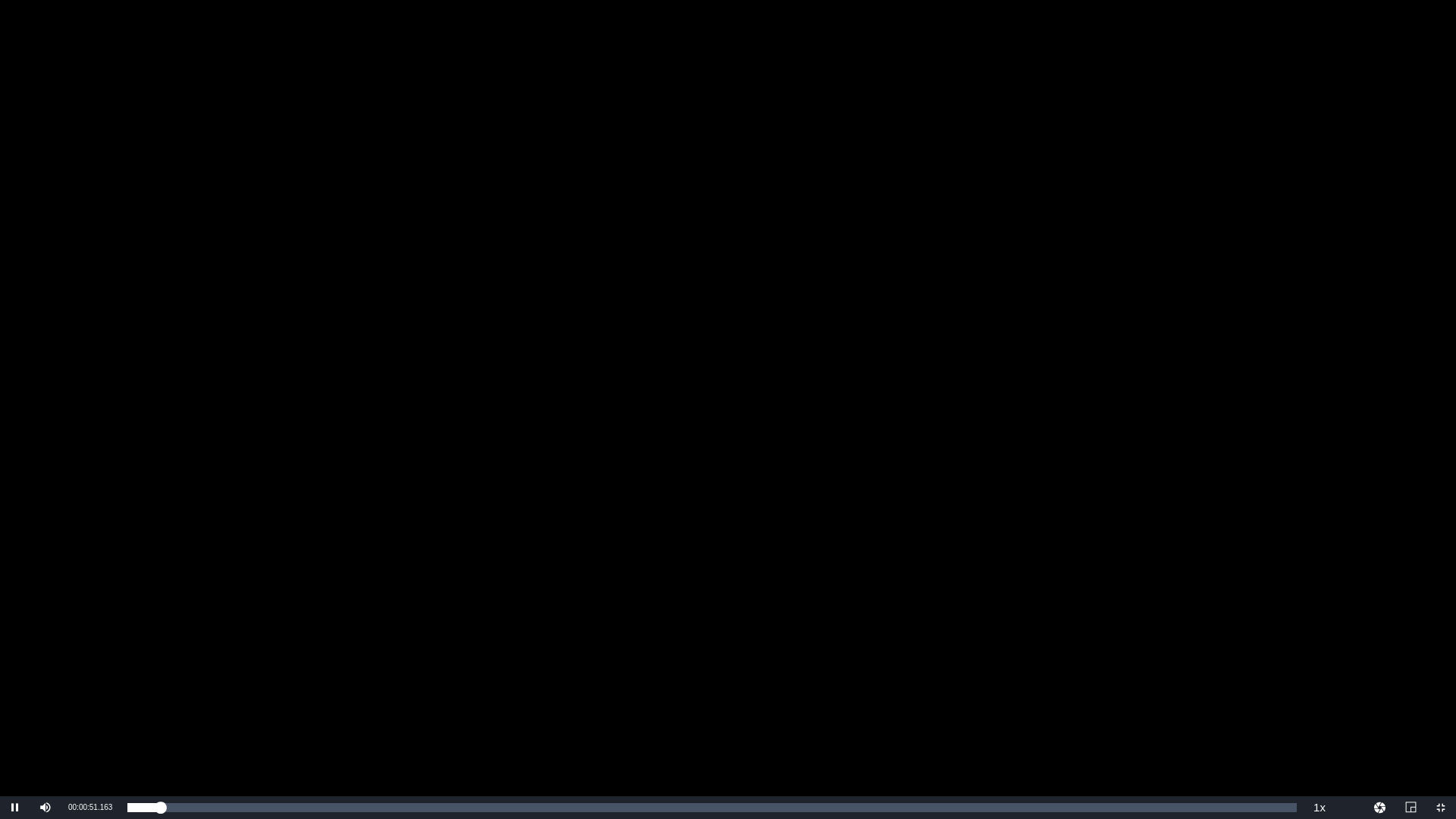
click at [706, 473] on div "Video Player" at bounding box center [728, 398] width 1456 height 796
click at [1441, 689] on span "Video Player" at bounding box center [1441, 807] width 0 height 0
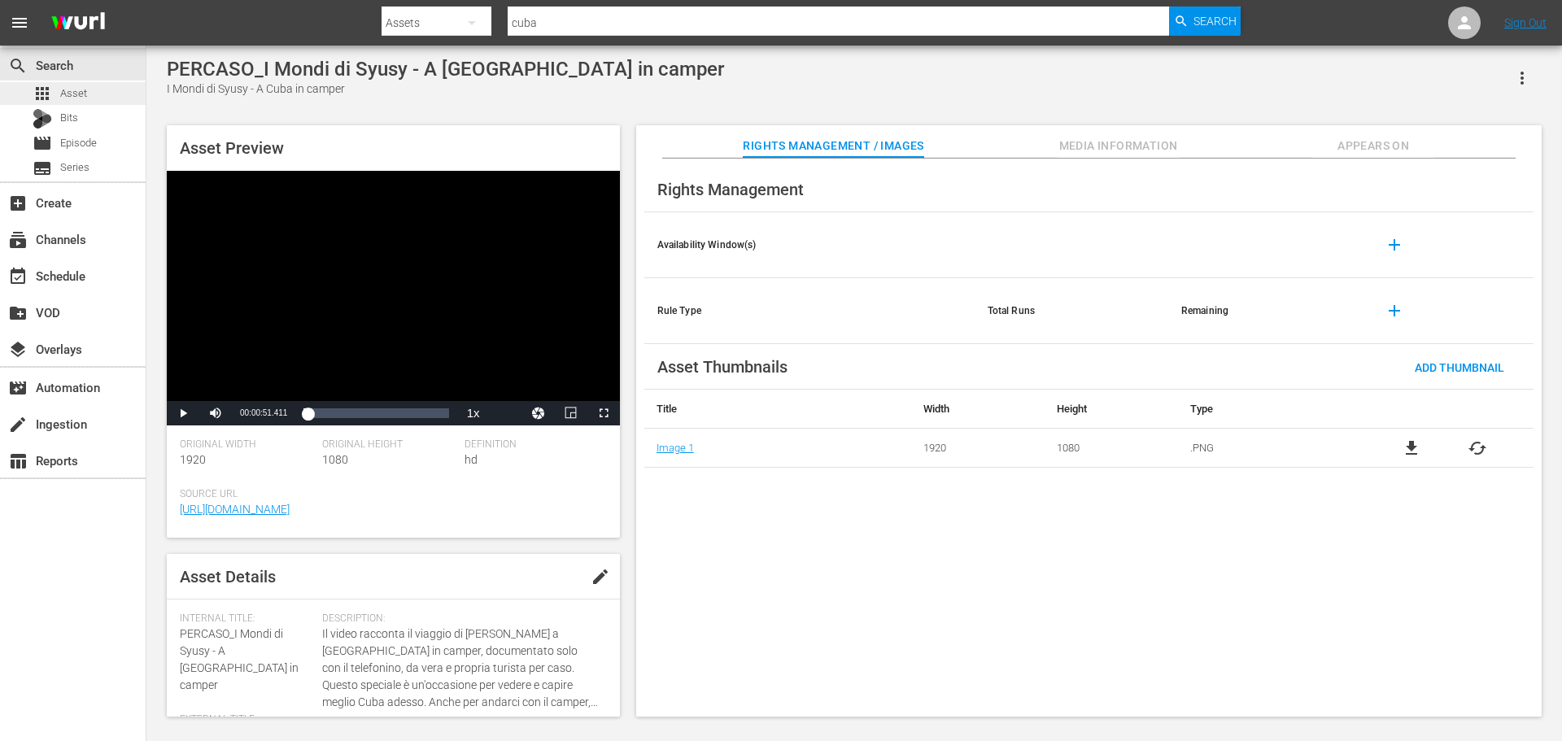
click at [101, 95] on div "apps Asset" at bounding box center [73, 93] width 146 height 23
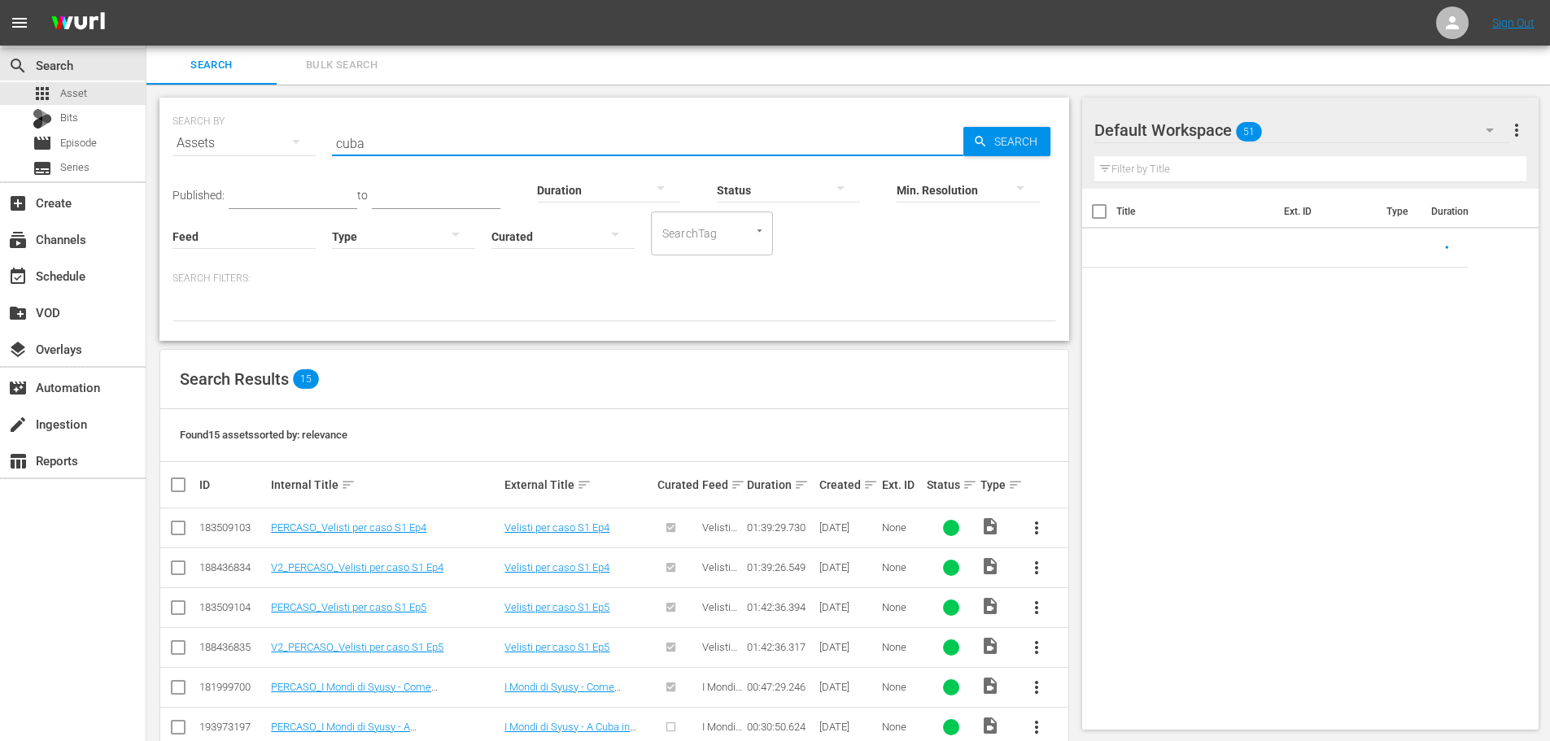
drag, startPoint x: 579, startPoint y: 141, endPoint x: 235, endPoint y: 150, distance: 344.2
click at [235, 150] on div "SEARCH BY Search By Assets Search ID, Title, Description, Keywords, or Category…" at bounding box center [613, 133] width 883 height 59
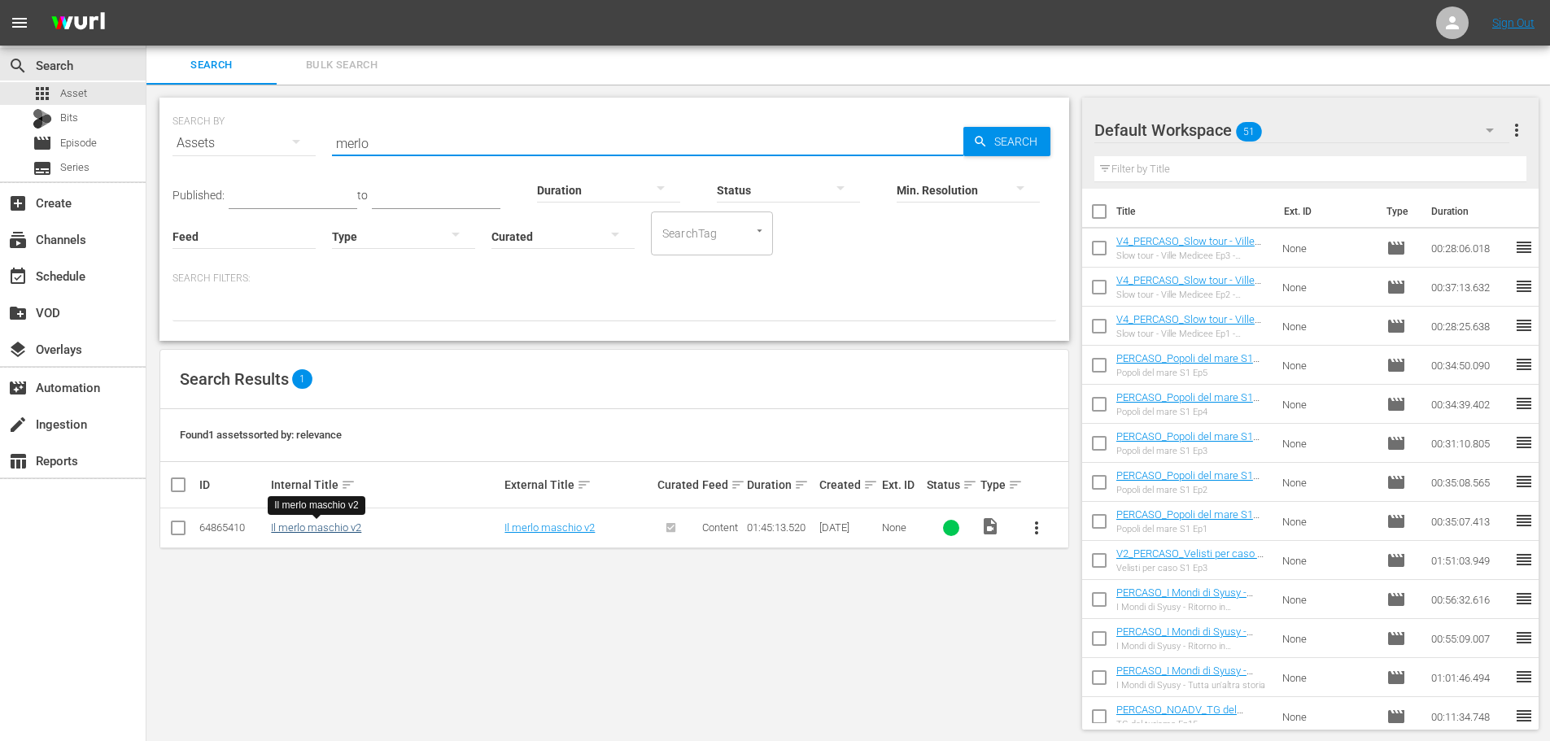
type input "merlo"
click at [335, 534] on link "Il merlo maschio v2" at bounding box center [316, 527] width 90 height 12
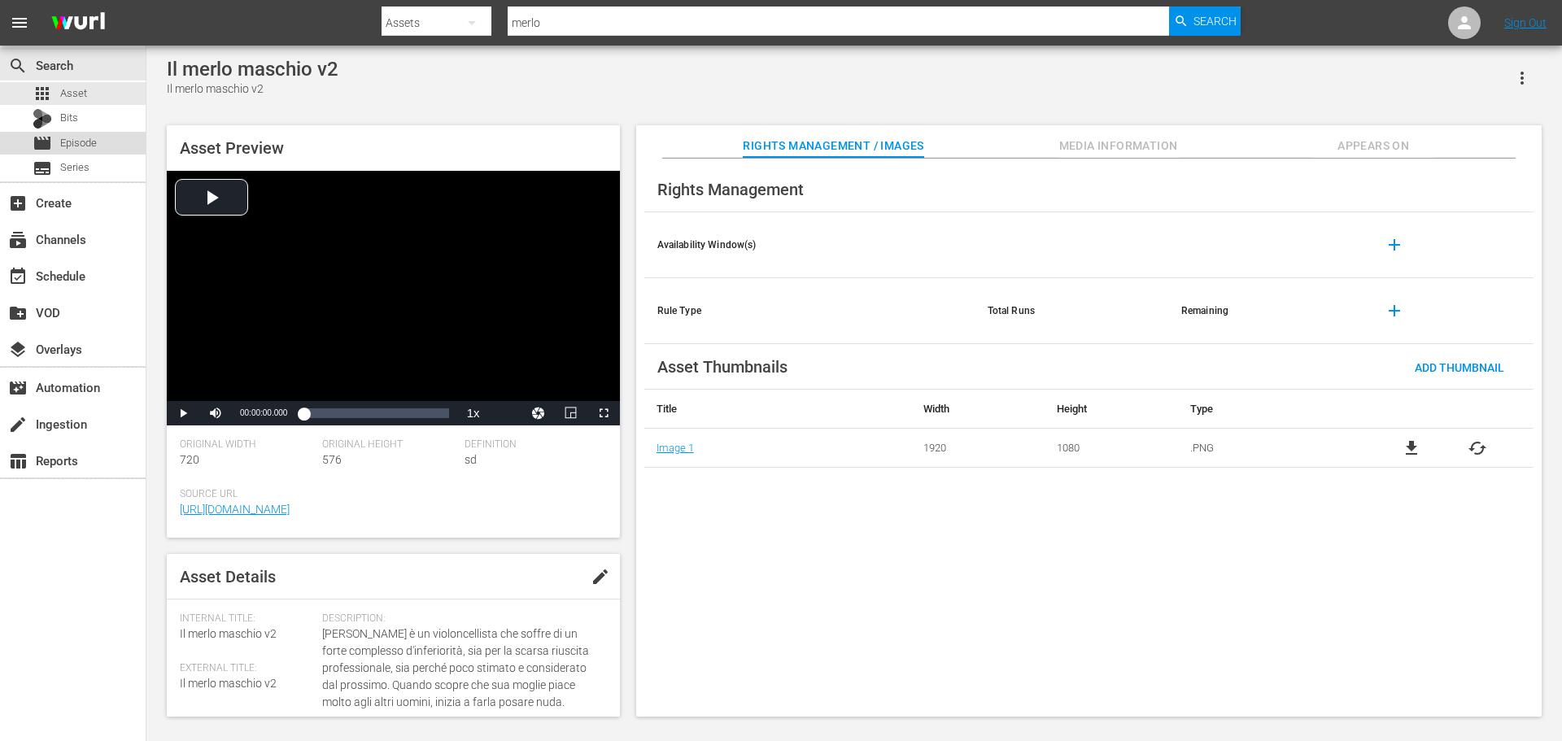
click at [123, 148] on div "movie Episode" at bounding box center [73, 143] width 146 height 23
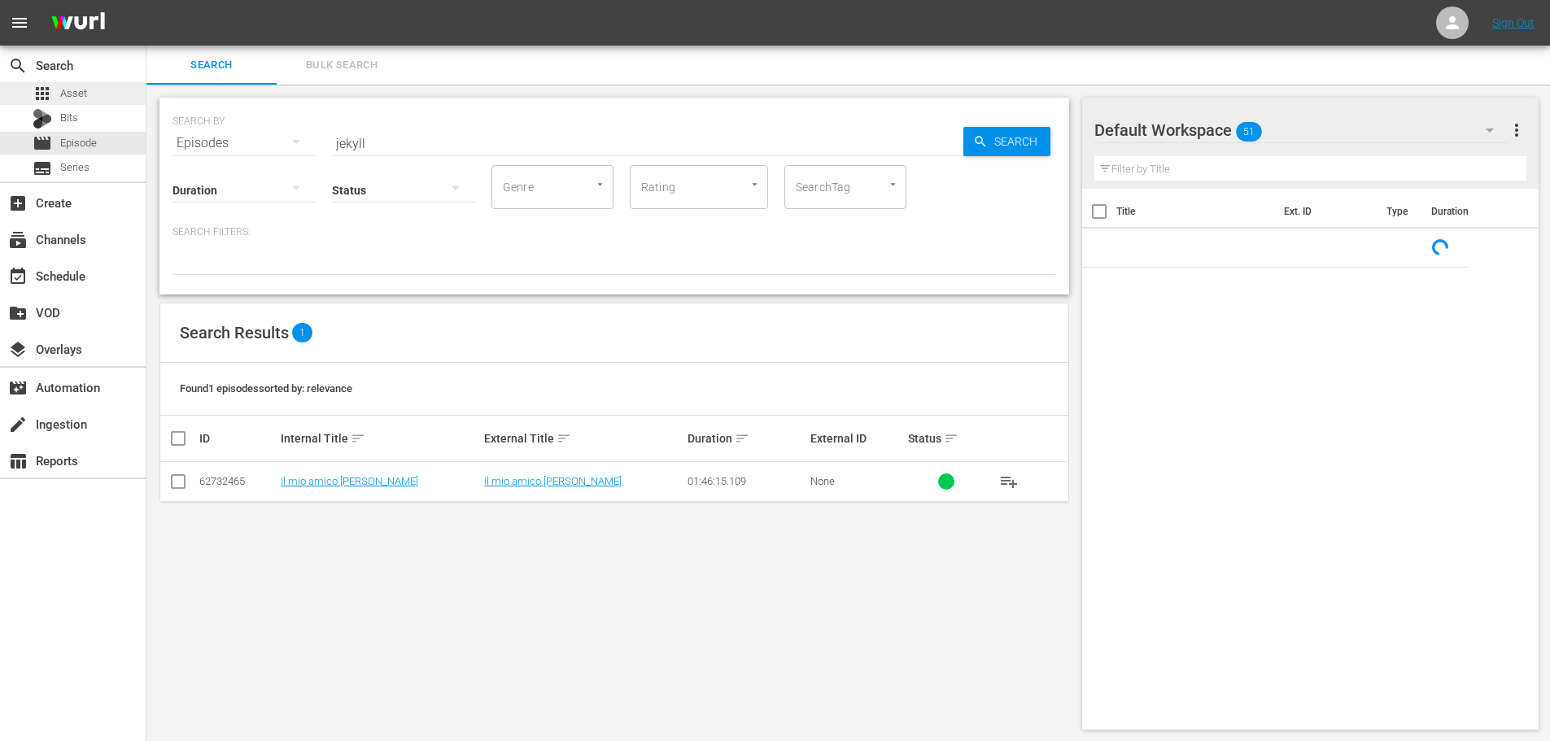
click at [121, 94] on div "apps Asset" at bounding box center [73, 93] width 146 height 23
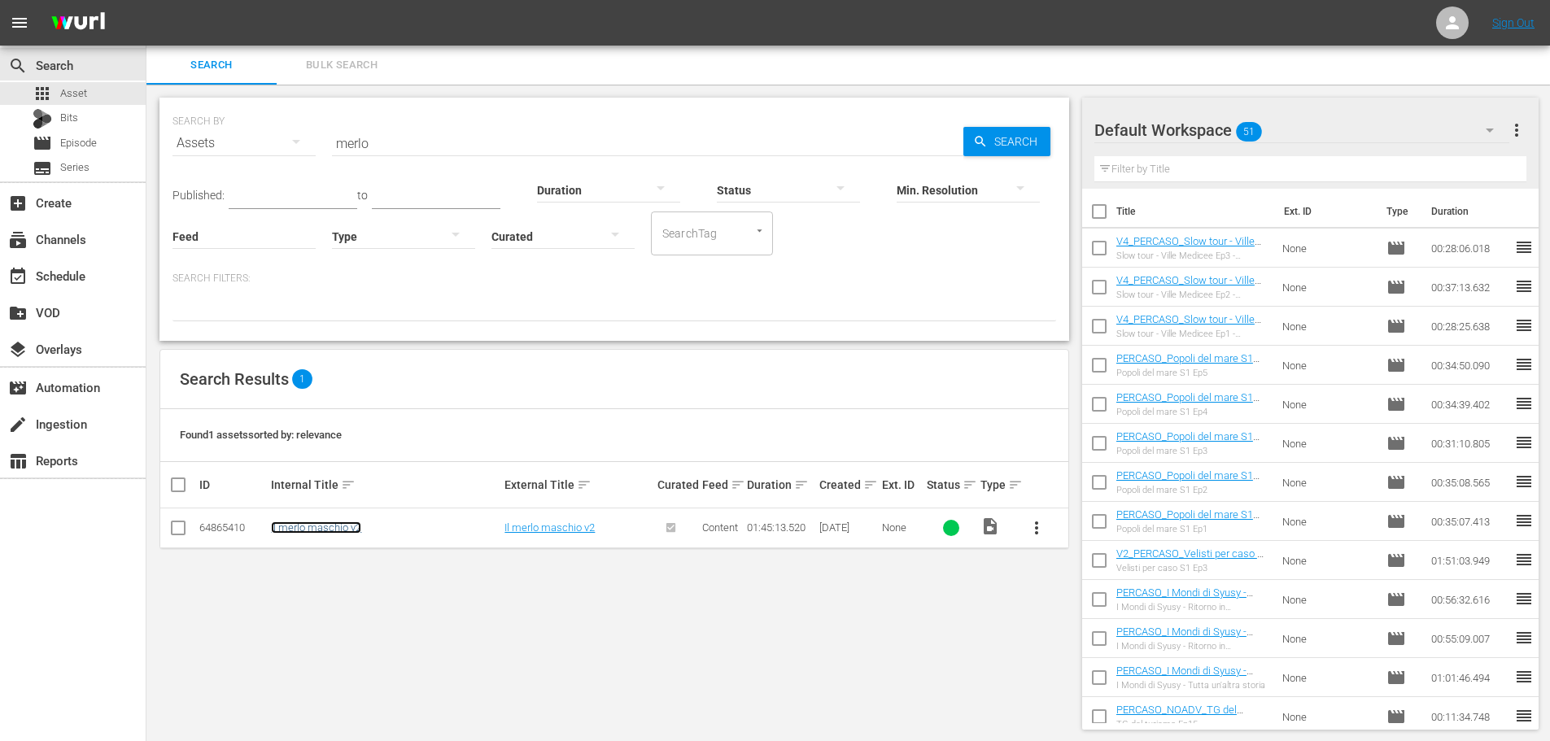
click at [306, 522] on link "Il merlo maschio v2" at bounding box center [316, 527] width 90 height 12
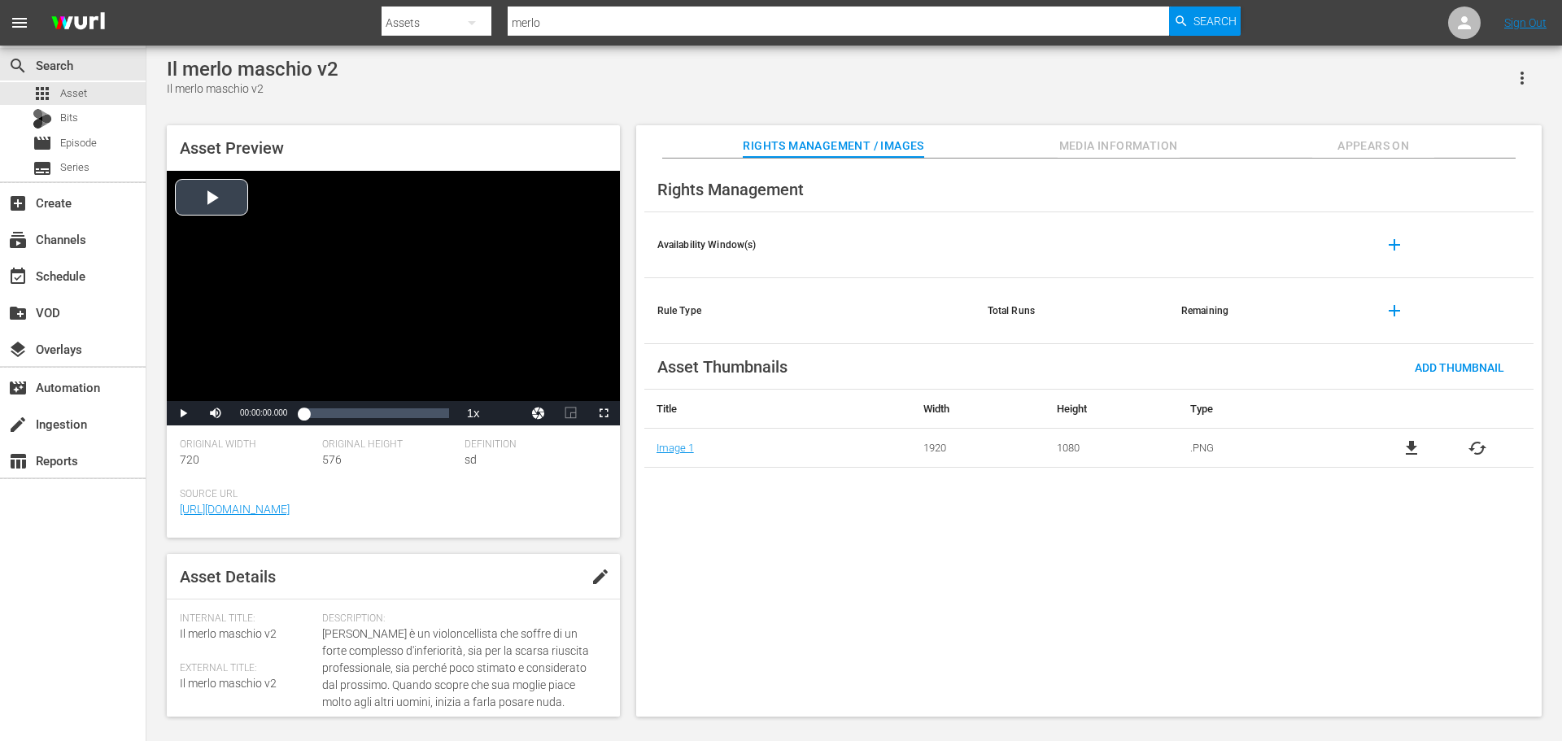
click at [325, 306] on div "Video Player" at bounding box center [393, 286] width 453 height 230
click at [303, 412] on div "00:00:02.149" at bounding box center [303, 413] width 0 height 16
click at [334, 413] on div "00:22:27.830" at bounding box center [334, 413] width 1 height 16
click at [352, 415] on div "00:35:28.152" at bounding box center [352, 413] width 1 height 16
click at [374, 415] on div "Loaded : 34.05% 00:51:25.821 00:35:30.698" at bounding box center [375, 413] width 145 height 16
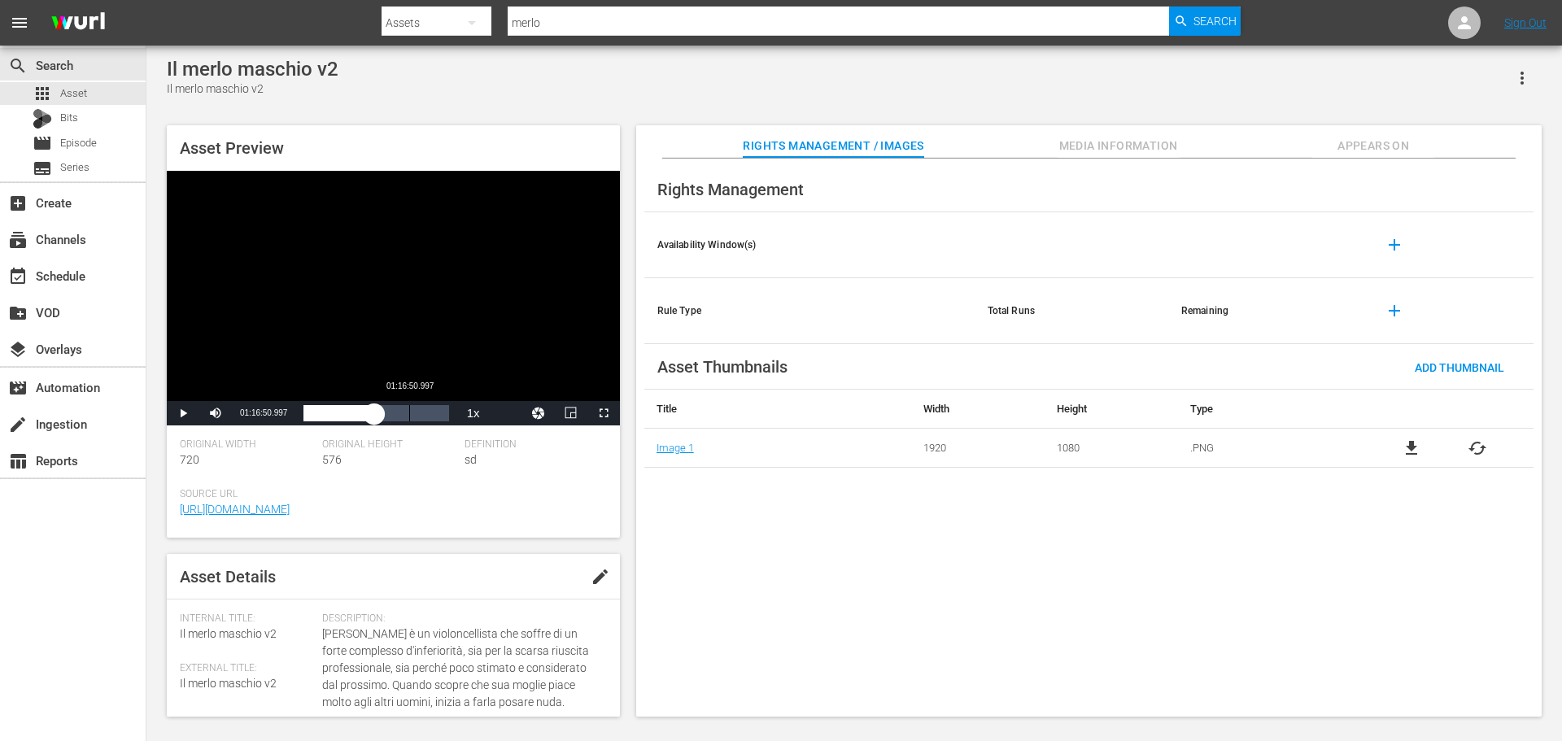
click at [409, 412] on div "01:16:50.997" at bounding box center [409, 413] width 1 height 16
click at [421, 414] on div "01:16:51.259" at bounding box center [362, 413] width 118 height 16
click at [498, 312] on div "Video Player" at bounding box center [393, 286] width 453 height 230
click at [109, 97] on div "apps Asset" at bounding box center [73, 93] width 146 height 23
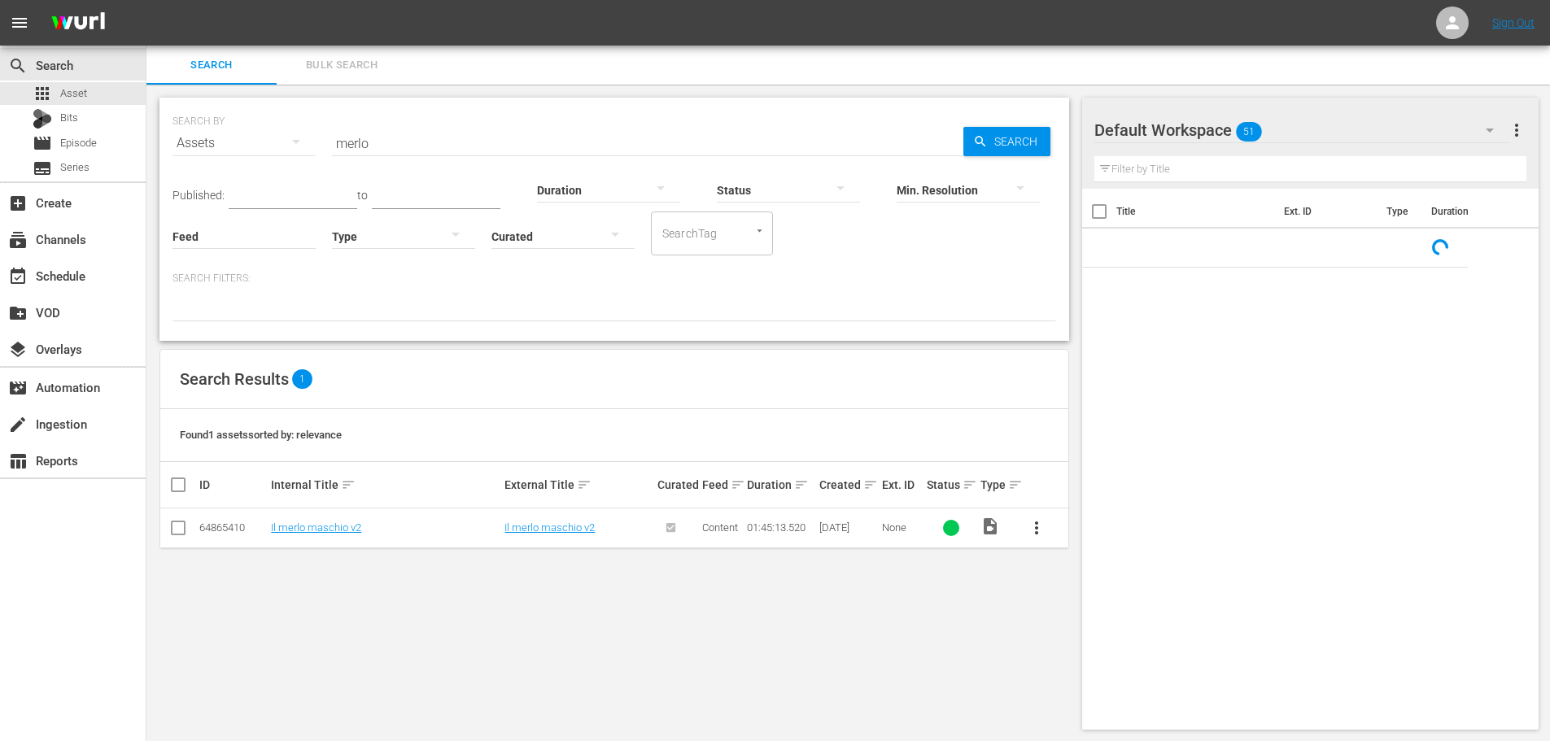
drag, startPoint x: 381, startPoint y: 149, endPoint x: 291, endPoint y: 156, distance: 89.8
click at [291, 156] on div "SEARCH BY Search By Assets Search ID, Title, Description, Keywords, or Category…" at bounding box center [613, 133] width 883 height 59
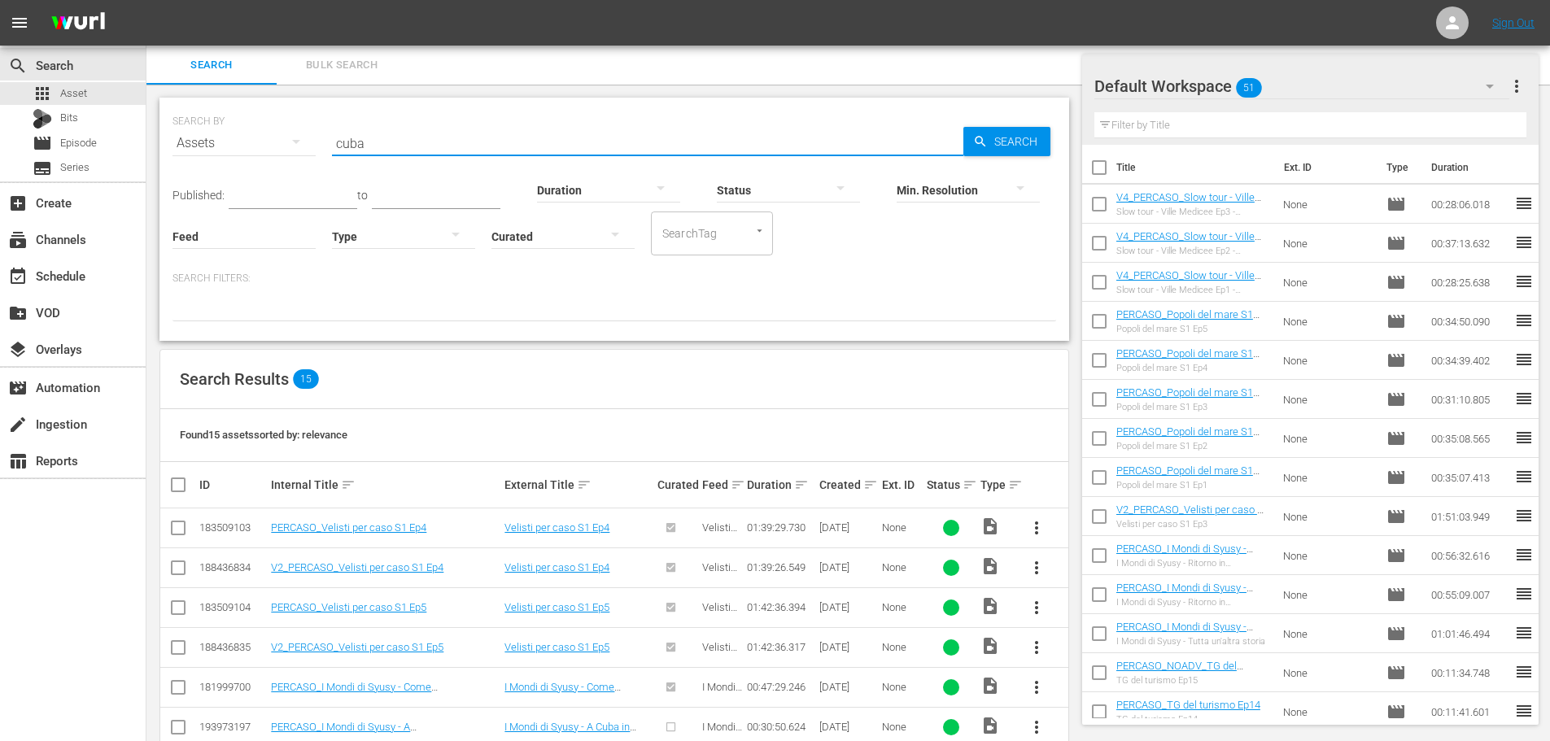
scroll to position [244, 0]
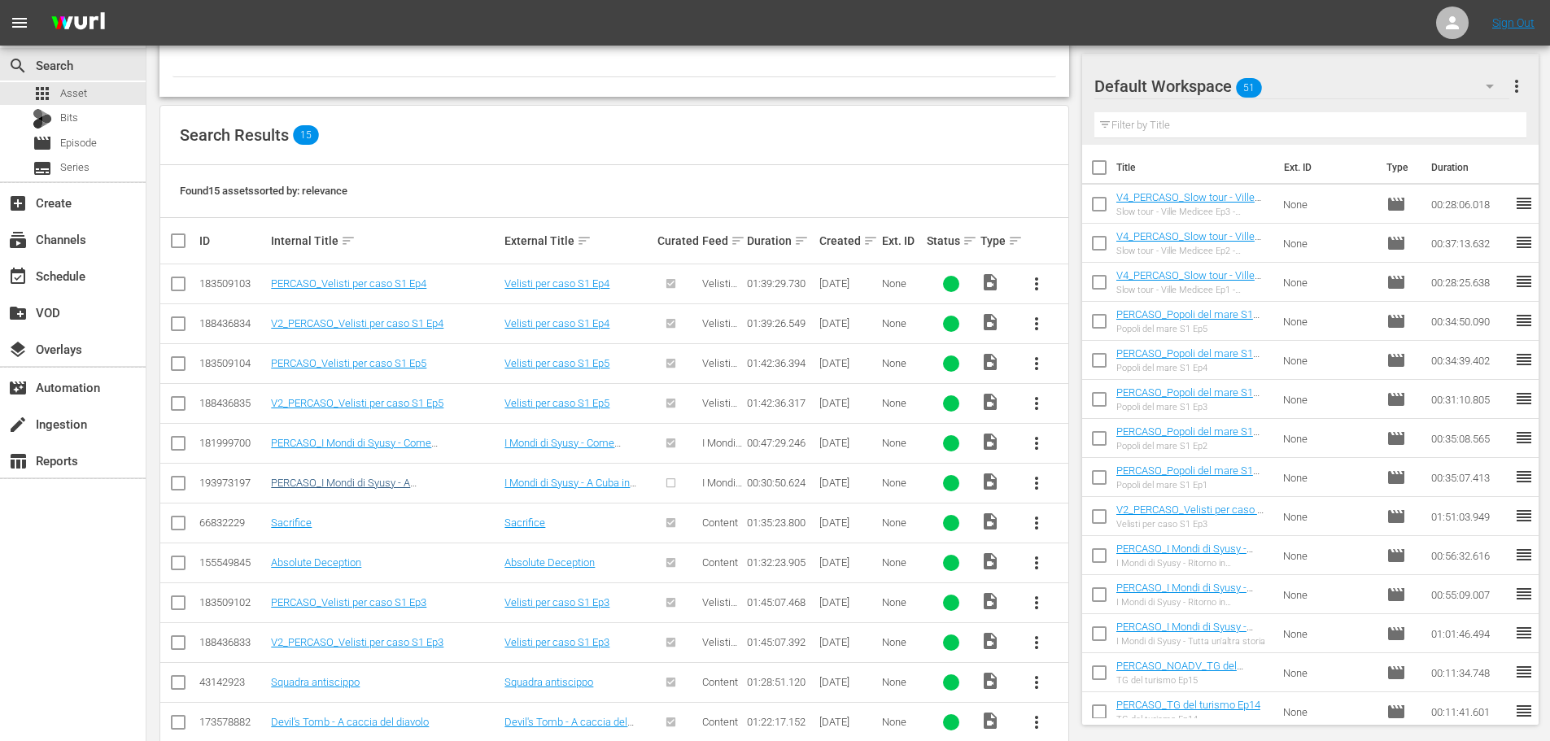
type input "cuba"
click at [418, 477] on link "PERCASO_I Mondi di Syusy - A [GEOGRAPHIC_DATA] in camper" at bounding box center [344, 489] width 147 height 24
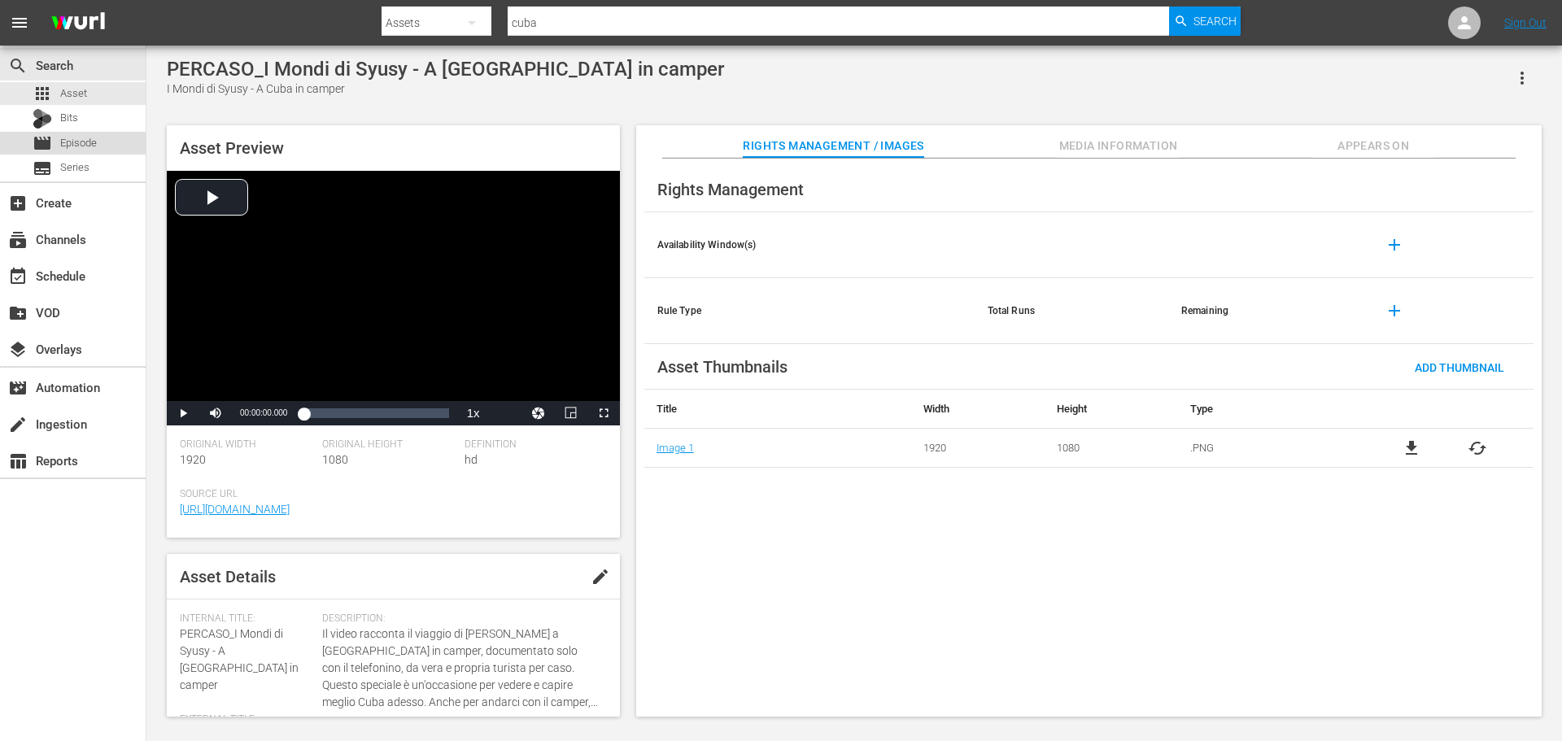
click at [107, 148] on div "movie Episode" at bounding box center [73, 143] width 146 height 23
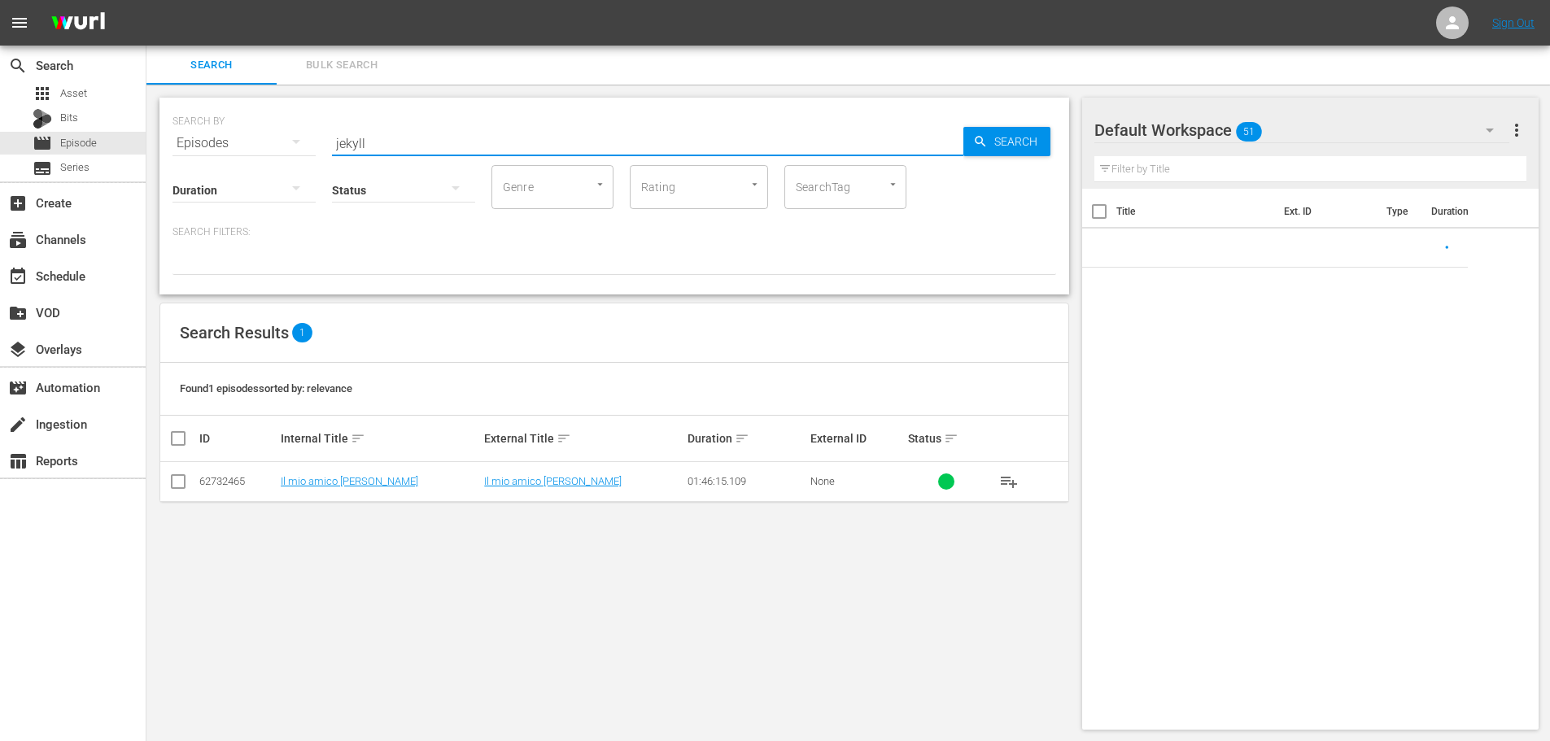
drag, startPoint x: 486, startPoint y: 133, endPoint x: 196, endPoint y: 142, distance: 290.6
click at [196, 142] on div "SEARCH BY Search By Episodes Search ID, Title, Description, Keywords, or Catego…" at bounding box center [613, 133] width 883 height 59
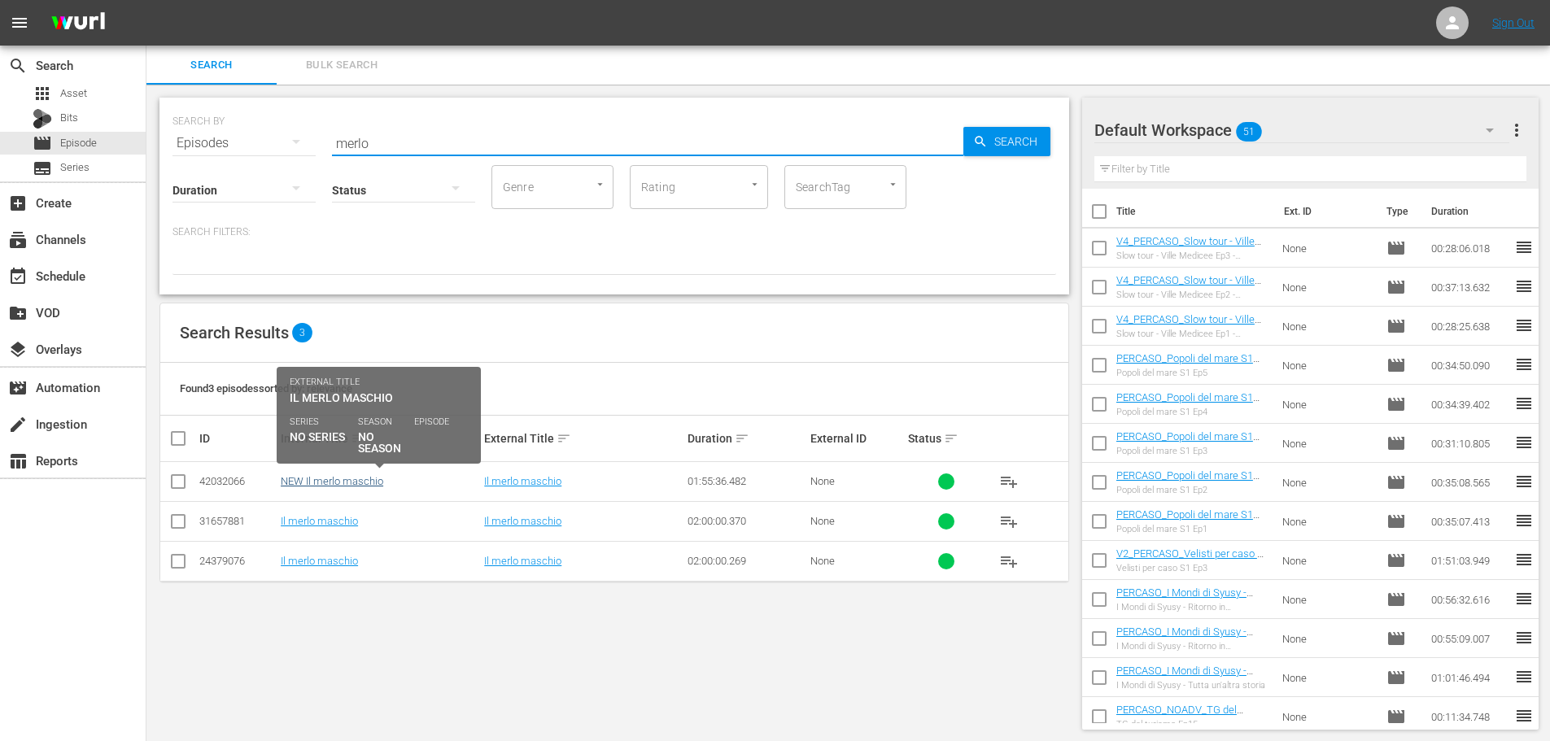
type input "merlo"
click at [373, 479] on link "NEW Il merlo maschio" at bounding box center [332, 481] width 102 height 12
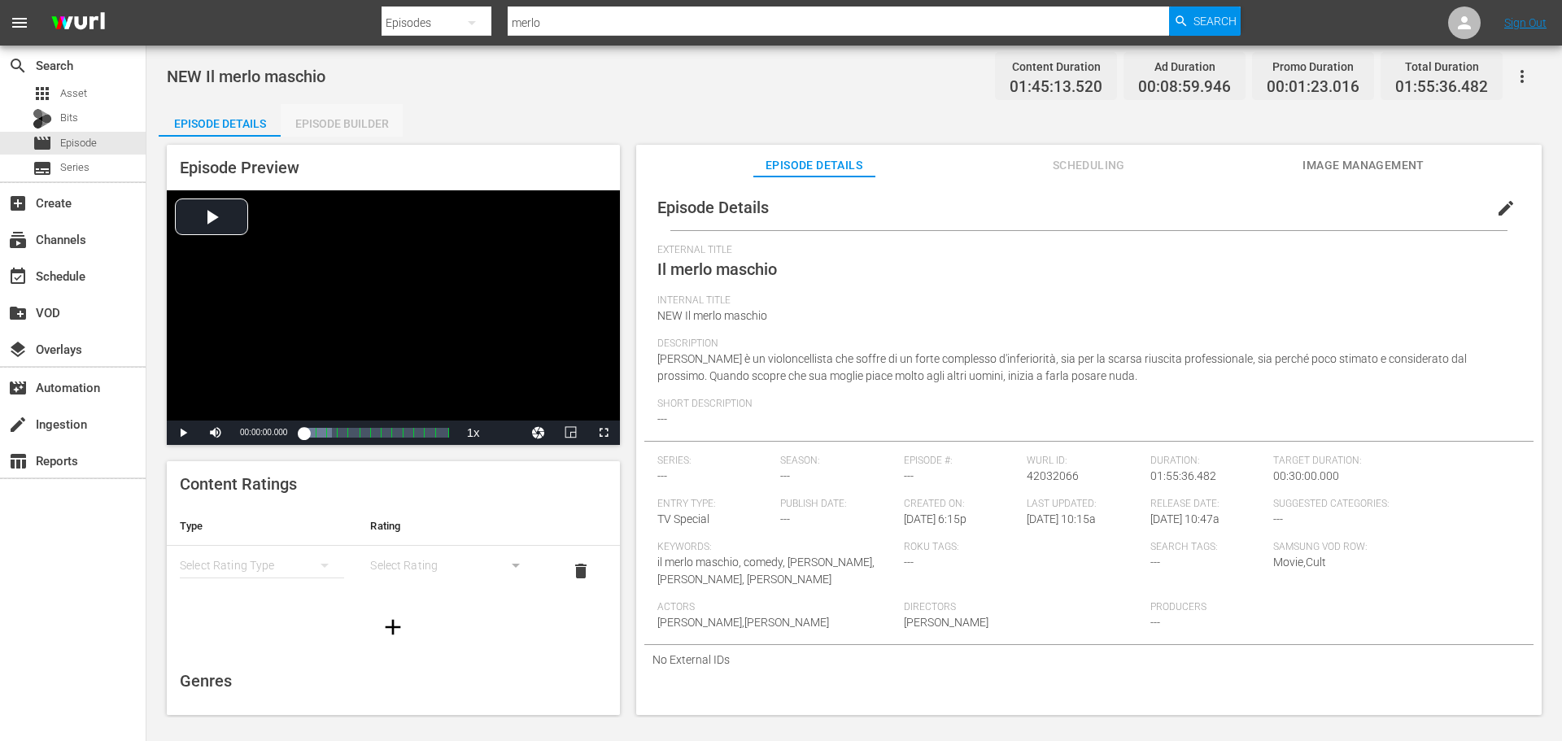
click at [356, 122] on div "Episode Builder" at bounding box center [342, 123] width 122 height 39
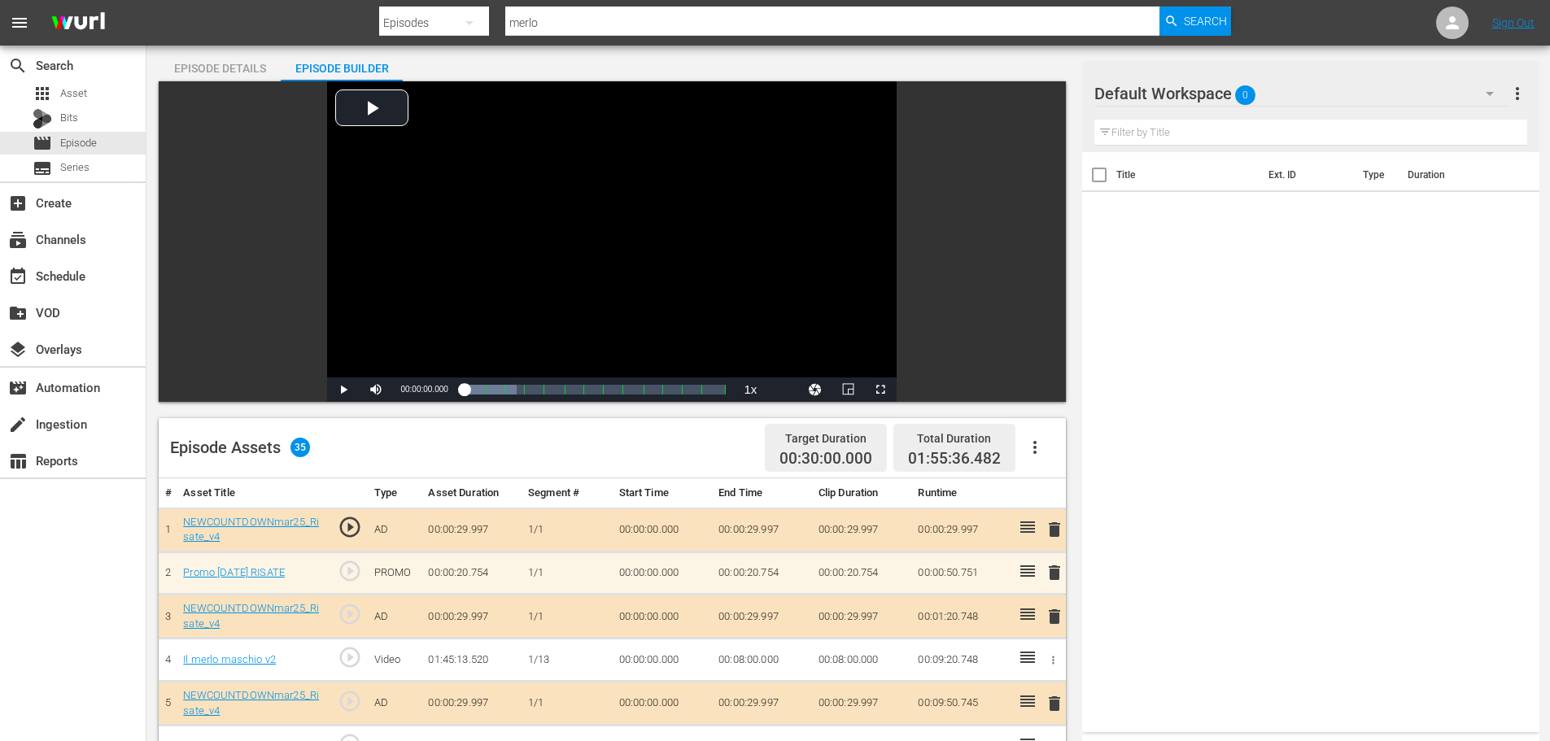
scroll to position [163, 0]
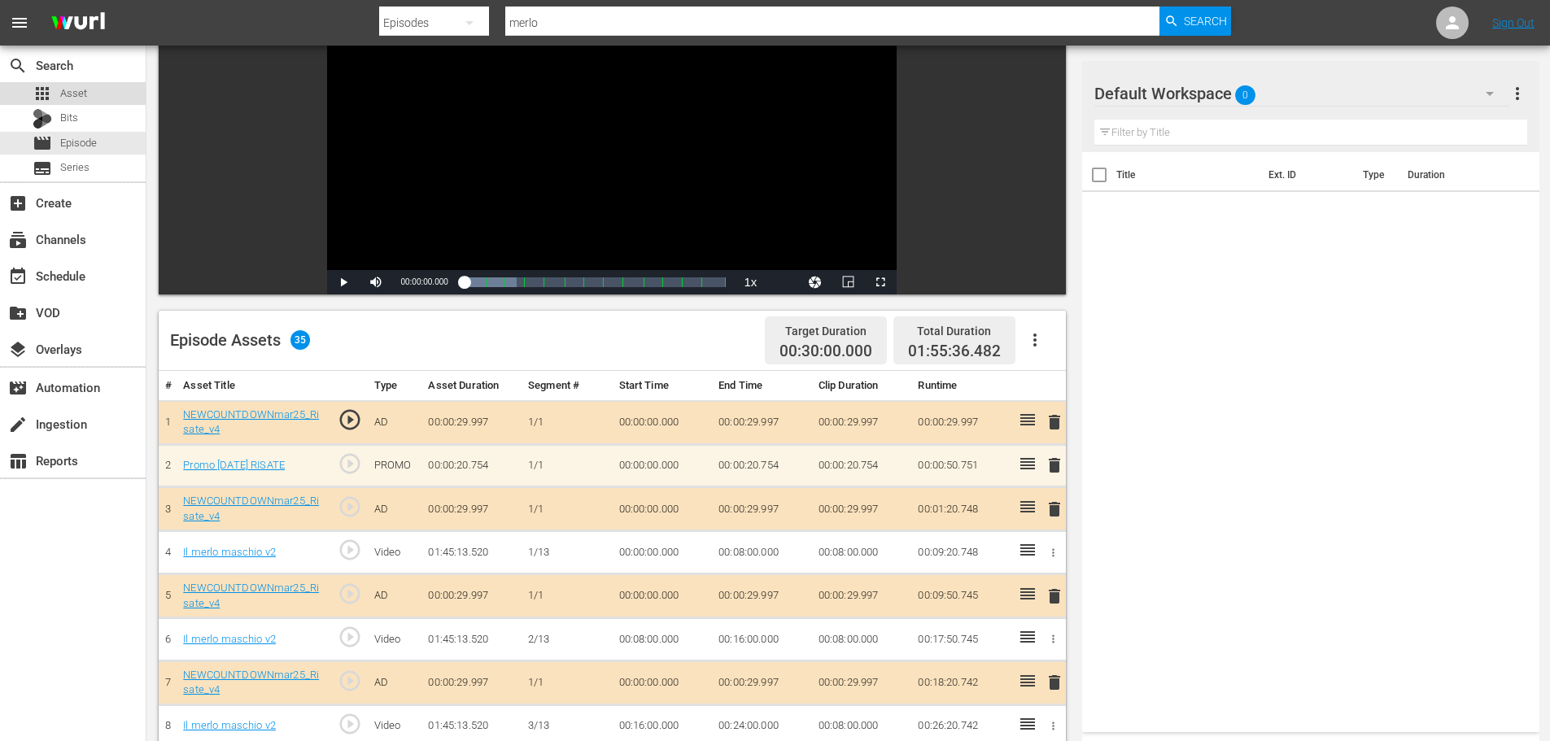
click at [113, 100] on div "apps Asset" at bounding box center [73, 93] width 146 height 23
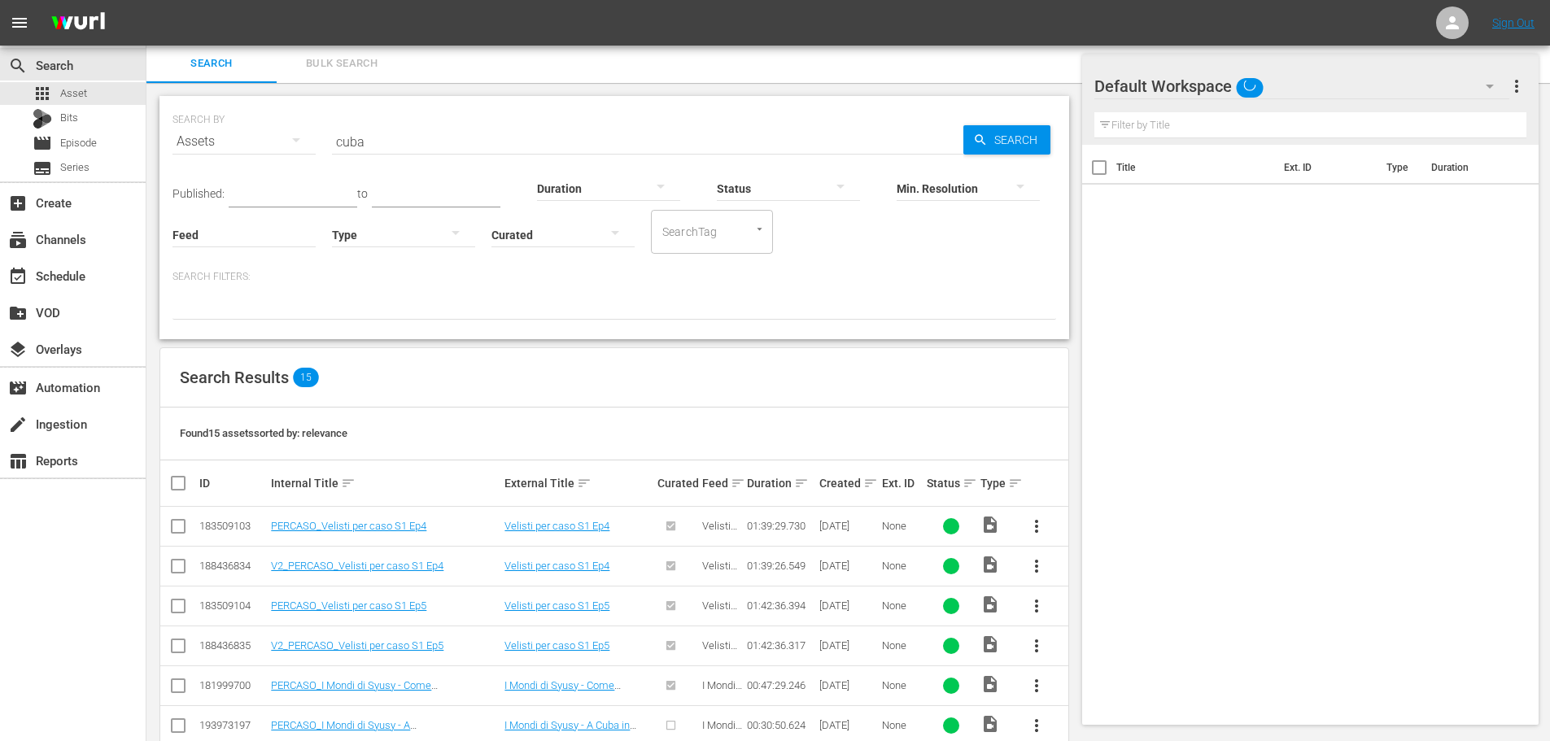
scroll to position [163, 0]
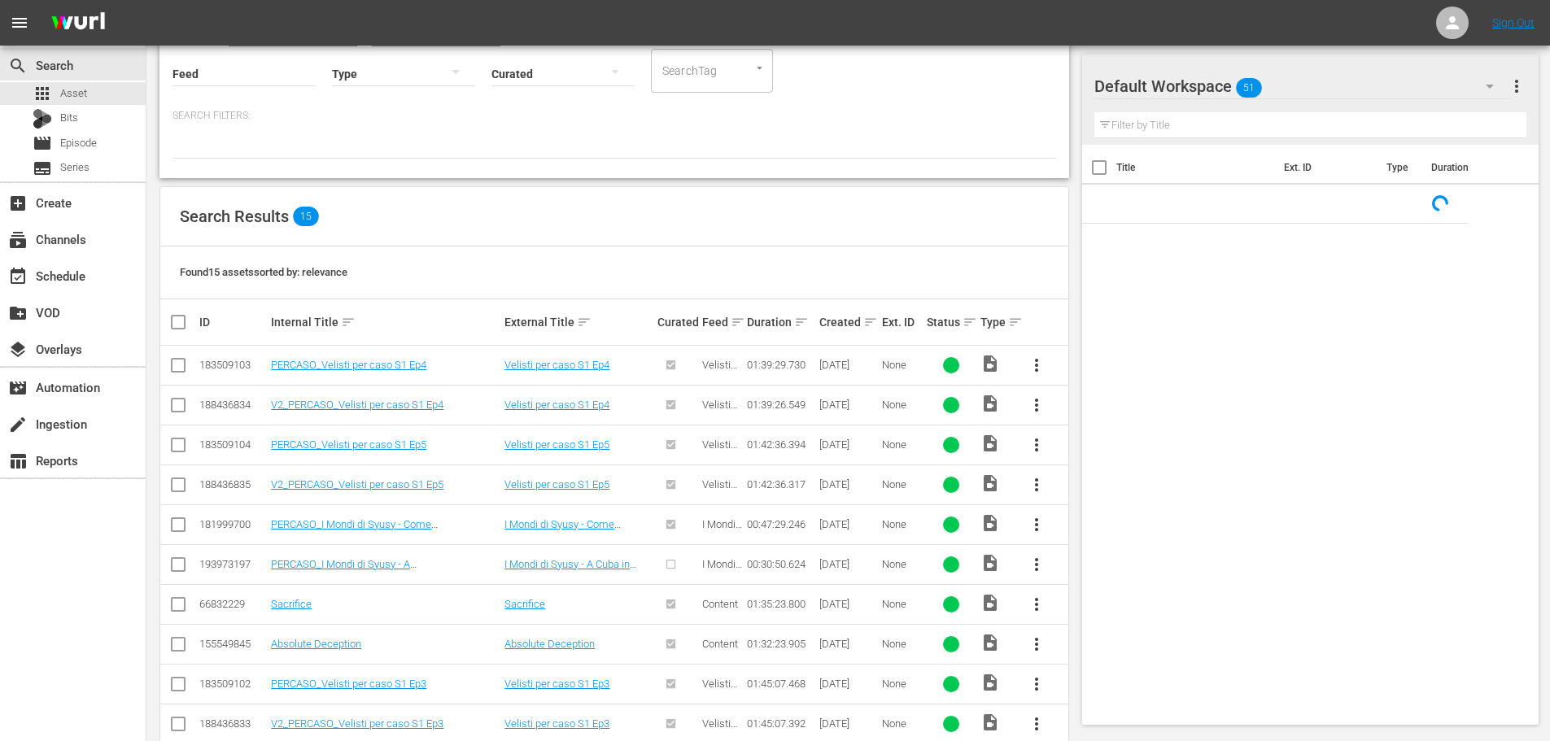
drag, startPoint x: 399, startPoint y: 132, endPoint x: 318, endPoint y: 155, distance: 83.7
click at [318, 155] on div at bounding box center [613, 145] width 883 height 28
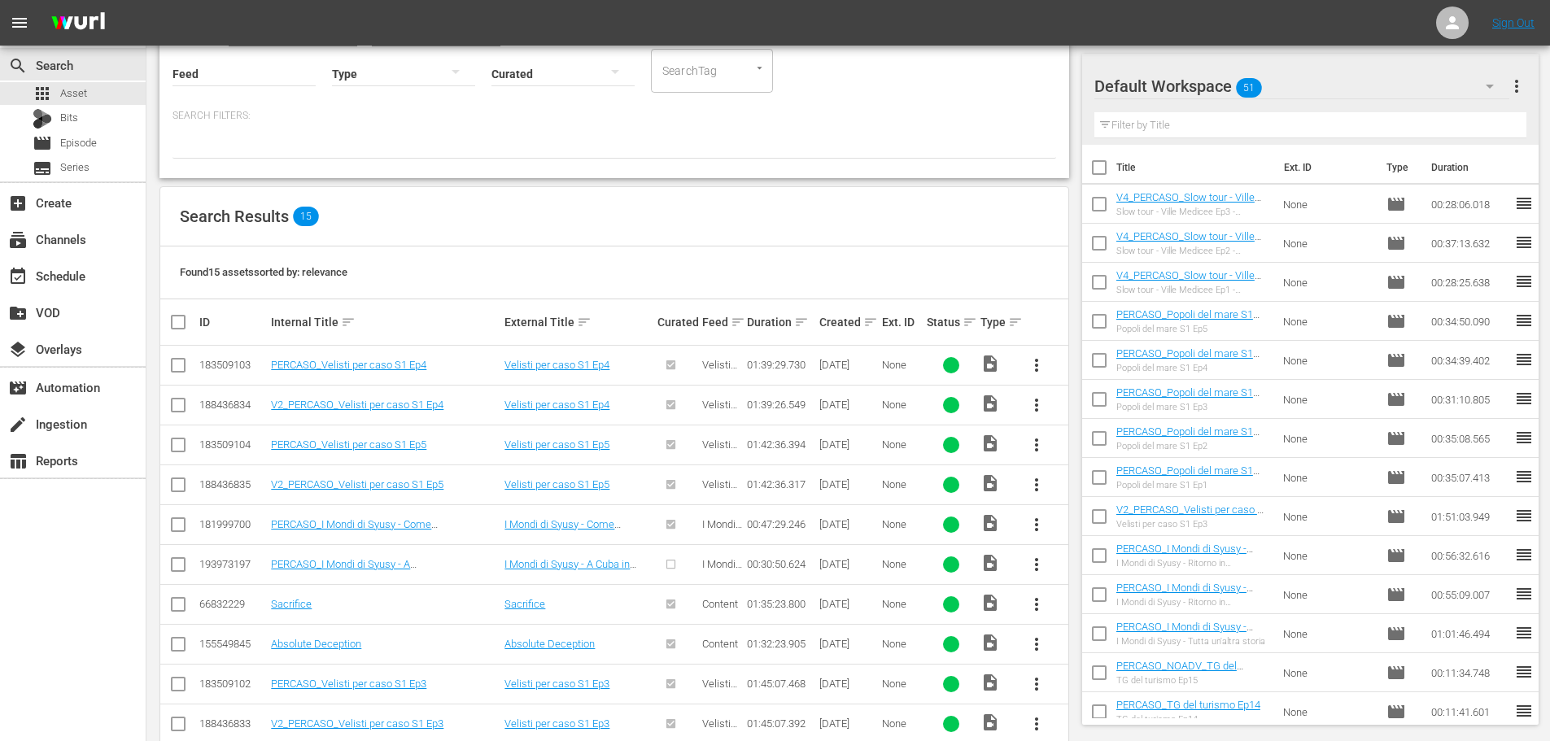
scroll to position [0, 0]
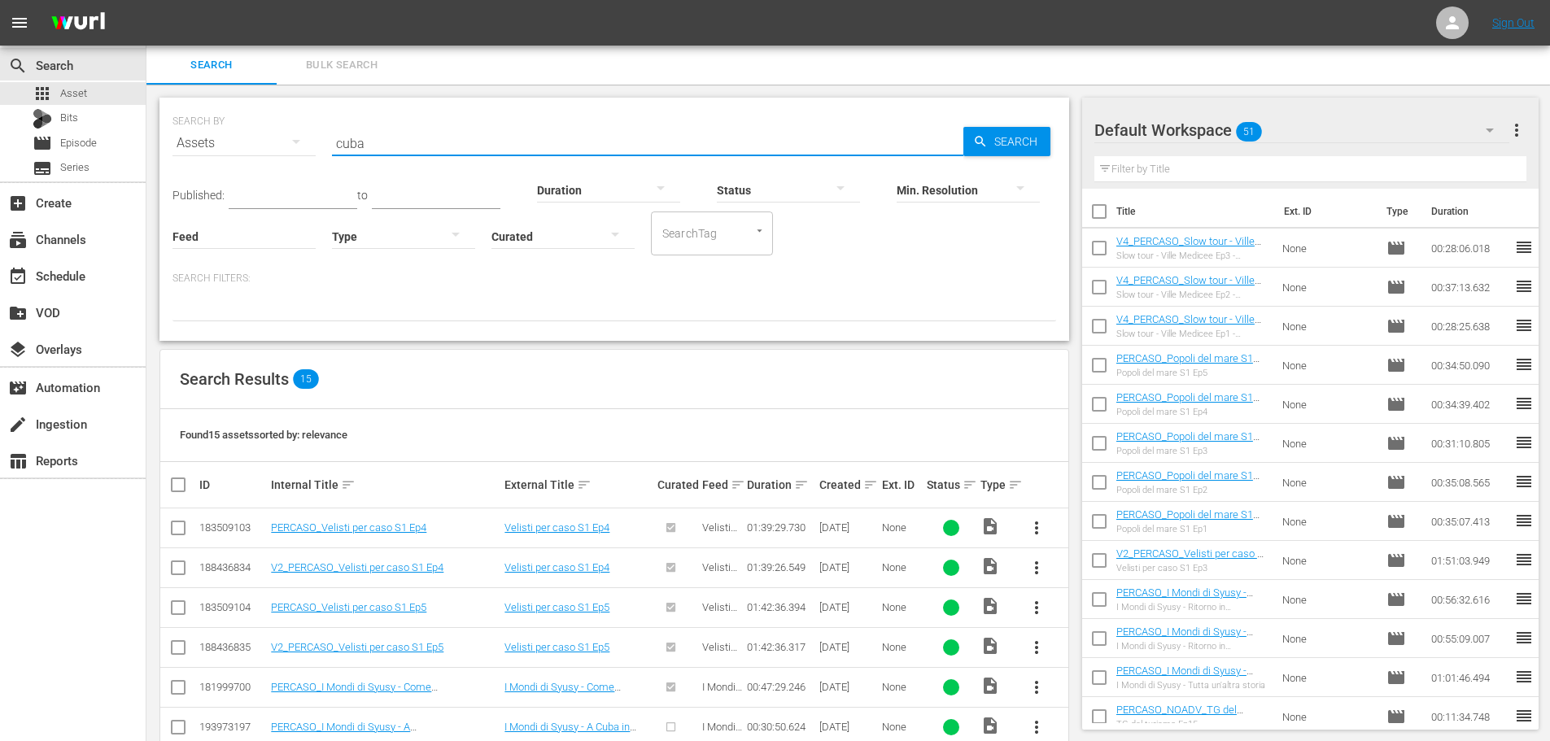
drag, startPoint x: 384, startPoint y: 132, endPoint x: 301, endPoint y: 172, distance: 92.1
click at [301, 163] on div "SEARCH BY Search By Assets Search ID, Title, Description, Keywords, or Category…" at bounding box center [613, 133] width 883 height 59
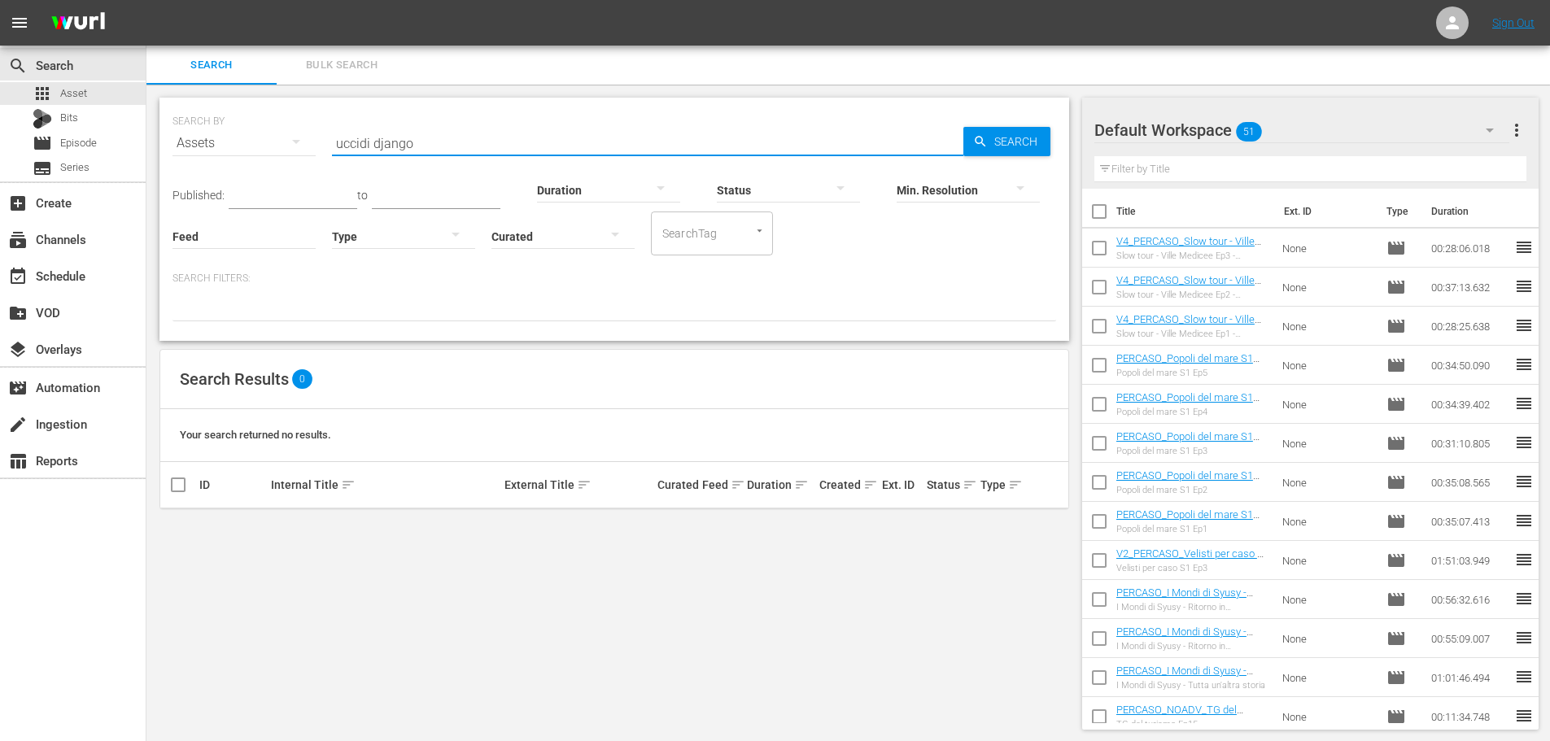
click at [375, 143] on input "uccidi django" at bounding box center [647, 143] width 631 height 39
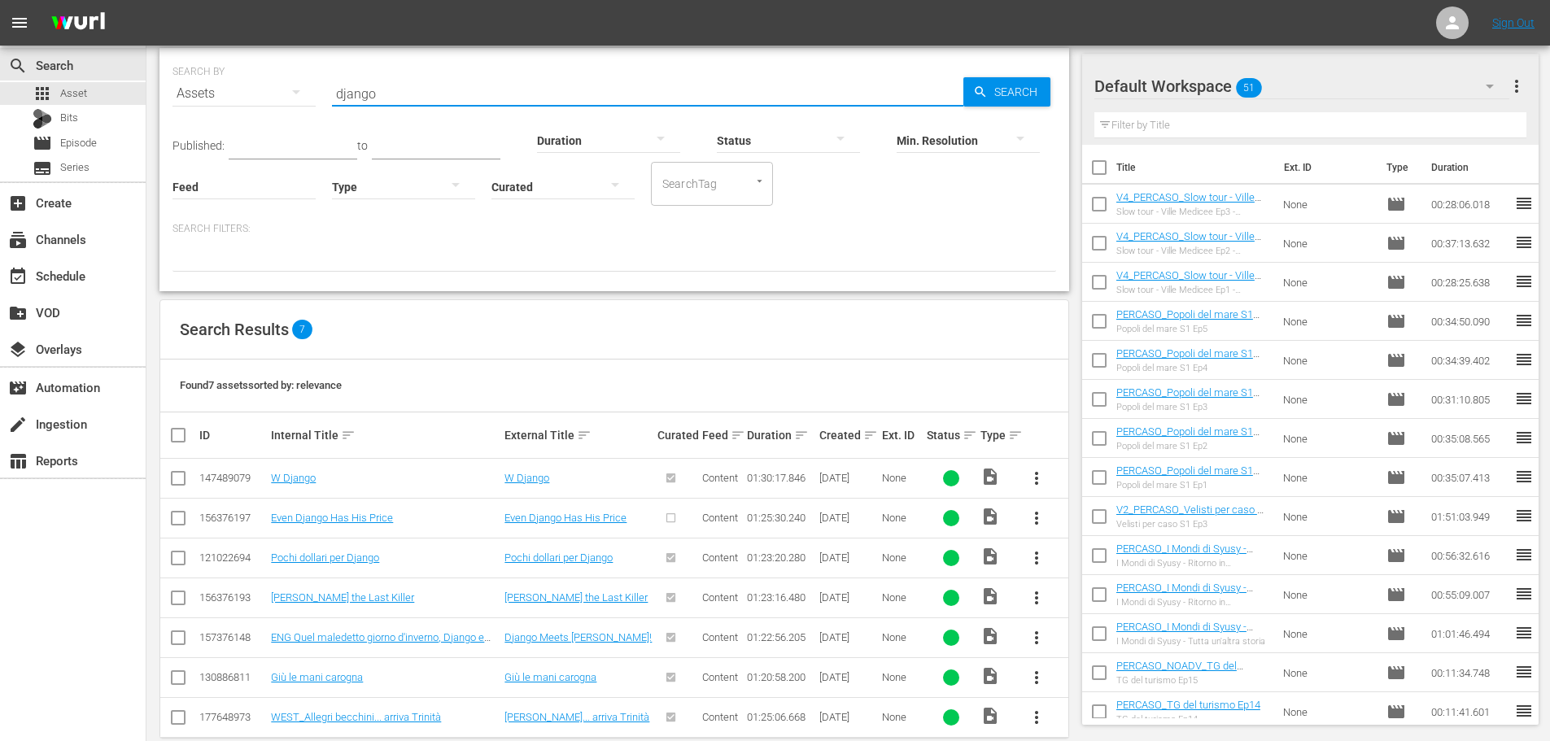
scroll to position [76, 0]
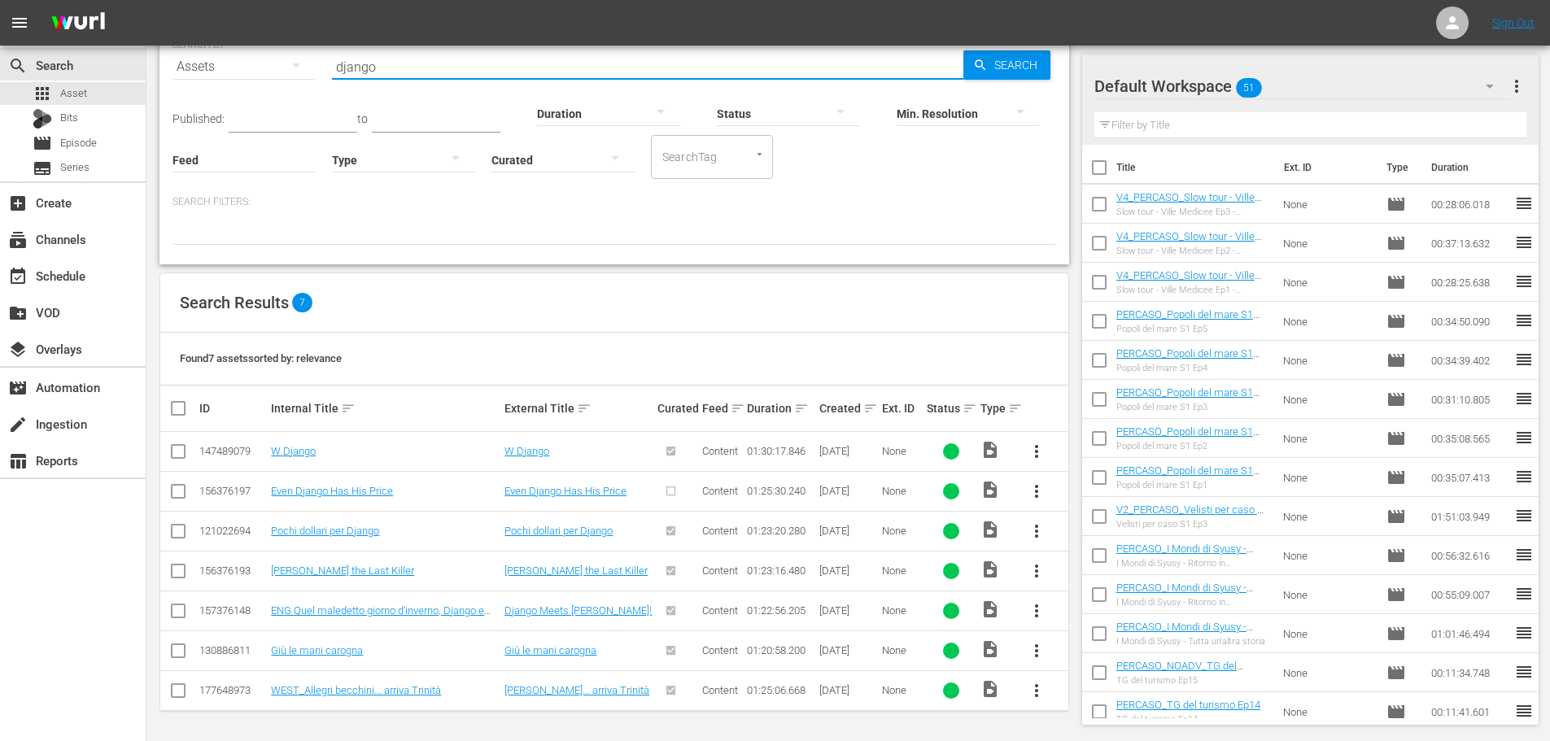
drag, startPoint x: 451, startPoint y: 53, endPoint x: 256, endPoint y: 89, distance: 198.5
click at [256, 86] on div "SEARCH BY Search By Assets Search ID, Title, Description, Keywords, or Category…" at bounding box center [613, 57] width 883 height 59
type input "rapina"
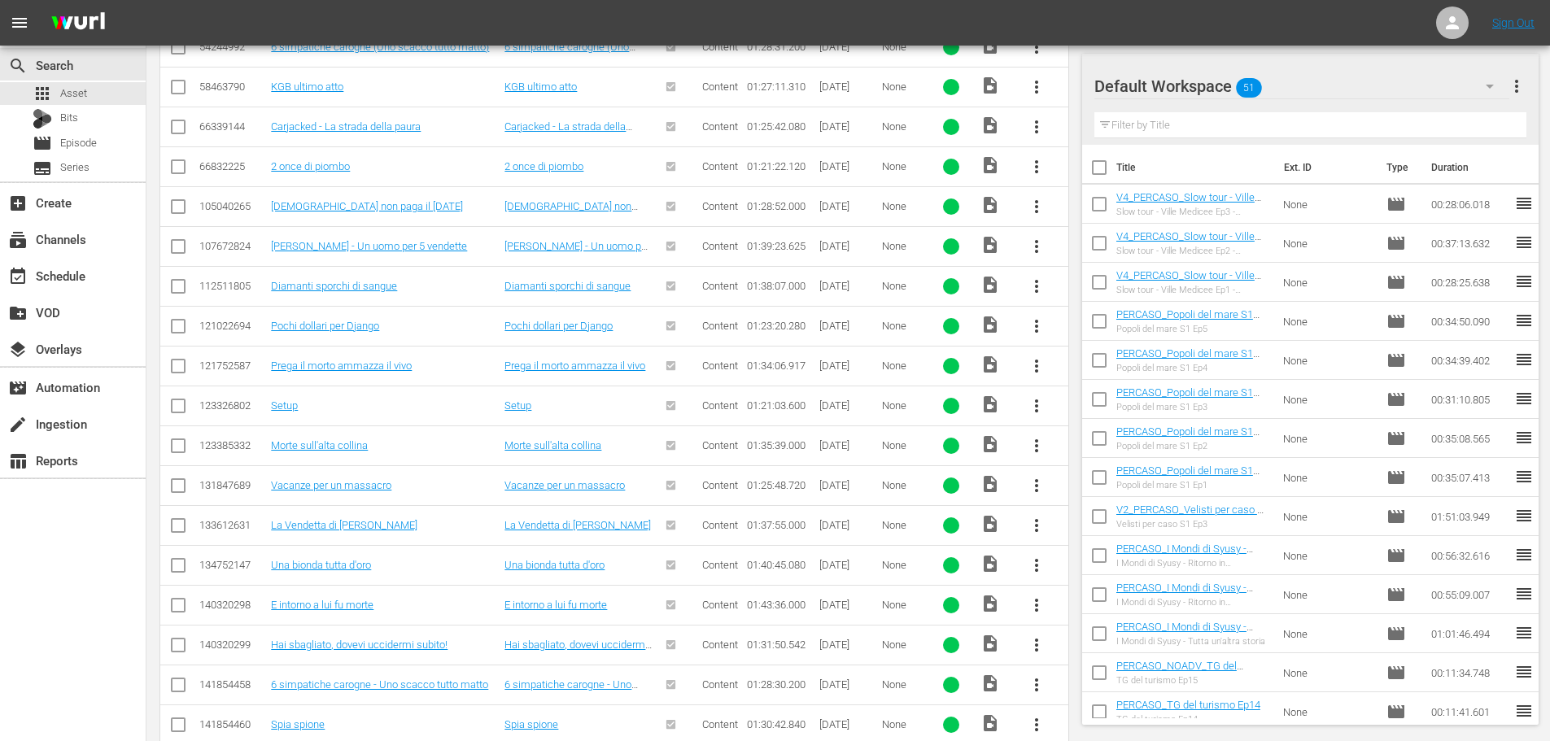
scroll to position [308, 0]
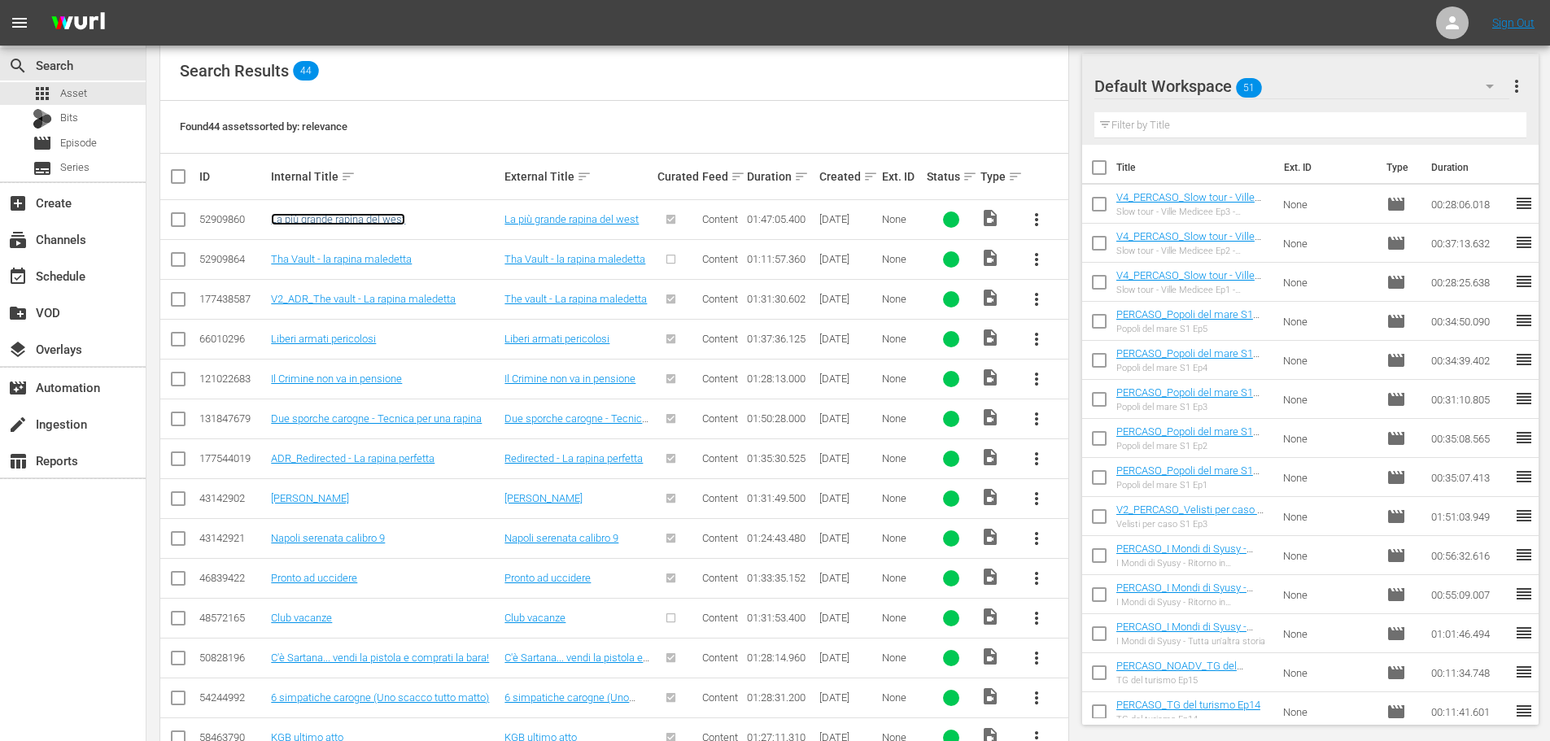
click at [343, 223] on link "La più grande rapina del west" at bounding box center [338, 219] width 134 height 12
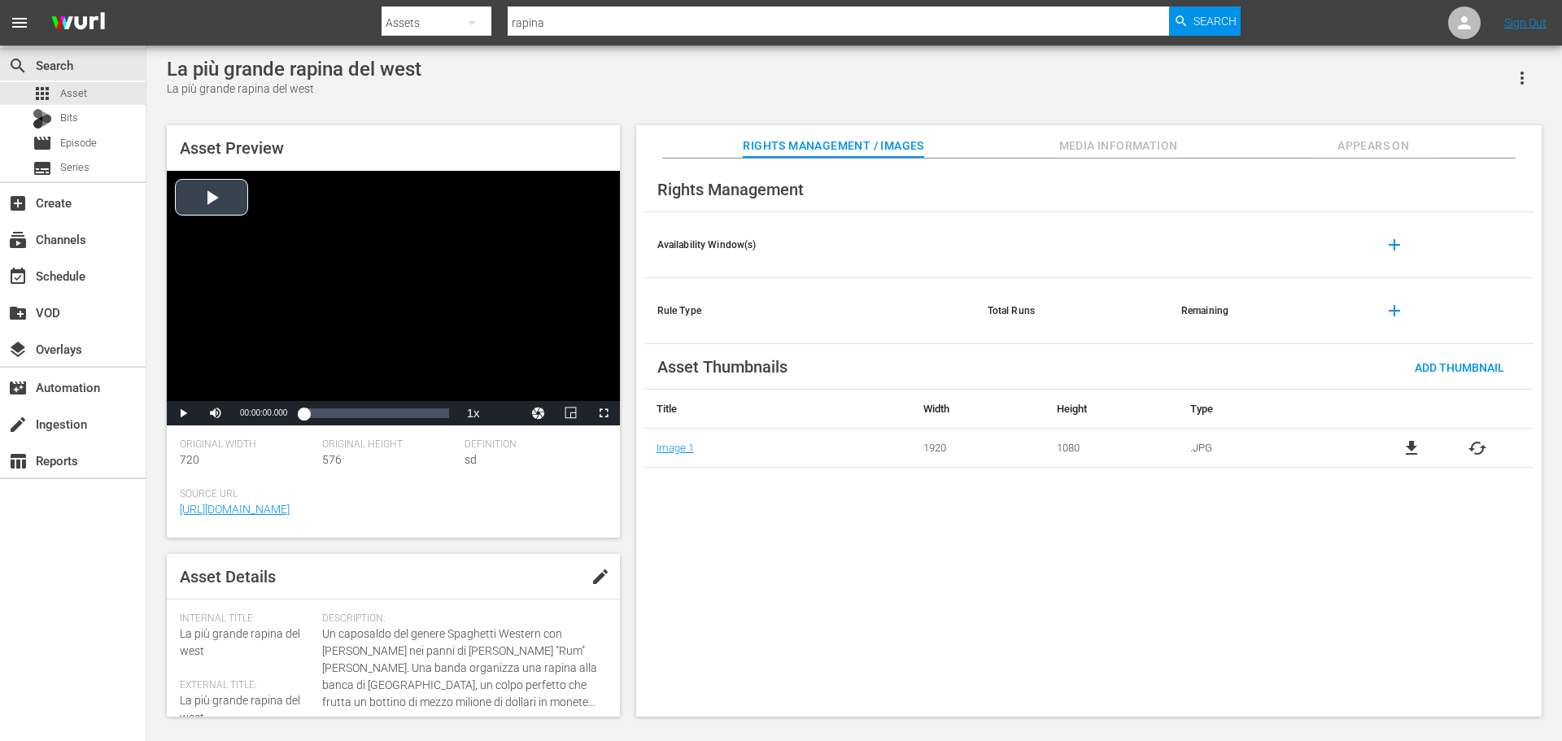
click at [456, 311] on div "Video Player" at bounding box center [393, 286] width 453 height 230
click at [342, 410] on div "Loaded : 0.09% 00:28:16.594 00:00:01.299" at bounding box center [375, 413] width 145 height 16
click at [465, 325] on div "Video Player" at bounding box center [393, 286] width 453 height 230
click at [98, 140] on div "movie Episode" at bounding box center [73, 143] width 146 height 23
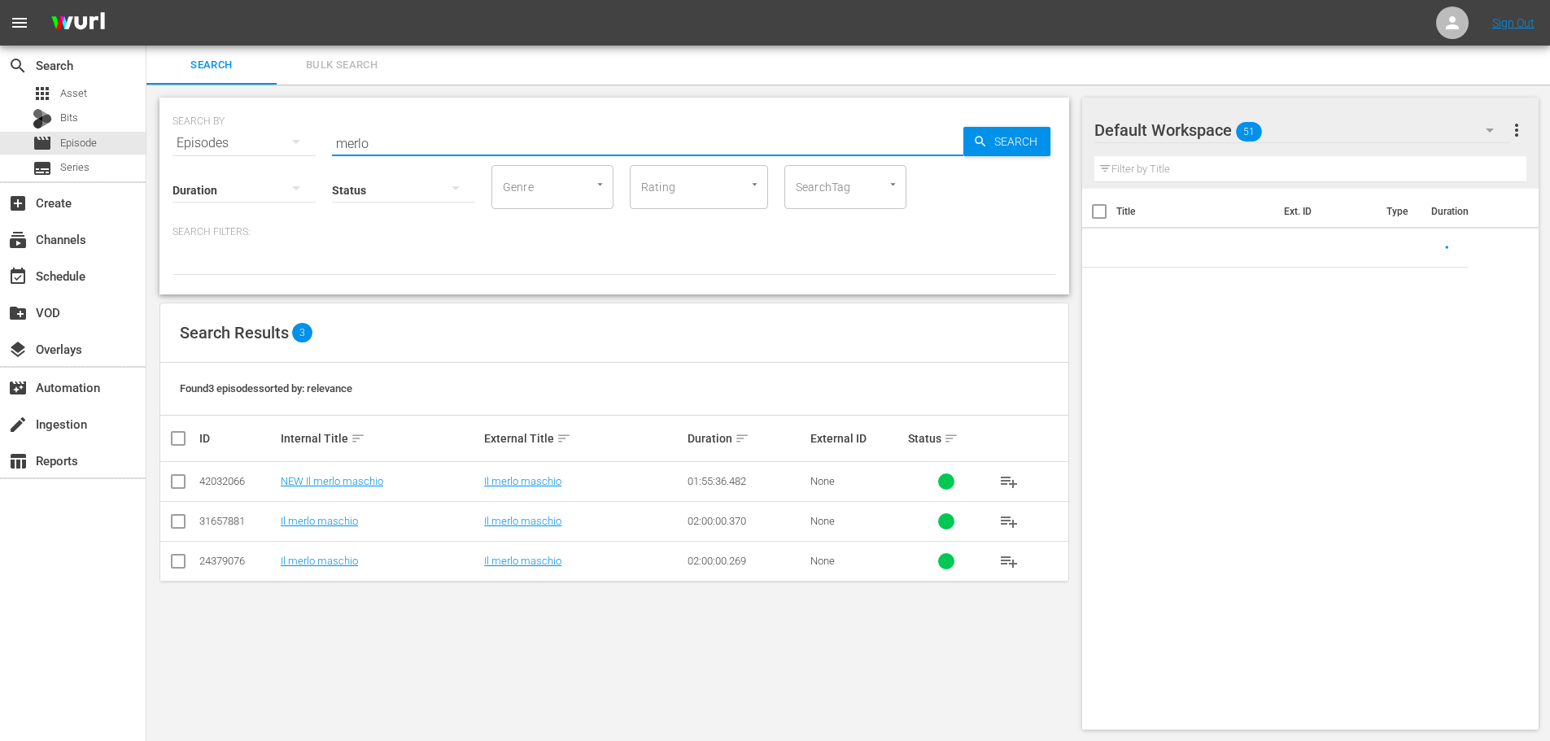
drag, startPoint x: 401, startPoint y: 136, endPoint x: 283, endPoint y: 150, distance: 118.9
click at [283, 150] on div "SEARCH BY Search By Episodes Search ID, Title, Description, Keywords, or Catego…" at bounding box center [613, 196] width 909 height 197
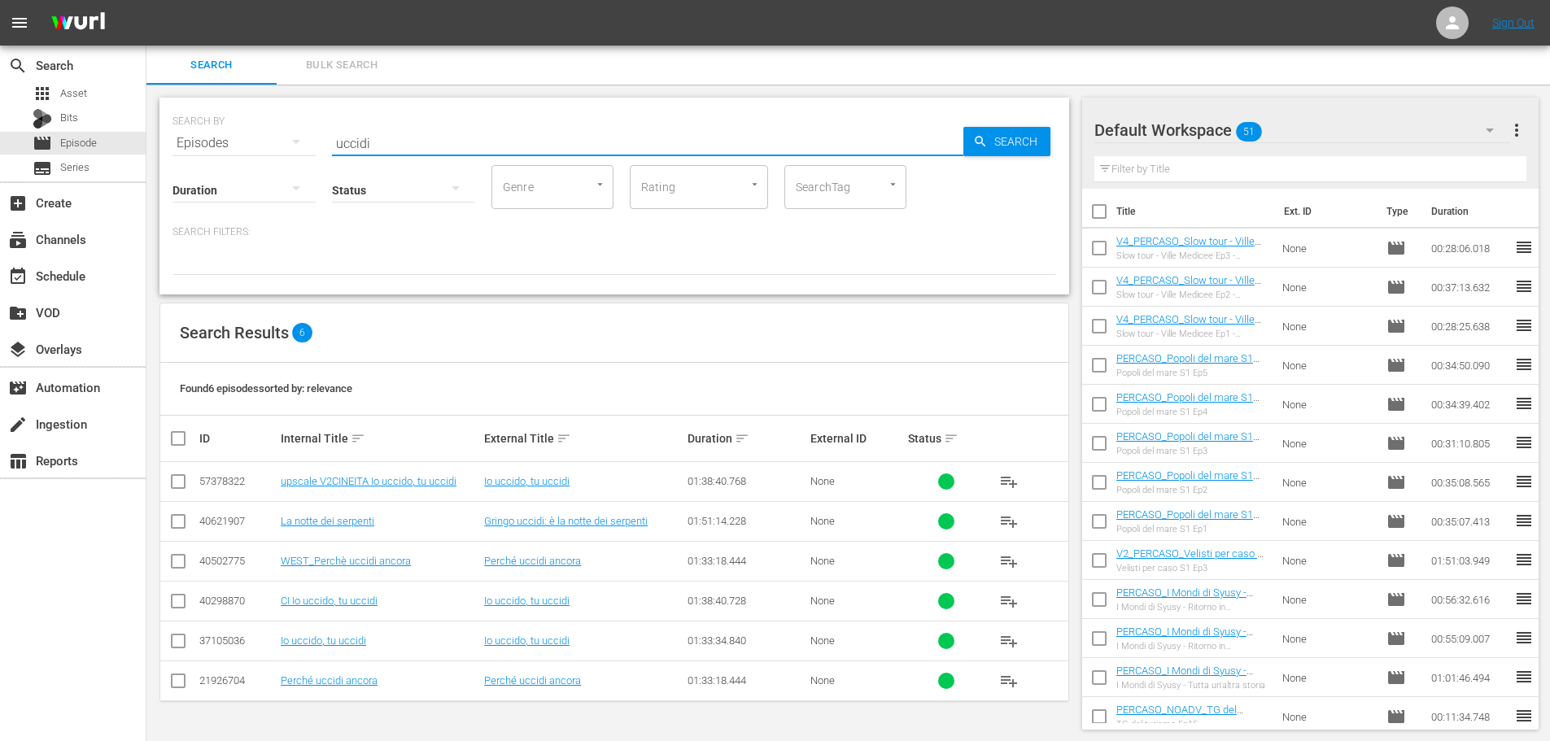
type input "uccidi"
